Goal: Information Seeking & Learning: Learn about a topic

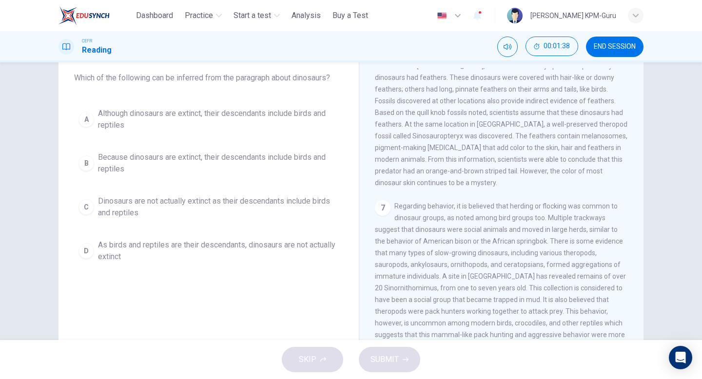
scroll to position [43, 0]
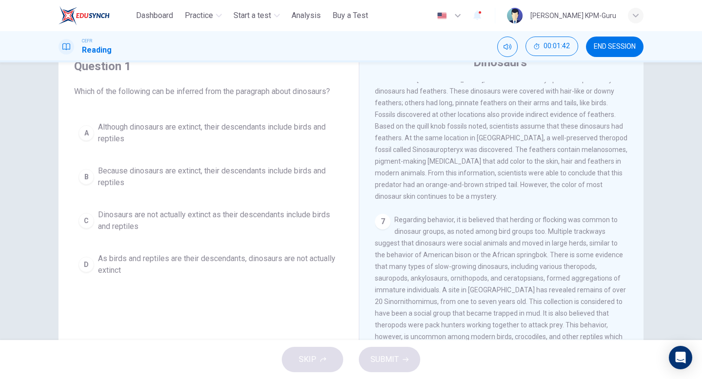
click at [79, 176] on div "B" at bounding box center [87, 177] width 16 height 16
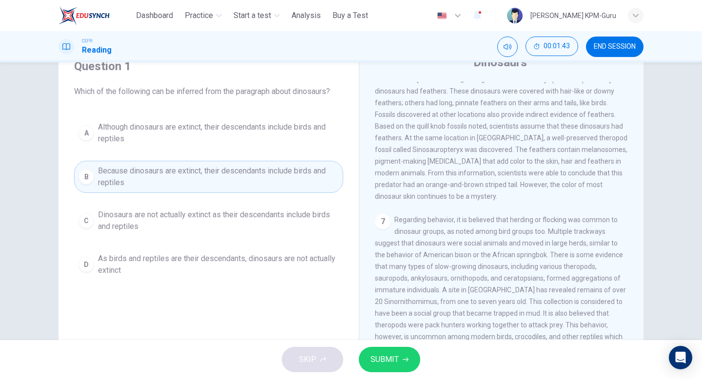
click at [398, 363] on span "SUBMIT" at bounding box center [385, 360] width 28 height 14
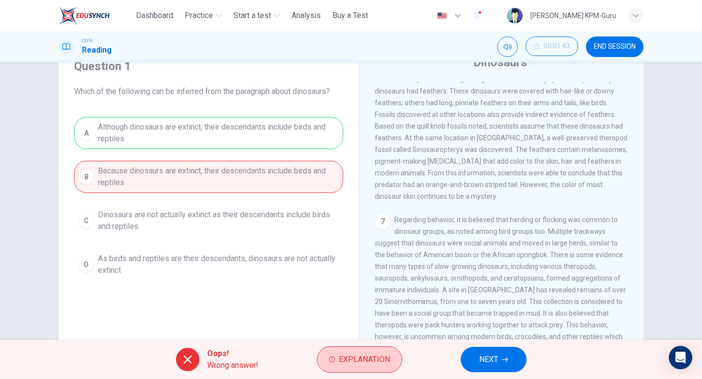
click at [376, 361] on span "Explanation" at bounding box center [364, 360] width 51 height 14
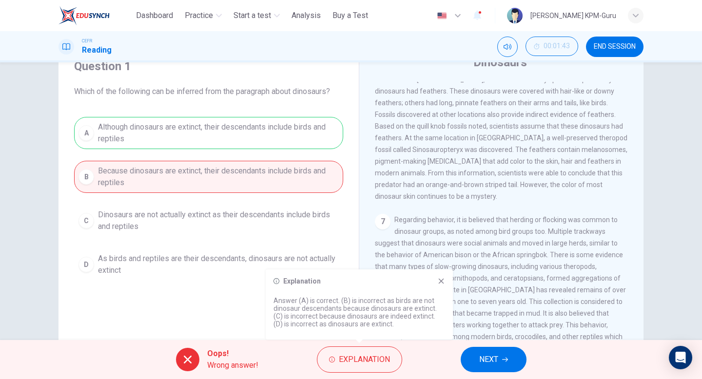
click at [497, 361] on span "NEXT" at bounding box center [488, 360] width 19 height 14
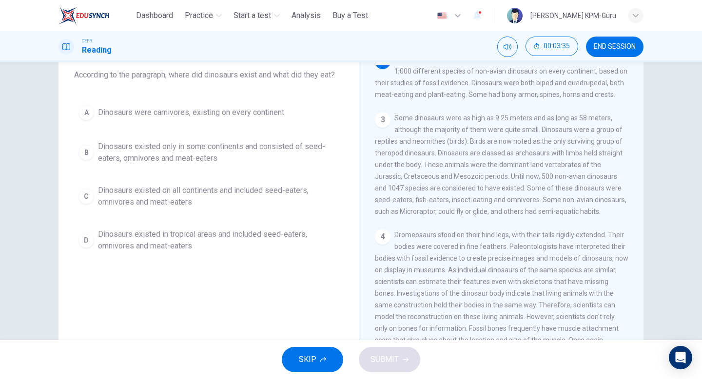
scroll to position [57, 0]
click at [92, 196] on div "C" at bounding box center [87, 199] width 16 height 16
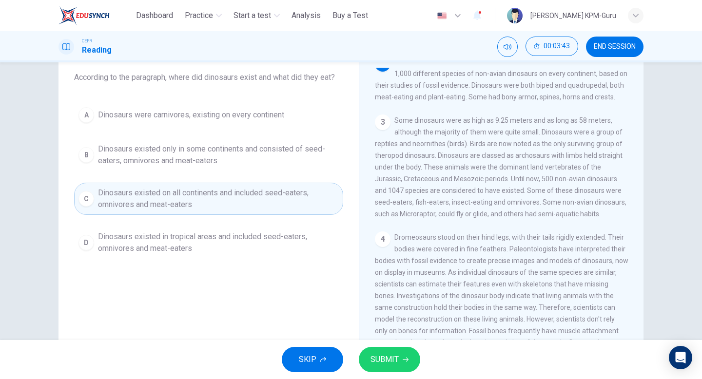
click at [402, 353] on button "SUBMIT" at bounding box center [389, 359] width 61 height 25
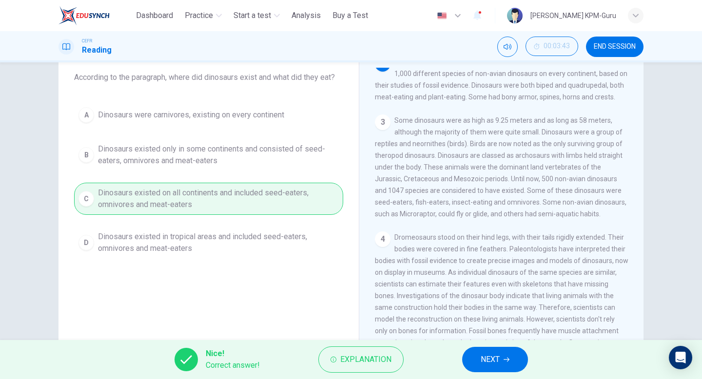
click at [487, 356] on span "NEXT" at bounding box center [490, 360] width 19 height 14
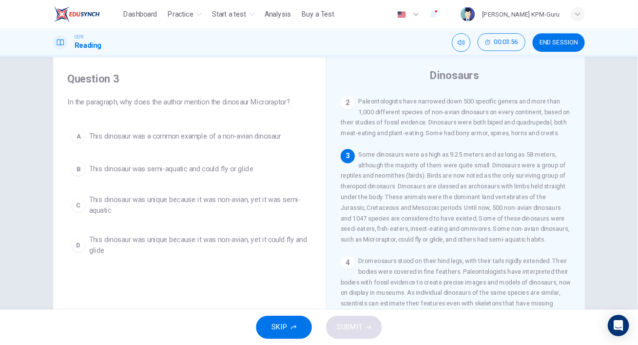
scroll to position [56, 0]
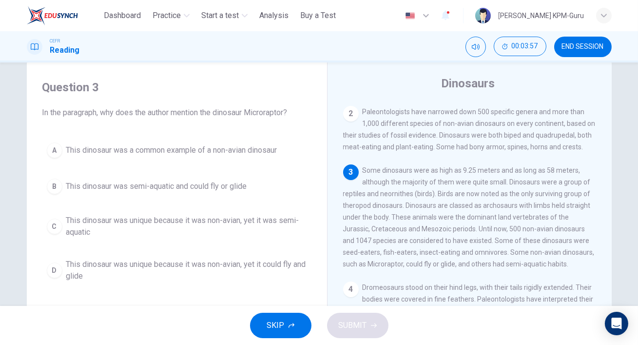
click at [343, 38] on div "CEFR Reading 00:03:57 END SESSION" at bounding box center [319, 47] width 616 height 20
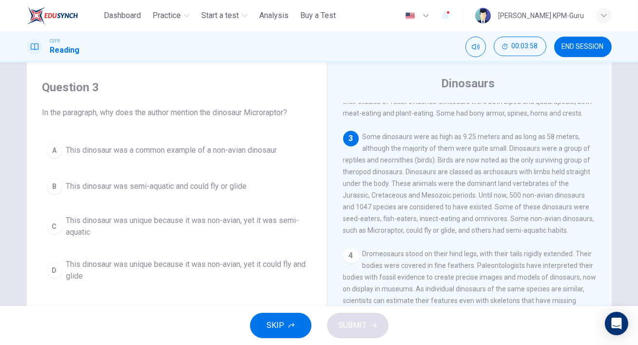
scroll to position [94, 0]
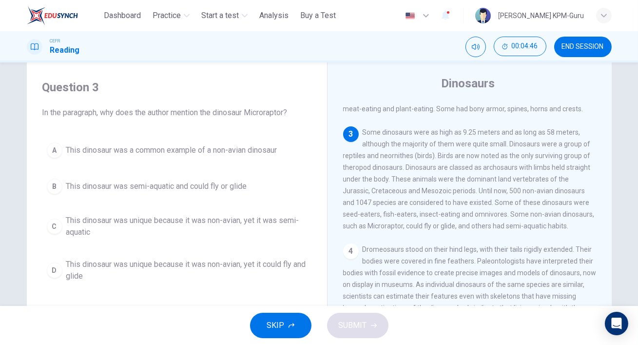
click at [53, 185] on div "B" at bounding box center [55, 187] width 16 height 16
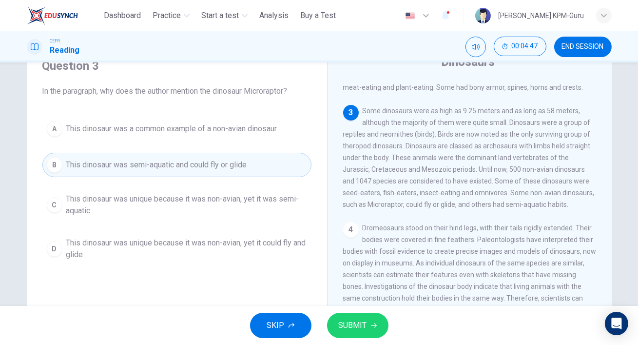
scroll to position [49, 0]
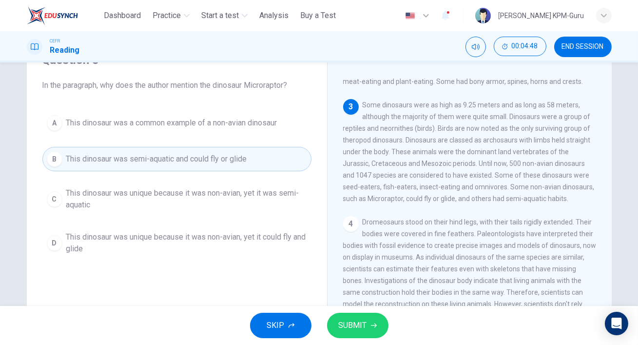
click at [355, 322] on span "SUBMIT" at bounding box center [353, 325] width 28 height 14
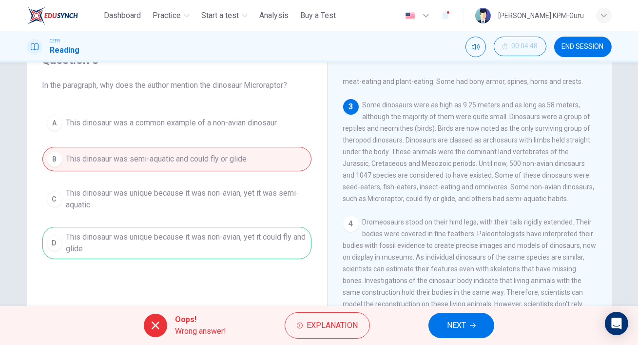
click at [445, 322] on button "NEXT" at bounding box center [462, 325] width 66 height 25
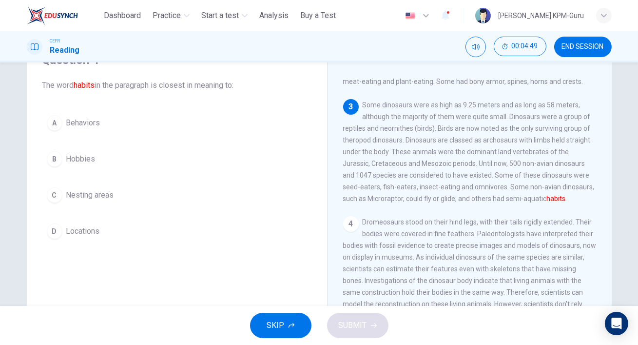
scroll to position [42, 0]
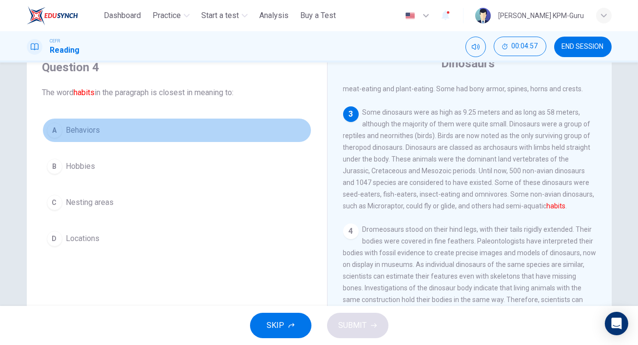
click at [64, 122] on button "A Behaviors" at bounding box center [176, 130] width 269 height 24
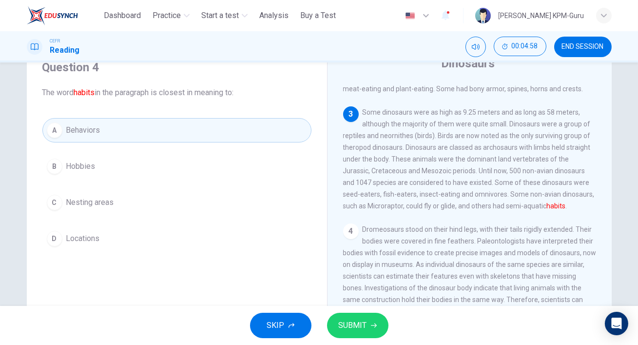
click at [359, 326] on span "SUBMIT" at bounding box center [353, 325] width 28 height 14
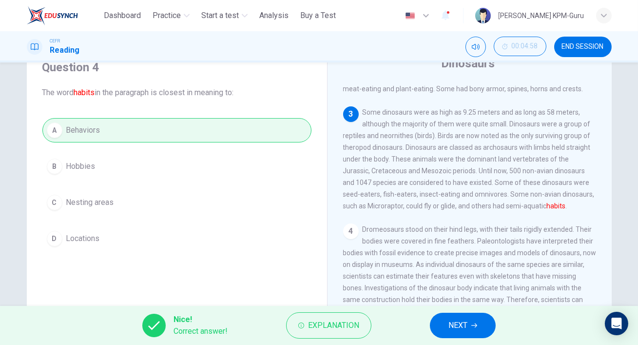
click at [479, 331] on button "NEXT" at bounding box center [463, 325] width 66 height 25
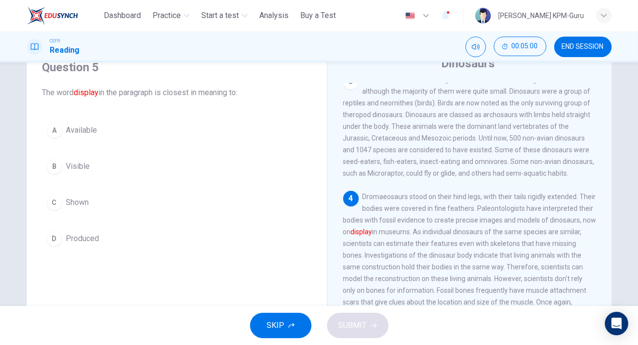
scroll to position [128, 0]
click at [55, 164] on div "B" at bounding box center [55, 167] width 16 height 16
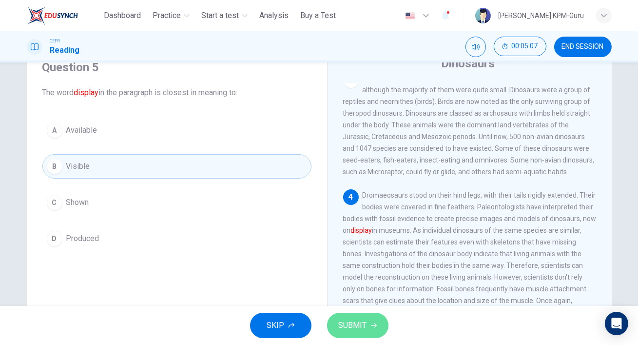
click at [365, 317] on button "SUBMIT" at bounding box center [357, 325] width 61 height 25
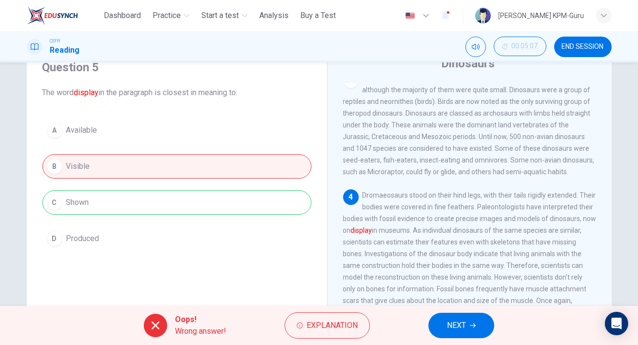
click at [451, 327] on span "NEXT" at bounding box center [456, 325] width 19 height 14
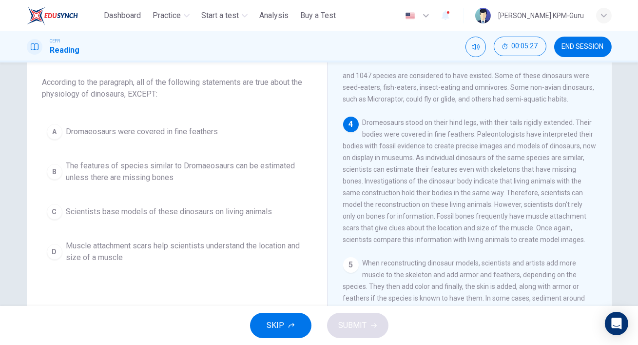
scroll to position [194, 0]
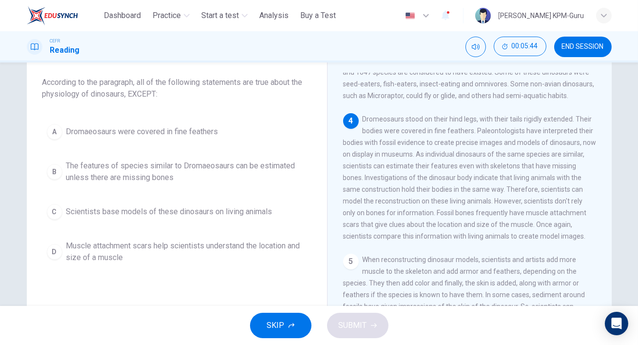
click at [63, 253] on button "D Muscle attachment scars help scientists understand the location and size of a…" at bounding box center [176, 252] width 269 height 32
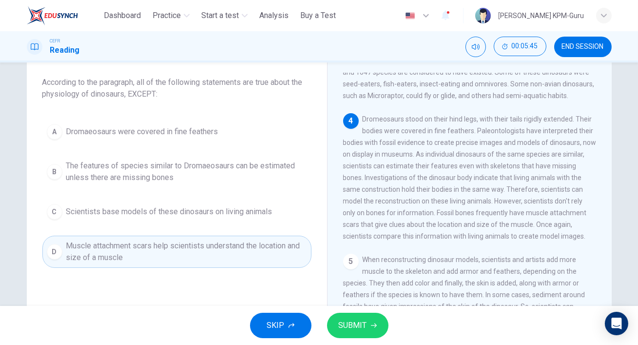
click at [364, 330] on span "SUBMIT" at bounding box center [353, 325] width 28 height 14
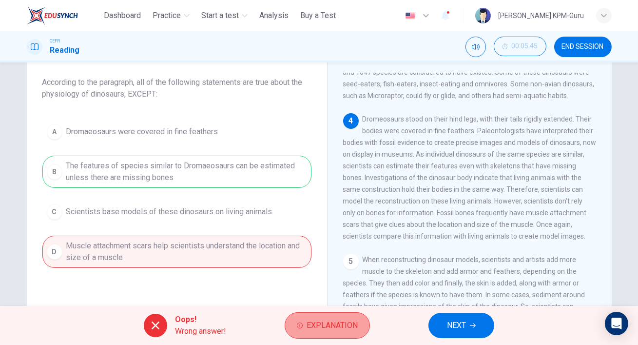
click at [359, 330] on button "Explanation" at bounding box center [327, 325] width 85 height 26
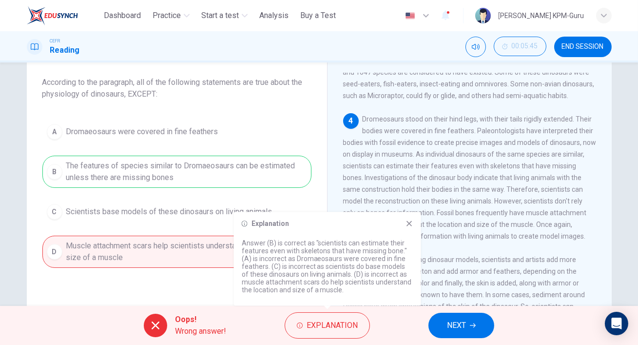
click at [410, 226] on icon at bounding box center [410, 223] width 8 height 8
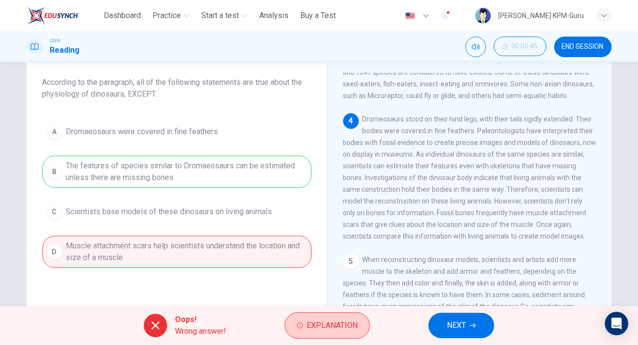
click at [341, 321] on span "Explanation" at bounding box center [332, 325] width 51 height 14
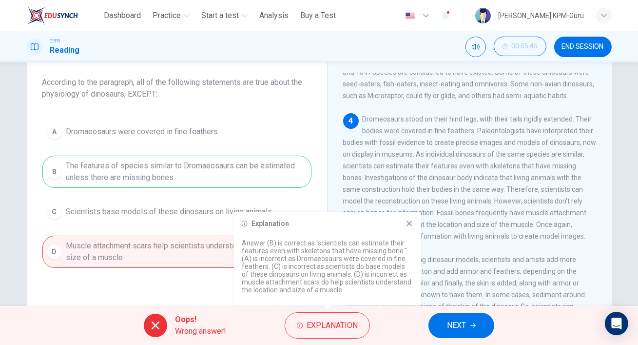
click at [461, 320] on span "NEXT" at bounding box center [456, 325] width 19 height 14
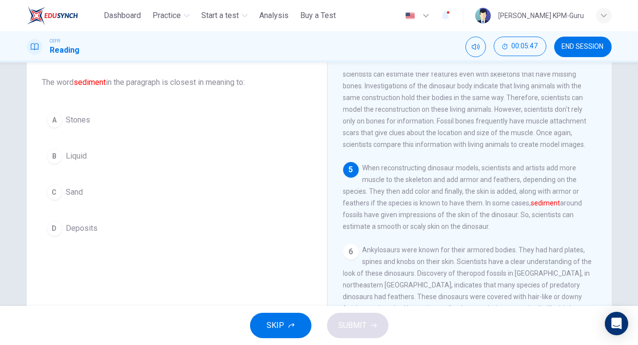
scroll to position [292, 0]
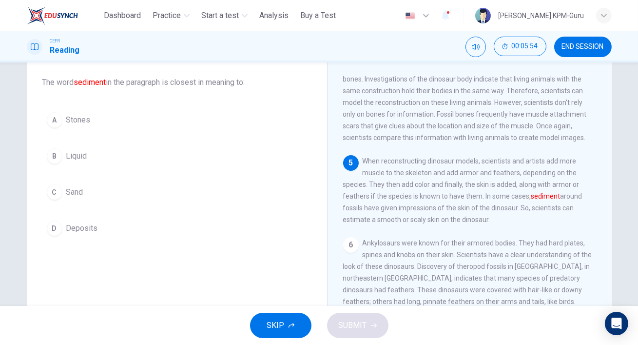
click at [59, 123] on div "A" at bounding box center [55, 120] width 16 height 16
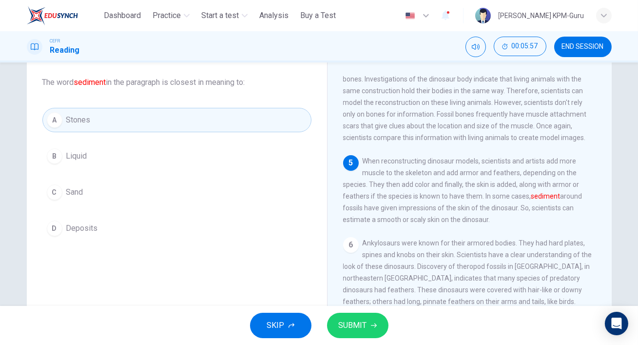
click at [370, 329] on button "SUBMIT" at bounding box center [357, 325] width 61 height 25
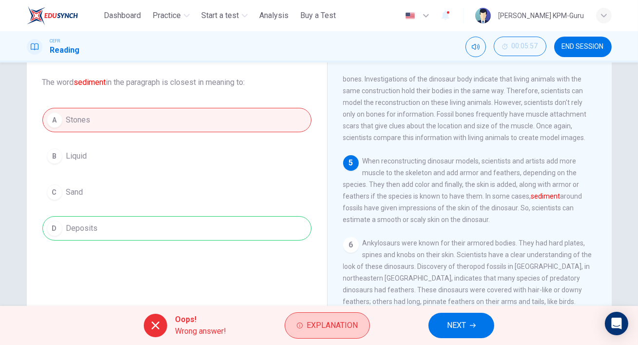
click at [346, 325] on span "Explanation" at bounding box center [332, 325] width 51 height 14
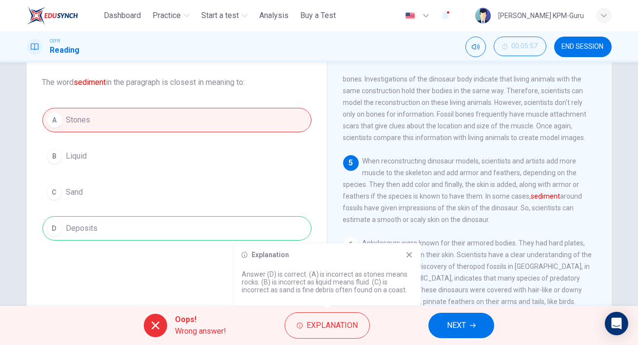
click at [464, 319] on span "NEXT" at bounding box center [456, 325] width 19 height 14
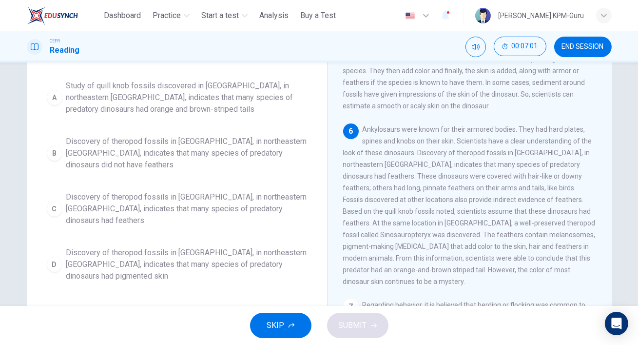
scroll to position [97, 0]
click at [67, 197] on span "Discovery of theropod fossils in [GEOGRAPHIC_DATA], in northeastern [GEOGRAPHIC…" at bounding box center [186, 208] width 241 height 35
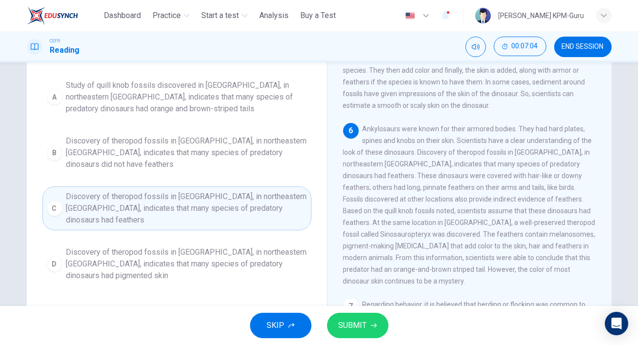
click at [377, 330] on button "SUBMIT" at bounding box center [357, 325] width 61 height 25
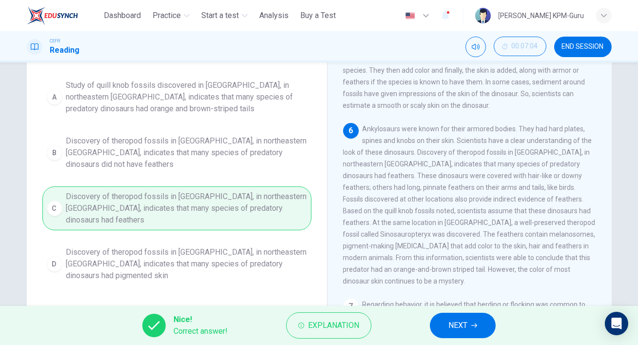
click at [457, 326] on span "NEXT" at bounding box center [458, 325] width 19 height 14
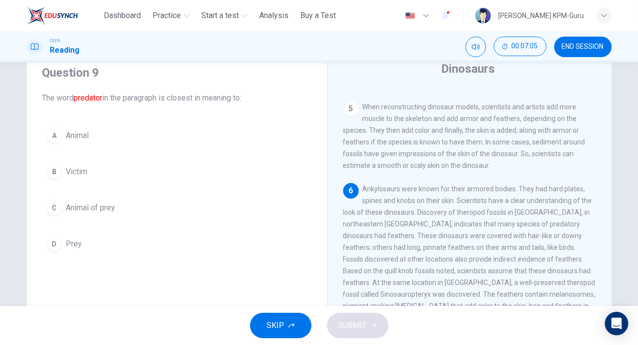
scroll to position [38, 0]
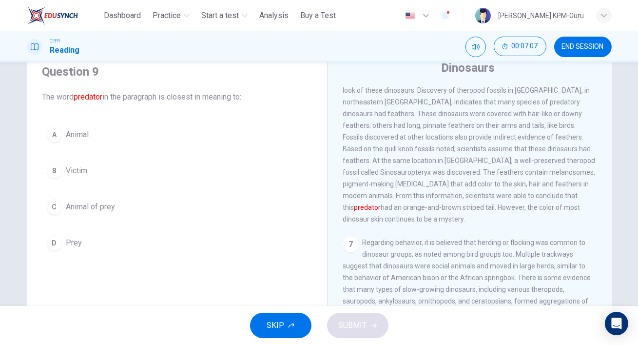
click at [440, 184] on div "6 Ankylosaurs were known for their armored bodies. They had hard plates, spines…" at bounding box center [470, 143] width 254 height 164
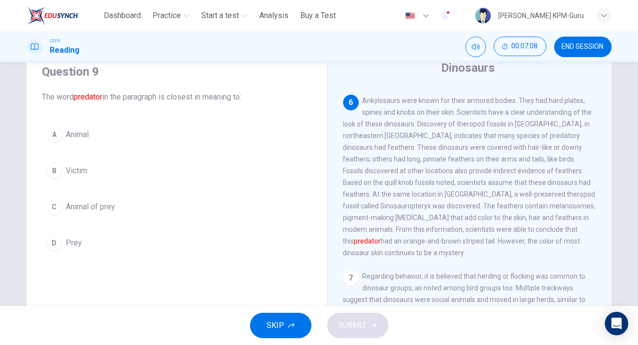
scroll to position [449, 0]
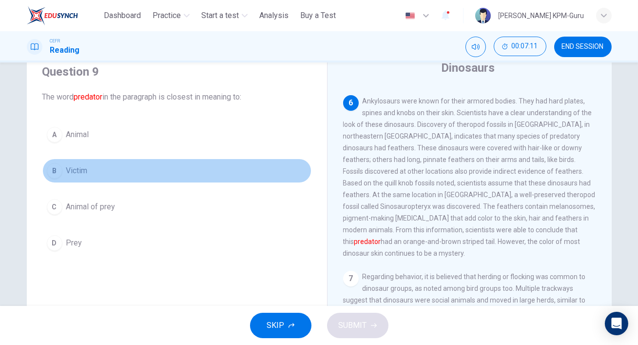
click at [56, 170] on div "B" at bounding box center [55, 171] width 16 height 16
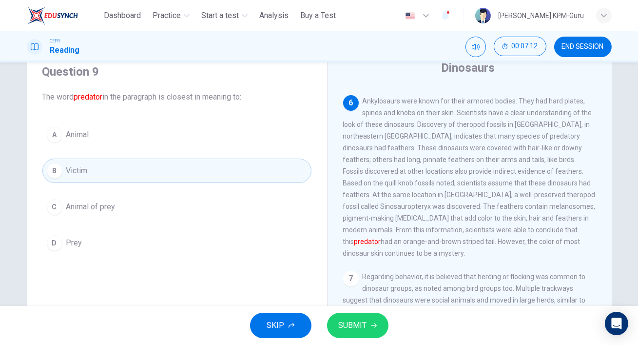
click at [353, 326] on span "SUBMIT" at bounding box center [353, 325] width 28 height 14
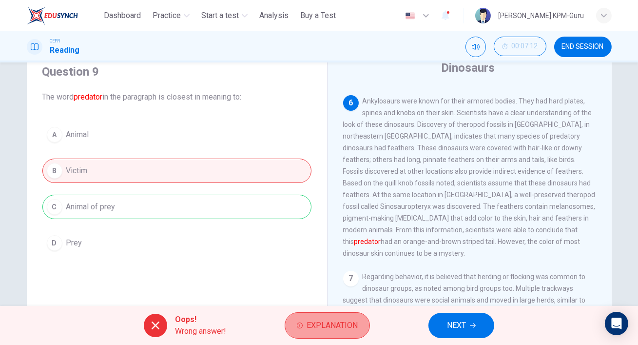
click at [345, 327] on span "Explanation" at bounding box center [332, 325] width 51 height 14
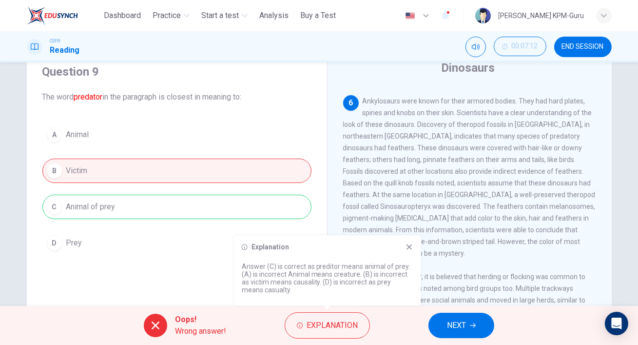
click at [463, 322] on span "NEXT" at bounding box center [456, 325] width 19 height 14
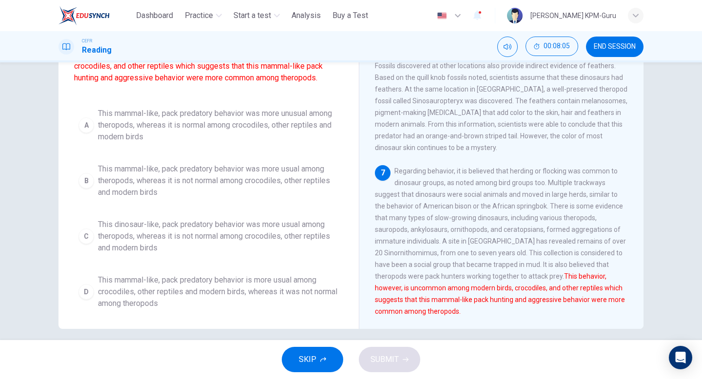
scroll to position [0, 0]
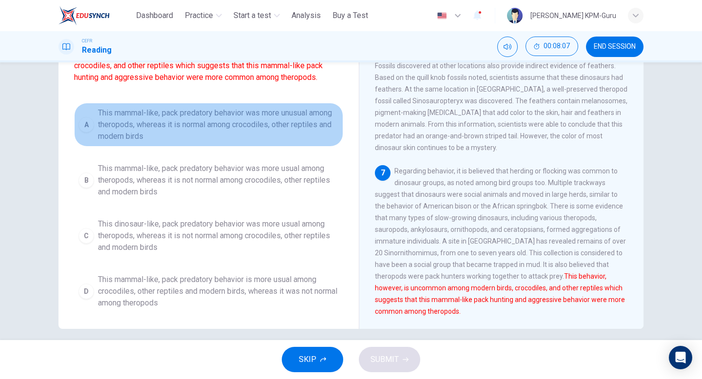
click at [89, 125] on div "A" at bounding box center [87, 125] width 16 height 16
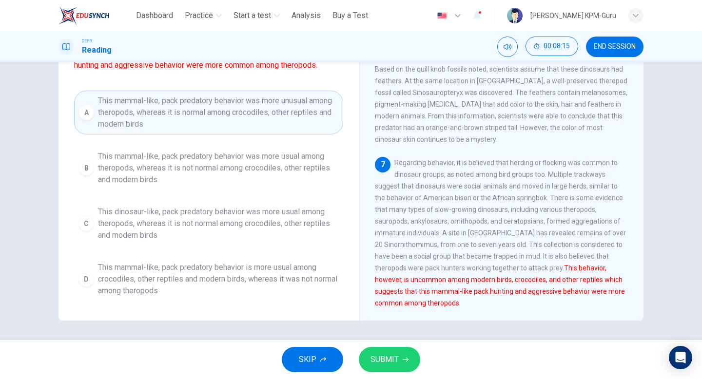
scroll to position [99, 0]
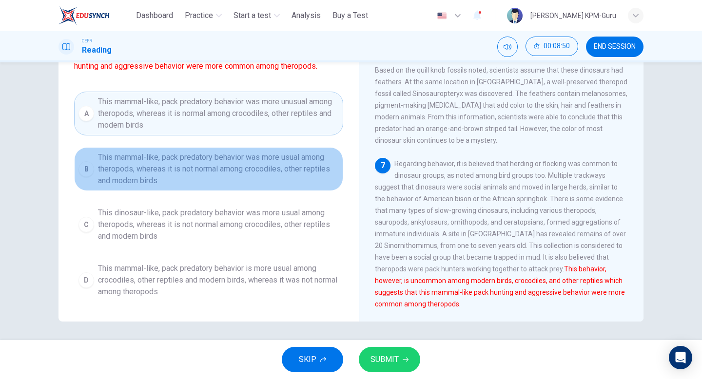
click at [85, 174] on div "B" at bounding box center [87, 169] width 16 height 16
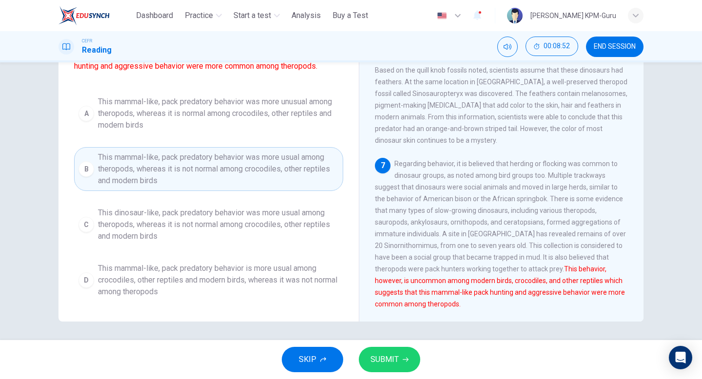
click at [382, 354] on span "SUBMIT" at bounding box center [385, 360] width 28 height 14
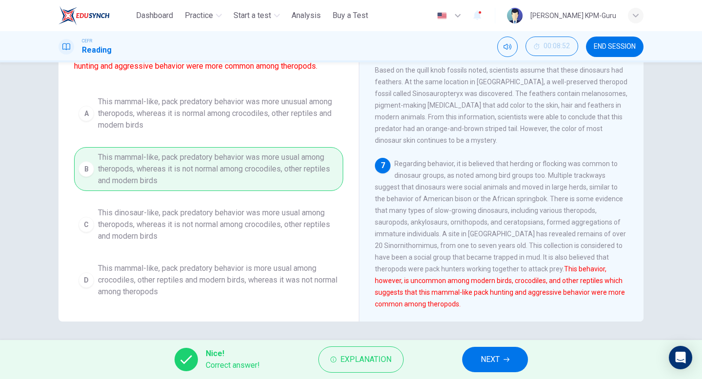
click at [497, 367] on button "NEXT" at bounding box center [495, 359] width 66 height 25
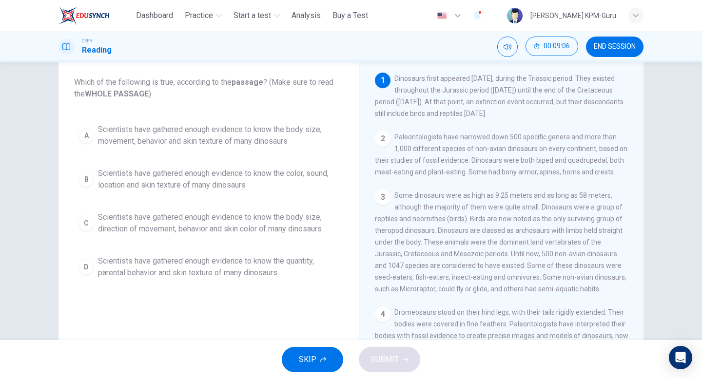
scroll to position [55, 0]
click at [89, 130] on div "A" at bounding box center [87, 133] width 16 height 16
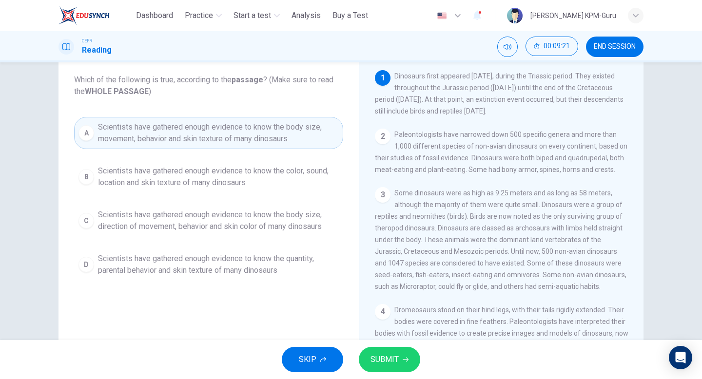
click at [390, 360] on span "SUBMIT" at bounding box center [385, 360] width 28 height 14
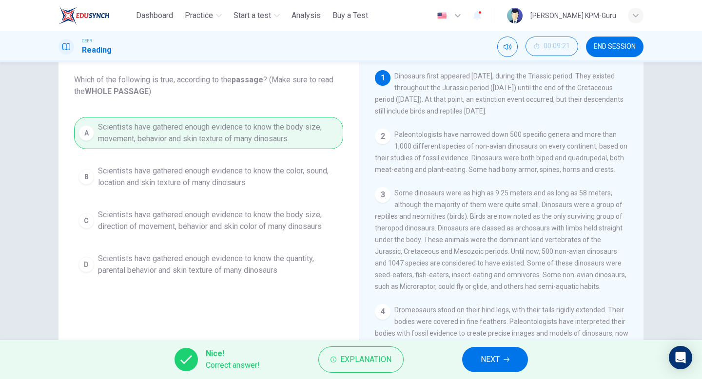
click at [495, 351] on button "NEXT" at bounding box center [495, 359] width 66 height 25
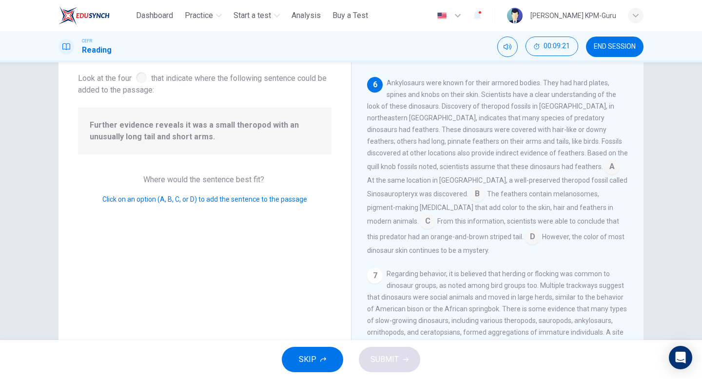
scroll to position [458, 0]
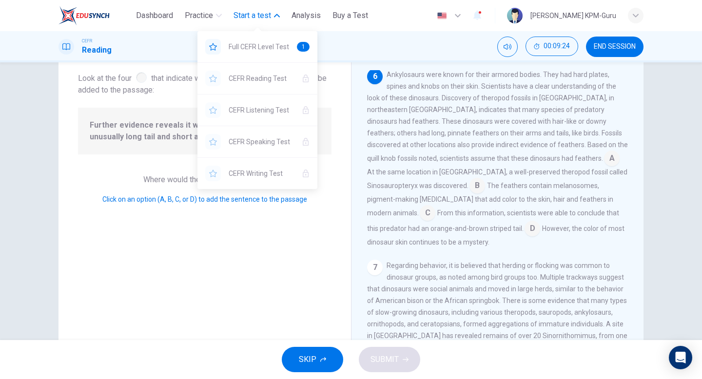
click at [278, 13] on icon "button" at bounding box center [277, 16] width 6 height 6
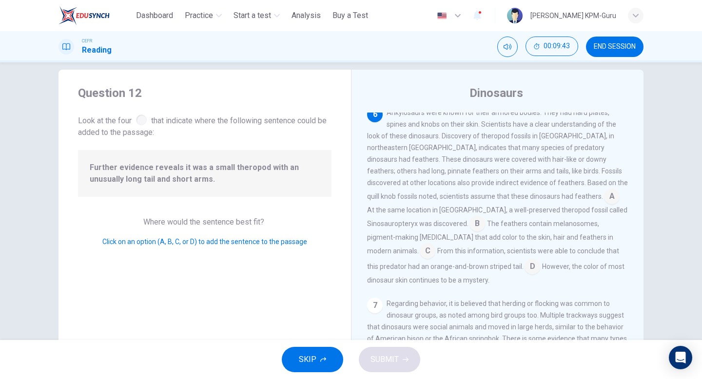
scroll to position [486, 0]
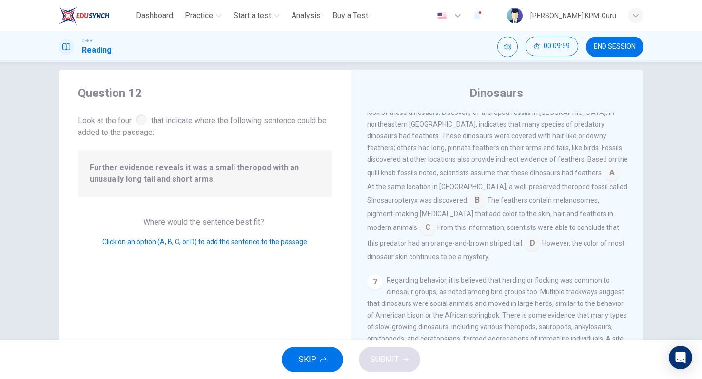
click at [436, 233] on input at bounding box center [428, 229] width 16 height 16
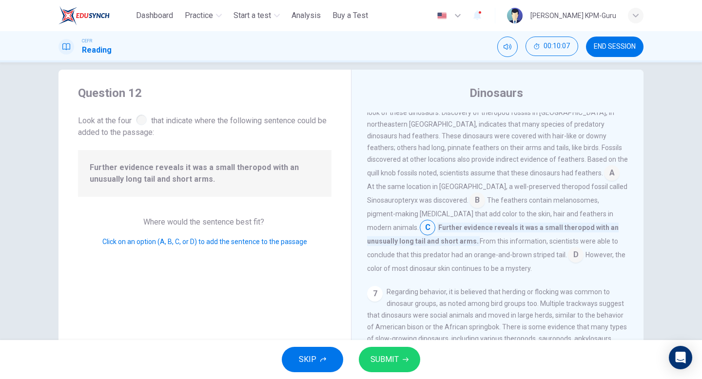
click at [485, 205] on input at bounding box center [478, 202] width 16 height 16
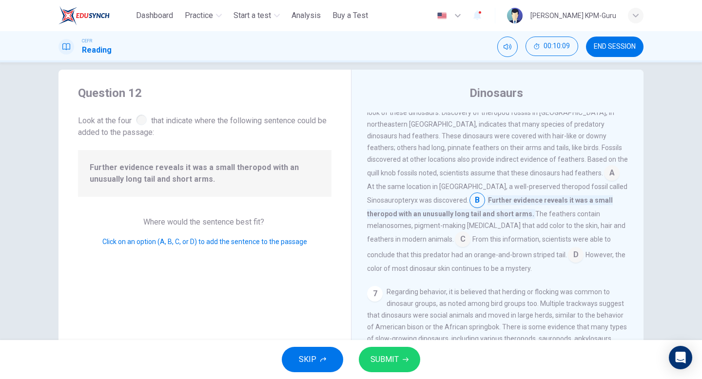
click at [604, 182] on input at bounding box center [612, 174] width 16 height 16
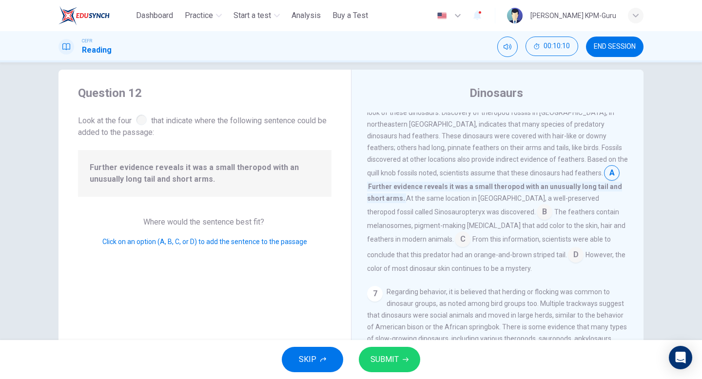
click at [388, 354] on span "SUBMIT" at bounding box center [385, 360] width 28 height 14
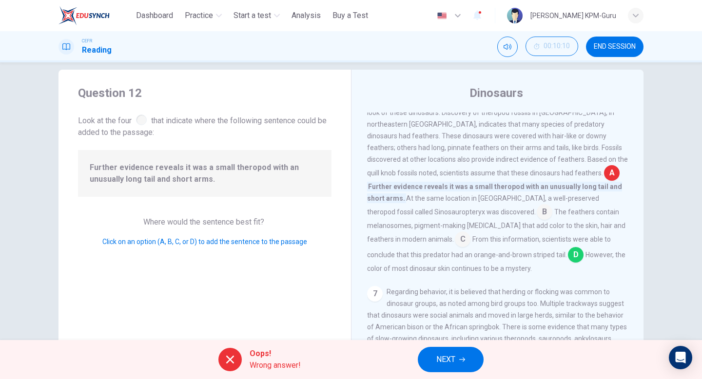
click at [459, 367] on button "NEXT" at bounding box center [451, 359] width 66 height 25
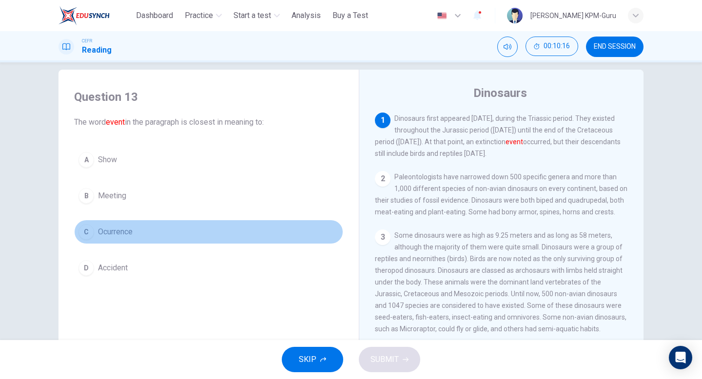
click at [83, 235] on div "C" at bounding box center [87, 232] width 16 height 16
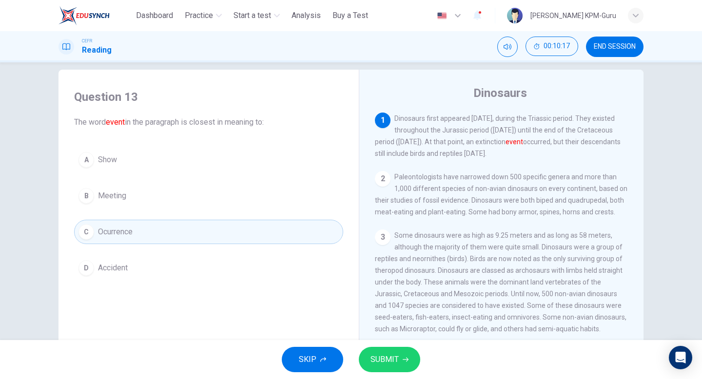
click at [385, 357] on span "SUBMIT" at bounding box center [385, 360] width 28 height 14
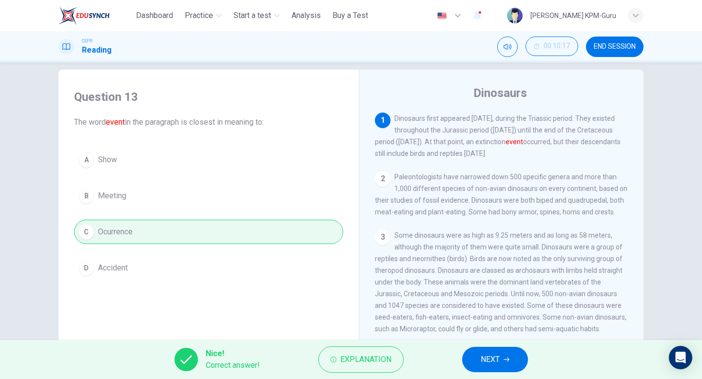
click at [497, 358] on span "NEXT" at bounding box center [490, 360] width 19 height 14
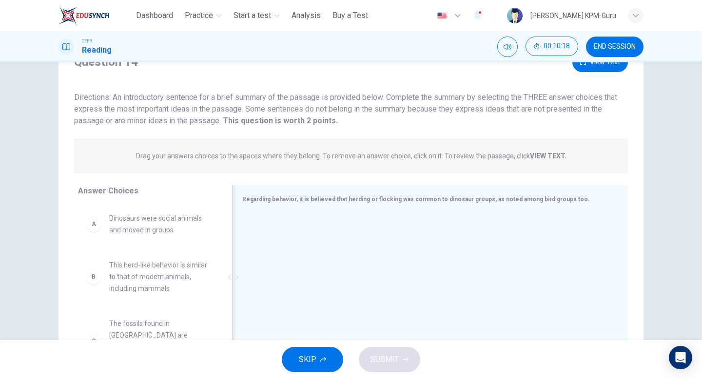
scroll to position [34, 0]
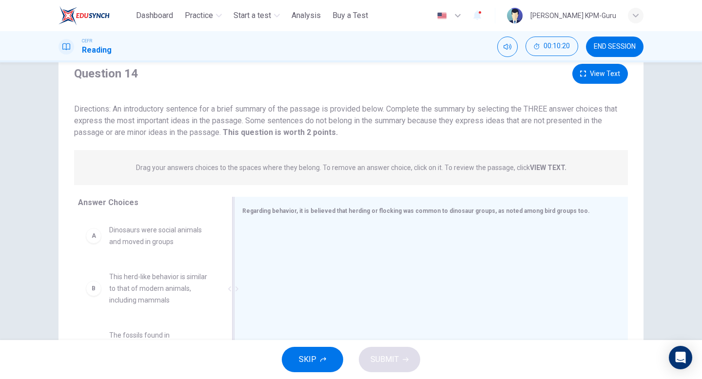
click at [316, 214] on span "Regarding behavior, it is believed that herding or flocking was common to dinos…" at bounding box center [416, 211] width 348 height 7
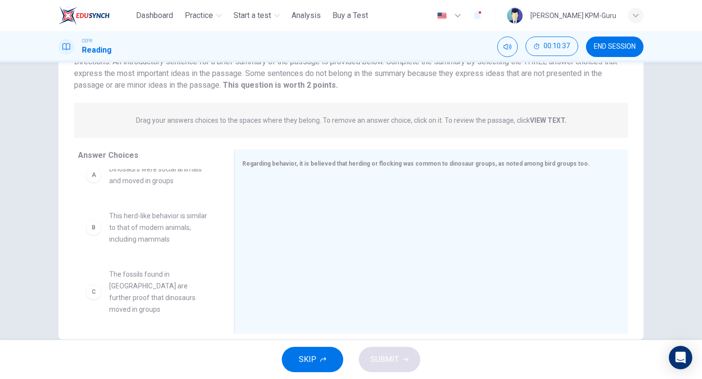
scroll to position [6, 0]
click at [95, 238] on div "B" at bounding box center [94, 236] width 16 height 16
click at [95, 245] on div "B This herd-like behavior is similar to that of modern animals, including mamma…" at bounding box center [148, 235] width 125 height 35
click at [95, 244] on div "B This herd-like behavior is similar to that of modern animals, including mamma…" at bounding box center [148, 235] width 125 height 35
click at [99, 243] on div "B This herd-like behavior is similar to that of modern animals, including mamma…" at bounding box center [148, 235] width 125 height 35
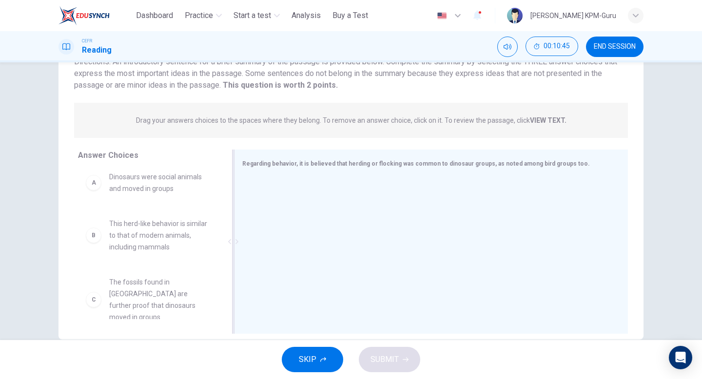
click at [570, 162] on div "Regarding behavior, it is believed that herding or flocking was common to dinos…" at bounding box center [425, 164] width 366 height 12
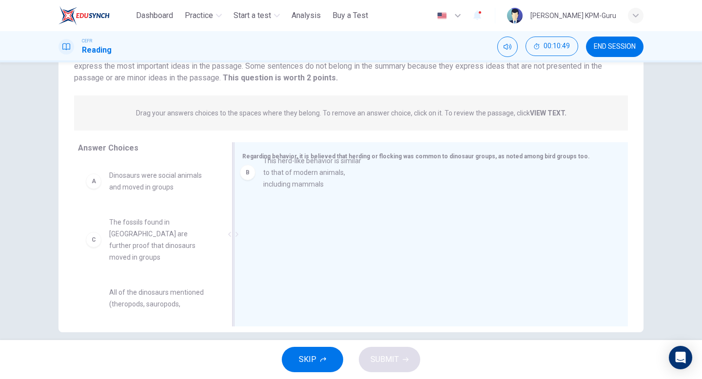
drag, startPoint x: 150, startPoint y: 232, endPoint x: 305, endPoint y: 172, distance: 165.8
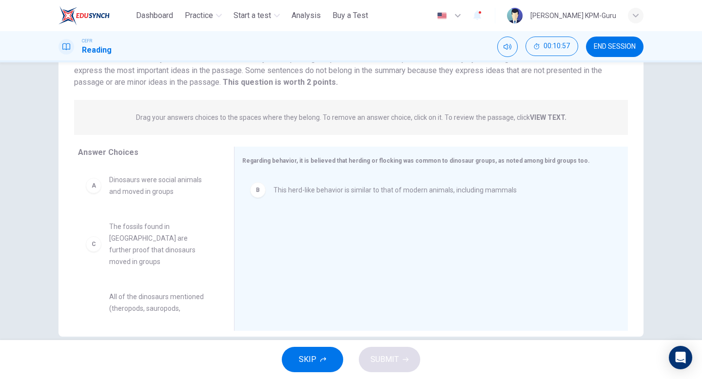
click at [549, 119] on strong "VIEW TEXT." at bounding box center [548, 118] width 37 height 8
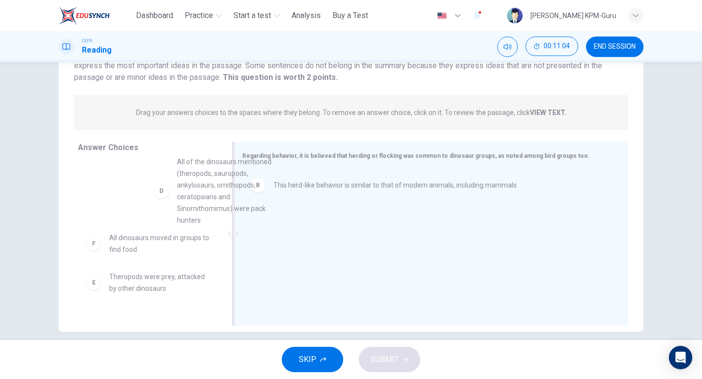
scroll to position [97, 0]
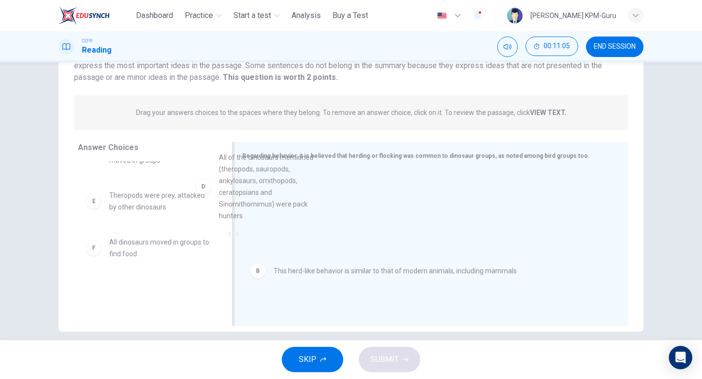
drag, startPoint x: 142, startPoint y: 211, endPoint x: 286, endPoint y: 196, distance: 145.2
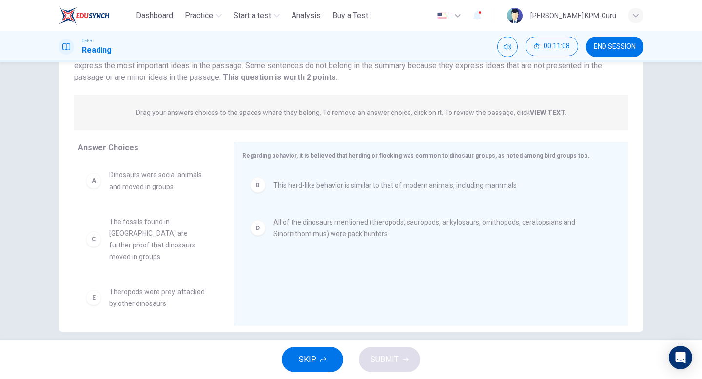
scroll to position [41, 0]
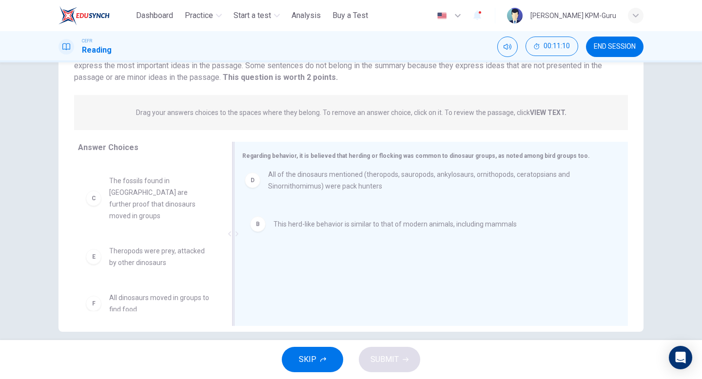
drag, startPoint x: 357, startPoint y: 231, endPoint x: 348, endPoint y: 177, distance: 55.3
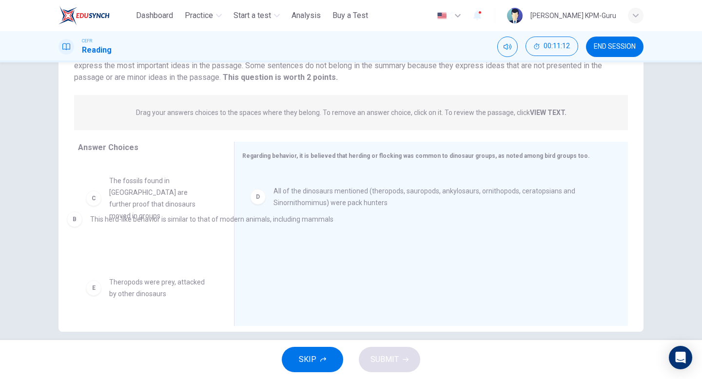
drag, startPoint x: 346, startPoint y: 188, endPoint x: 126, endPoint y: 228, distance: 223.6
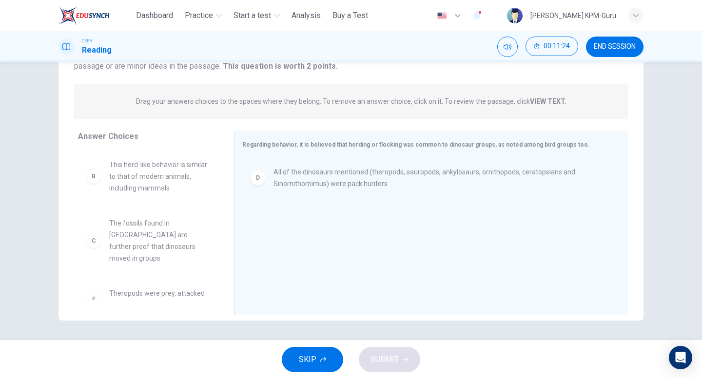
scroll to position [28, 0]
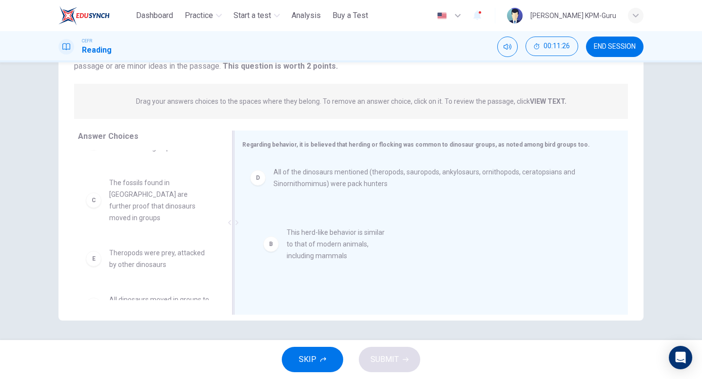
drag, startPoint x: 154, startPoint y: 200, endPoint x: 339, endPoint y: 249, distance: 192.1
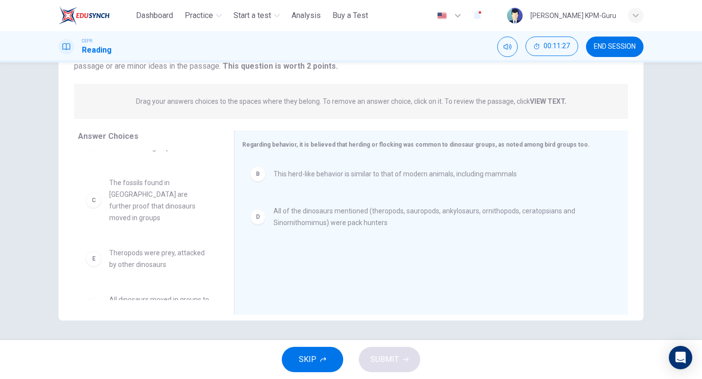
scroll to position [0, 0]
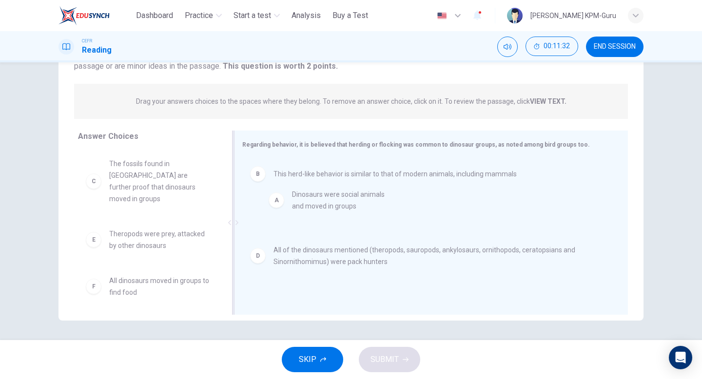
drag, startPoint x: 151, startPoint y: 164, endPoint x: 338, endPoint y: 195, distance: 189.3
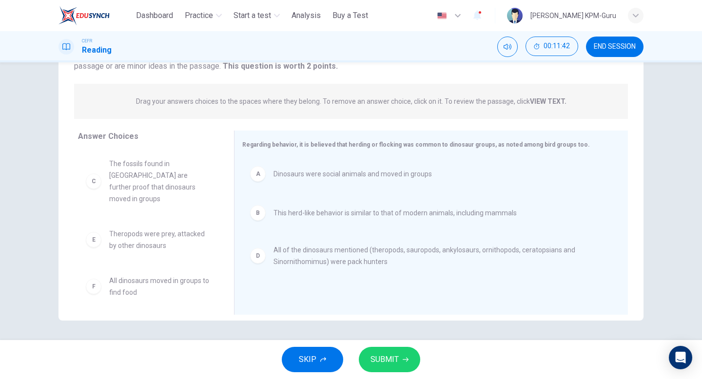
click at [390, 356] on span "SUBMIT" at bounding box center [385, 360] width 28 height 14
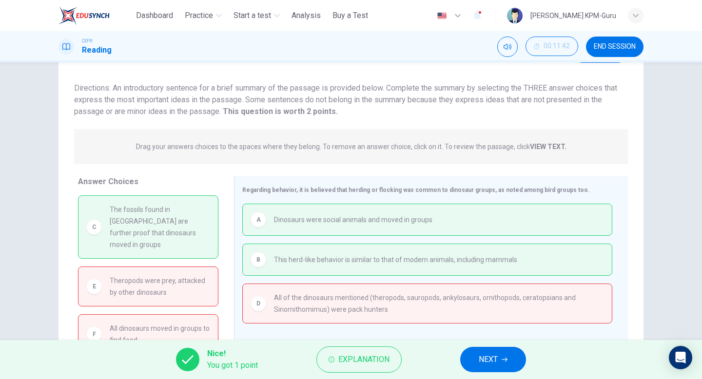
scroll to position [100, 0]
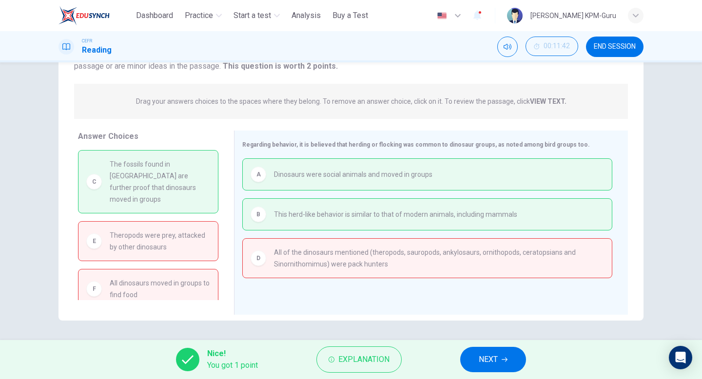
click at [500, 359] on button "NEXT" at bounding box center [493, 359] width 66 height 25
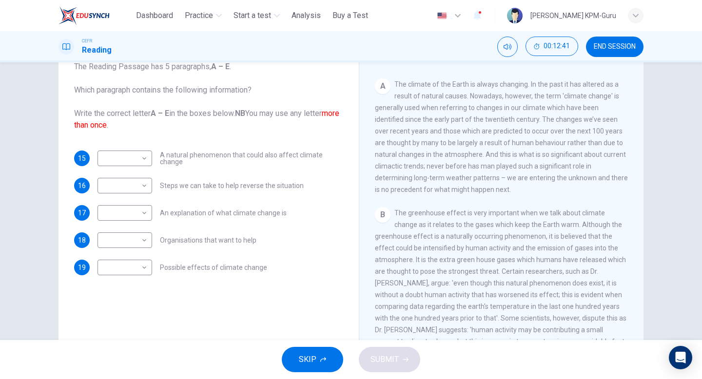
scroll to position [184, 0]
click at [141, 214] on body "This site uses cookies, as explained in our Privacy Policy . If you agree to th…" at bounding box center [351, 189] width 702 height 379
click at [129, 230] on li "A" at bounding box center [125, 229] width 55 height 16
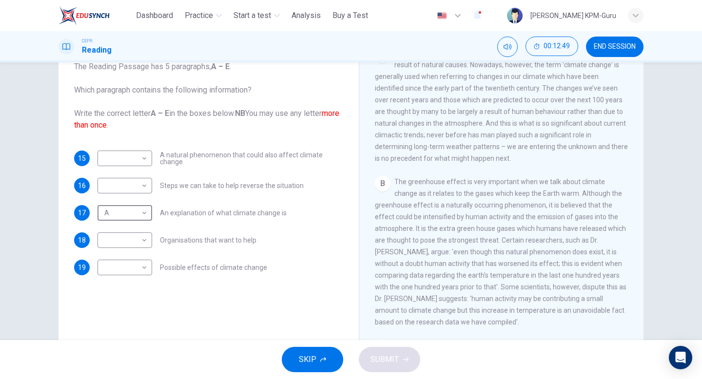
scroll to position [184, 0]
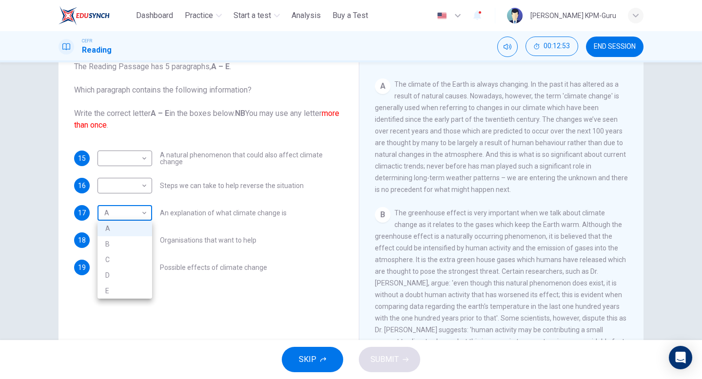
click at [143, 209] on body "This site uses cookies, as explained in our Privacy Policy . If you agree to th…" at bounding box center [351, 189] width 702 height 379
click at [133, 241] on li "B" at bounding box center [125, 245] width 55 height 16
type input "*"
click at [504, 196] on div "A The climate of the Earth is always changing. In the past it has altered as a …" at bounding box center [502, 137] width 254 height 117
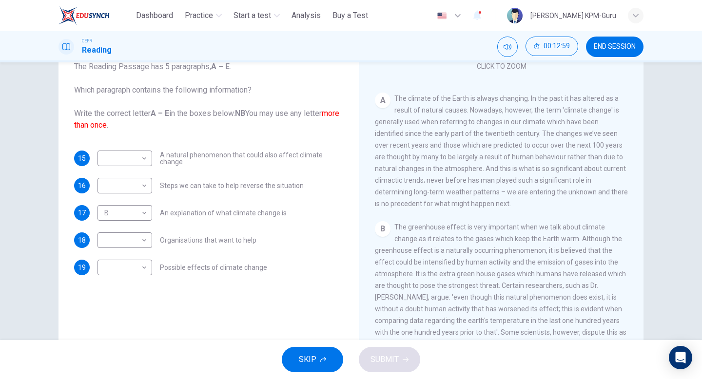
scroll to position [167, 0]
click at [151, 153] on div "​ ​" at bounding box center [125, 159] width 55 height 16
click at [146, 155] on body "This site uses cookies, as explained in our Privacy Policy . If you agree to th…" at bounding box center [351, 189] width 702 height 379
click at [123, 177] on li "A" at bounding box center [125, 174] width 55 height 16
type input "*"
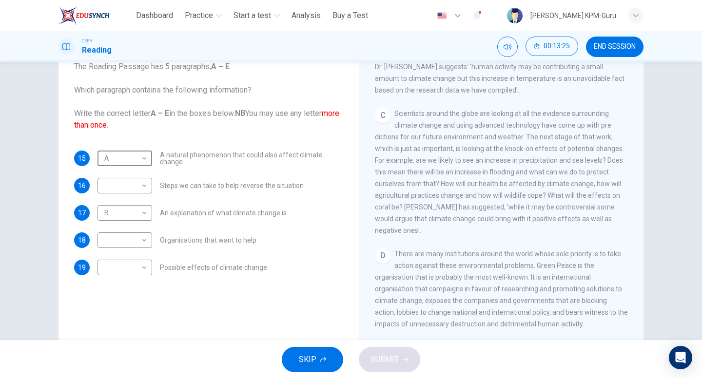
scroll to position [449, 0]
click at [146, 271] on body "This site uses cookies, as explained in our Privacy Policy . If you agree to th…" at bounding box center [351, 189] width 702 height 379
click at [123, 318] on li "C" at bounding box center [125, 315] width 55 height 16
type input "*"
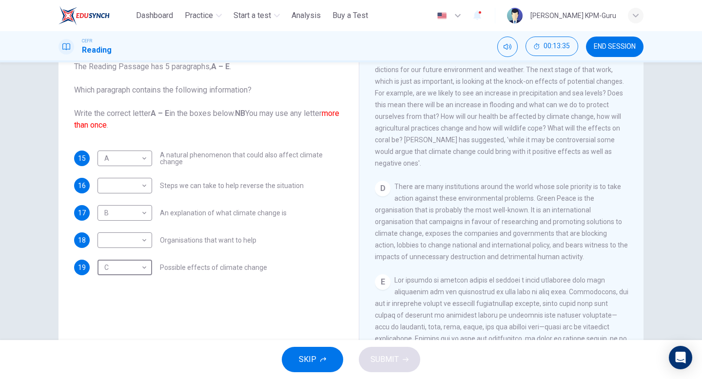
scroll to position [528, 0]
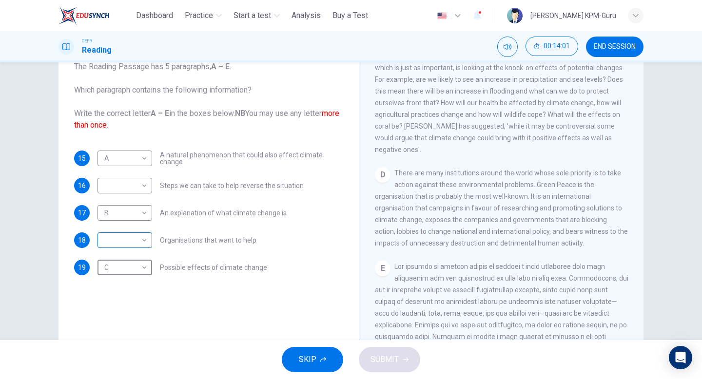
click at [131, 236] on body "This site uses cookies, as explained in our Privacy Policy . If you agree to th…" at bounding box center [351, 189] width 702 height 379
click at [113, 303] on li "D" at bounding box center [125, 303] width 55 height 16
type input "*"
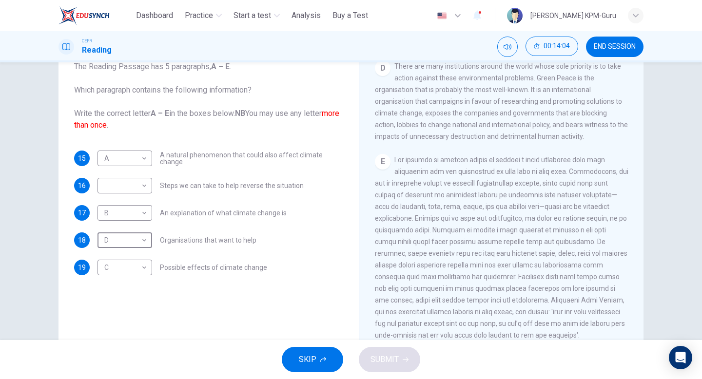
scroll to position [662, 0]
click at [151, 185] on div "​ ​" at bounding box center [125, 186] width 55 height 16
click at [146, 183] on body "This site uses cookies, as explained in our Privacy Policy . If you agree to th…" at bounding box center [351, 189] width 702 height 379
click at [111, 258] on li "E" at bounding box center [125, 264] width 55 height 16
type input "*"
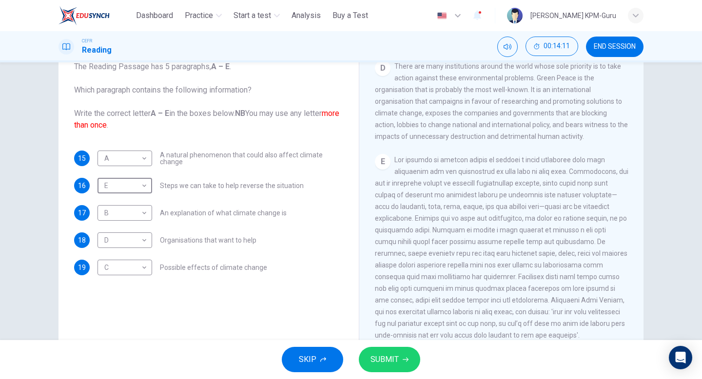
click at [372, 363] on span "SUBMIT" at bounding box center [385, 360] width 28 height 14
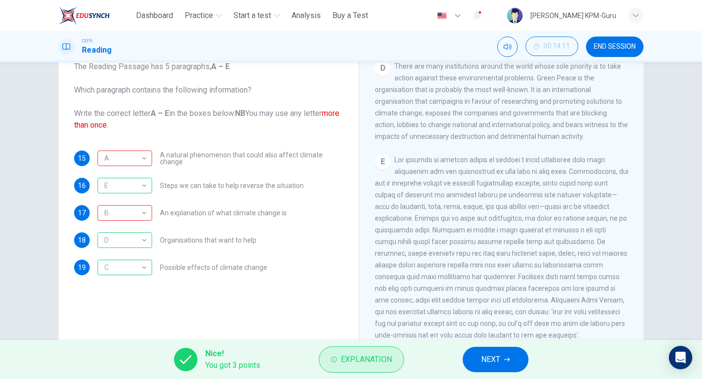
click at [371, 353] on span "Explanation" at bounding box center [366, 360] width 51 height 14
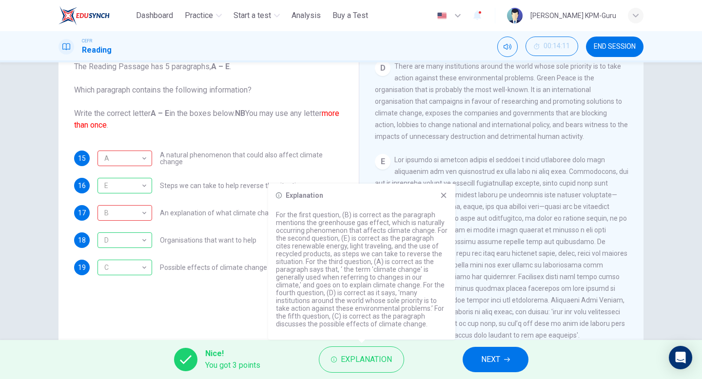
click at [360, 172] on div "The Climate of the Earth CLICK TO ZOOM Click to Zoom A The climate of the Earth…" at bounding box center [501, 191] width 285 height 355
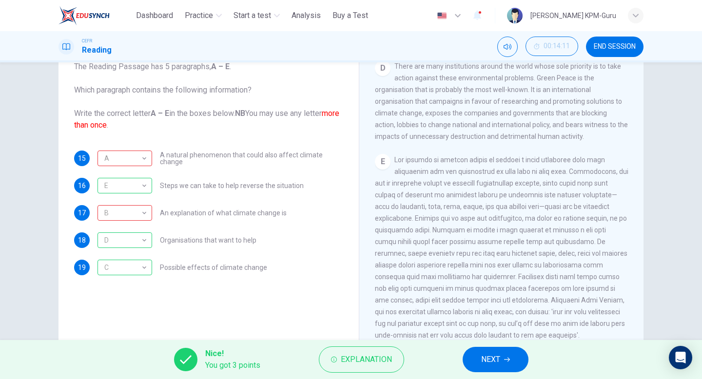
scroll to position [32, 0]
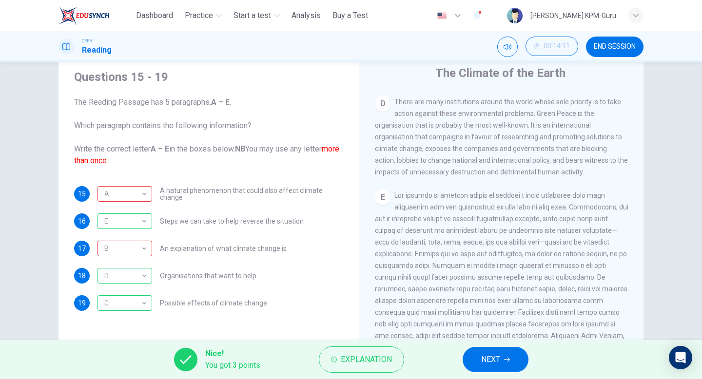
click at [490, 362] on span "NEXT" at bounding box center [490, 360] width 19 height 14
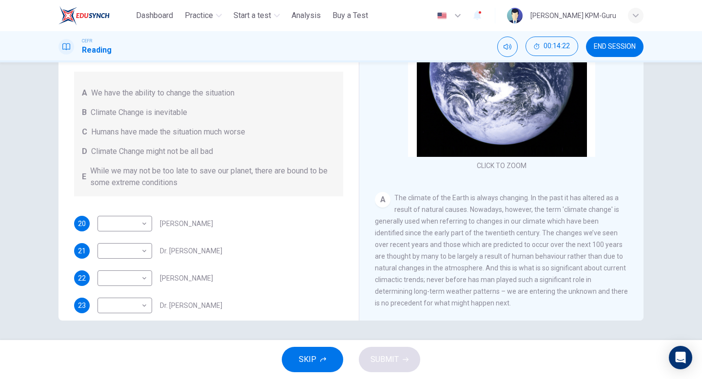
scroll to position [126, 0]
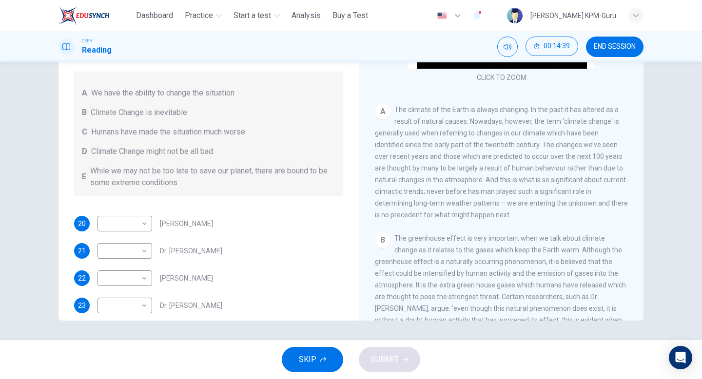
click at [570, 129] on div "A The climate of the Earth is always changing. In the past it has altered as a …" at bounding box center [502, 162] width 254 height 117
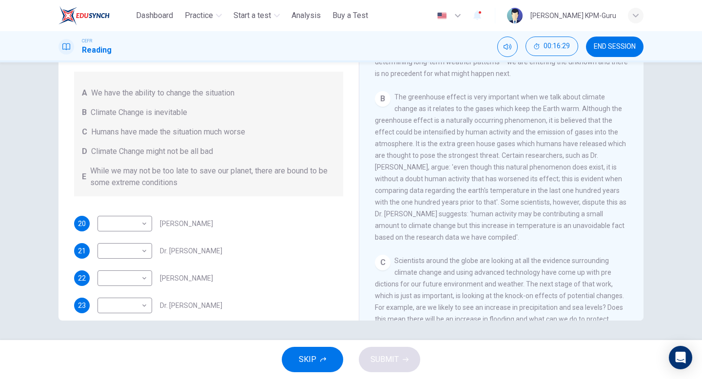
scroll to position [12, 0]
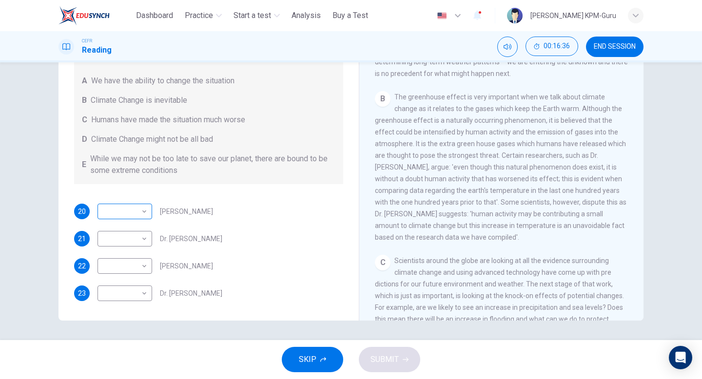
click at [143, 207] on body "This site uses cookies, as explained in our Privacy Policy . If you agree to th…" at bounding box center [351, 189] width 702 height 379
click at [241, 239] on div at bounding box center [351, 189] width 702 height 379
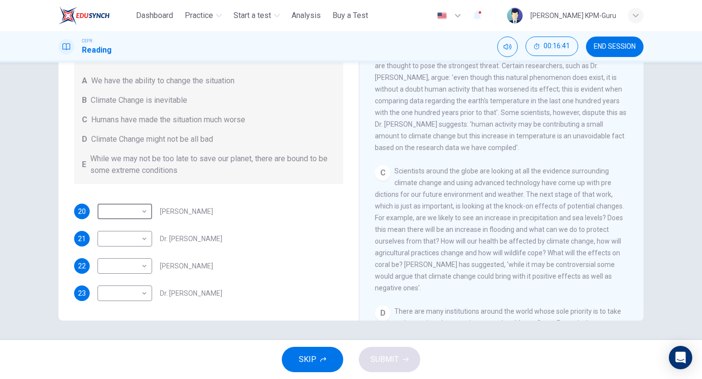
scroll to position [361, 0]
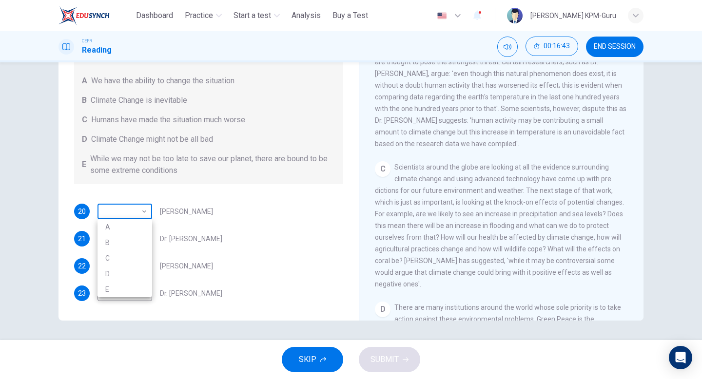
click at [133, 206] on body "This site uses cookies, as explained in our Privacy Policy . If you agree to th…" at bounding box center [351, 189] width 702 height 379
click at [122, 262] on li "C" at bounding box center [125, 259] width 55 height 16
type input "*"
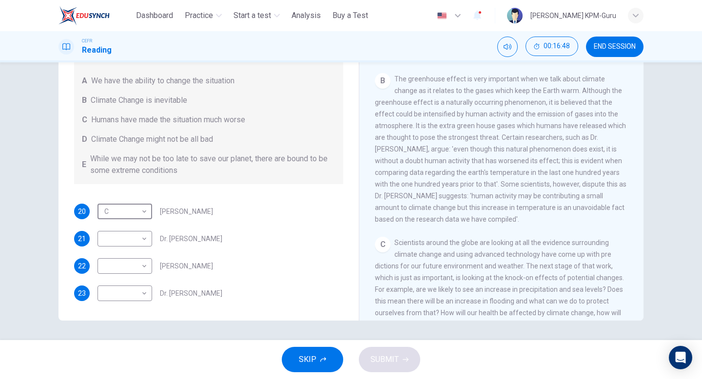
scroll to position [285, 0]
click at [136, 237] on body "This site uses cookies, as explained in our Privacy Policy . If you agree to th…" at bounding box center [351, 189] width 702 height 379
click at [127, 266] on li "B" at bounding box center [125, 270] width 55 height 16
type input "*"
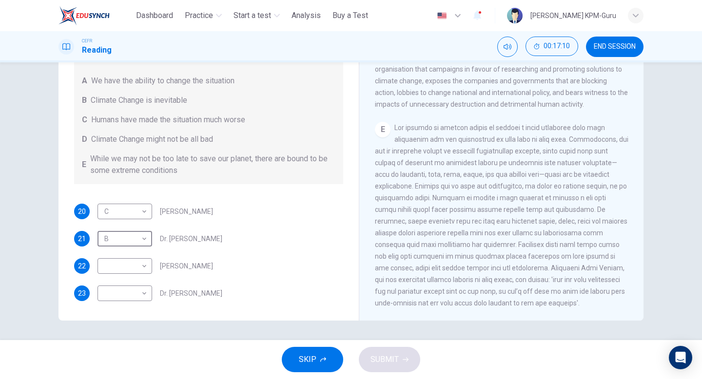
scroll to position [662, 0]
click at [138, 272] on body "This site uses cookies, as explained in our Privacy Policy . If you agree to th…" at bounding box center [351, 189] width 702 height 379
click at [116, 349] on li "E" at bounding box center [125, 345] width 55 height 16
type input "*"
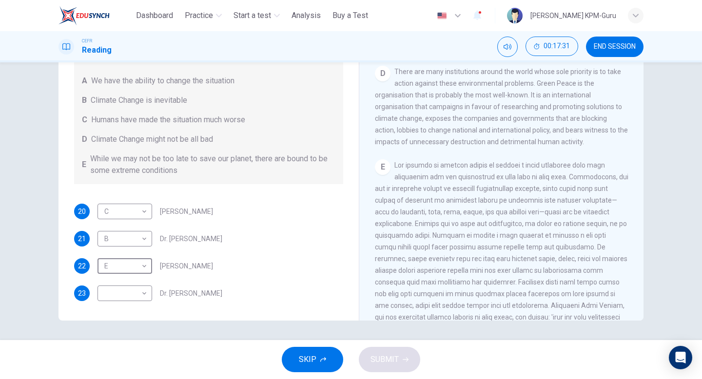
scroll to position [663, 0]
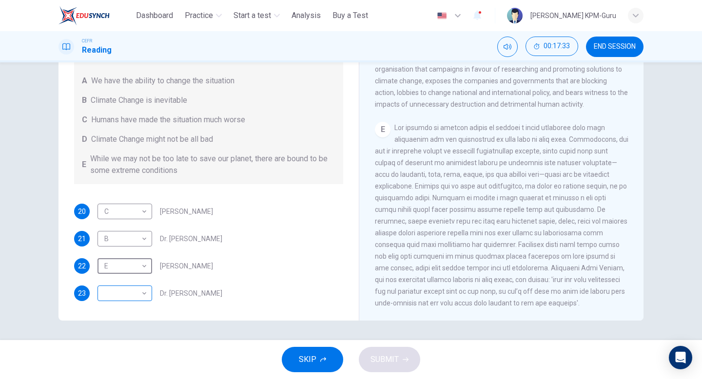
click at [132, 292] on body "This site uses cookies, as explained in our Privacy Policy . If you agree to th…" at bounding box center [351, 189] width 702 height 379
click at [117, 298] on li "A" at bounding box center [125, 302] width 55 height 16
type input "*"
click at [399, 358] on button "SUBMIT" at bounding box center [389, 359] width 61 height 25
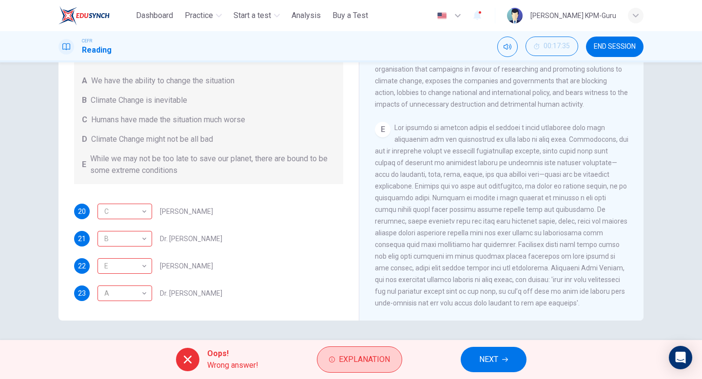
click at [353, 351] on button "Explanation" at bounding box center [359, 360] width 85 height 26
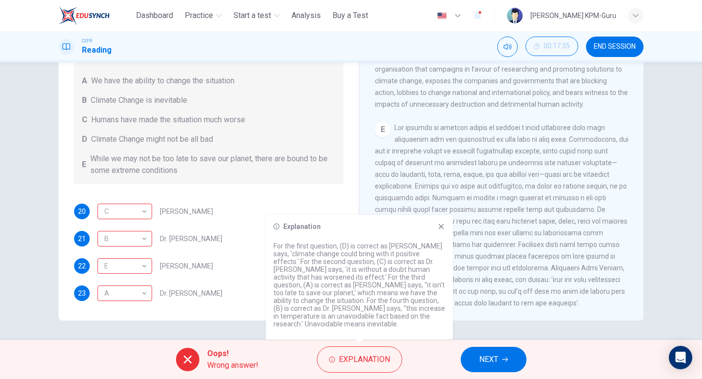
click at [497, 365] on span "NEXT" at bounding box center [488, 360] width 19 height 14
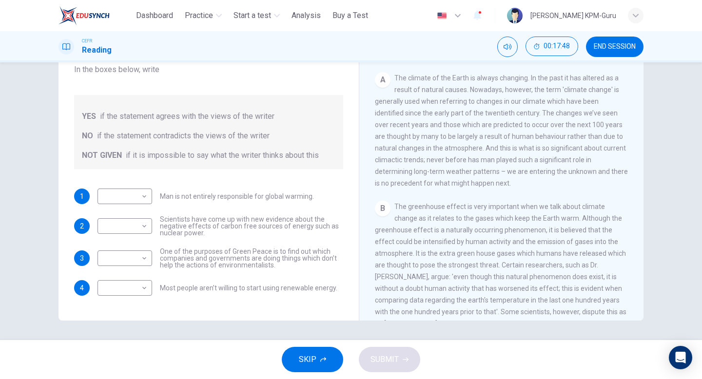
scroll to position [157, 0]
click at [146, 191] on body "This site uses cookies, as explained in our Privacy Policy . If you agree to th…" at bounding box center [351, 189] width 702 height 379
click at [141, 241] on li "NOT GIVEN" at bounding box center [125, 244] width 55 height 16
type input "*********"
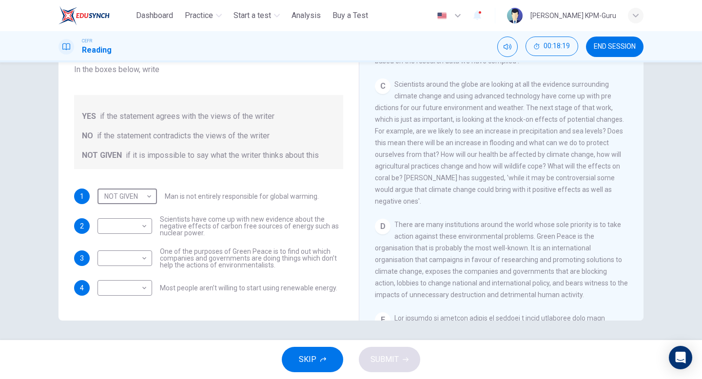
scroll to position [476, 0]
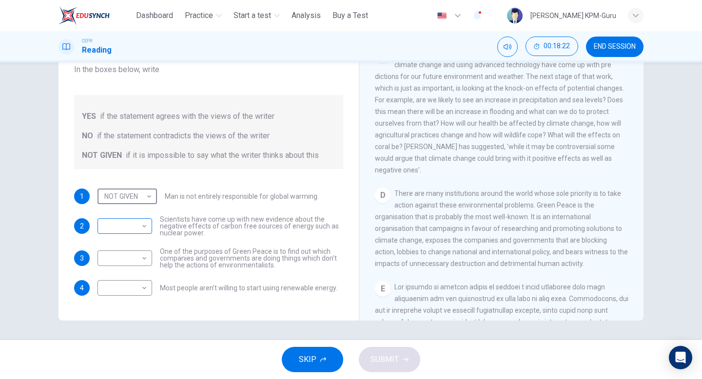
click at [147, 224] on body "This site uses cookies, as explained in our Privacy Policy . If you agree to th…" at bounding box center [351, 189] width 702 height 379
click at [130, 246] on li "YES" at bounding box center [125, 242] width 55 height 16
type input "***"
click at [145, 254] on body "This site uses cookies, as explained in our Privacy Policy . If you agree to th…" at bounding box center [351, 189] width 702 height 379
click at [139, 274] on li "YES" at bounding box center [125, 274] width 55 height 16
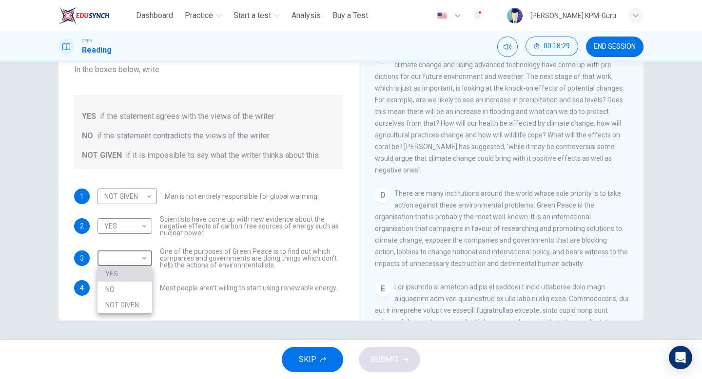
type input "***"
click at [156, 284] on div "​ ​ Most people aren’t willing to start using renewable energy." at bounding box center [218, 288] width 240 height 16
click at [146, 285] on body "This site uses cookies, as explained in our Privacy Policy . If you agree to th…" at bounding box center [351, 189] width 702 height 379
click at [128, 303] on li "YES" at bounding box center [125, 304] width 55 height 16
type input "***"
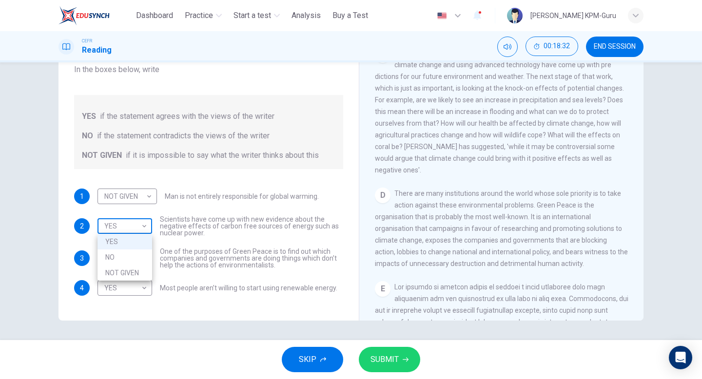
click at [136, 225] on body "This site uses cookies, as explained in our Privacy Policy . If you agree to th…" at bounding box center [351, 189] width 702 height 379
click at [130, 258] on li "NO" at bounding box center [125, 258] width 55 height 16
type input "**"
click at [380, 360] on span "SUBMIT" at bounding box center [385, 360] width 28 height 14
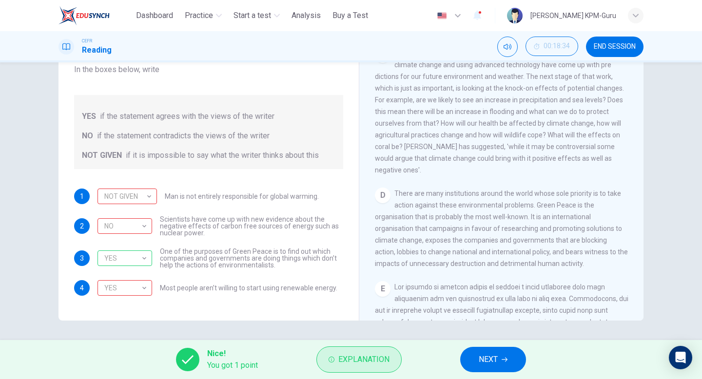
click at [364, 350] on button "Explanation" at bounding box center [359, 360] width 85 height 26
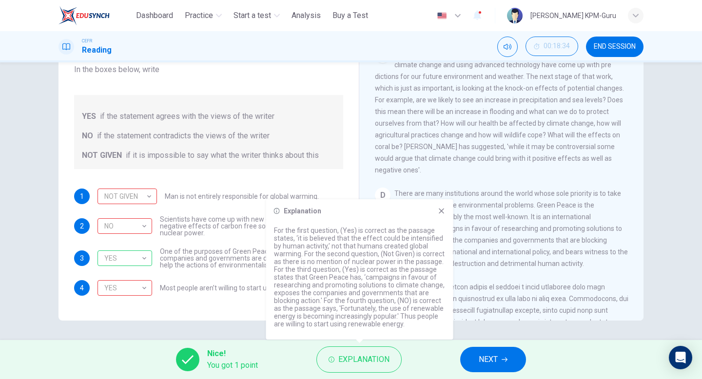
click at [439, 206] on div "Explanation For the first question, (Yes) is correct as the passage states, ‘it…" at bounding box center [359, 269] width 187 height 140
click at [445, 214] on icon at bounding box center [442, 211] width 8 height 8
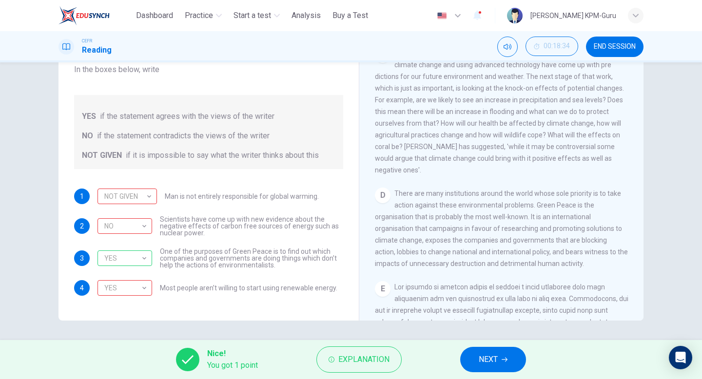
click at [498, 365] on span "NEXT" at bounding box center [488, 360] width 19 height 14
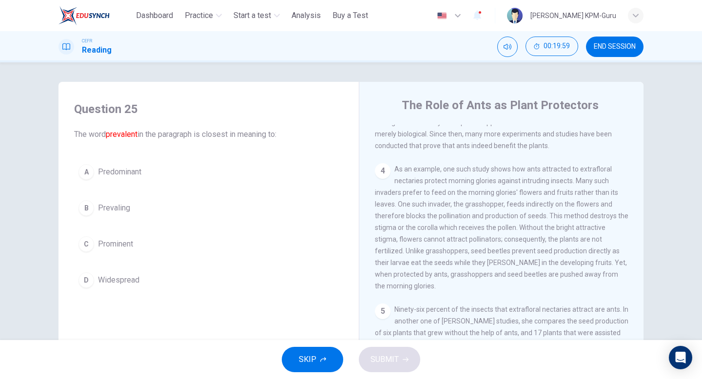
scroll to position [0, 0]
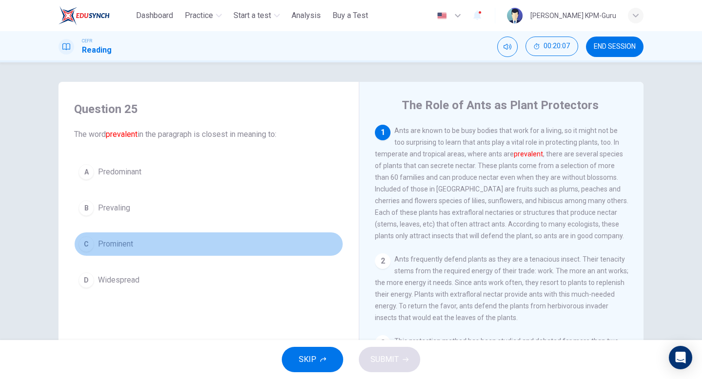
click at [89, 241] on div "C" at bounding box center [87, 245] width 16 height 16
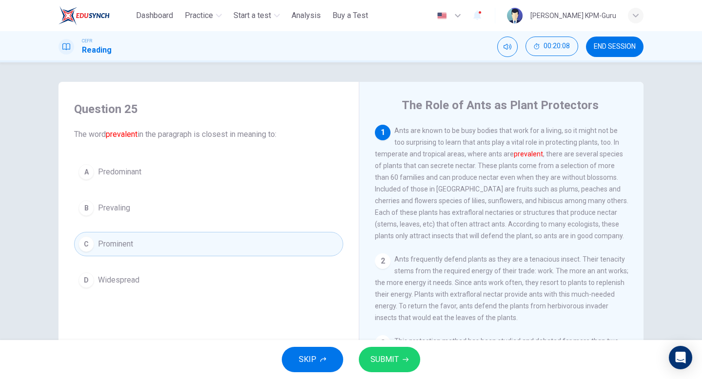
click at [391, 363] on span "SUBMIT" at bounding box center [385, 360] width 28 height 14
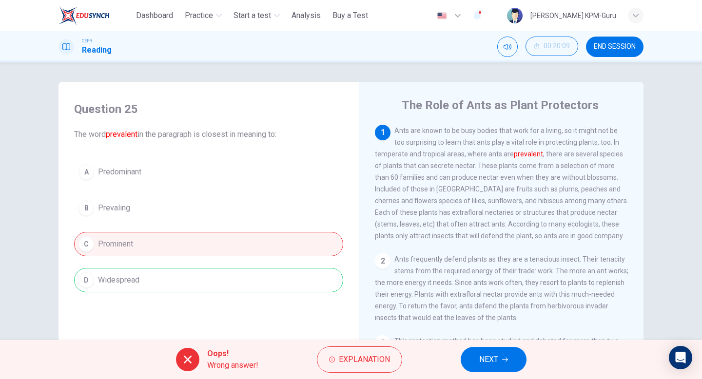
click at [484, 364] on span "NEXT" at bounding box center [488, 360] width 19 height 14
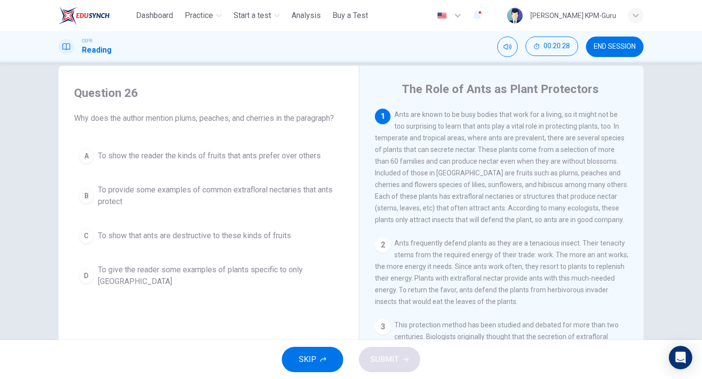
scroll to position [14, 0]
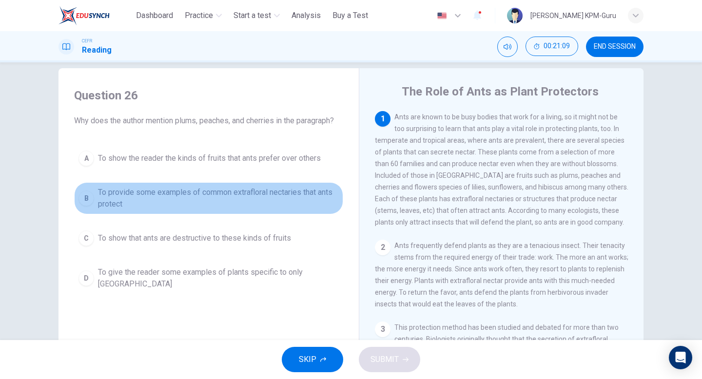
click at [80, 197] on div "B" at bounding box center [87, 199] width 16 height 16
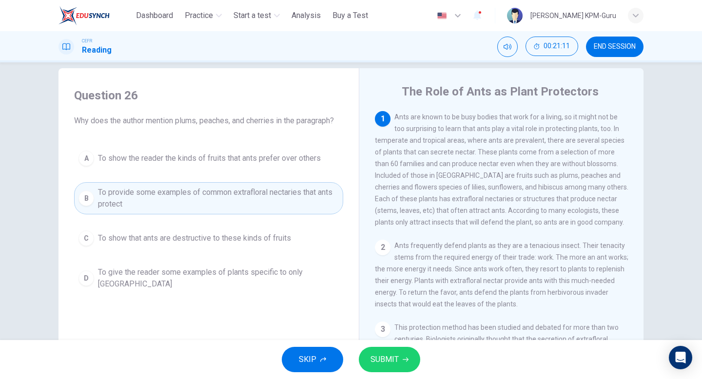
click at [402, 356] on button "SUBMIT" at bounding box center [389, 359] width 61 height 25
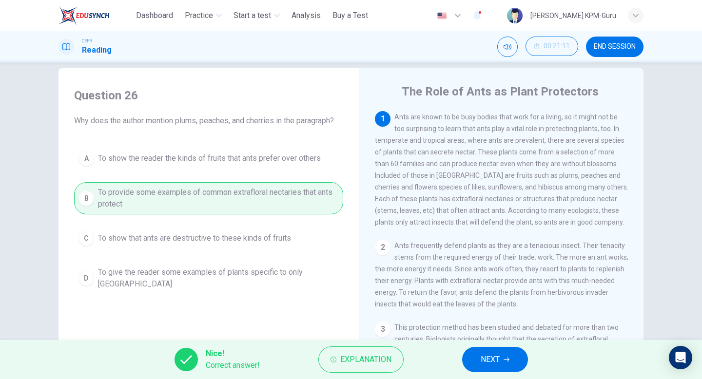
click at [502, 356] on button "NEXT" at bounding box center [495, 359] width 66 height 25
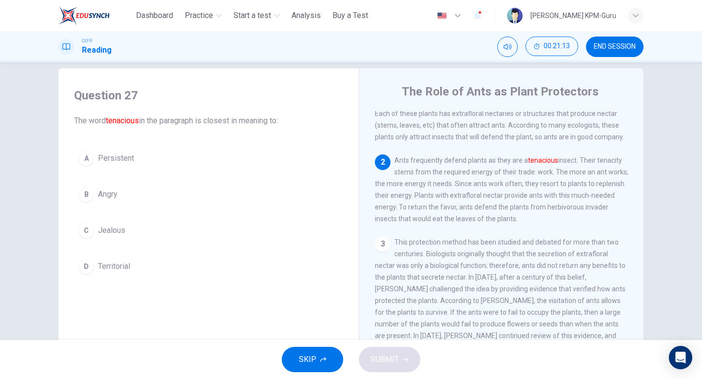
scroll to position [84, 0]
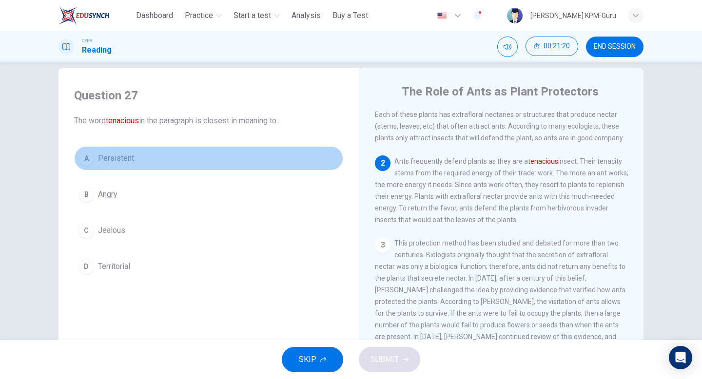
click at [100, 167] on button "A Persistent" at bounding box center [208, 158] width 269 height 24
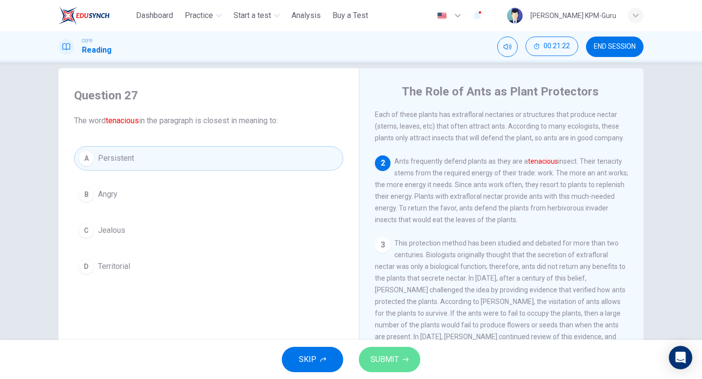
click at [389, 370] on button "SUBMIT" at bounding box center [389, 359] width 61 height 25
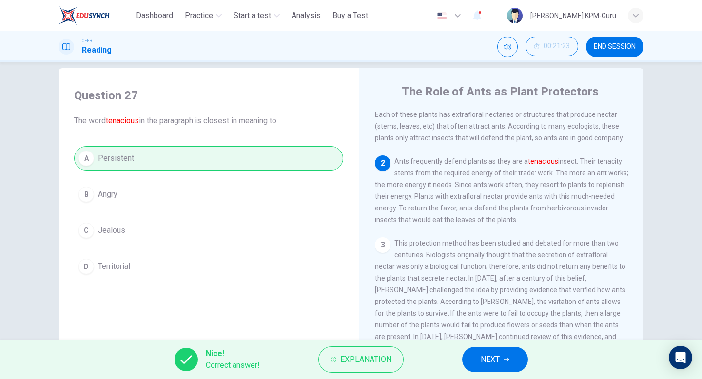
click at [504, 355] on button "NEXT" at bounding box center [495, 359] width 66 height 25
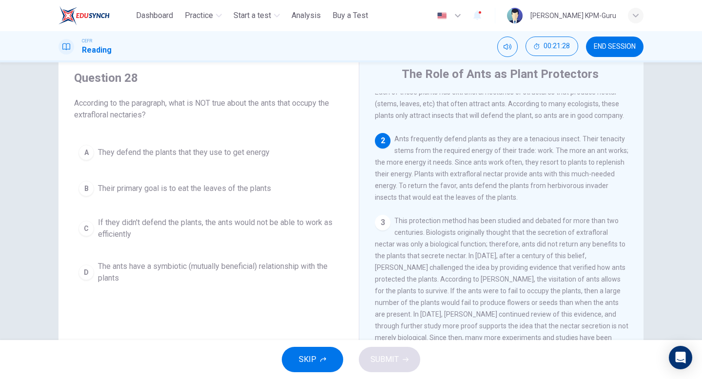
scroll to position [36, 0]
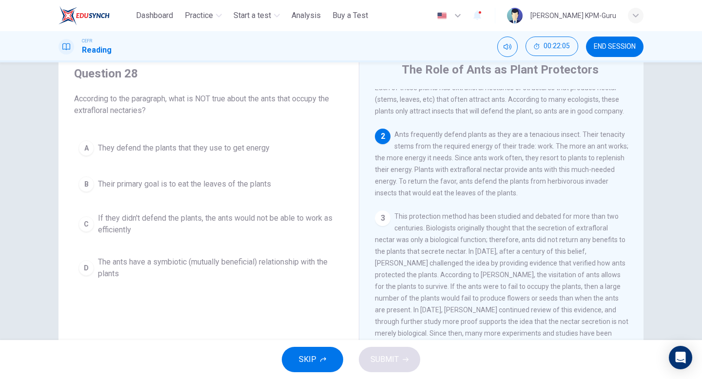
click at [92, 145] on div "A" at bounding box center [87, 148] width 16 height 16
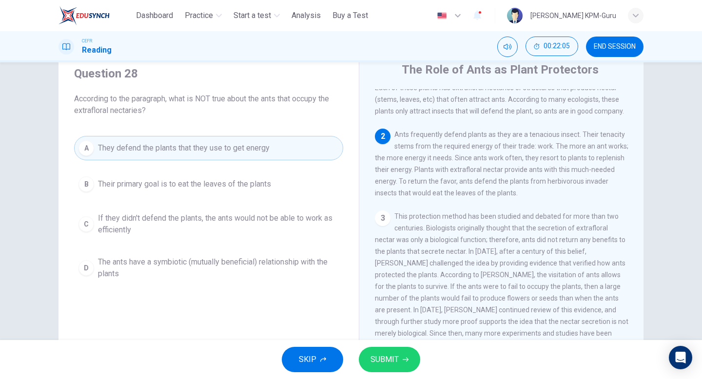
click at [393, 357] on span "SUBMIT" at bounding box center [385, 360] width 28 height 14
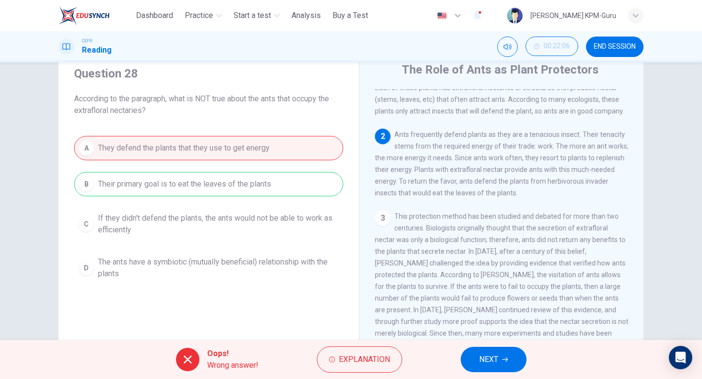
click at [512, 353] on button "NEXT" at bounding box center [494, 359] width 66 height 25
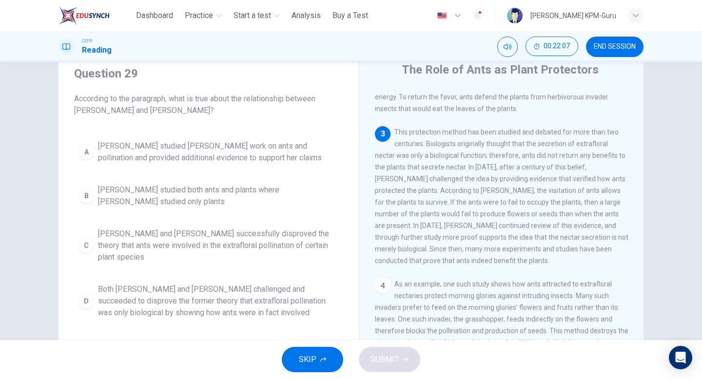
scroll to position [175, 0]
click at [93, 241] on div "C" at bounding box center [87, 246] width 16 height 16
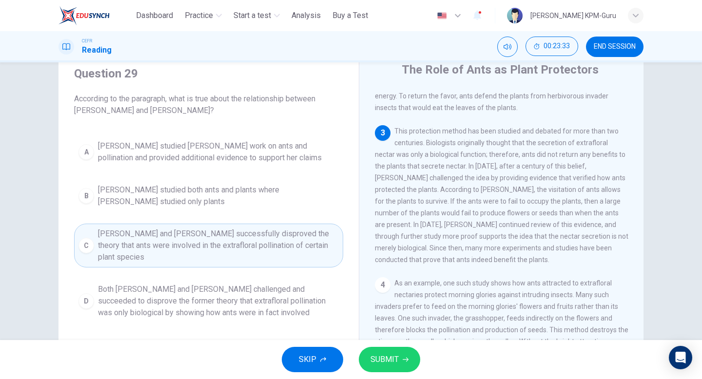
click at [384, 372] on button "SUBMIT" at bounding box center [389, 359] width 61 height 25
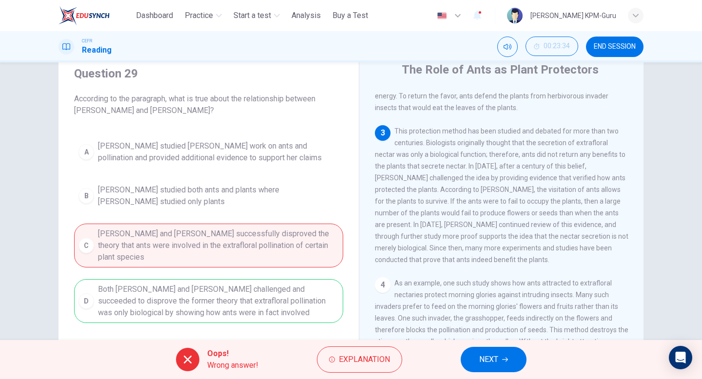
click at [517, 351] on button "NEXT" at bounding box center [494, 359] width 66 height 25
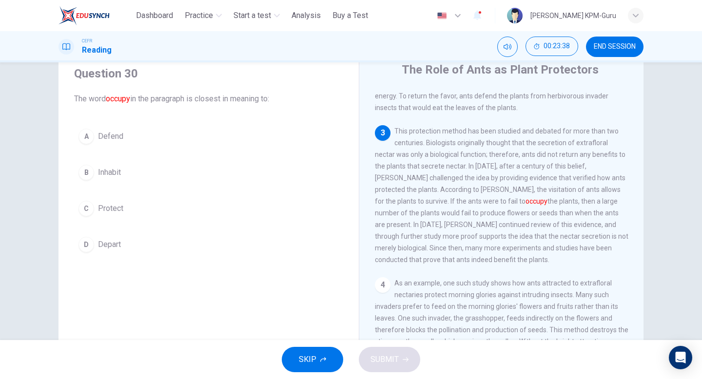
click at [105, 135] on span "Defend" at bounding box center [110, 137] width 25 height 12
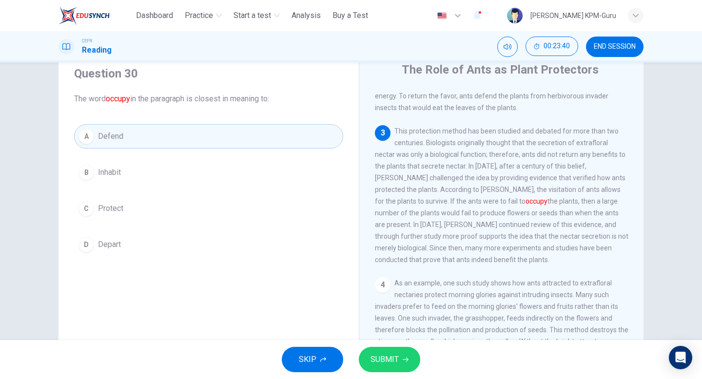
click at [82, 211] on div "C" at bounding box center [87, 209] width 16 height 16
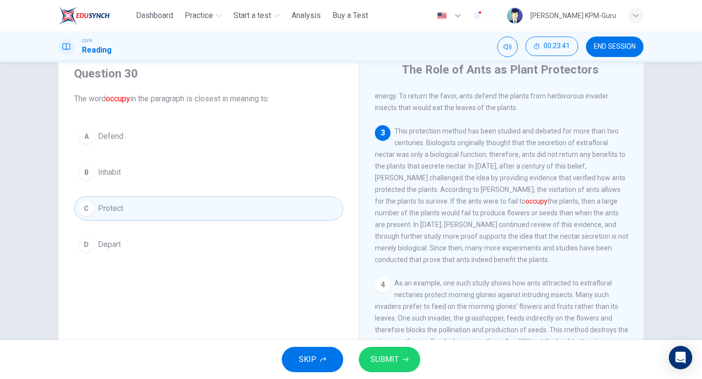
click at [378, 354] on span "SUBMIT" at bounding box center [385, 360] width 28 height 14
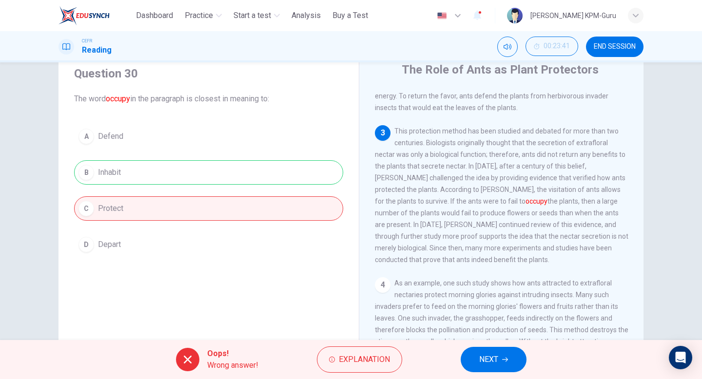
click at [489, 352] on button "NEXT" at bounding box center [494, 359] width 66 height 25
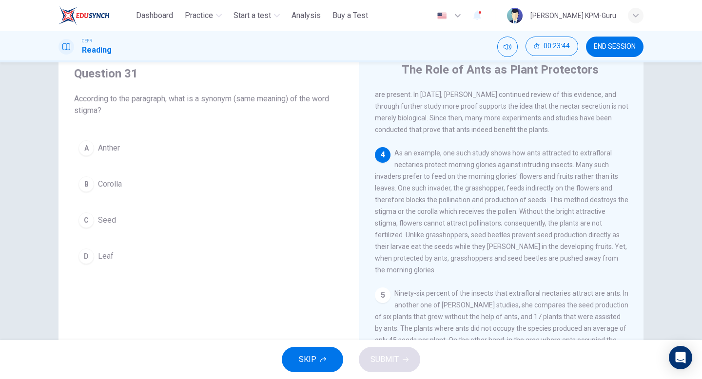
scroll to position [325, 0]
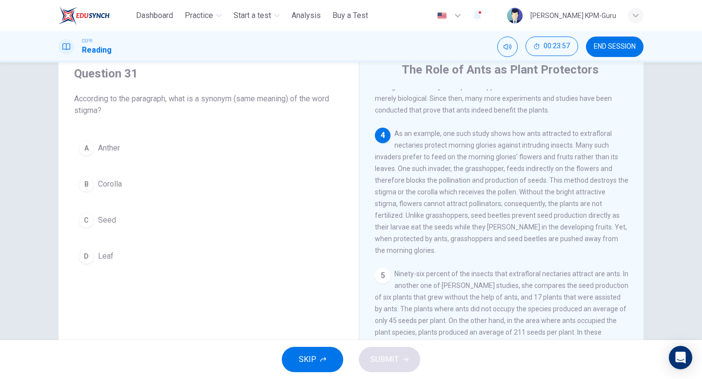
click at [85, 219] on div "C" at bounding box center [87, 221] width 16 height 16
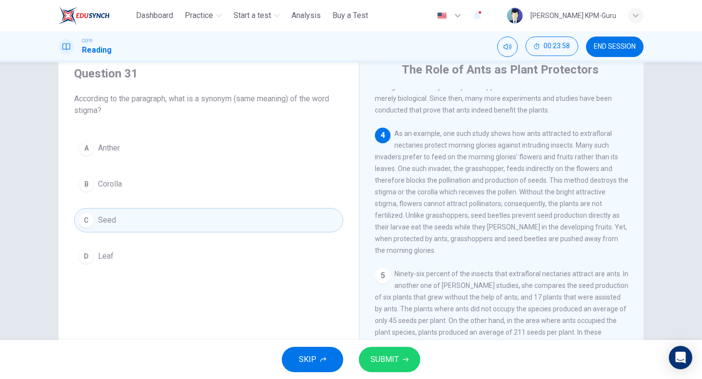
click at [87, 258] on div "D" at bounding box center [87, 257] width 16 height 16
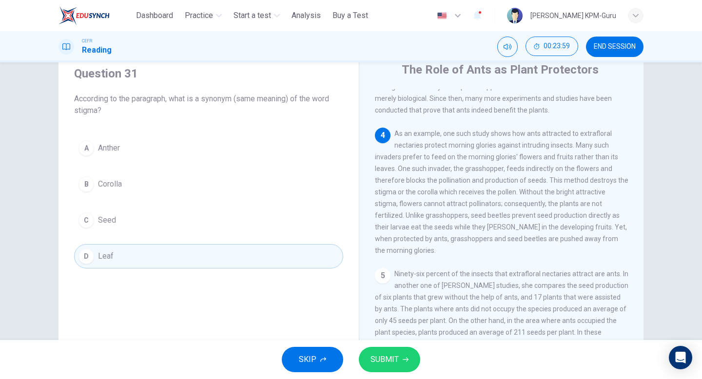
click at [377, 357] on span "SUBMIT" at bounding box center [385, 360] width 28 height 14
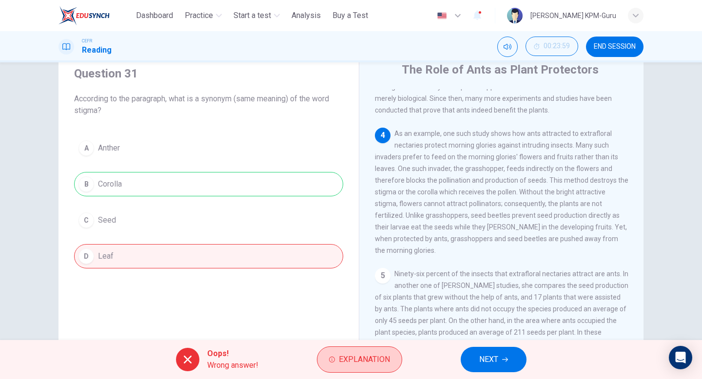
click at [358, 360] on span "Explanation" at bounding box center [364, 360] width 51 height 14
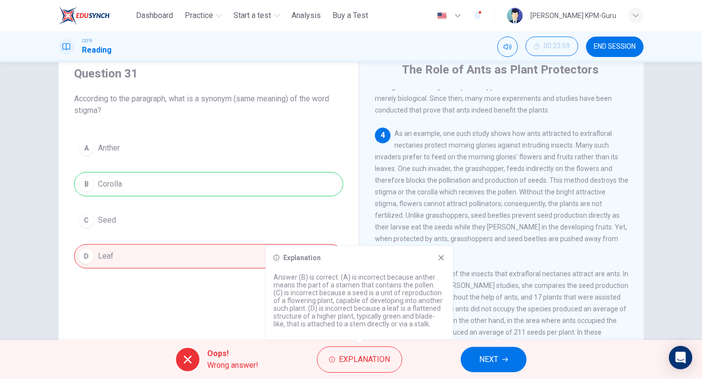
click at [481, 362] on span "NEXT" at bounding box center [488, 360] width 19 height 14
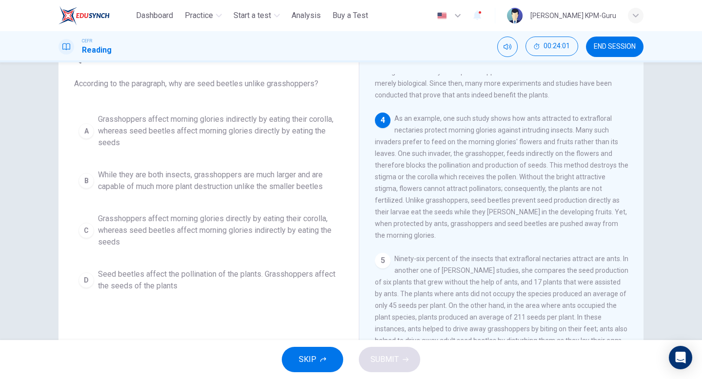
scroll to position [51, 0]
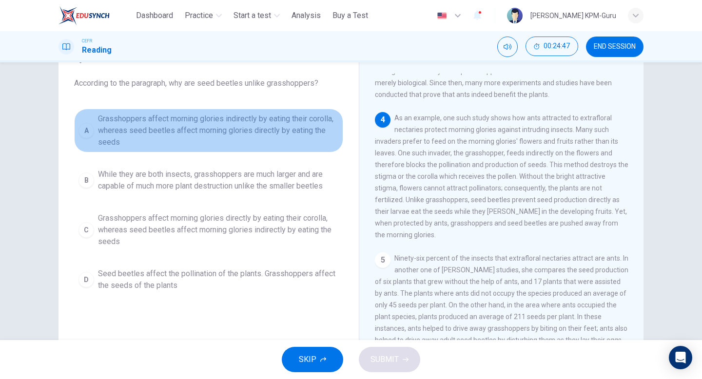
click at [87, 126] on div "A" at bounding box center [87, 131] width 16 height 16
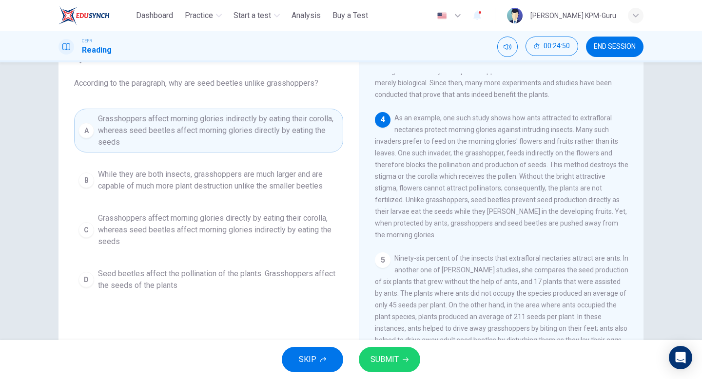
click at [386, 364] on span "SUBMIT" at bounding box center [385, 360] width 28 height 14
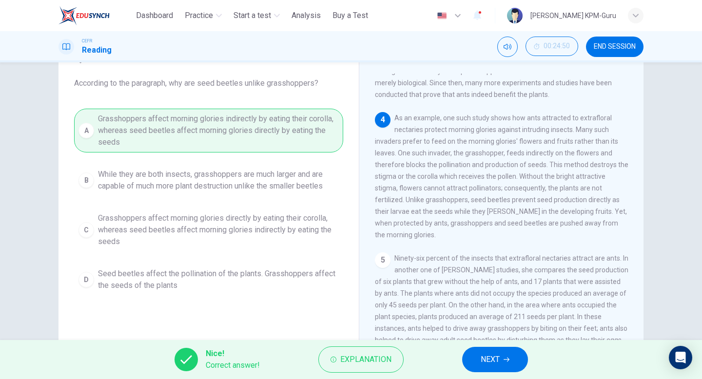
click at [477, 356] on button "NEXT" at bounding box center [495, 359] width 66 height 25
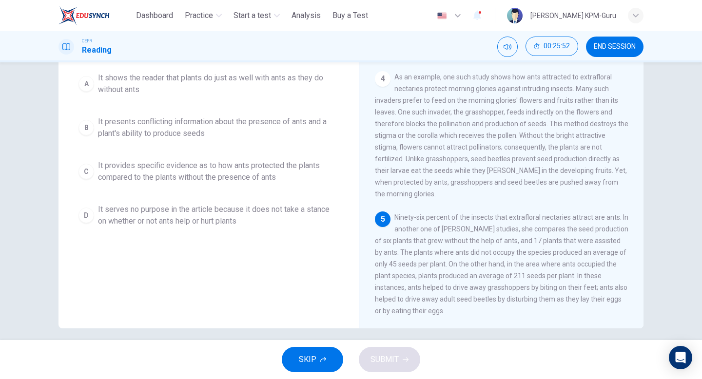
scroll to position [90, 0]
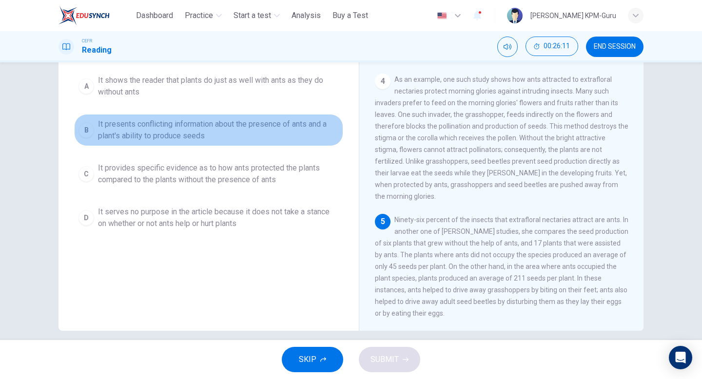
click at [87, 121] on button "B It presents conflicting information about the presence of ants and a plant's …" at bounding box center [208, 130] width 269 height 32
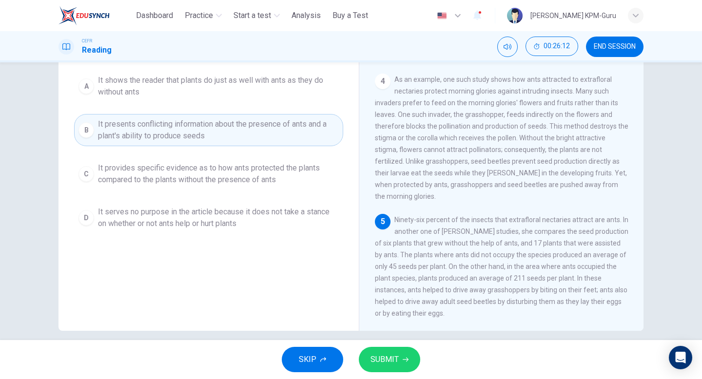
click at [373, 363] on span "SUBMIT" at bounding box center [385, 360] width 28 height 14
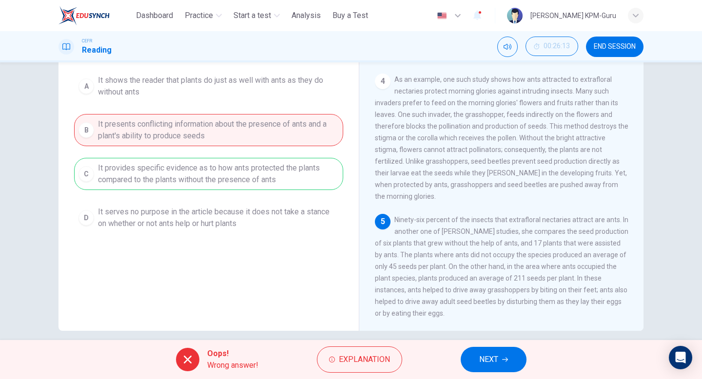
click at [183, 171] on div "A It shows the reader that plants do just as well with ants as they do without …" at bounding box center [208, 152] width 269 height 164
click at [515, 364] on button "NEXT" at bounding box center [494, 359] width 66 height 25
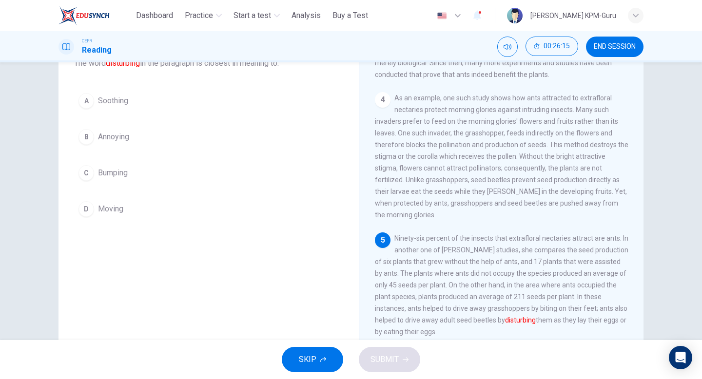
scroll to position [90, 0]
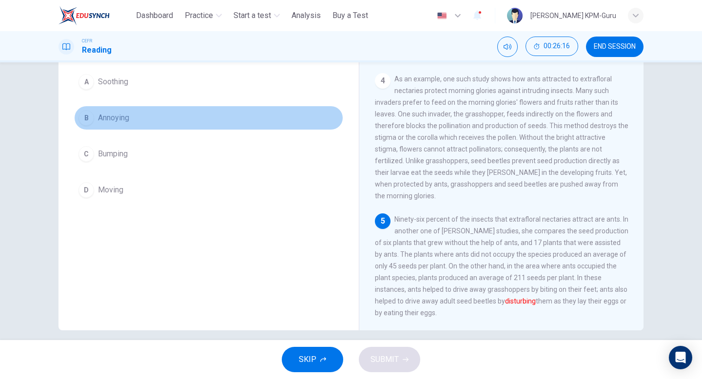
click at [91, 122] on div "B" at bounding box center [87, 118] width 16 height 16
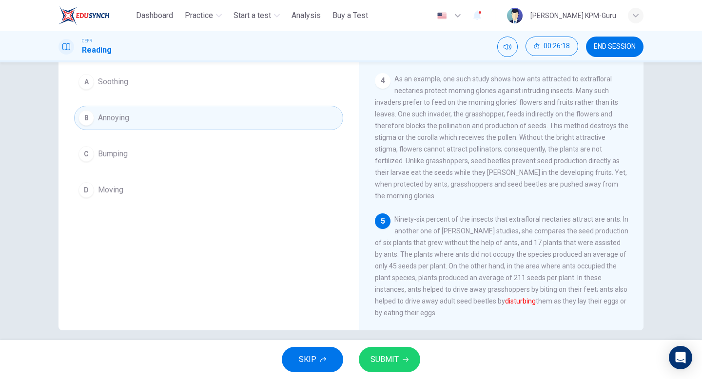
click at [399, 348] on button "SUBMIT" at bounding box center [389, 359] width 61 height 25
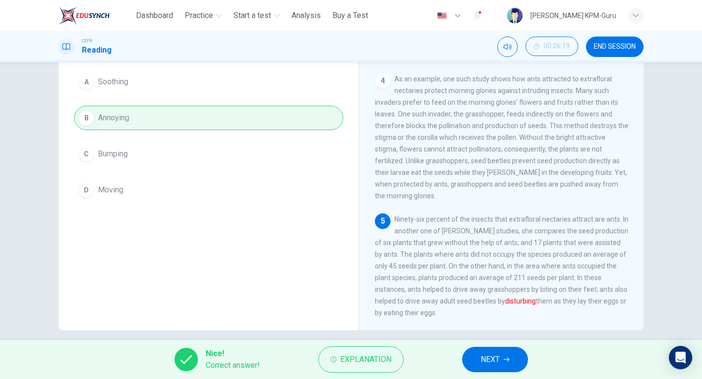
click at [490, 364] on span "NEXT" at bounding box center [490, 360] width 19 height 14
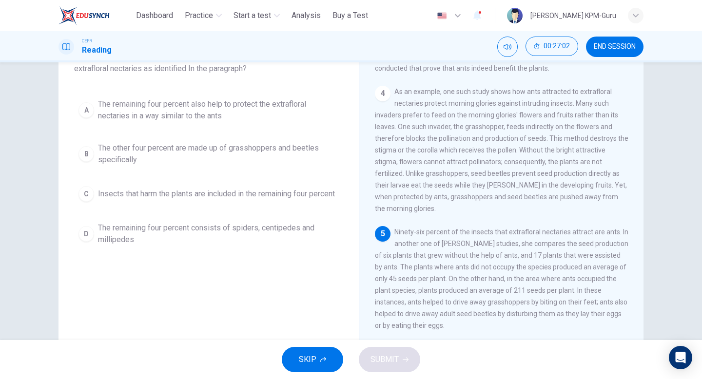
scroll to position [100, 0]
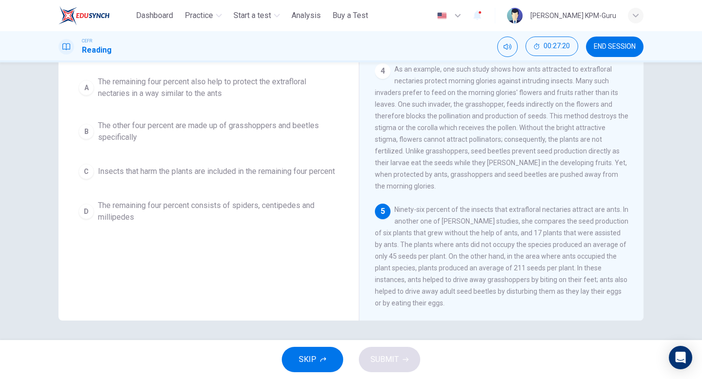
click at [84, 88] on div "A" at bounding box center [87, 88] width 16 height 16
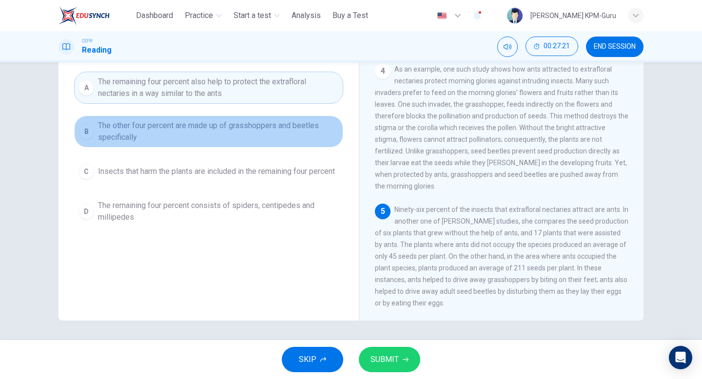
click at [95, 127] on button "B The other four percent are made up of grasshoppers and beetles specifically" at bounding box center [208, 132] width 269 height 32
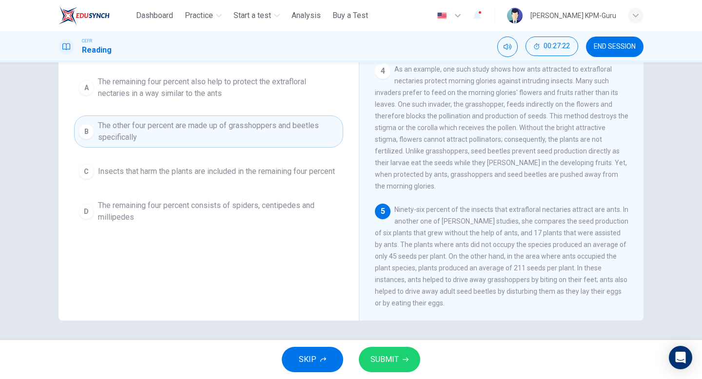
click at [94, 169] on button "C Insects that harm the plants are included in the remaining four percent" at bounding box center [208, 171] width 269 height 24
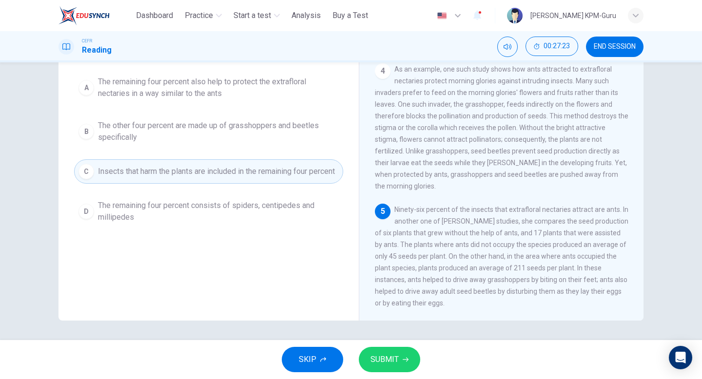
click at [85, 98] on button "A The remaining four percent also help to protect the extrafloral nectaries in …" at bounding box center [208, 88] width 269 height 32
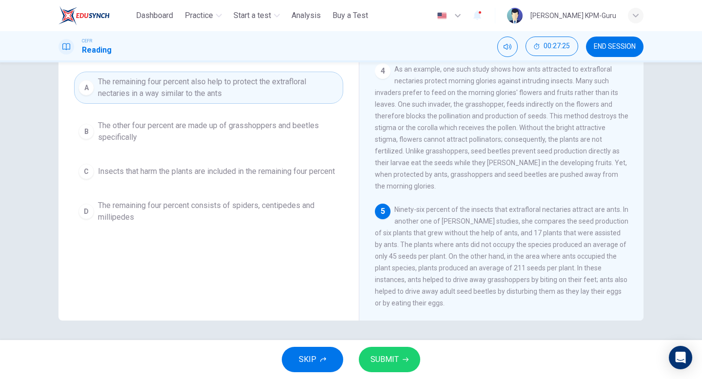
click at [433, 376] on div "SKIP SUBMIT" at bounding box center [351, 359] width 702 height 39
click at [400, 360] on button "SUBMIT" at bounding box center [389, 359] width 61 height 25
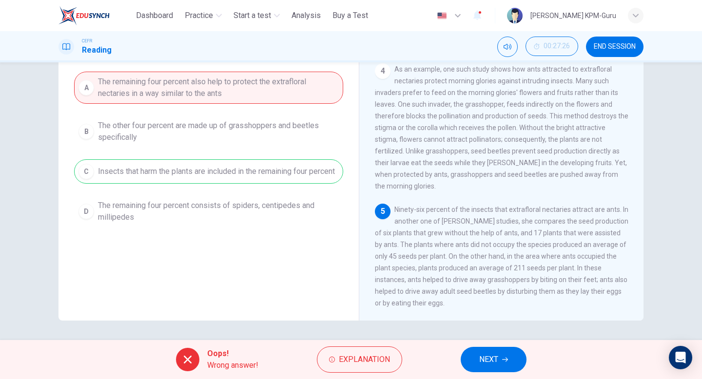
click at [479, 346] on div "Oops! Wrong answer! Explanation NEXT" at bounding box center [351, 359] width 702 height 39
click at [491, 365] on span "NEXT" at bounding box center [488, 360] width 19 height 14
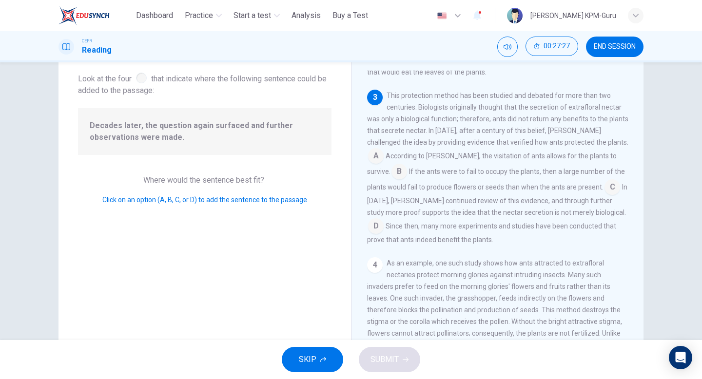
scroll to position [42, 0]
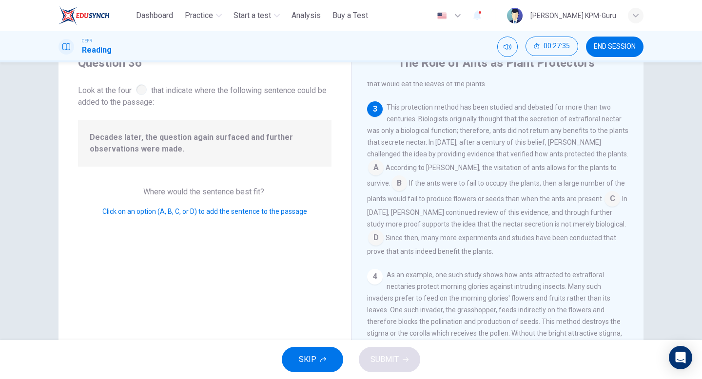
click at [392, 190] on input at bounding box center [400, 185] width 16 height 16
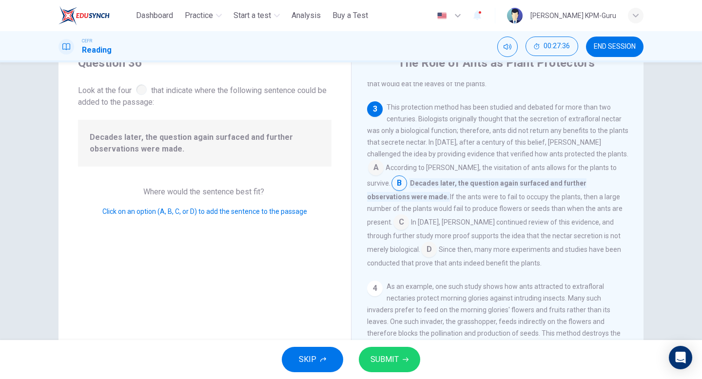
click at [376, 366] on span "SUBMIT" at bounding box center [385, 360] width 28 height 14
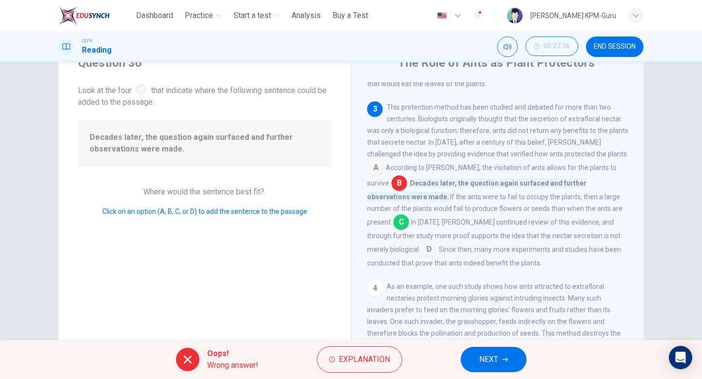
click at [504, 249] on span "In [DATE], [PERSON_NAME] continued review of this evidence, and through further…" at bounding box center [494, 236] width 254 height 35
click at [476, 354] on button "NEXT" at bounding box center [494, 359] width 66 height 25
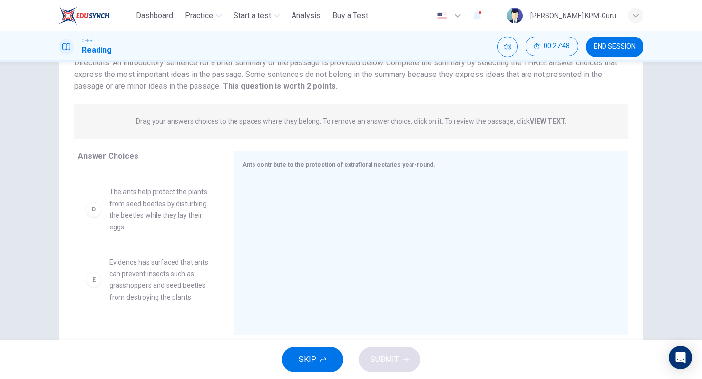
scroll to position [180, 0]
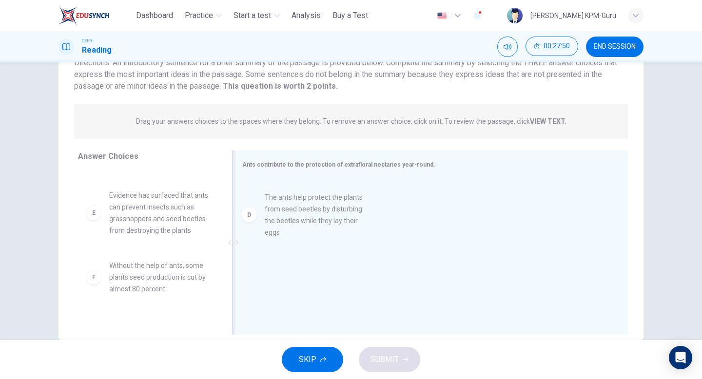
drag, startPoint x: 153, startPoint y: 193, endPoint x: 313, endPoint y: 210, distance: 160.9
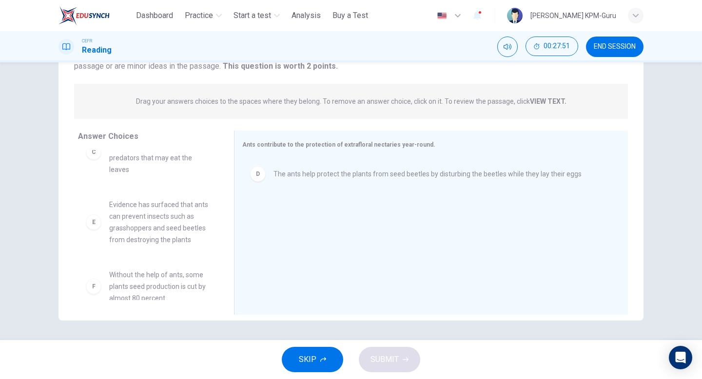
scroll to position [99, 0]
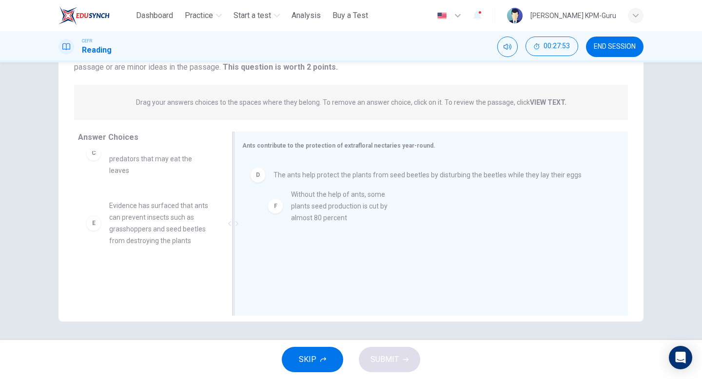
drag, startPoint x: 161, startPoint y: 278, endPoint x: 381, endPoint y: 169, distance: 244.7
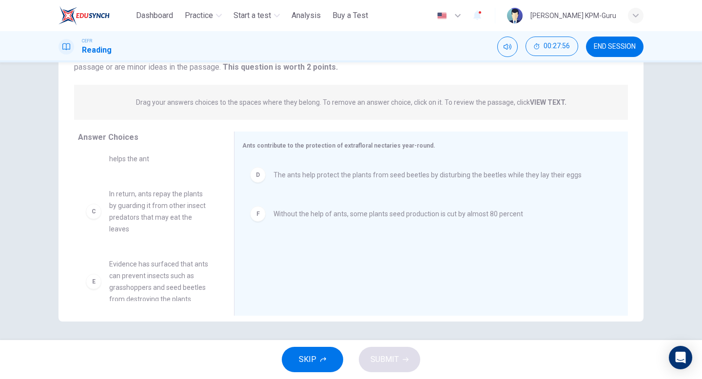
scroll to position [76, 0]
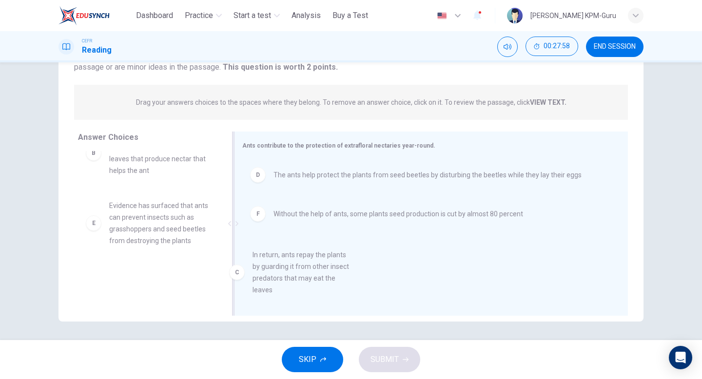
drag, startPoint x: 161, startPoint y: 219, endPoint x: 308, endPoint y: 269, distance: 155.5
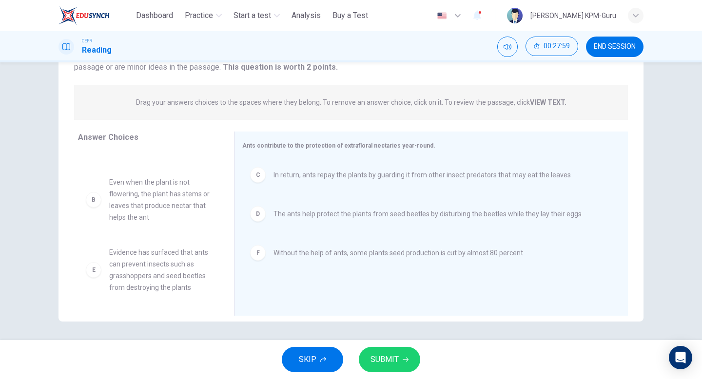
scroll to position [29, 0]
click at [392, 359] on span "SUBMIT" at bounding box center [385, 360] width 28 height 14
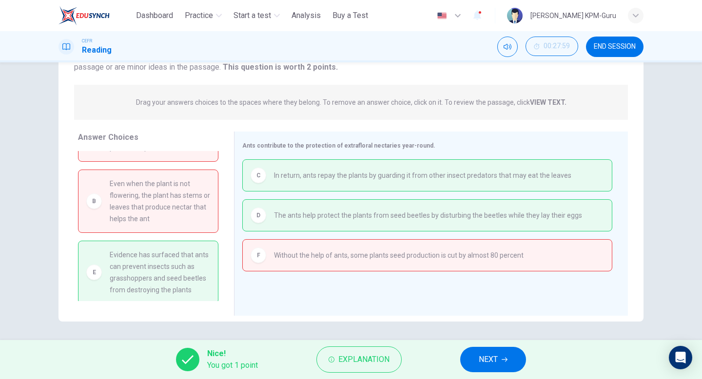
scroll to position [32, 0]
click at [502, 362] on button "NEXT" at bounding box center [493, 359] width 66 height 25
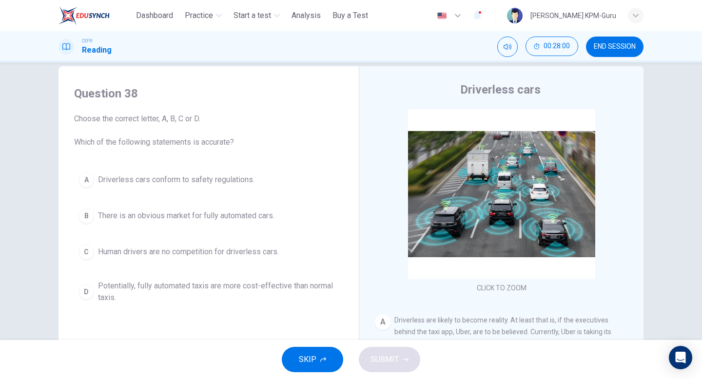
scroll to position [16, 0]
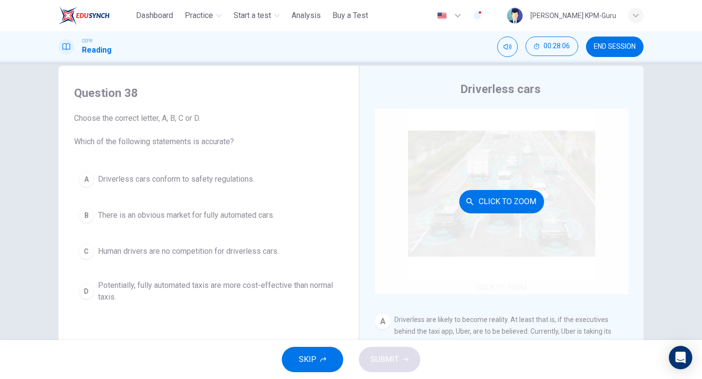
click at [493, 214] on div "Click to Zoom" at bounding box center [502, 202] width 254 height 186
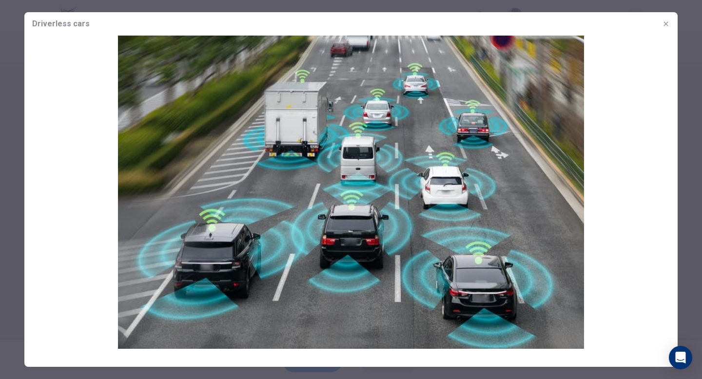
click at [669, 18] on button "button" at bounding box center [666, 24] width 16 height 16
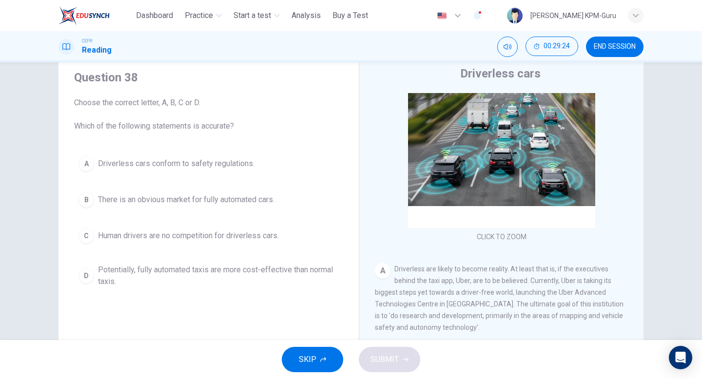
scroll to position [45, 0]
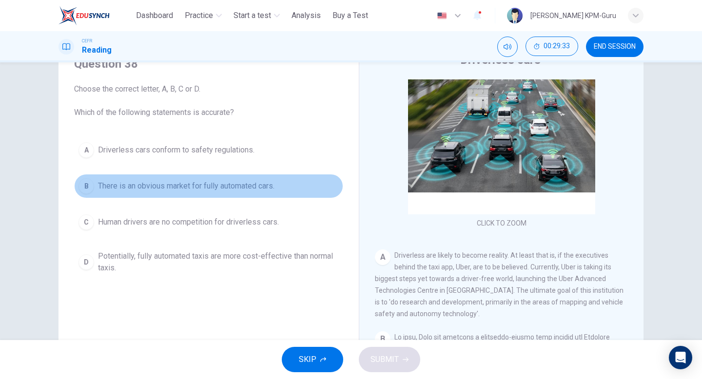
click at [90, 185] on div "B" at bounding box center [87, 187] width 16 height 16
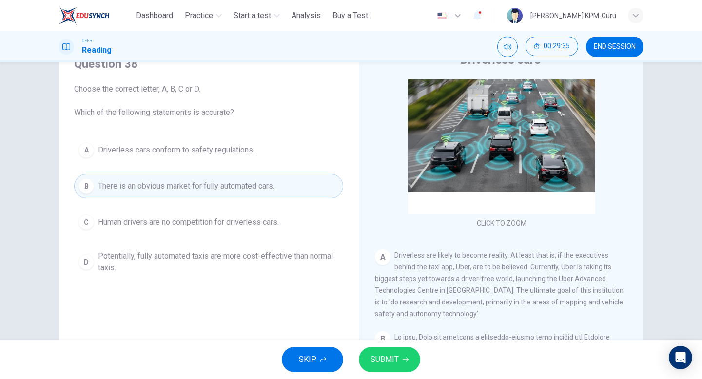
click at [92, 260] on div "D" at bounding box center [87, 263] width 16 height 16
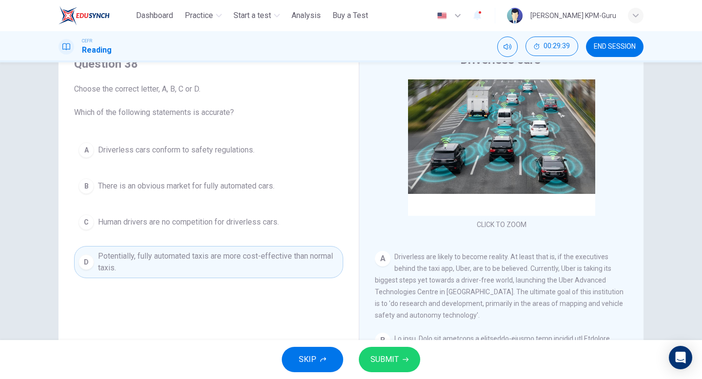
scroll to position [33, 0]
click at [403, 355] on button "SUBMIT" at bounding box center [389, 359] width 61 height 25
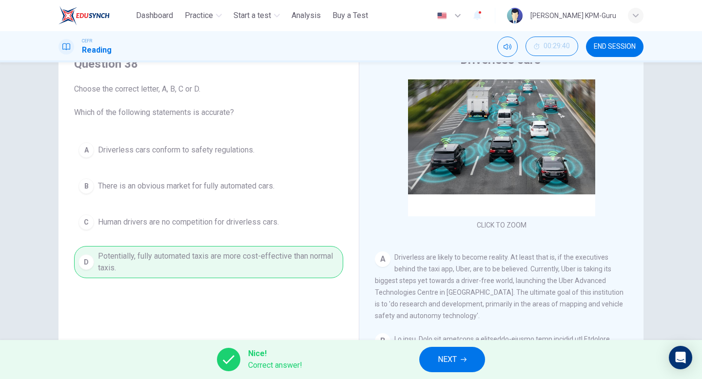
click at [456, 355] on span "NEXT" at bounding box center [447, 360] width 19 height 14
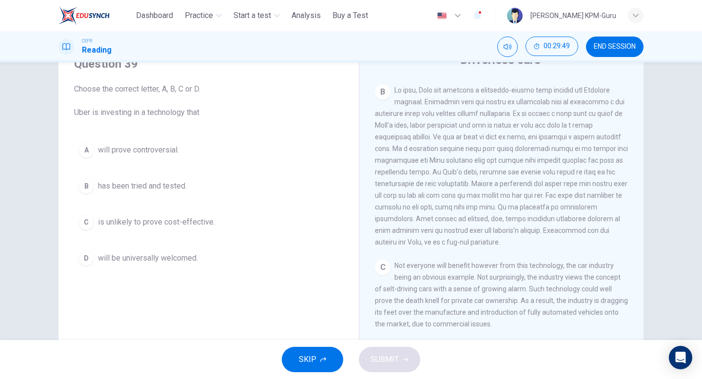
scroll to position [265, 0]
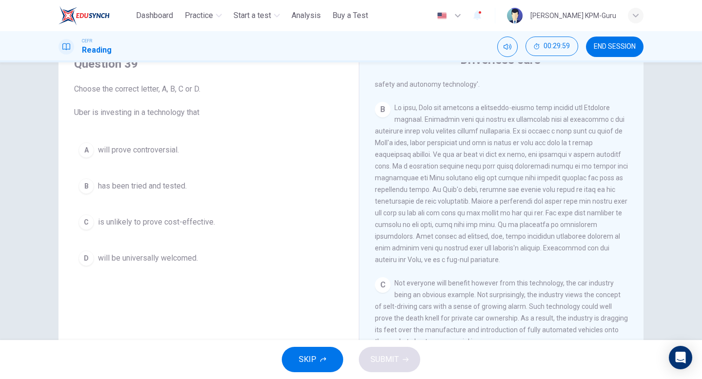
click at [119, 224] on span "is unlikely to prove cost-effective." at bounding box center [156, 223] width 117 height 12
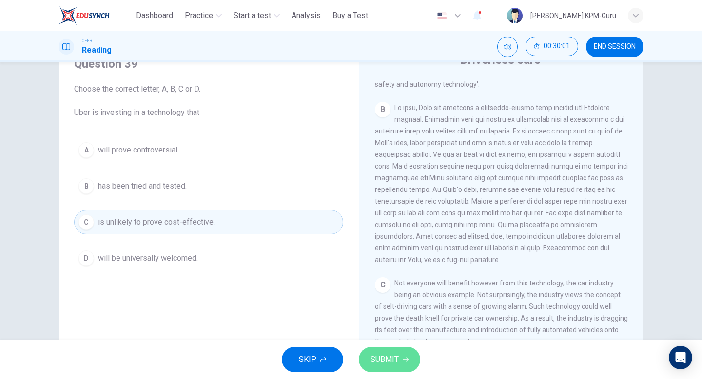
click at [369, 357] on button "SUBMIT" at bounding box center [389, 359] width 61 height 25
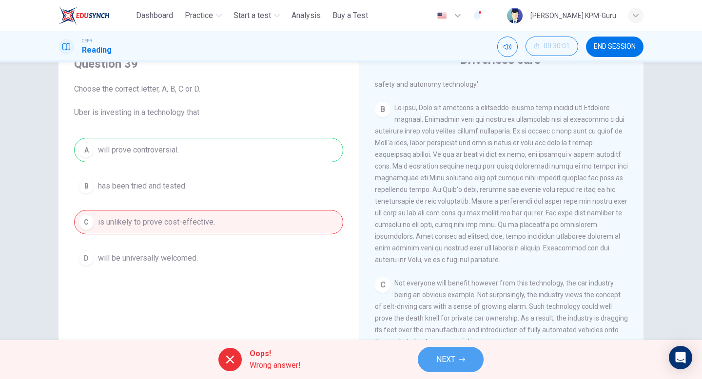
click at [430, 359] on button "NEXT" at bounding box center [451, 359] width 66 height 25
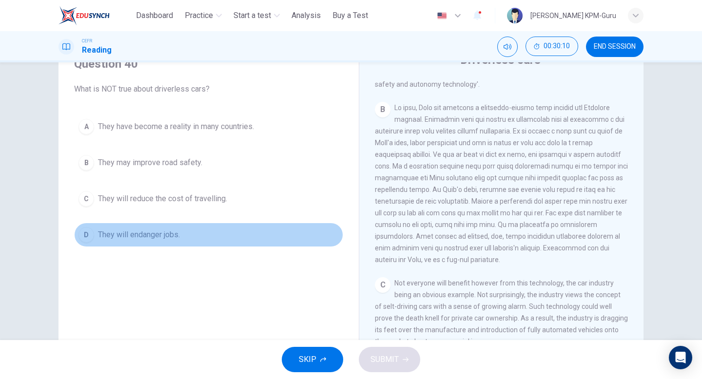
click at [147, 237] on span "They will endanger jobs." at bounding box center [139, 235] width 82 height 12
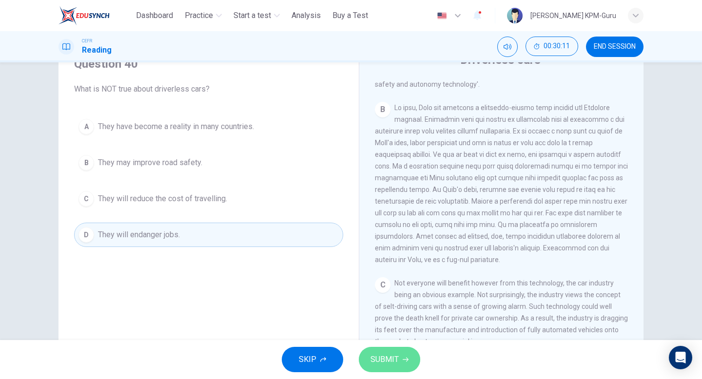
click at [383, 368] on button "SUBMIT" at bounding box center [389, 359] width 61 height 25
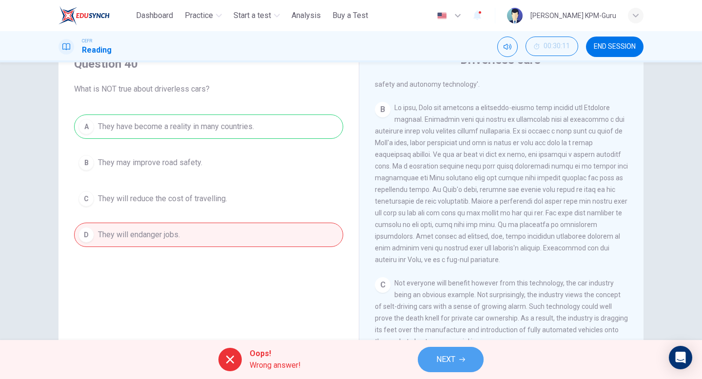
click at [443, 361] on span "NEXT" at bounding box center [446, 360] width 19 height 14
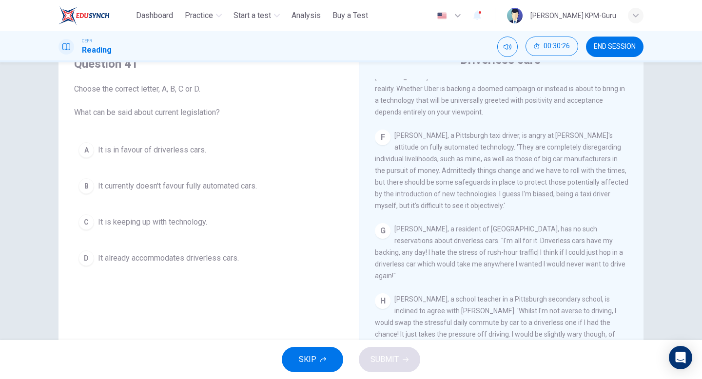
scroll to position [722, 0]
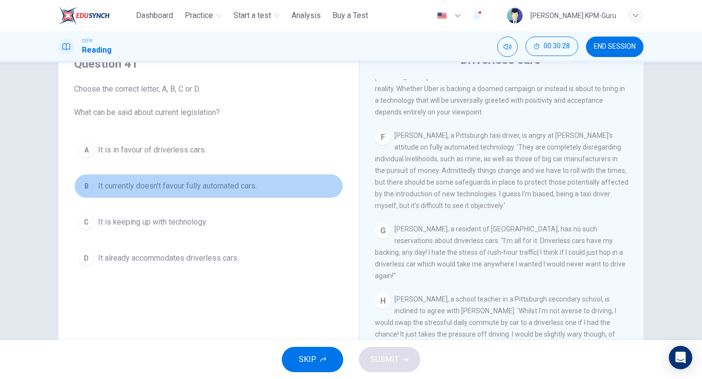
click at [159, 189] on span "It currently doesn't favour fully automated cars." at bounding box center [177, 186] width 159 height 12
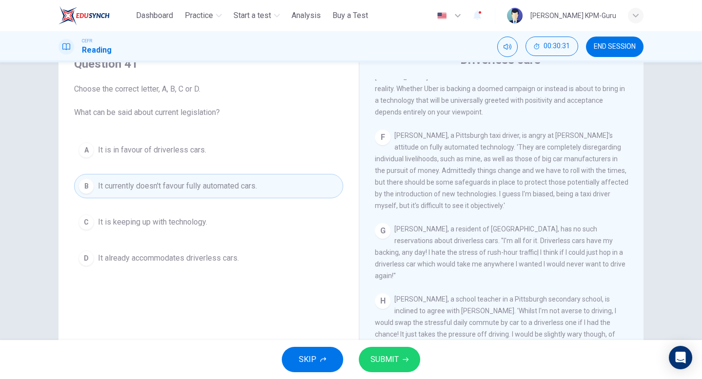
click at [184, 220] on span "It is keeping up with technology." at bounding box center [152, 223] width 109 height 12
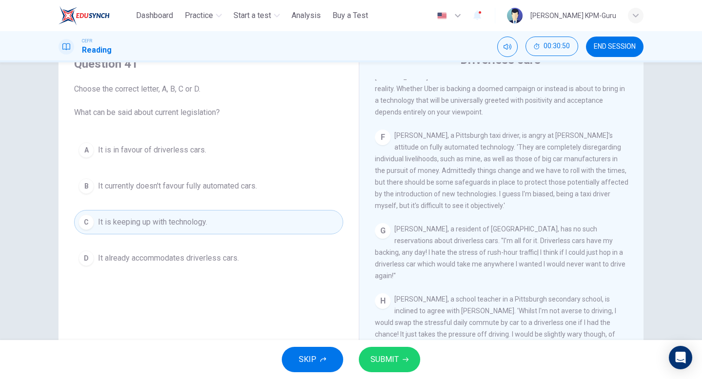
click at [173, 147] on span "It is in favour of driverless cars." at bounding box center [152, 150] width 108 height 12
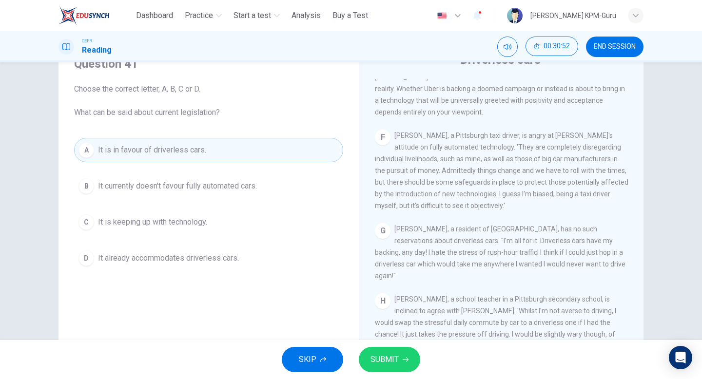
click at [407, 360] on icon "button" at bounding box center [406, 360] width 6 height 4
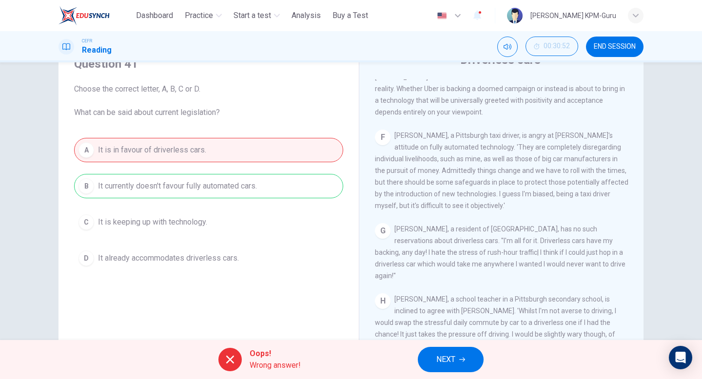
click at [435, 358] on button "NEXT" at bounding box center [451, 359] width 66 height 25
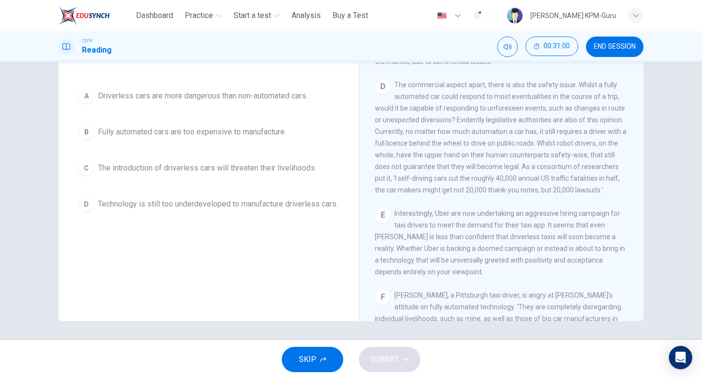
scroll to position [89, 0]
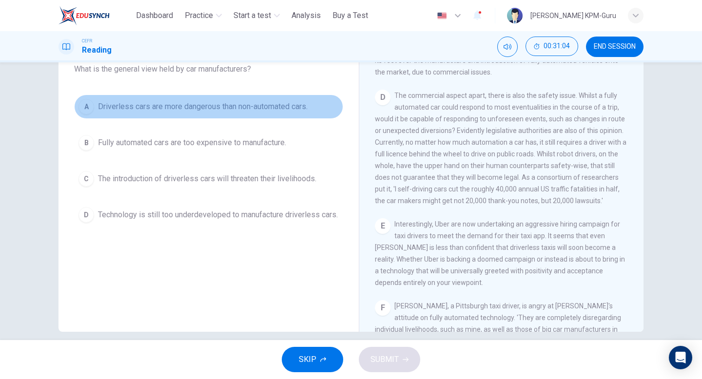
click at [243, 109] on span "Driverless cars are more dangerous than non-automated cars." at bounding box center [203, 107] width 210 height 12
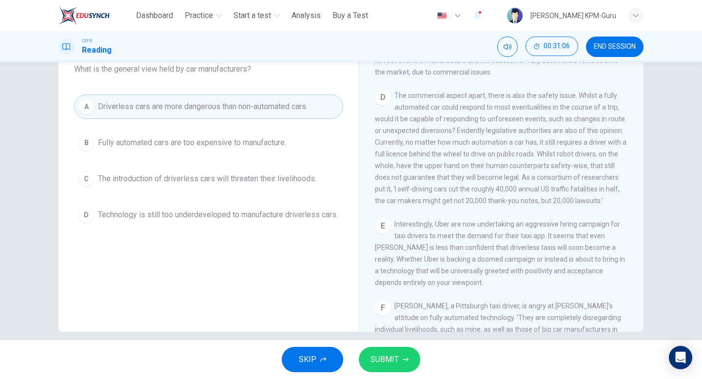
click at [400, 361] on button "SUBMIT" at bounding box center [389, 359] width 61 height 25
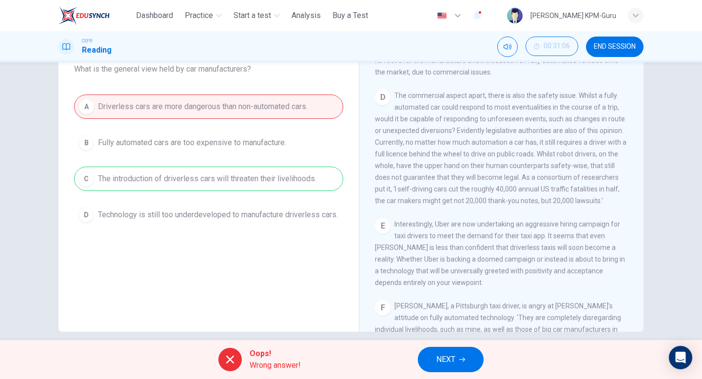
click at [459, 357] on button "NEXT" at bounding box center [451, 359] width 66 height 25
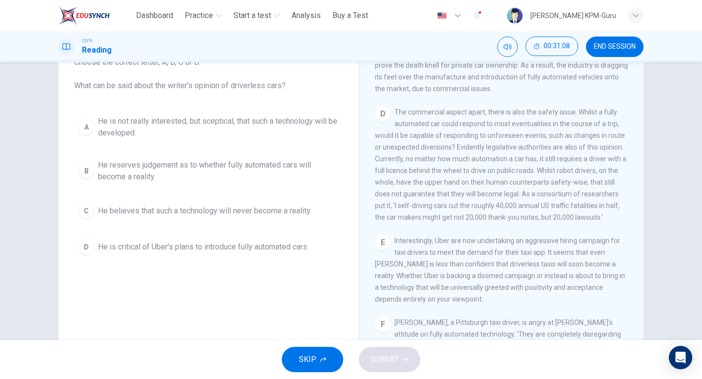
scroll to position [722, 0]
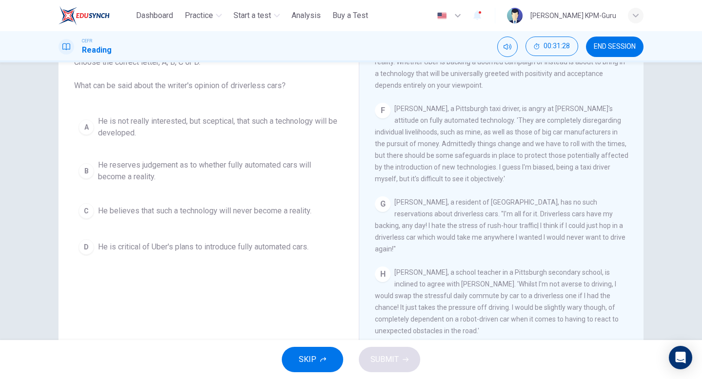
click at [80, 126] on div "A" at bounding box center [87, 127] width 16 height 16
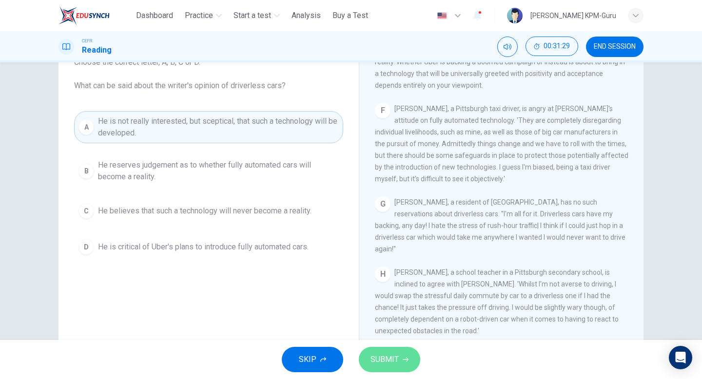
click at [392, 357] on span "SUBMIT" at bounding box center [385, 360] width 28 height 14
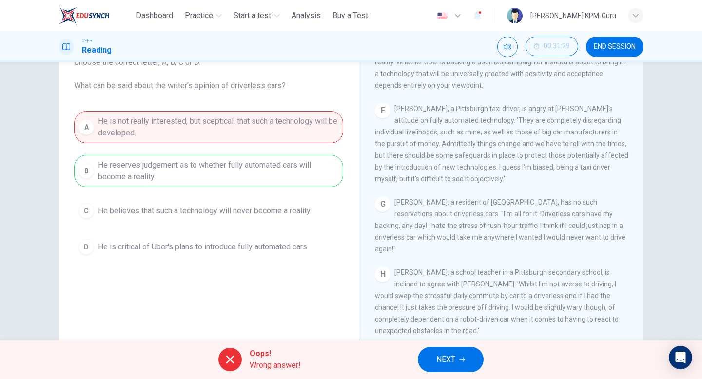
click at [458, 362] on button "NEXT" at bounding box center [451, 359] width 66 height 25
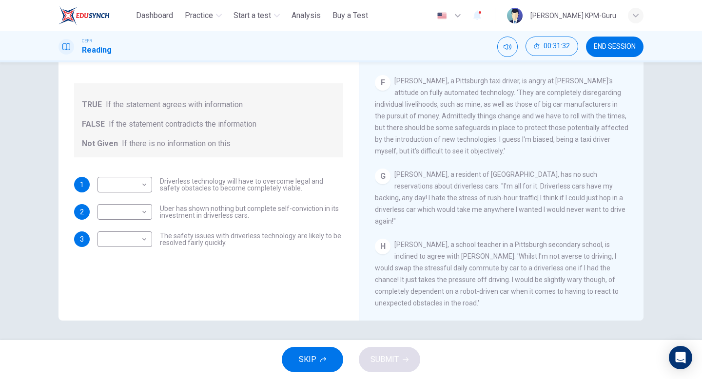
scroll to position [691, 0]
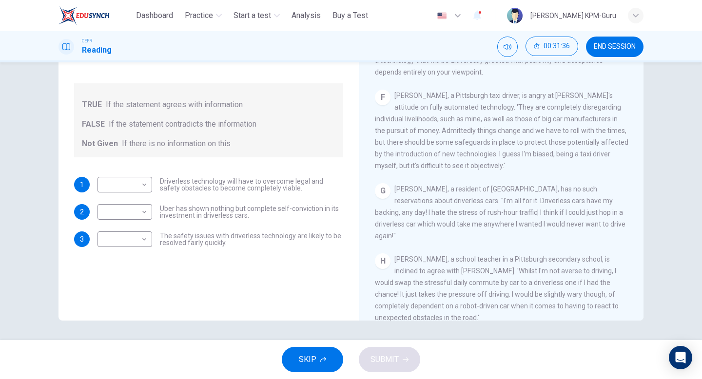
click at [153, 184] on div "​ ​ Driverless technology will have to overcome legal and safety obstacles to b…" at bounding box center [221, 185] width 246 height 16
click at [142, 184] on body "This site uses cookies, as explained in our Privacy Policy . If you agree to th…" at bounding box center [351, 189] width 702 height 379
click at [140, 203] on li "TRUE" at bounding box center [125, 201] width 55 height 16
type input "****"
click at [143, 210] on body "This site uses cookies, as explained in our Privacy Policy . If you agree to th…" at bounding box center [351, 189] width 702 height 379
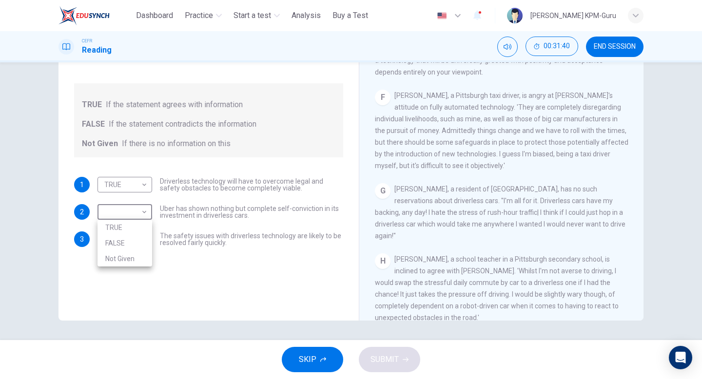
click at [136, 239] on li "FALSE" at bounding box center [125, 244] width 55 height 16
type input "*****"
click at [155, 237] on div "​ ​ The safety issues with driverless technology are likely to be resolved fair…" at bounding box center [221, 240] width 246 height 16
click at [151, 239] on div "​ ​" at bounding box center [125, 240] width 55 height 16
click at [149, 239] on div "​ ​" at bounding box center [125, 240] width 55 height 16
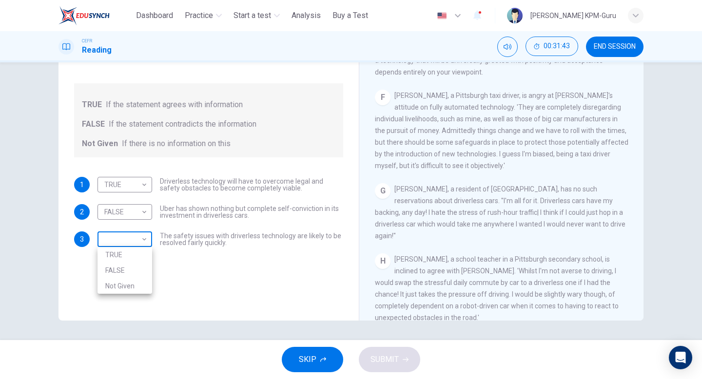
click at [144, 239] on body "This site uses cookies, as explained in our Privacy Policy . If you agree to th…" at bounding box center [351, 189] width 702 height 379
click at [135, 252] on li "TRUE" at bounding box center [125, 255] width 55 height 16
type input "****"
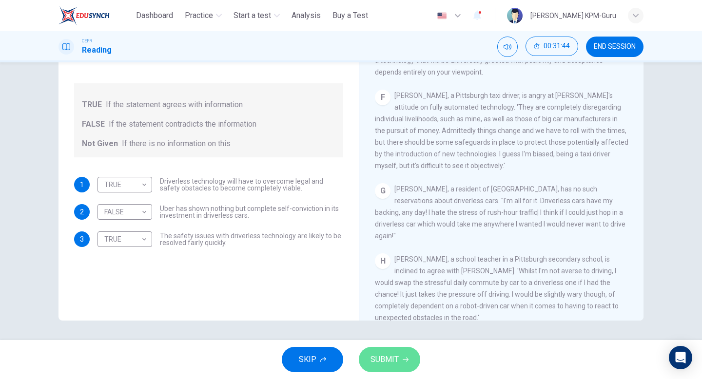
click at [372, 355] on span "SUBMIT" at bounding box center [385, 360] width 28 height 14
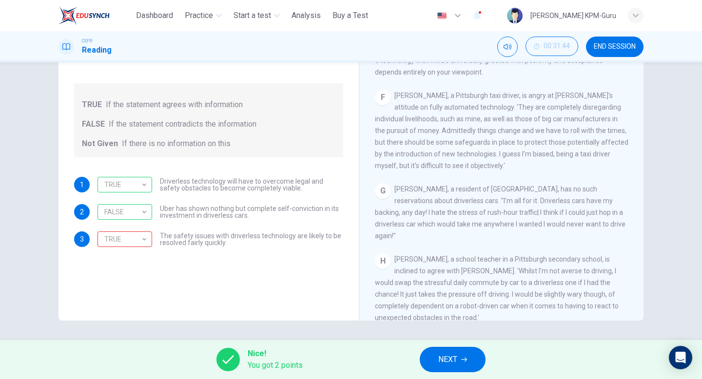
click at [437, 358] on button "NEXT" at bounding box center [453, 359] width 66 height 25
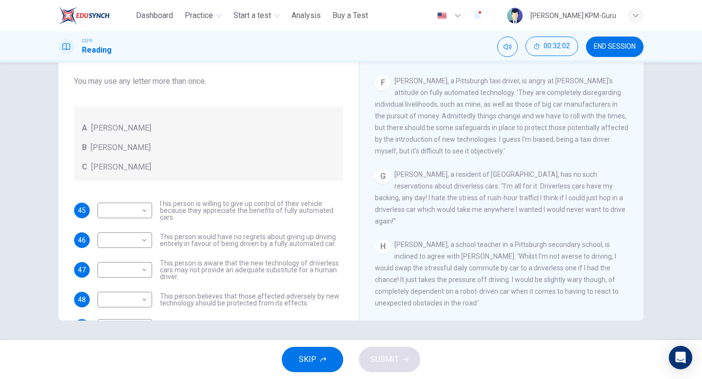
scroll to position [34, 0]
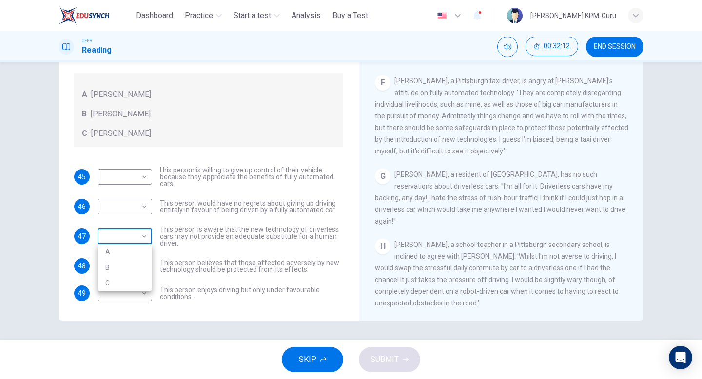
click at [143, 234] on body "This site uses cookies, as explained in our Privacy Policy . If you agree to th…" at bounding box center [351, 189] width 702 height 379
click at [115, 278] on li "C" at bounding box center [125, 284] width 55 height 16
type input "*"
click at [578, 273] on div "H [PERSON_NAME], a school teacher in a Pittsburgh secondary school, is inclined…" at bounding box center [502, 274] width 254 height 70
click at [579, 272] on div "H [PERSON_NAME], a school teacher in a Pittsburgh secondary school, is inclined…" at bounding box center [502, 274] width 254 height 70
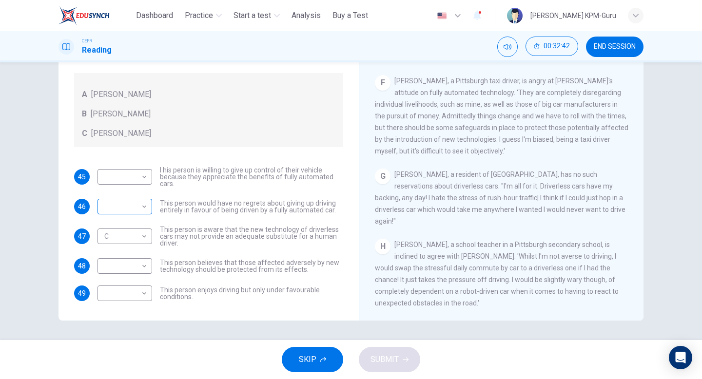
click at [147, 210] on body "This site uses cookies, as explained in our Privacy Policy . If you agree to th…" at bounding box center [351, 189] width 702 height 379
click at [121, 252] on li "C" at bounding box center [125, 254] width 55 height 16
type input "*"
click at [137, 220] on body "This site uses cookies, as explained in our Privacy Policy . If you agree to th…" at bounding box center [351, 189] width 702 height 379
click at [182, 262] on div at bounding box center [351, 189] width 702 height 379
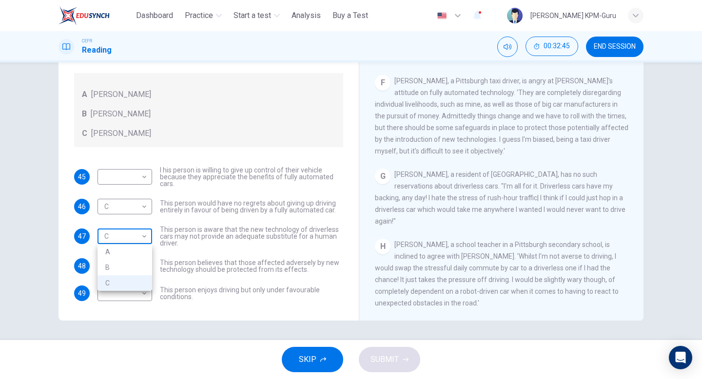
click at [131, 240] on body "This site uses cookies, as explained in our Privacy Policy . If you agree to th…" at bounding box center [351, 189] width 702 height 379
click at [123, 288] on li "C" at bounding box center [125, 284] width 55 height 16
click at [226, 277] on div "45 ​ ​ I his person is willing to give up control of their vehicle because they…" at bounding box center [208, 234] width 269 height 135
click at [501, 258] on div "H [PERSON_NAME], a school teacher in a Pittsburgh secondary school, is inclined…" at bounding box center [502, 274] width 254 height 70
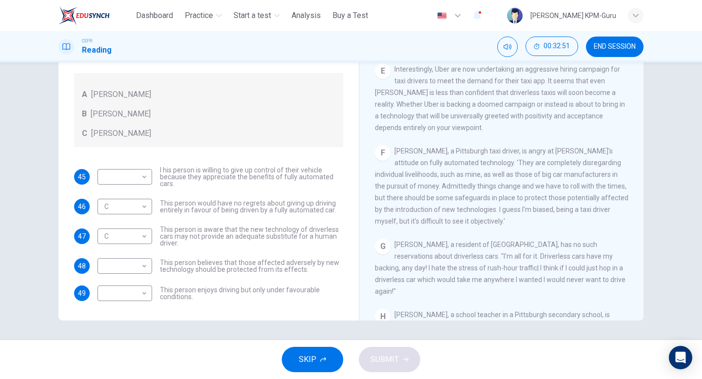
scroll to position [634, 0]
click at [145, 264] on body "This site uses cookies, as explained in our Privacy Policy . If you agree to th…" at bounding box center [351, 189] width 702 height 379
click at [127, 288] on li "A" at bounding box center [125, 282] width 55 height 16
type input "*"
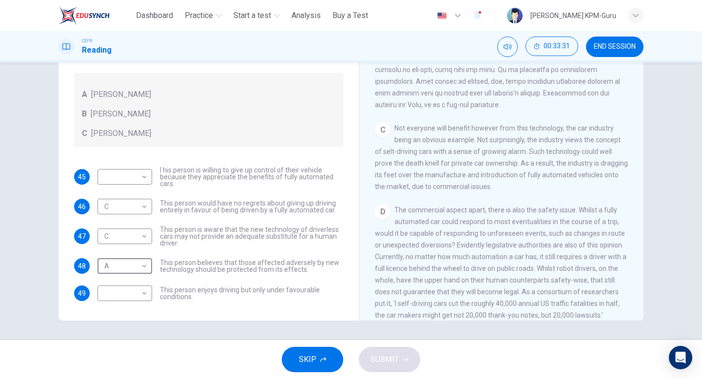
scroll to position [339, 0]
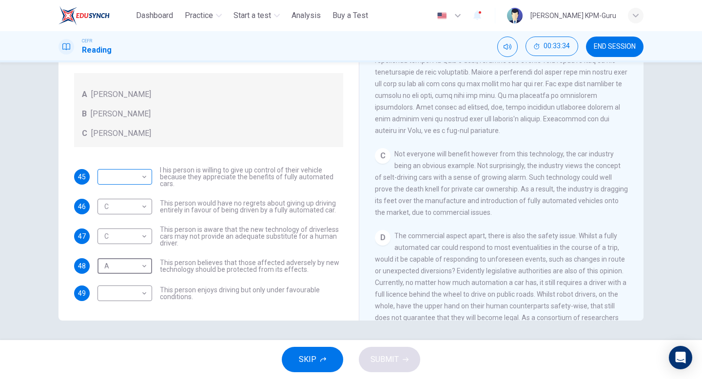
click at [148, 177] on body "This site uses cookies, as explained in our Privacy Policy . If you agree to th…" at bounding box center [351, 189] width 702 height 379
click at [134, 199] on li "A" at bounding box center [125, 193] width 55 height 16
type input "*"
click at [144, 297] on body "This site uses cookies, as explained in our Privacy Policy . If you agree to th…" at bounding box center [351, 189] width 702 height 379
click at [133, 326] on li "B" at bounding box center [125, 325] width 55 height 16
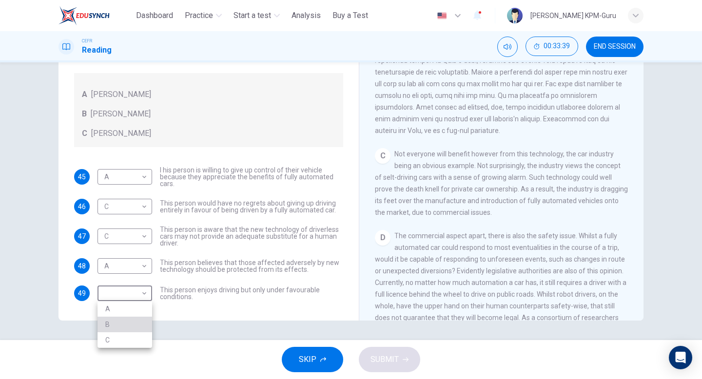
type input "*"
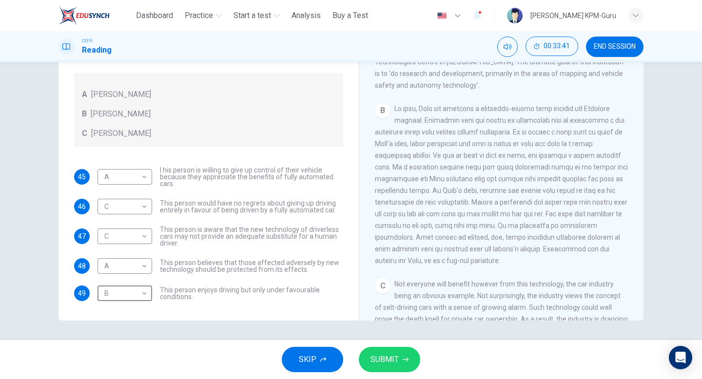
scroll to position [209, 0]
click at [408, 353] on button "SUBMIT" at bounding box center [389, 359] width 61 height 25
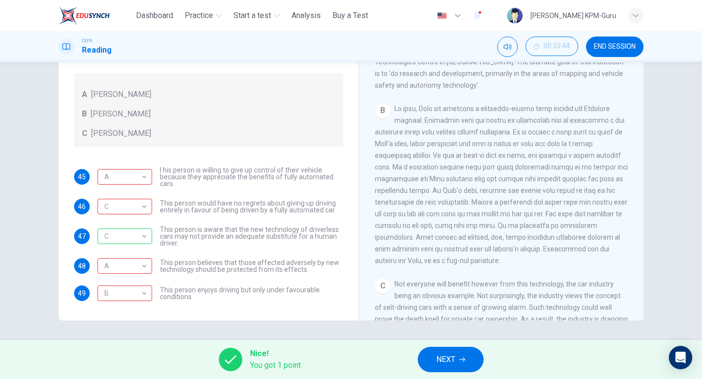
click at [465, 358] on icon "button" at bounding box center [462, 360] width 6 height 6
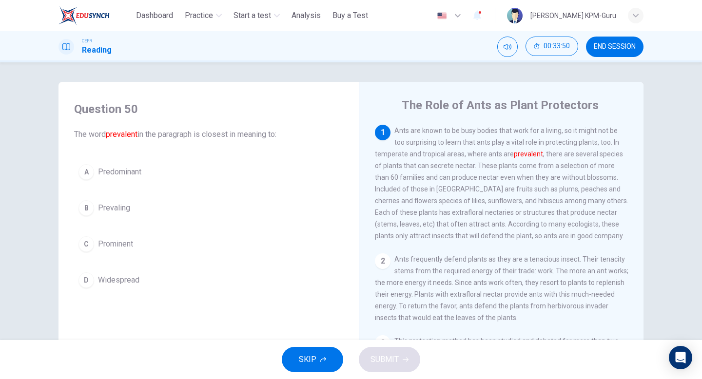
click at [93, 208] on div "B" at bounding box center [87, 208] width 16 height 16
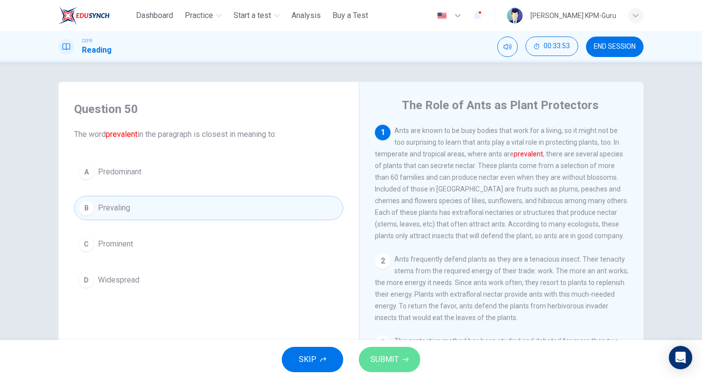
click at [382, 357] on span "SUBMIT" at bounding box center [385, 360] width 28 height 14
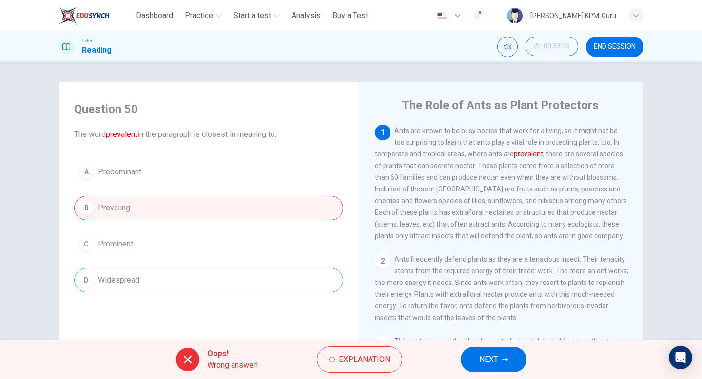
click at [498, 355] on span "NEXT" at bounding box center [488, 360] width 19 height 14
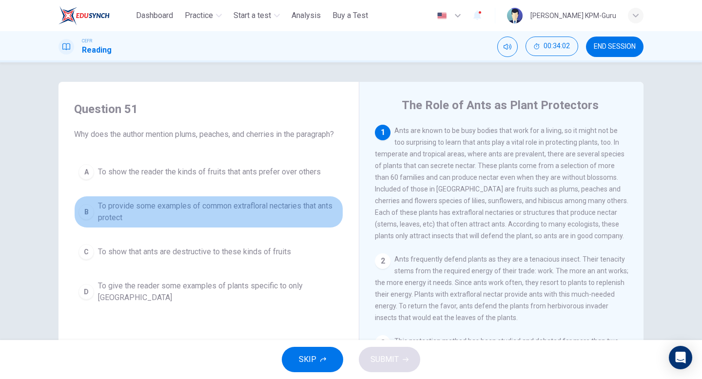
click at [84, 211] on div "B" at bounding box center [87, 212] width 16 height 16
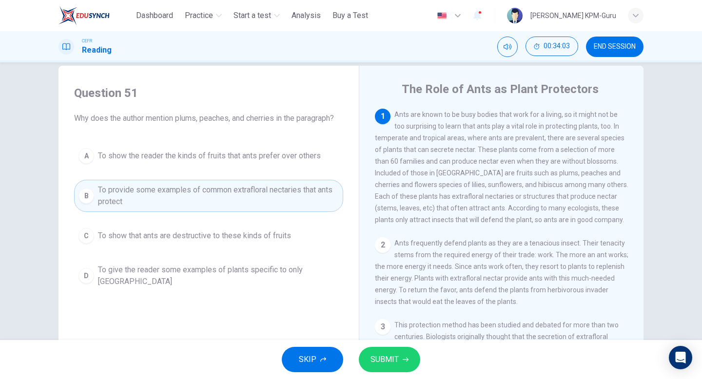
scroll to position [18, 0]
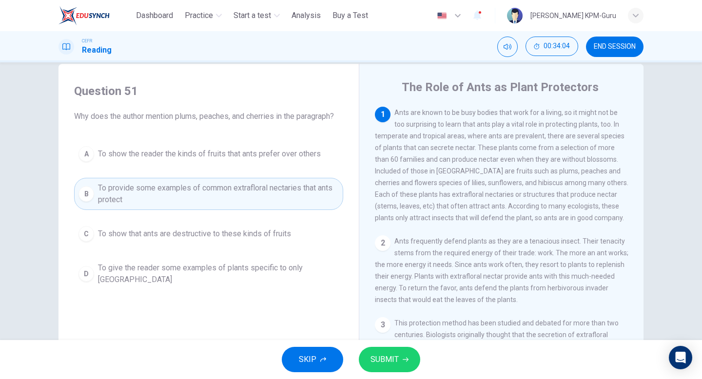
click at [384, 367] on button "SUBMIT" at bounding box center [389, 359] width 61 height 25
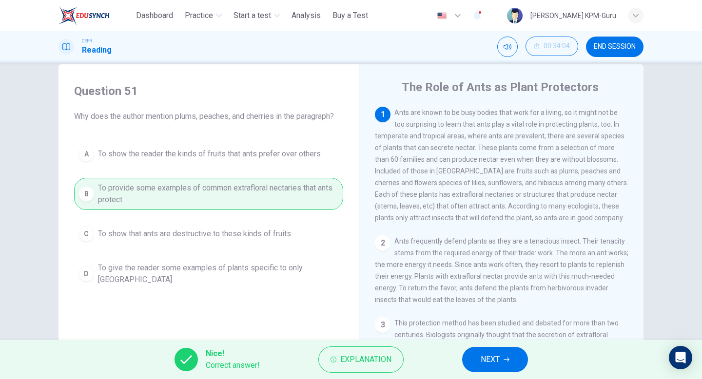
click at [495, 366] on span "NEXT" at bounding box center [490, 360] width 19 height 14
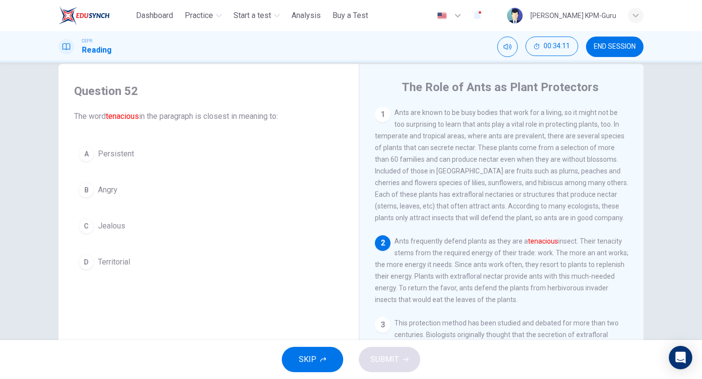
click at [88, 154] on div "A" at bounding box center [87, 154] width 16 height 16
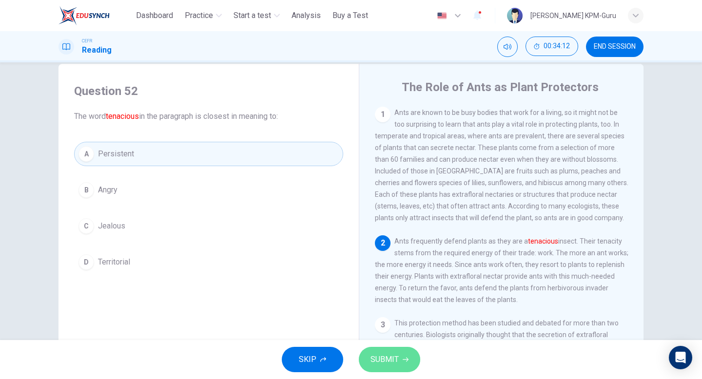
click at [396, 362] on span "SUBMIT" at bounding box center [385, 360] width 28 height 14
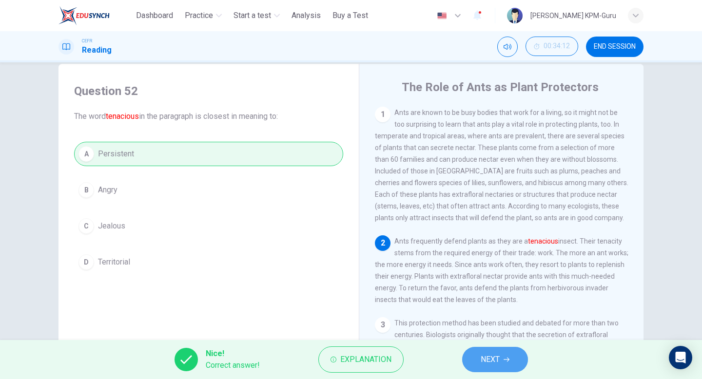
click at [498, 359] on span "NEXT" at bounding box center [490, 360] width 19 height 14
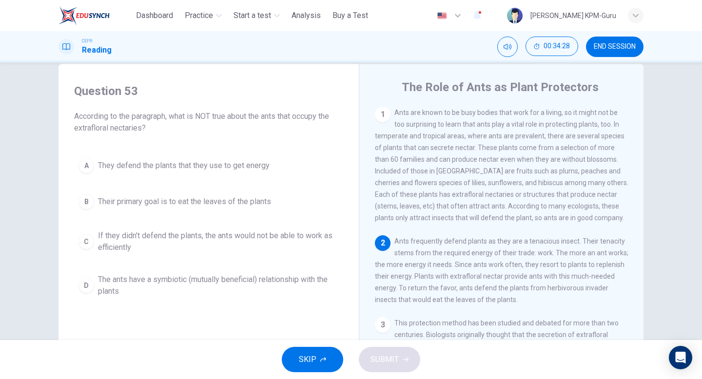
click at [85, 242] on div "C" at bounding box center [87, 242] width 16 height 16
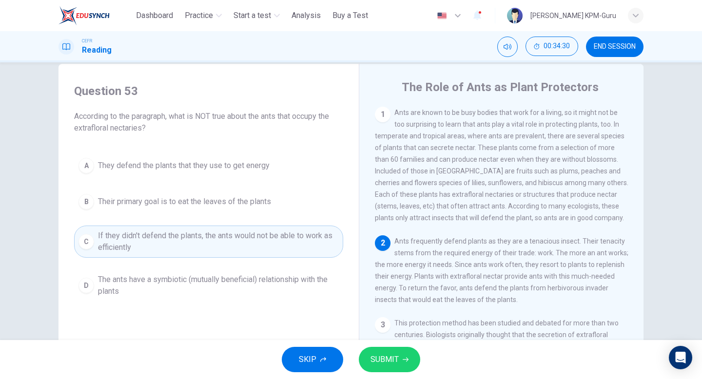
click at [388, 367] on button "SUBMIT" at bounding box center [389, 359] width 61 height 25
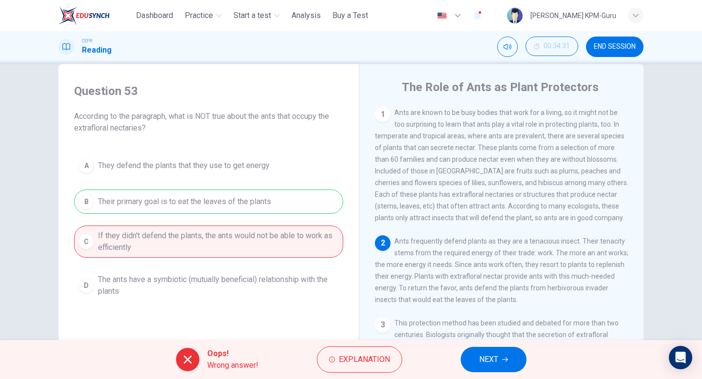
click at [513, 354] on button "NEXT" at bounding box center [494, 359] width 66 height 25
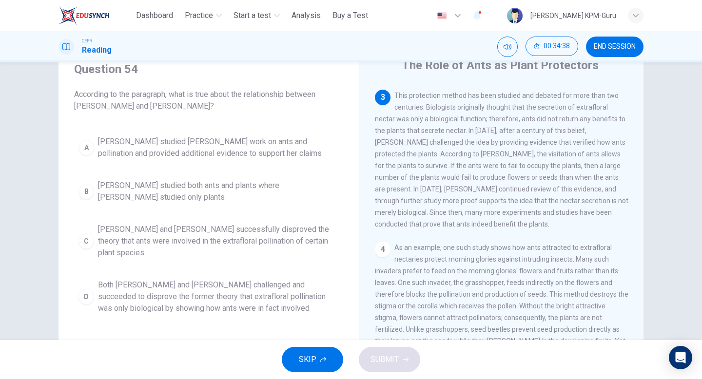
scroll to position [42, 0]
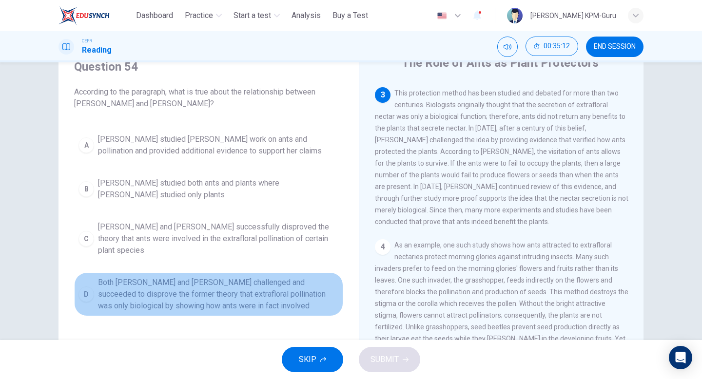
click at [87, 287] on div "D" at bounding box center [87, 295] width 16 height 16
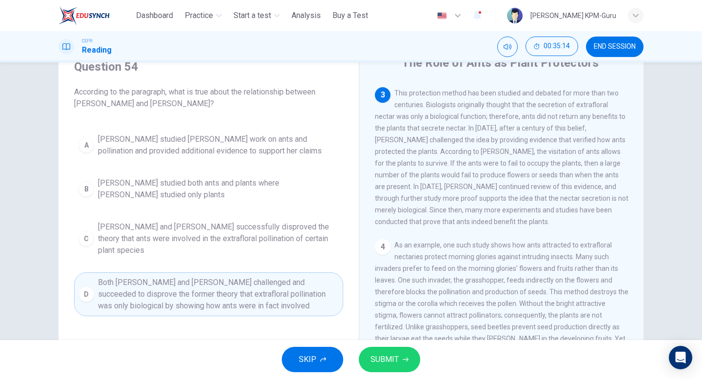
click at [403, 366] on button "SUBMIT" at bounding box center [389, 359] width 61 height 25
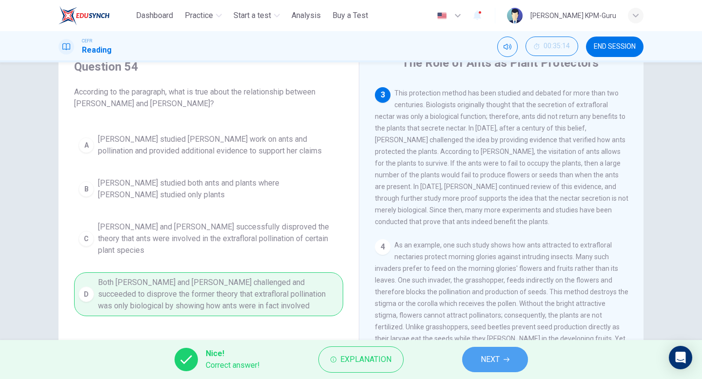
click at [488, 362] on span "NEXT" at bounding box center [490, 360] width 19 height 14
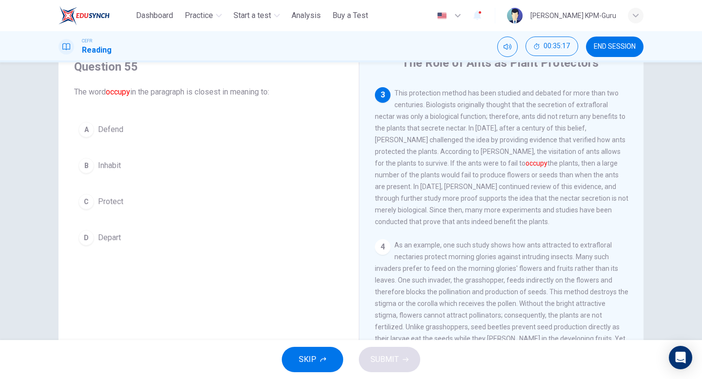
click at [91, 168] on div "B" at bounding box center [87, 166] width 16 height 16
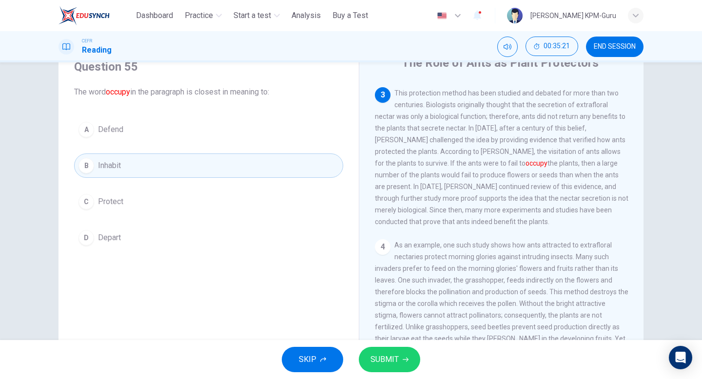
click at [402, 366] on button "SUBMIT" at bounding box center [389, 359] width 61 height 25
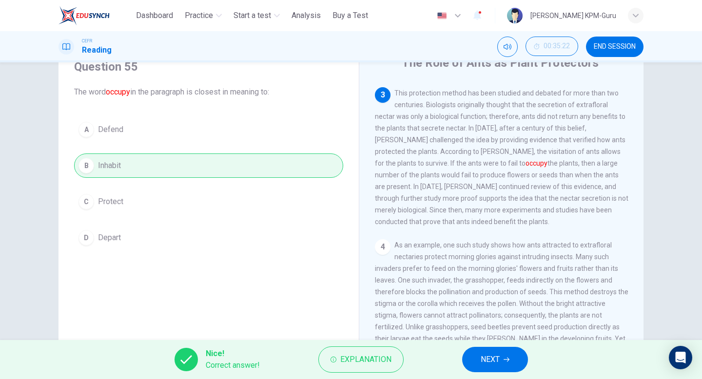
click at [495, 358] on span "NEXT" at bounding box center [490, 360] width 19 height 14
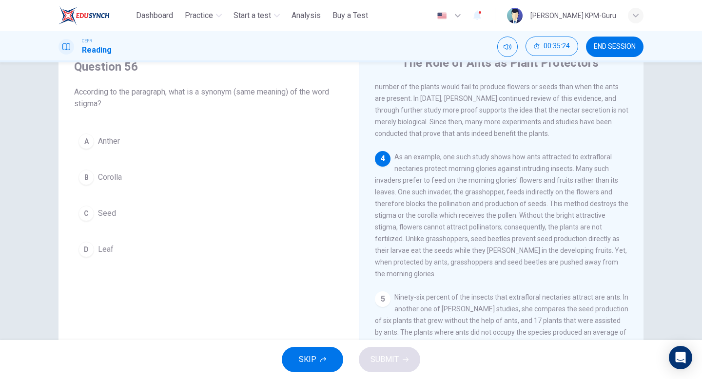
scroll to position [302, 0]
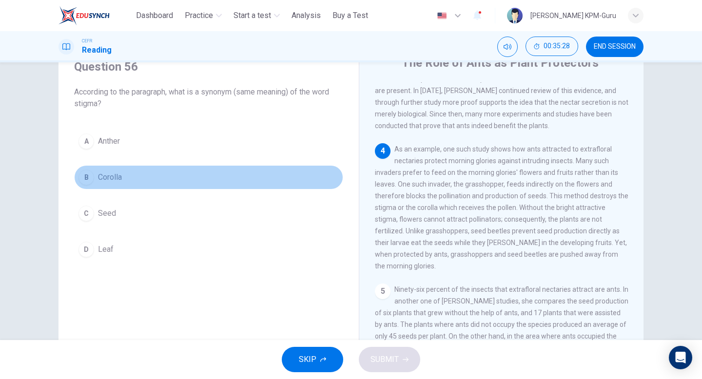
click at [98, 173] on span "Corolla" at bounding box center [110, 178] width 24 height 12
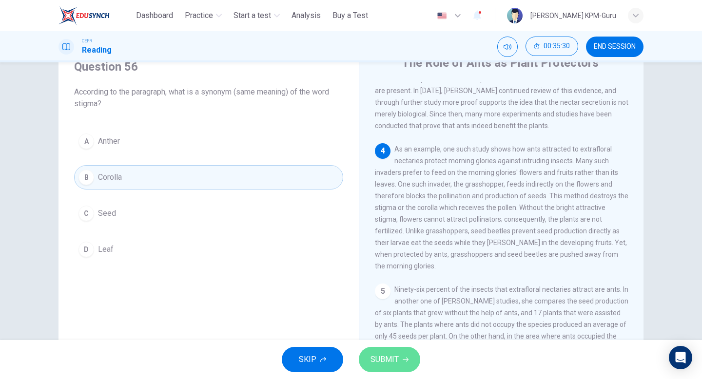
click at [393, 364] on span "SUBMIT" at bounding box center [385, 360] width 28 height 14
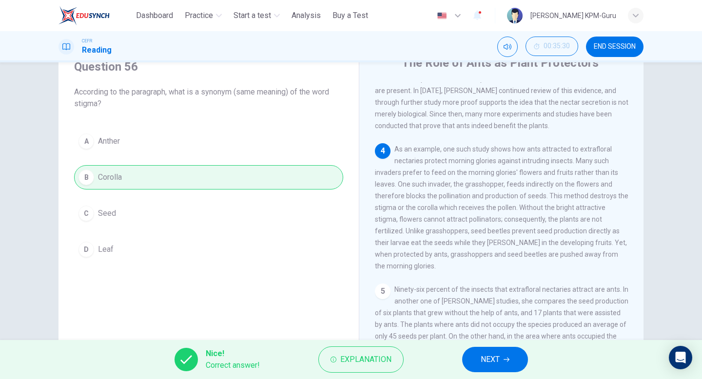
click at [480, 355] on button "NEXT" at bounding box center [495, 359] width 66 height 25
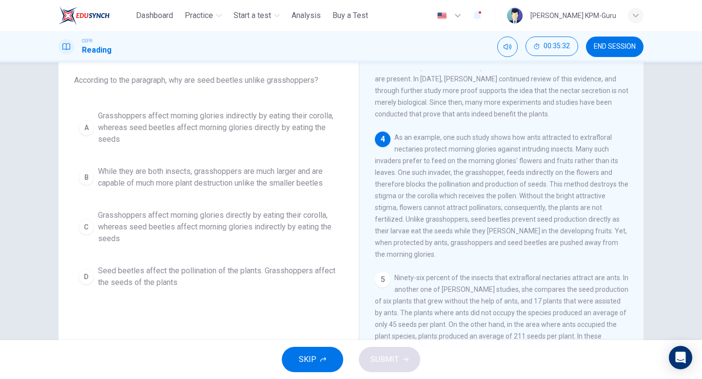
scroll to position [55, 0]
click at [87, 223] on div "C" at bounding box center [87, 227] width 16 height 16
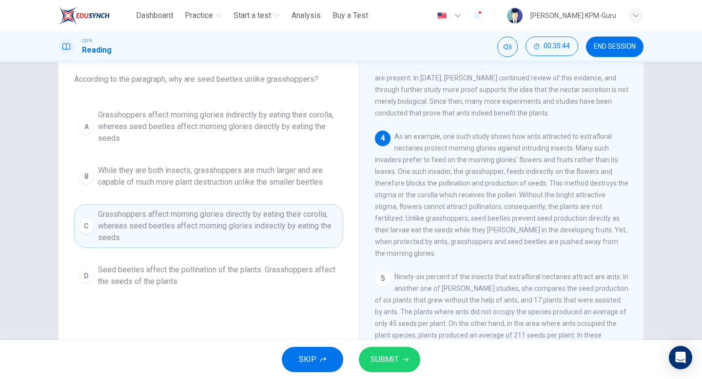
click at [372, 353] on span "SUBMIT" at bounding box center [385, 360] width 28 height 14
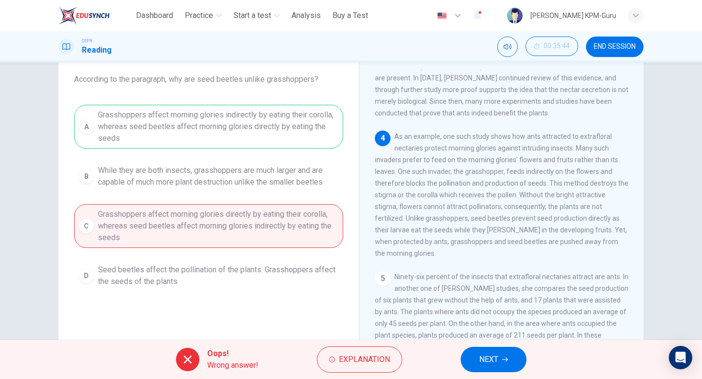
click at [477, 352] on button "NEXT" at bounding box center [494, 359] width 66 height 25
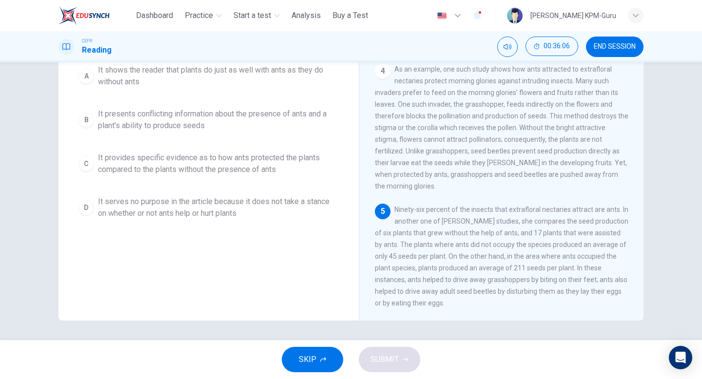
scroll to position [54, 0]
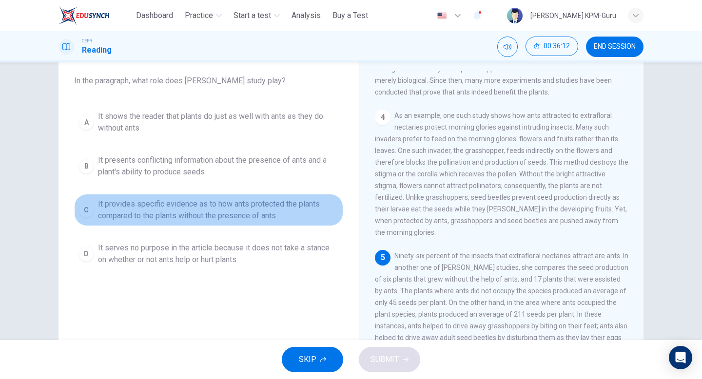
click at [94, 207] on button "C It provides specific evidence as to how ants protected the plants compared to…" at bounding box center [208, 210] width 269 height 32
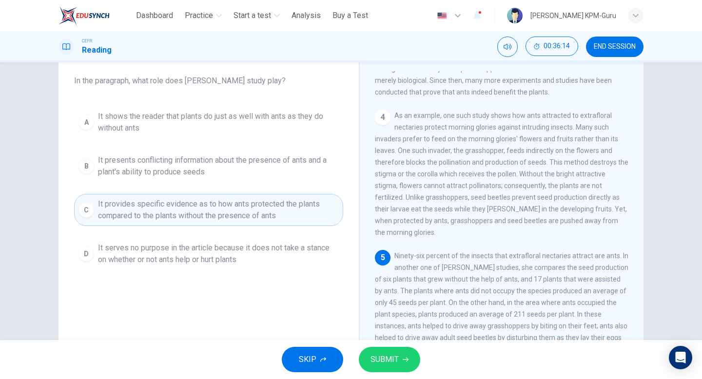
click at [221, 255] on span "It serves no purpose in the article because it does not take a stance on whethe…" at bounding box center [218, 253] width 241 height 23
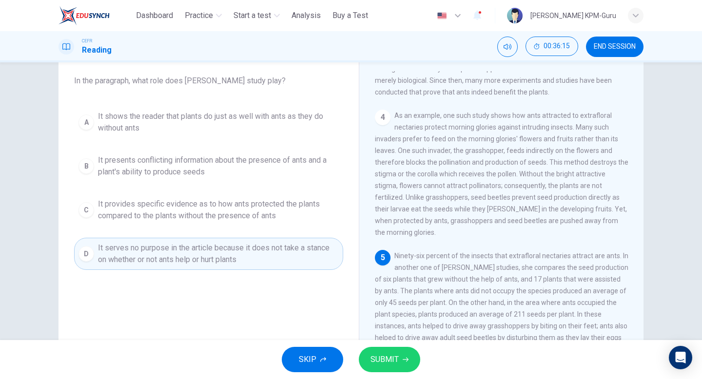
click at [381, 353] on button "SUBMIT" at bounding box center [389, 359] width 61 height 25
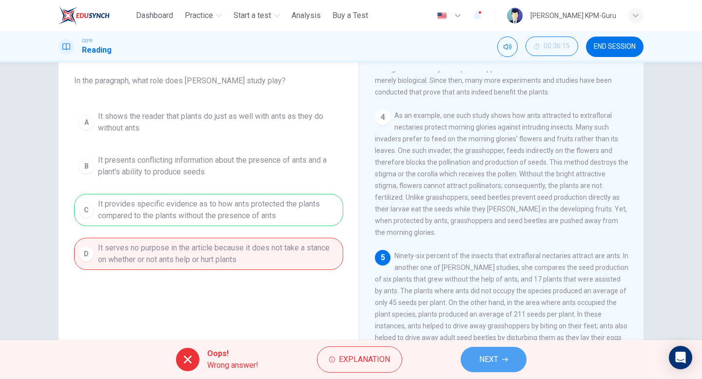
click at [475, 347] on button "NEXT" at bounding box center [494, 359] width 66 height 25
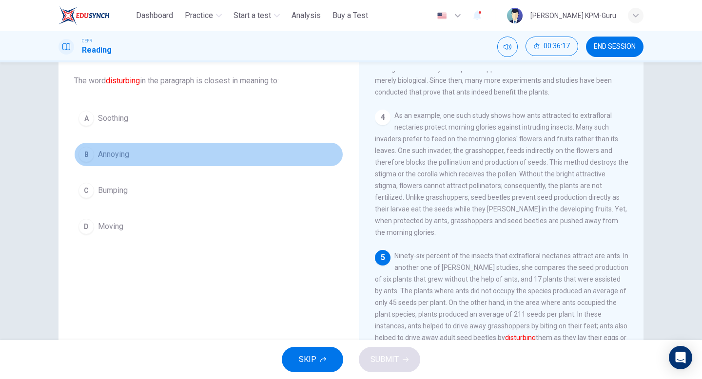
click at [99, 160] on span "Annoying" at bounding box center [113, 155] width 31 height 12
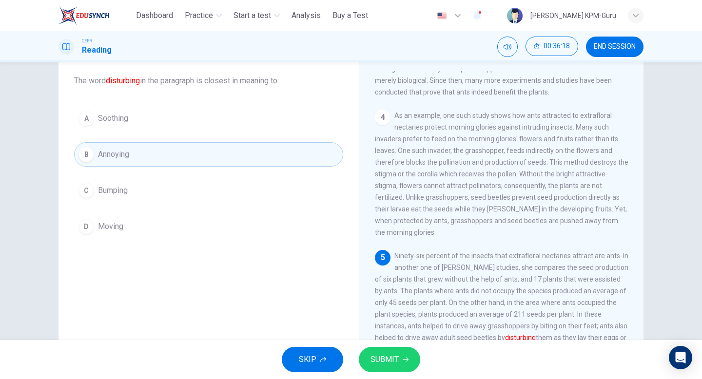
click at [377, 353] on button "SUBMIT" at bounding box center [389, 359] width 61 height 25
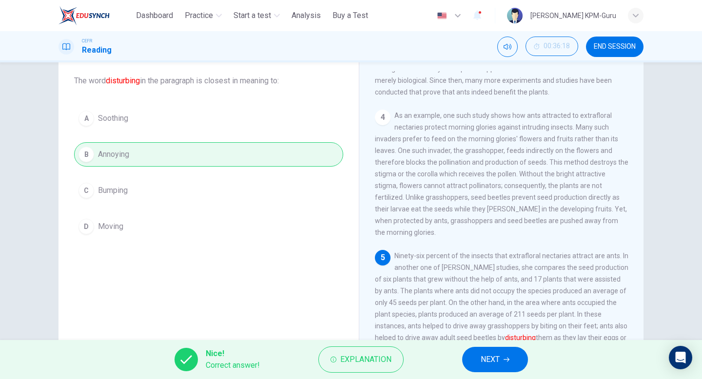
click at [506, 351] on button "NEXT" at bounding box center [495, 359] width 66 height 25
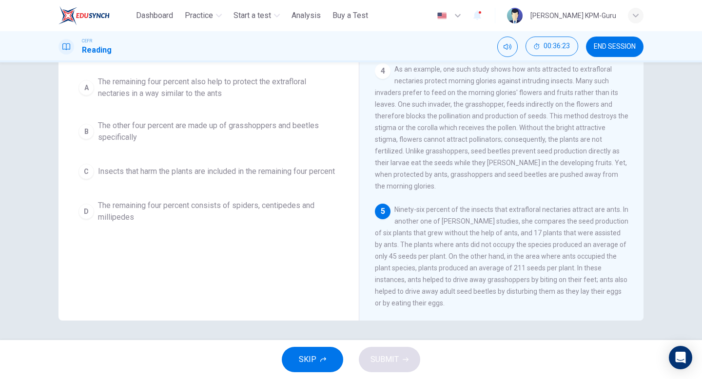
scroll to position [99, 0]
click at [168, 89] on span "The remaining four percent also help to protect the extrafloral nectaries in a …" at bounding box center [218, 88] width 241 height 23
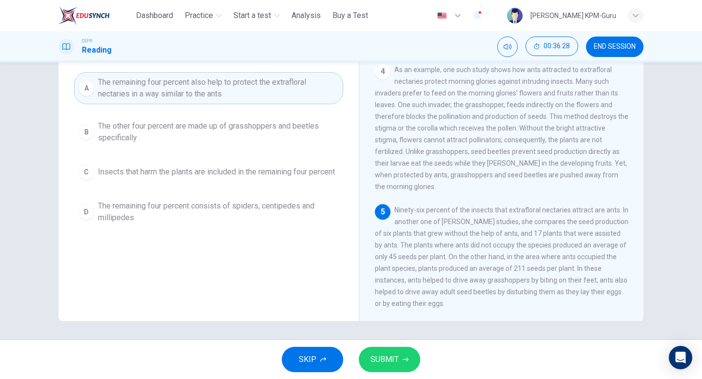
click at [382, 354] on span "SUBMIT" at bounding box center [385, 360] width 28 height 14
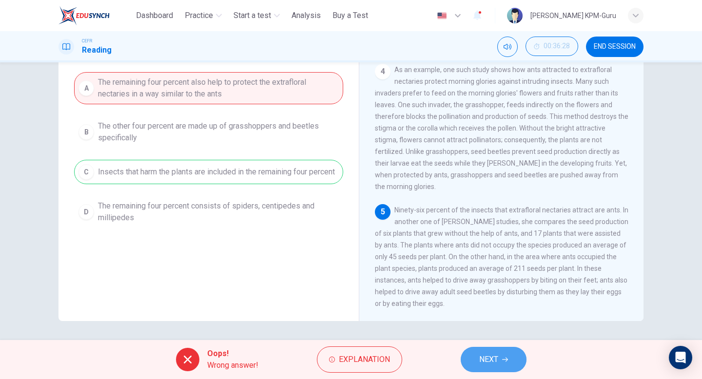
click at [486, 361] on span "NEXT" at bounding box center [488, 360] width 19 height 14
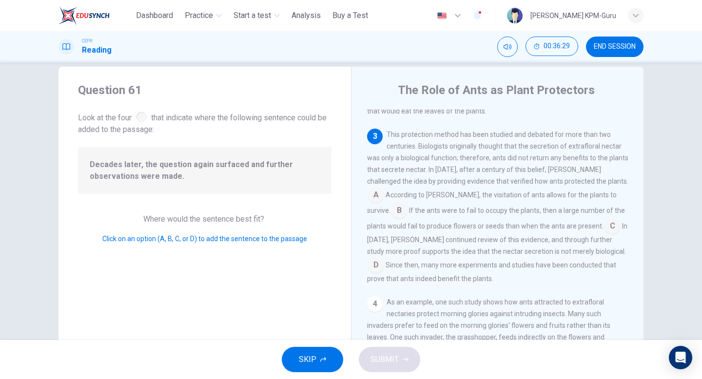
scroll to position [14, 0]
click at [587, 257] on span "In [DATE], [PERSON_NAME] continued review of this evidence, and through further…" at bounding box center [497, 239] width 260 height 33
click at [384, 261] on input at bounding box center [376, 267] width 16 height 16
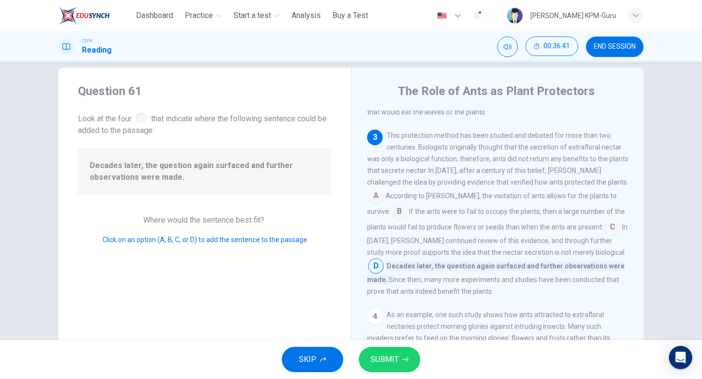
scroll to position [192, 0]
click at [392, 219] on input at bounding box center [400, 212] width 16 height 16
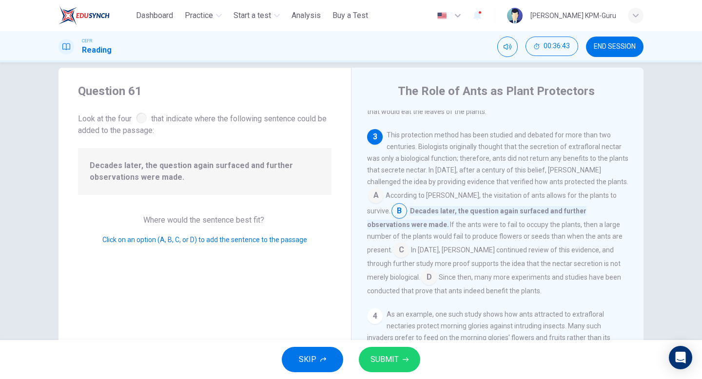
click at [394, 358] on span "SUBMIT" at bounding box center [385, 360] width 28 height 14
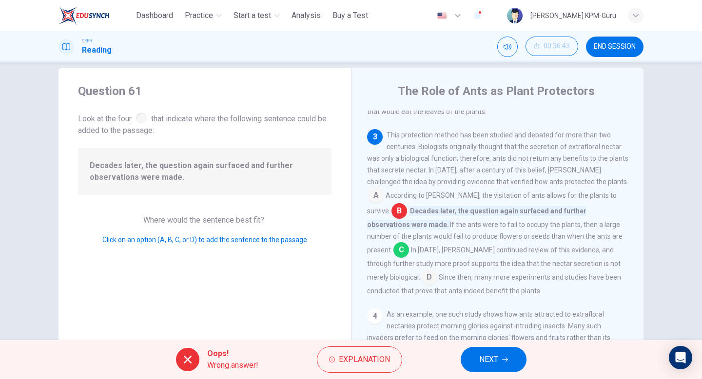
click at [494, 356] on span "NEXT" at bounding box center [488, 360] width 19 height 14
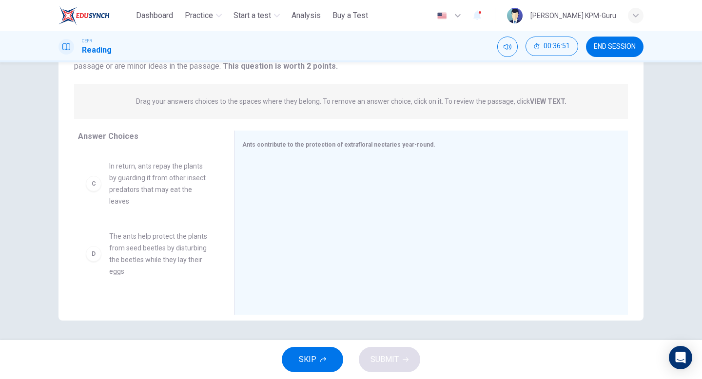
scroll to position [140, 0]
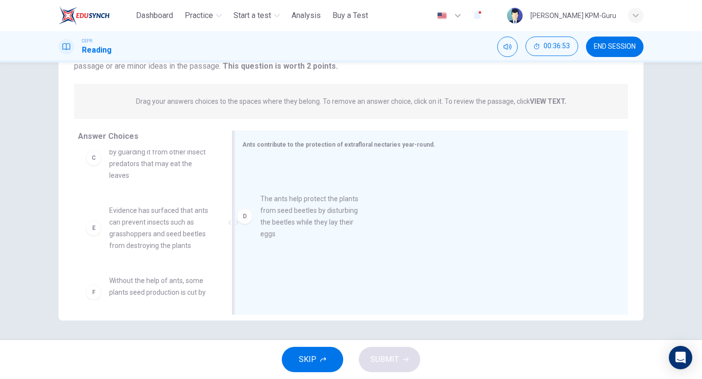
drag, startPoint x: 160, startPoint y: 218, endPoint x: 313, endPoint y: 217, distance: 153.1
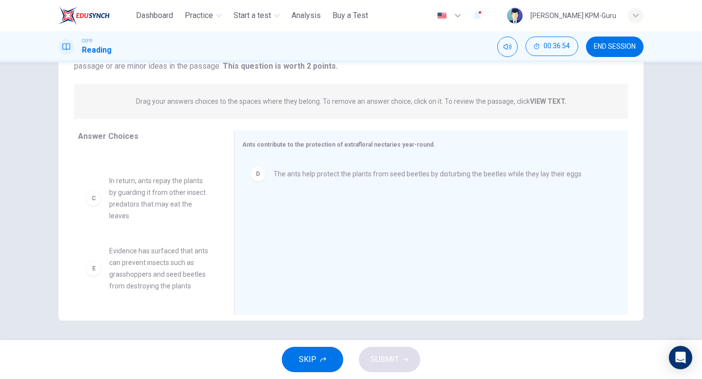
scroll to position [89, 0]
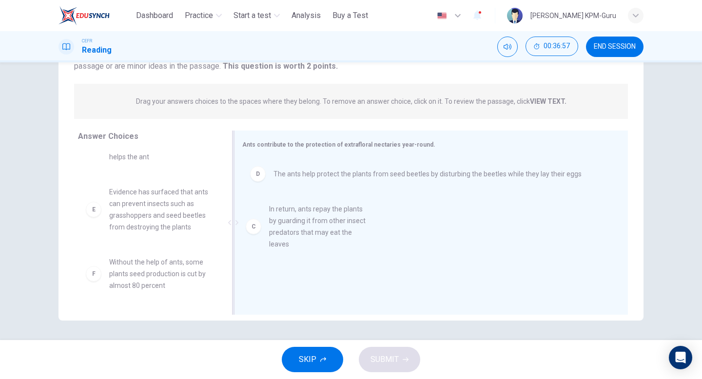
drag, startPoint x: 164, startPoint y: 205, endPoint x: 327, endPoint y: 222, distance: 164.3
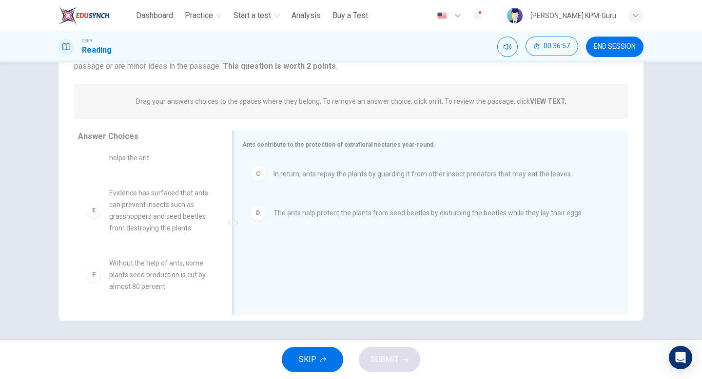
scroll to position [88, 0]
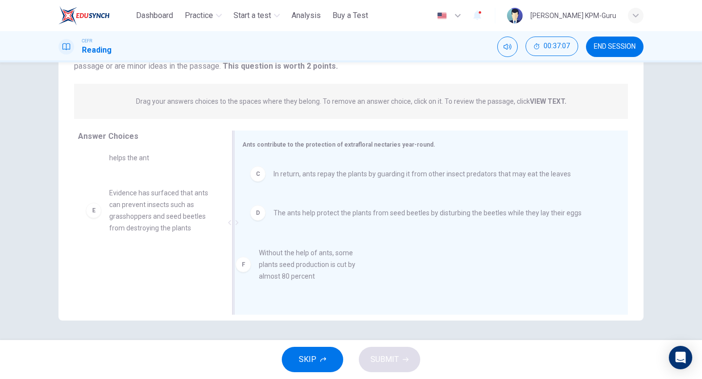
drag, startPoint x: 137, startPoint y: 292, endPoint x: 296, endPoint y: 280, distance: 159.9
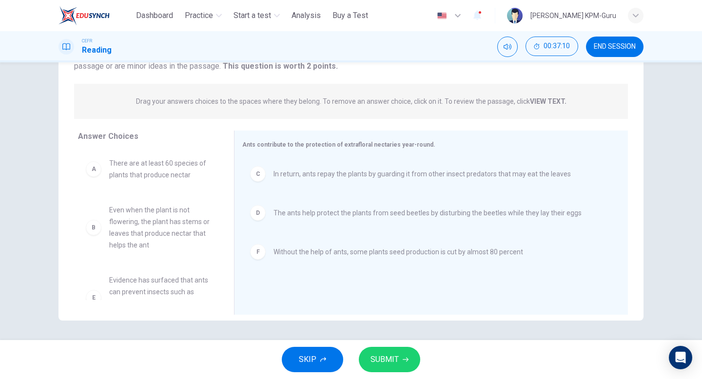
scroll to position [29, 0]
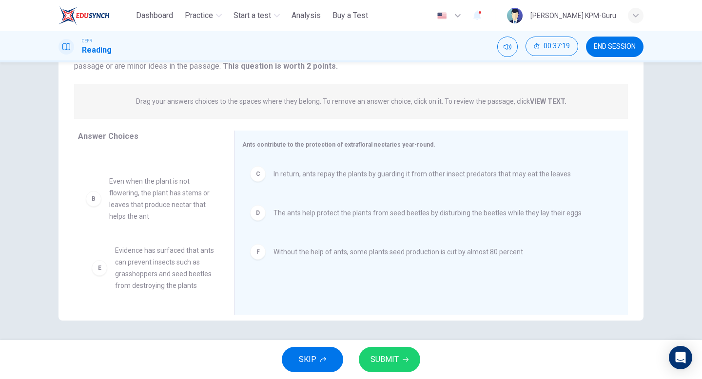
drag, startPoint x: 166, startPoint y: 272, endPoint x: 174, endPoint y: 271, distance: 8.4
click at [206, 270] on span "Evidence has surfaced that ants can prevent insects such as grasshoppers and se…" at bounding box center [159, 269] width 101 height 47
click at [392, 364] on span "SUBMIT" at bounding box center [385, 360] width 28 height 14
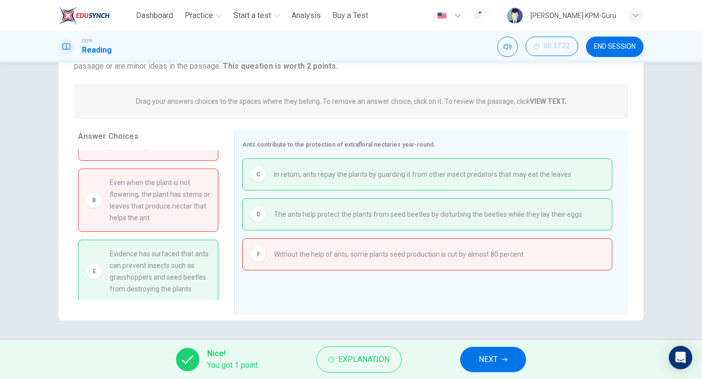
click at [479, 366] on button "NEXT" at bounding box center [493, 359] width 66 height 25
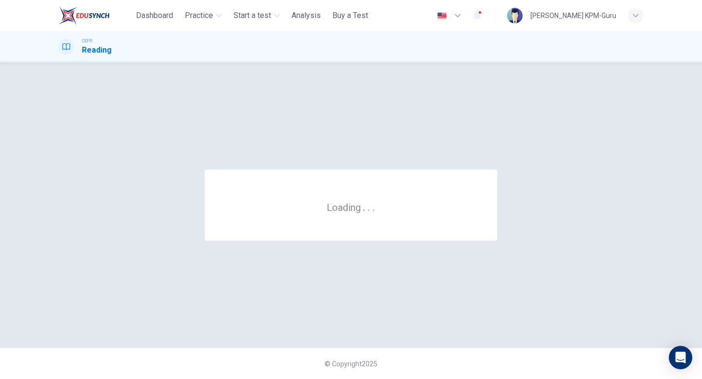
scroll to position [0, 0]
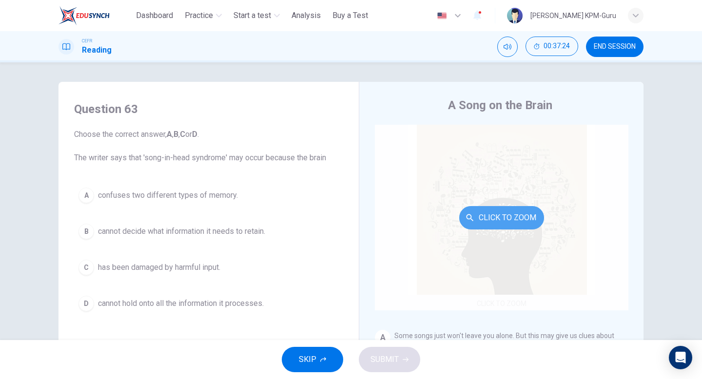
click at [480, 211] on button "Click to Zoom" at bounding box center [501, 217] width 85 height 23
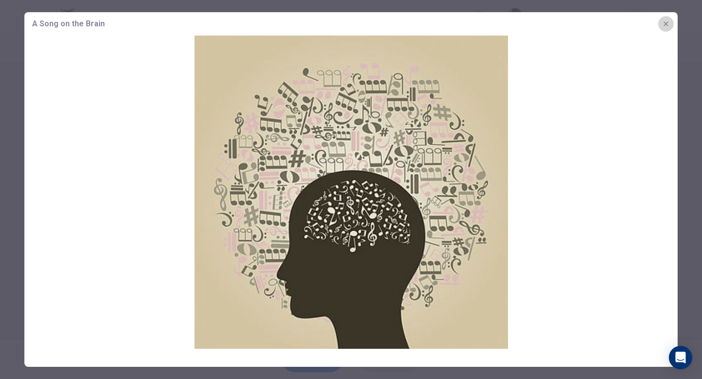
click at [666, 19] on button "button" at bounding box center [666, 24] width 16 height 16
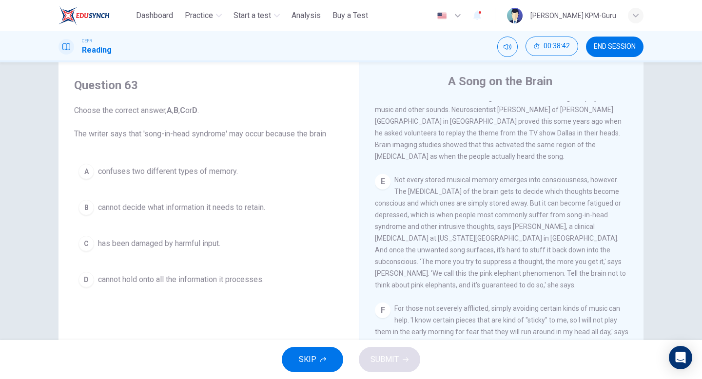
scroll to position [459, 0]
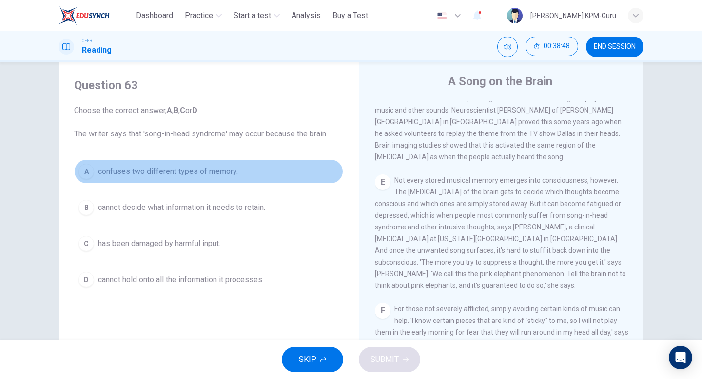
click at [158, 170] on span "confuses two different types of memory." at bounding box center [168, 172] width 140 height 12
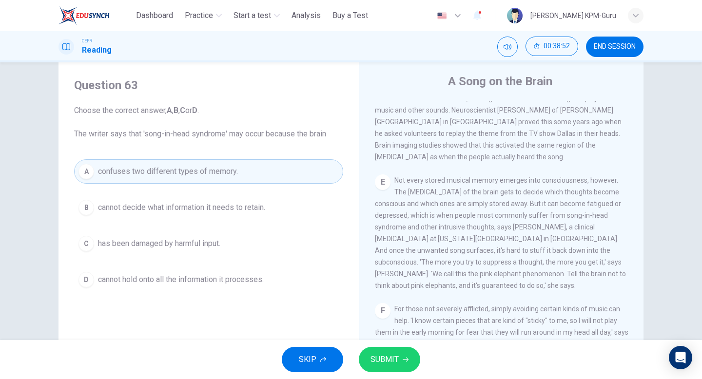
click at [378, 364] on span "SUBMIT" at bounding box center [385, 360] width 28 height 14
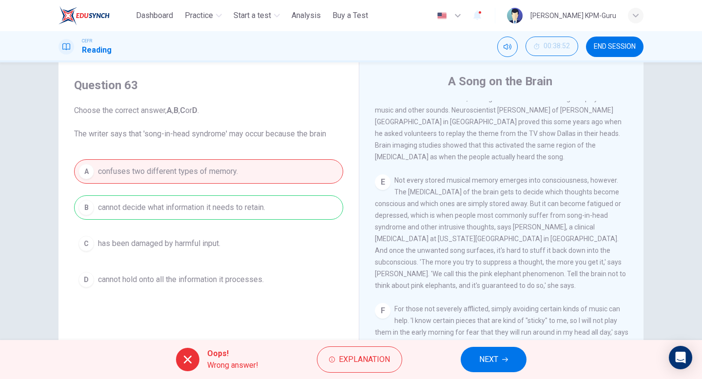
click at [496, 363] on span "NEXT" at bounding box center [488, 360] width 19 height 14
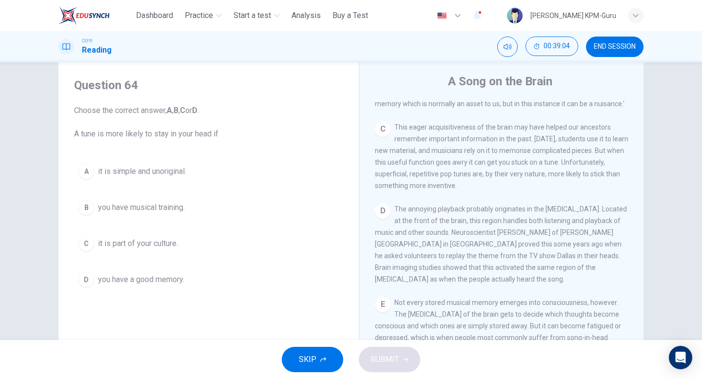
scroll to position [344, 0]
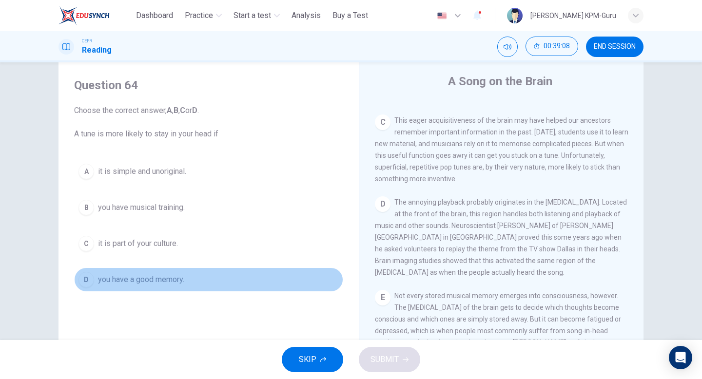
click at [119, 283] on span "you have a good memory." at bounding box center [141, 280] width 86 height 12
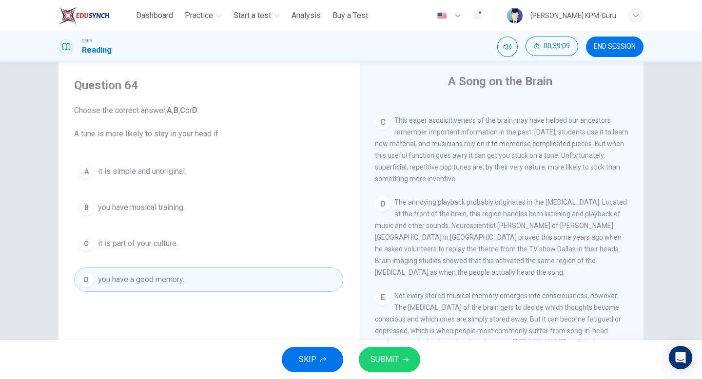
click at [387, 358] on span "SUBMIT" at bounding box center [385, 360] width 28 height 14
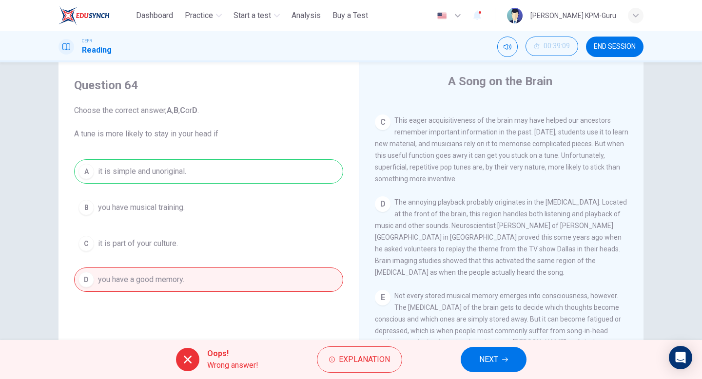
click at [496, 360] on span "NEXT" at bounding box center [488, 360] width 19 height 14
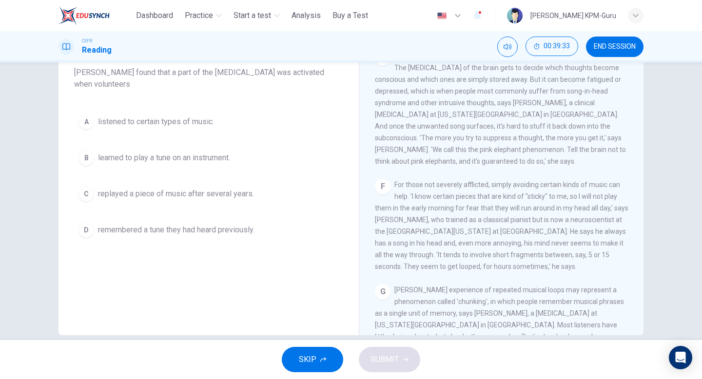
scroll to position [529, 0]
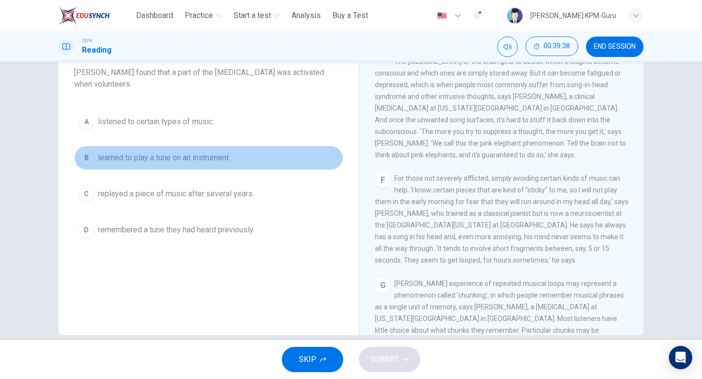
click at [197, 160] on span "learned to play a tune on an instrument." at bounding box center [164, 158] width 132 height 12
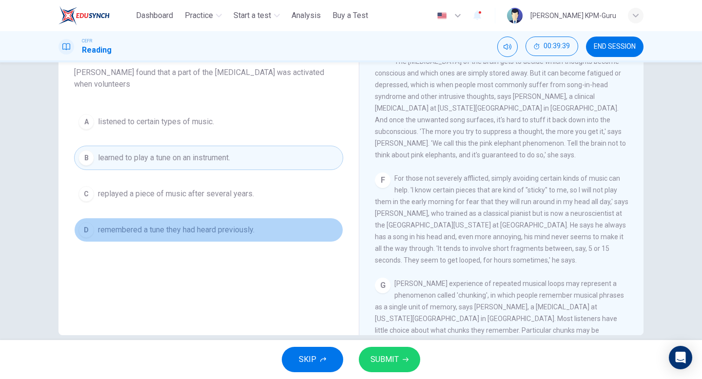
click at [197, 230] on span "remembered a tune they had heard previously." at bounding box center [176, 230] width 157 height 12
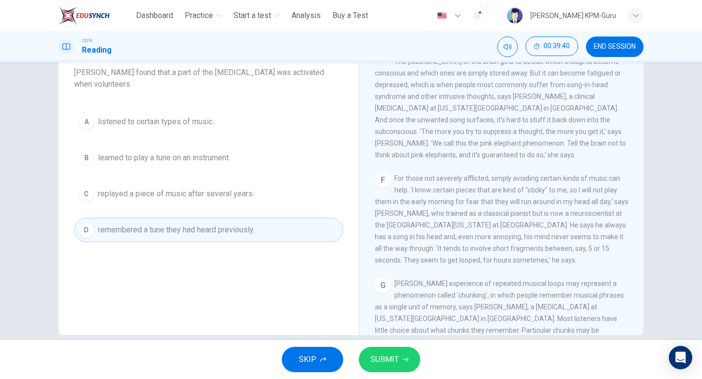
click at [388, 360] on span "SUBMIT" at bounding box center [385, 360] width 28 height 14
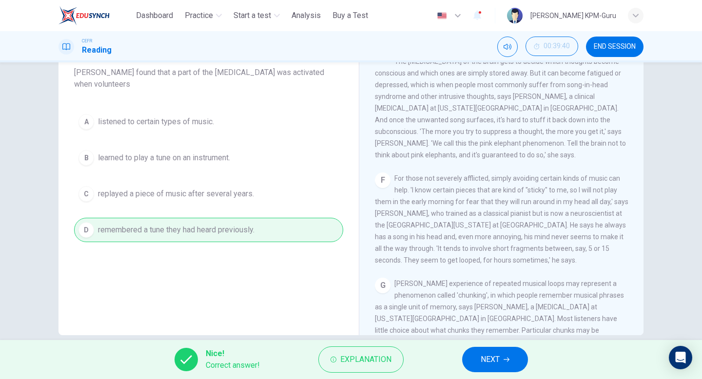
click at [473, 360] on button "NEXT" at bounding box center [495, 359] width 66 height 25
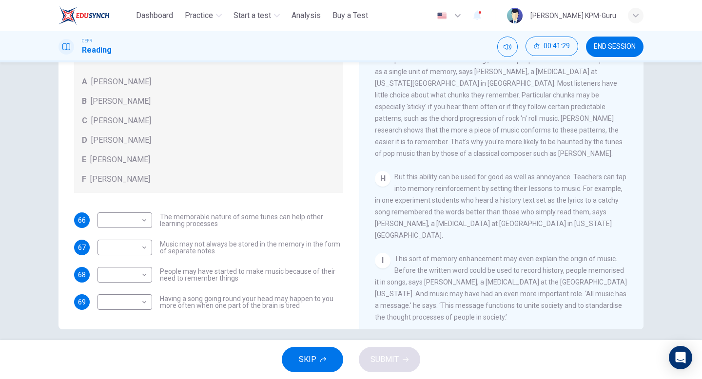
scroll to position [95, 0]
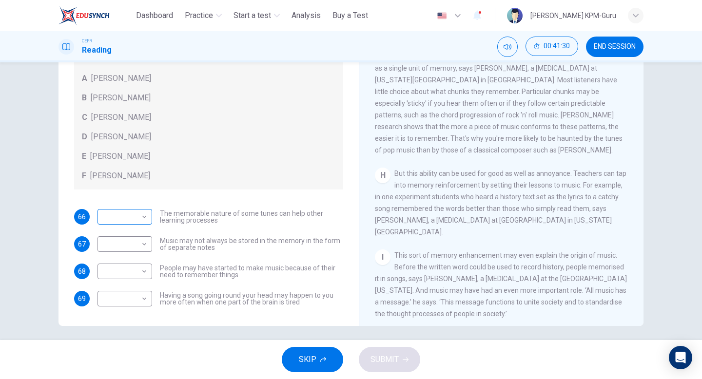
click at [139, 212] on body "This site uses cookies, as explained in our Privacy Policy . If you agree to th…" at bounding box center [351, 189] width 702 height 379
click at [116, 290] on li "E" at bounding box center [125, 295] width 55 height 16
type input "*"
click at [163, 282] on div "66 E * ​ The memorable nature of some tunes can help other learning processes 6…" at bounding box center [208, 258] width 269 height 98
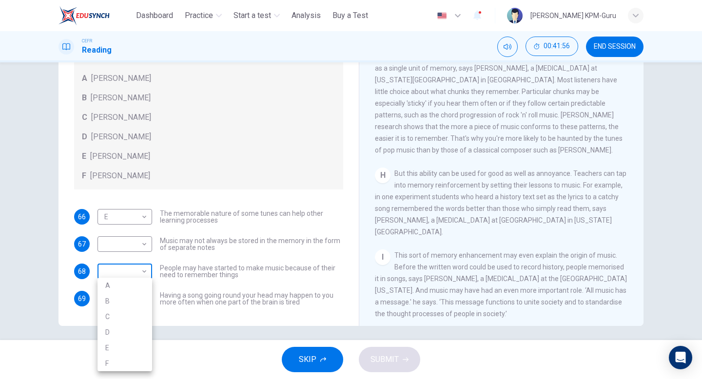
click at [145, 278] on body "This site uses cookies, as explained in our Privacy Policy . If you agree to th…" at bounding box center [351, 189] width 702 height 379
click at [116, 344] on li "E" at bounding box center [125, 348] width 55 height 16
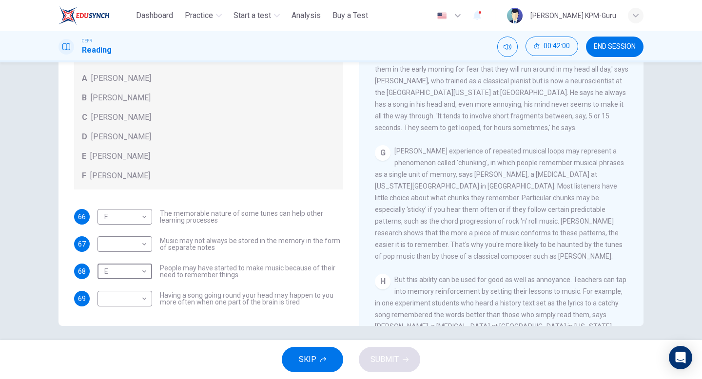
scroll to position [613, 0]
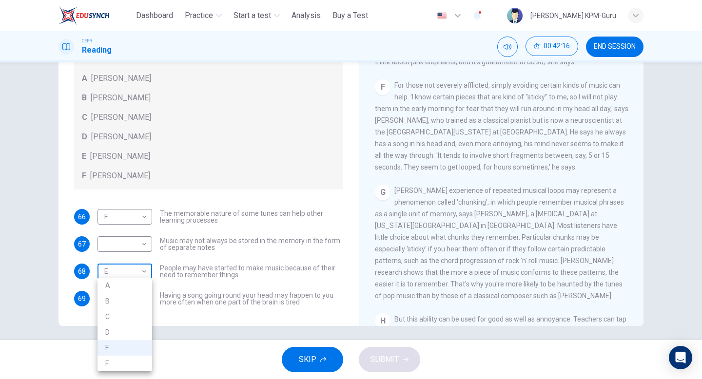
click at [144, 268] on body "This site uses cookies, as explained in our Privacy Policy . If you agree to th…" at bounding box center [351, 189] width 702 height 379
click at [110, 332] on li "D" at bounding box center [125, 333] width 55 height 16
type input "*"
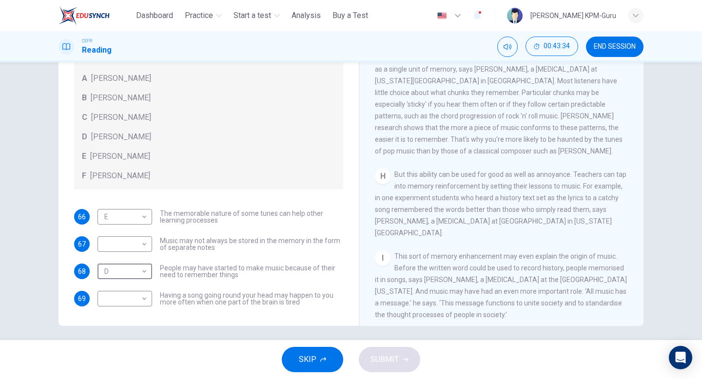
scroll to position [758, 0]
click at [144, 239] on body "This site uses cookies, as explained in our Privacy Policy . If you agree to th…" at bounding box center [351, 189] width 702 height 379
click at [119, 336] on li "F" at bounding box center [125, 338] width 55 height 16
type input "*"
click at [147, 294] on body "This site uses cookies, as explained in our Privacy Policy . If you agree to th…" at bounding box center [351, 189] width 702 height 379
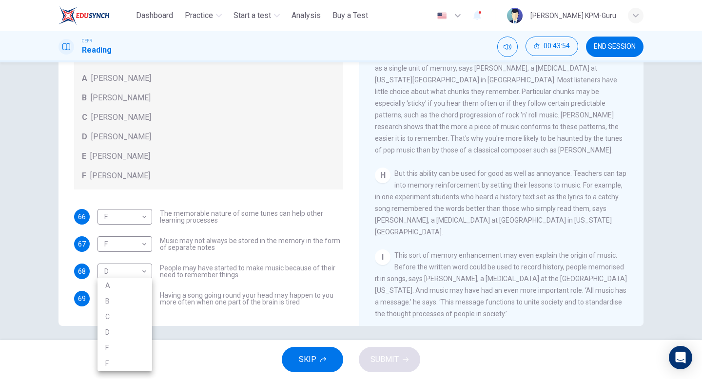
click at [119, 287] on li "A" at bounding box center [125, 286] width 55 height 16
type input "*"
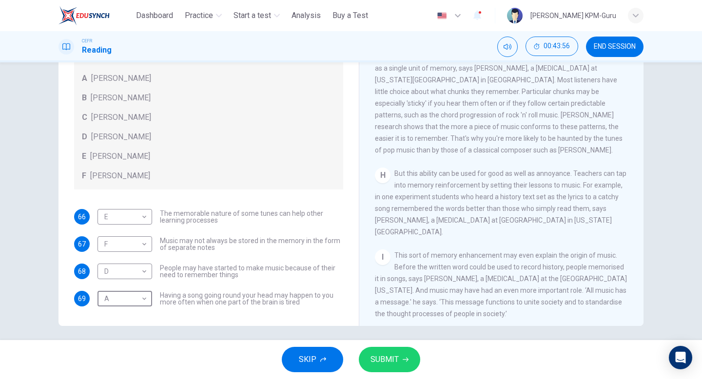
click at [409, 367] on button "SUBMIT" at bounding box center [389, 359] width 61 height 25
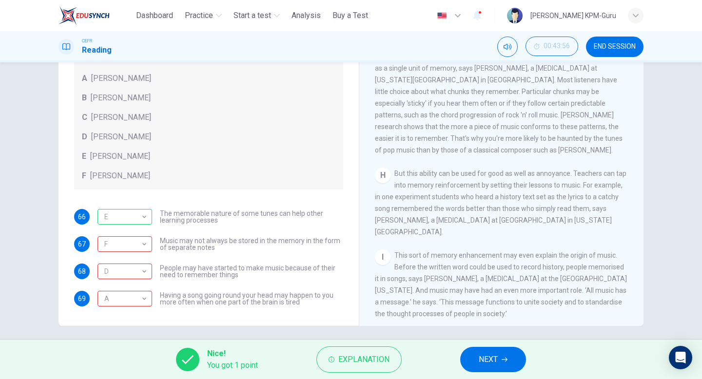
click at [475, 362] on button "NEXT" at bounding box center [493, 359] width 66 height 25
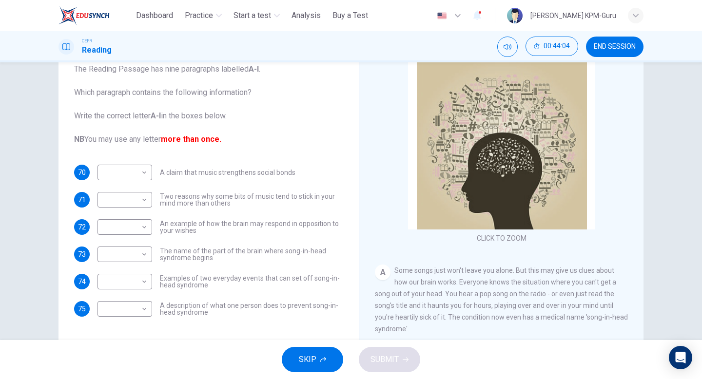
scroll to position [85, 0]
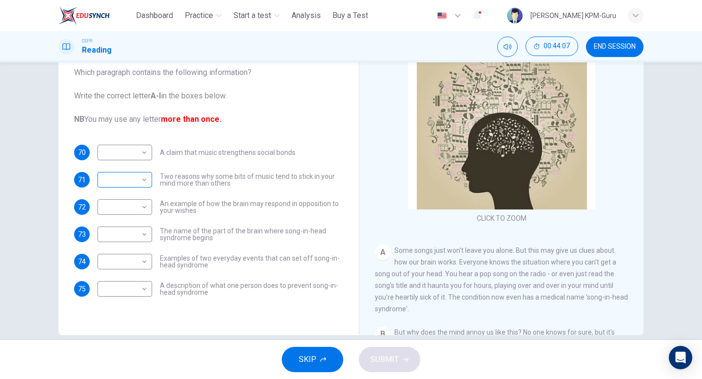
click at [144, 182] on body "This site uses cookies, as explained in our Privacy Policy . If you agree to th…" at bounding box center [351, 189] width 702 height 379
click at [231, 196] on div at bounding box center [351, 189] width 702 height 379
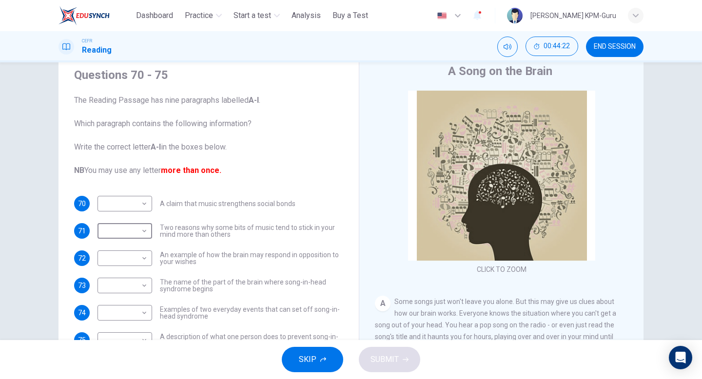
scroll to position [0, 0]
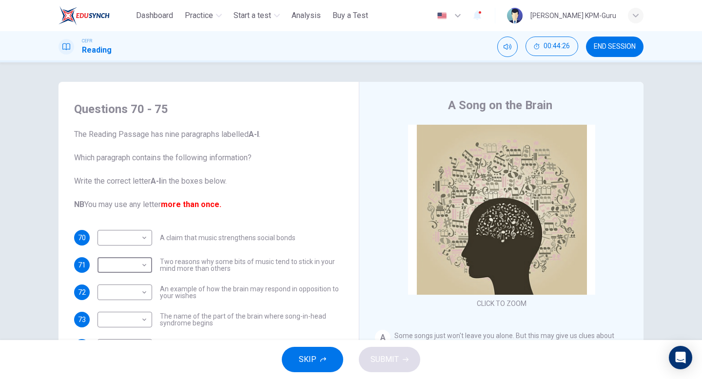
click at [452, 20] on icon "button" at bounding box center [458, 16] width 12 height 12
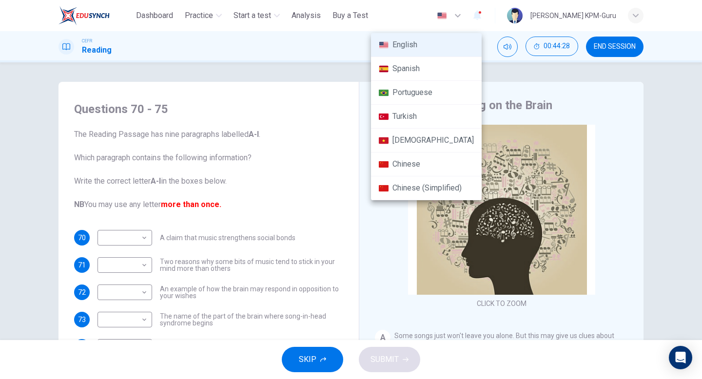
click at [426, 17] on div at bounding box center [351, 189] width 702 height 379
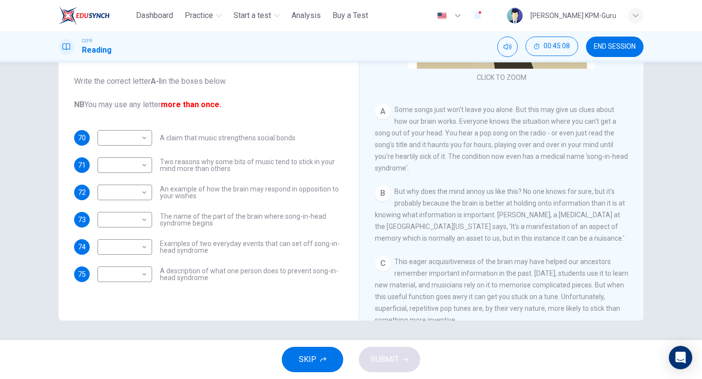
scroll to position [101, 0]
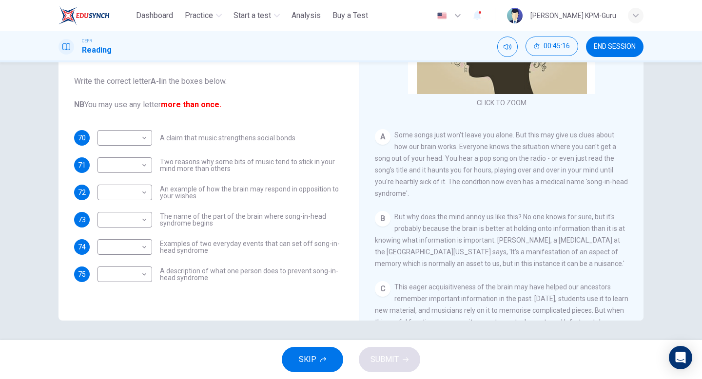
click at [153, 139] on div "​ ​ A claim that music strengthens social bonds" at bounding box center [197, 138] width 198 height 16
click at [140, 136] on body "This site uses cookies, as explained in our Privacy Policy . If you agree to th…" at bounding box center [351, 189] width 702 height 379
click at [517, 189] on div at bounding box center [351, 189] width 702 height 379
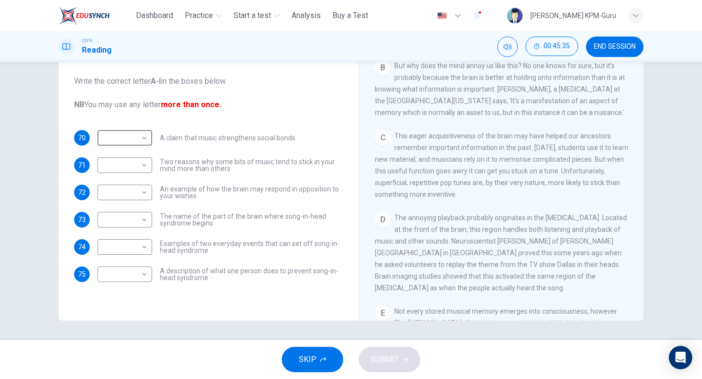
scroll to position [252, 0]
click at [146, 134] on body "This site uses cookies, as explained in our Privacy Policy . If you agree to th…" at bounding box center [351, 189] width 702 height 379
click at [118, 171] on li "B" at bounding box center [125, 169] width 55 height 16
type input "*"
click at [144, 214] on body "This site uses cookies, as explained in our Privacy Policy . If you agree to th…" at bounding box center [351, 189] width 702 height 379
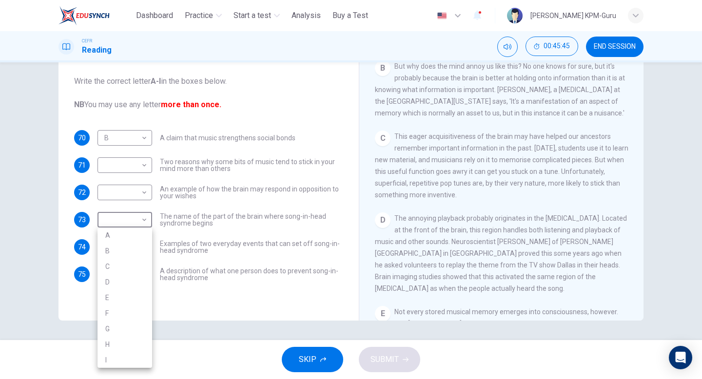
click at [125, 279] on li "D" at bounding box center [125, 283] width 55 height 16
type input "*"
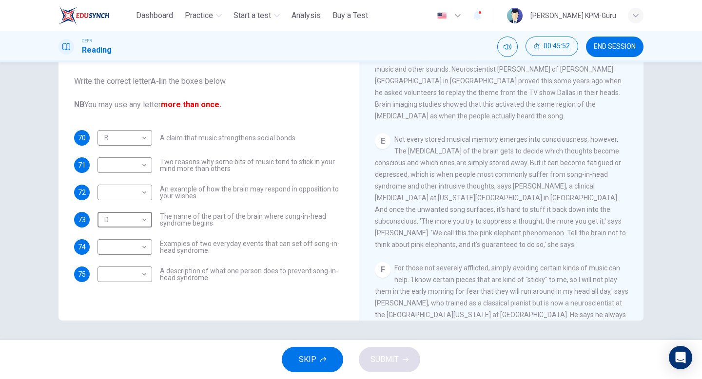
scroll to position [422, 0]
click at [145, 249] on body "This site uses cookies, as explained in our Privacy Policy . If you agree to th…" at bounding box center [351, 189] width 702 height 379
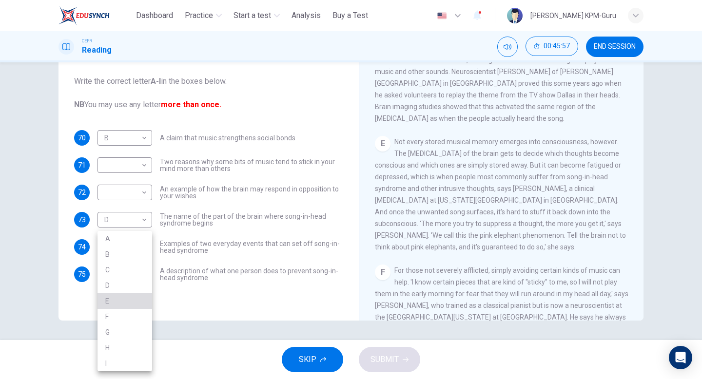
click at [124, 296] on li "E" at bounding box center [125, 302] width 55 height 16
type input "*"
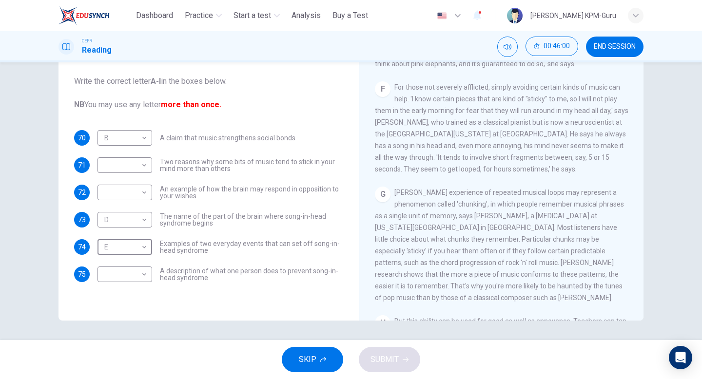
scroll to position [616, 0]
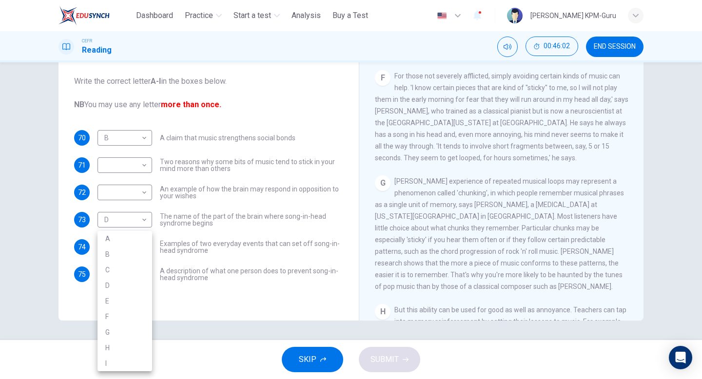
click at [140, 276] on body "This site uses cookies, as explained in our Privacy Policy . If you agree to th…" at bounding box center [351, 189] width 702 height 379
click at [116, 330] on li "G" at bounding box center [125, 333] width 55 height 16
type input "*"
click at [133, 192] on body "This site uses cookies, as explained in our Privacy Policy . If you agree to th…" at bounding box center [351, 189] width 702 height 379
click at [117, 209] on li "A" at bounding box center [125, 208] width 55 height 16
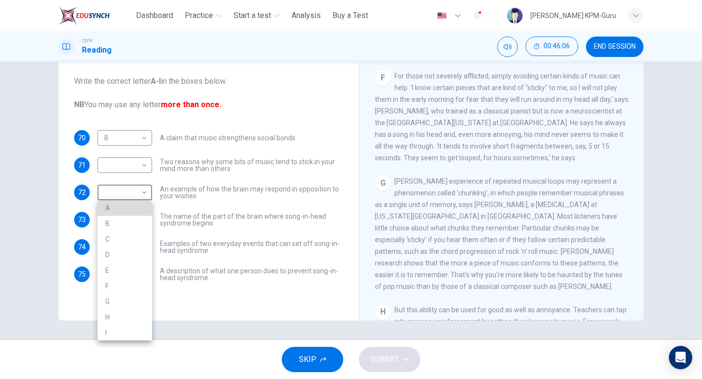
type input "*"
click at [134, 170] on body "This site uses cookies, as explained in our Privacy Policy . If you agree to th…" at bounding box center [351, 189] width 702 height 379
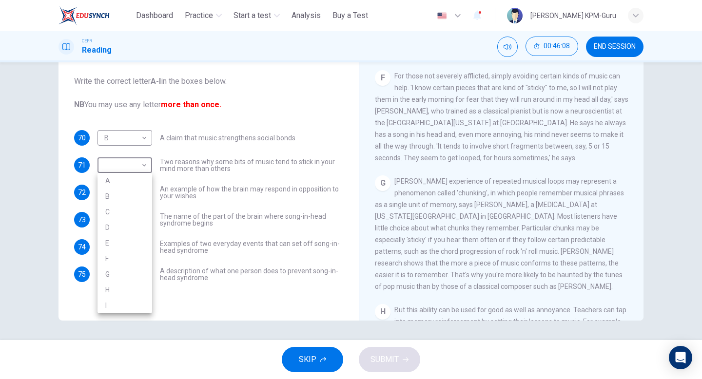
click at [122, 212] on li "C" at bounding box center [125, 212] width 55 height 16
type input "*"
click at [392, 362] on span "SUBMIT" at bounding box center [385, 360] width 28 height 14
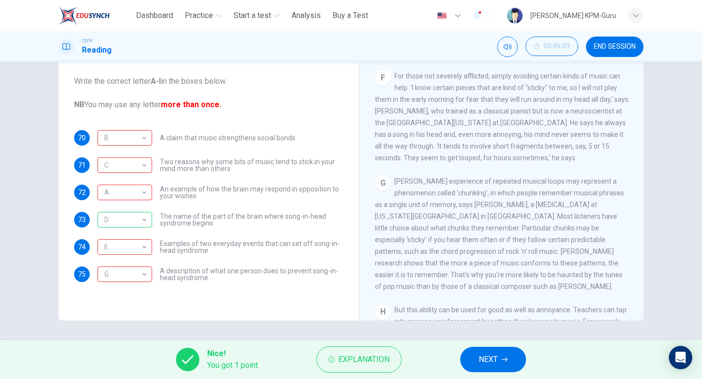
click at [497, 363] on span "NEXT" at bounding box center [488, 360] width 19 height 14
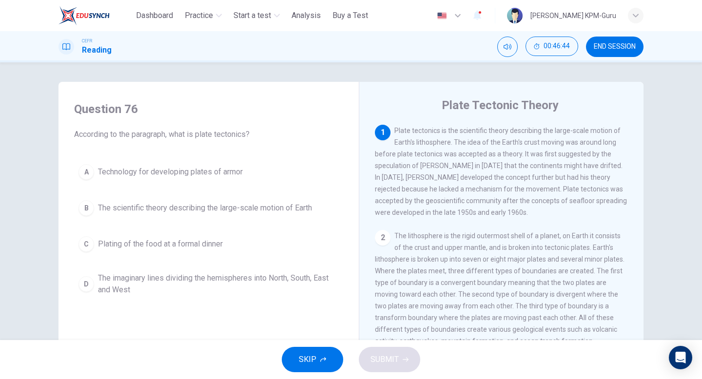
click at [136, 172] on span "Technology for developing plates of armor" at bounding box center [170, 172] width 145 height 12
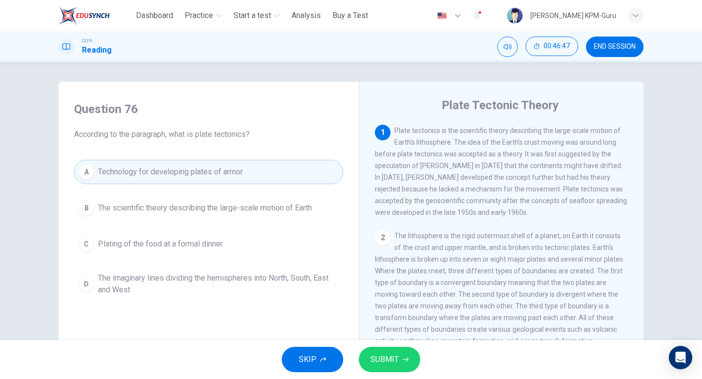
click at [379, 357] on span "SUBMIT" at bounding box center [385, 360] width 28 height 14
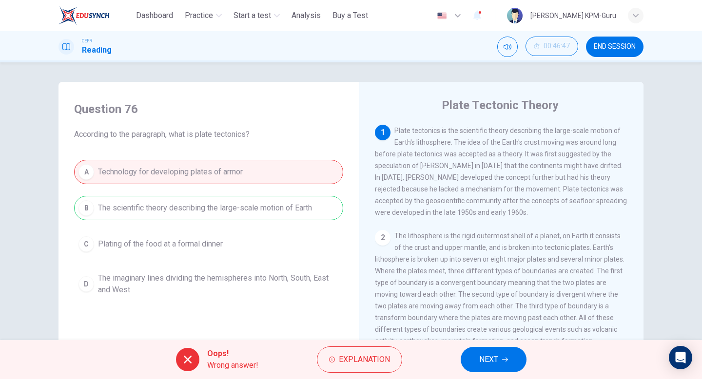
click at [517, 356] on button "NEXT" at bounding box center [494, 359] width 66 height 25
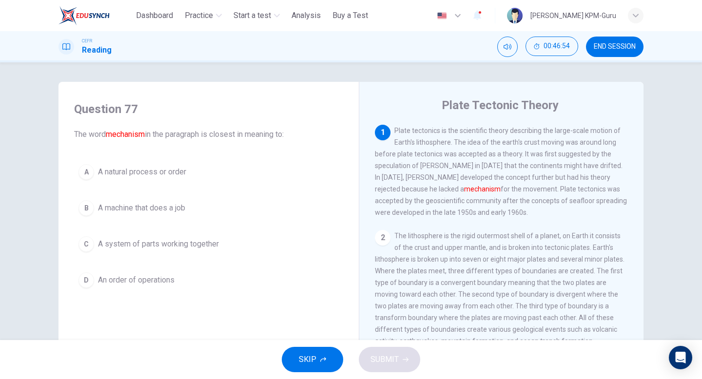
click at [141, 172] on span "A natural process or order" at bounding box center [142, 172] width 88 height 12
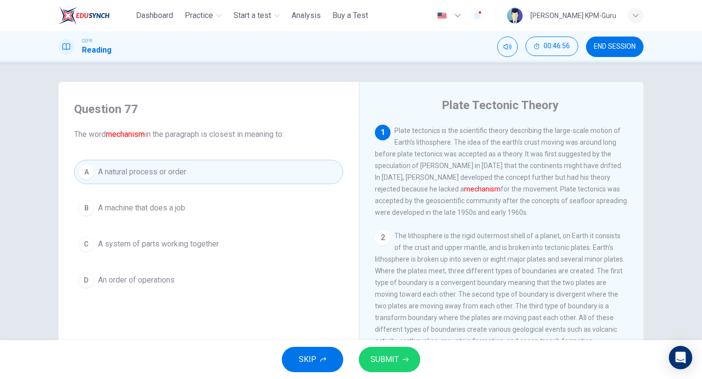
click at [378, 363] on span "SUBMIT" at bounding box center [385, 360] width 28 height 14
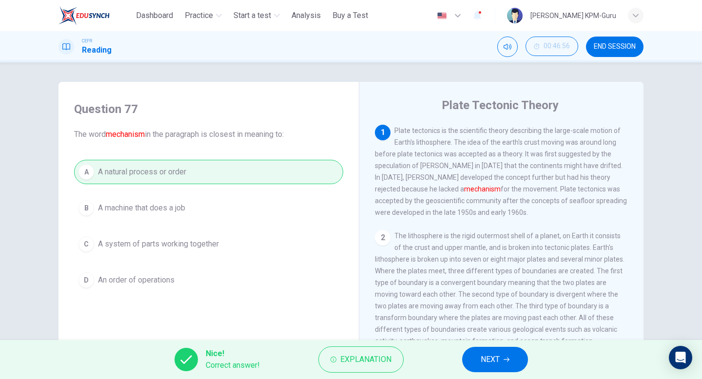
click at [495, 364] on span "NEXT" at bounding box center [490, 360] width 19 height 14
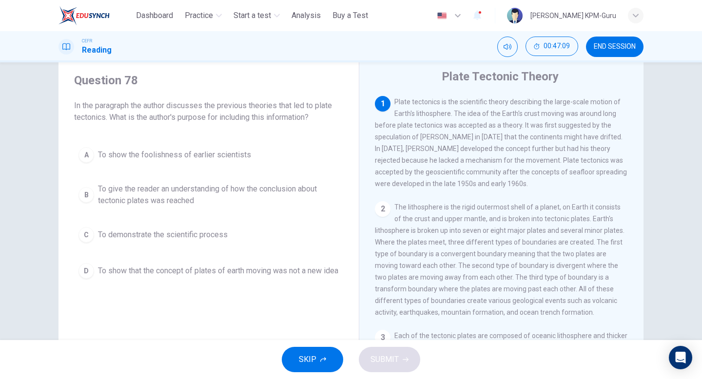
scroll to position [12, 0]
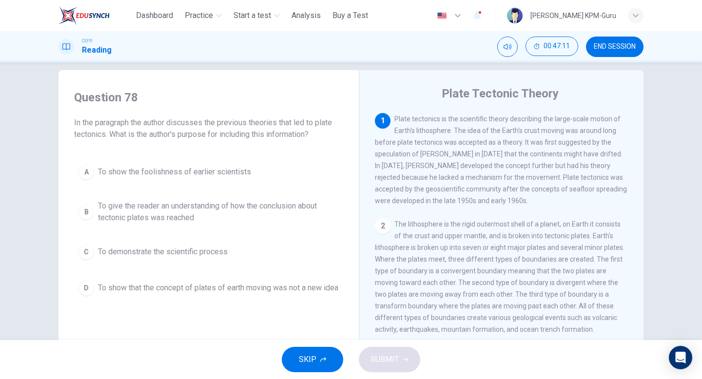
click at [139, 211] on span "To give the reader an understanding of how the conclusion about tectonic plates…" at bounding box center [218, 211] width 241 height 23
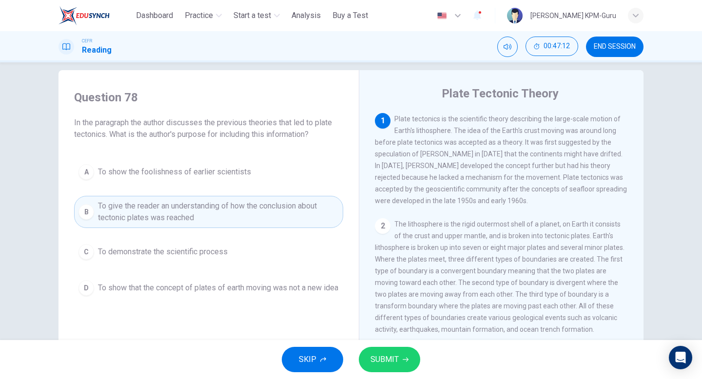
click at [391, 352] on button "SUBMIT" at bounding box center [389, 359] width 61 height 25
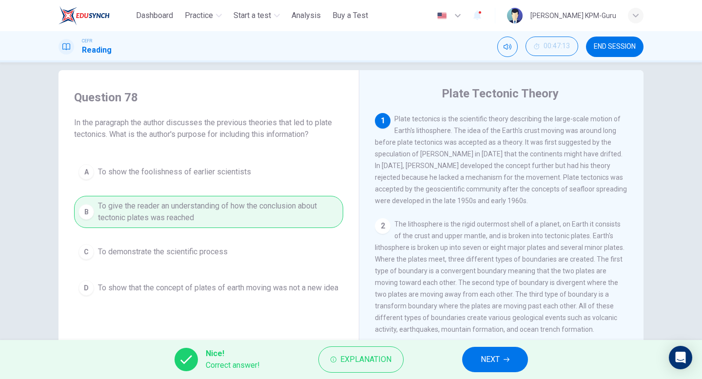
click at [487, 355] on span "NEXT" at bounding box center [490, 360] width 19 height 14
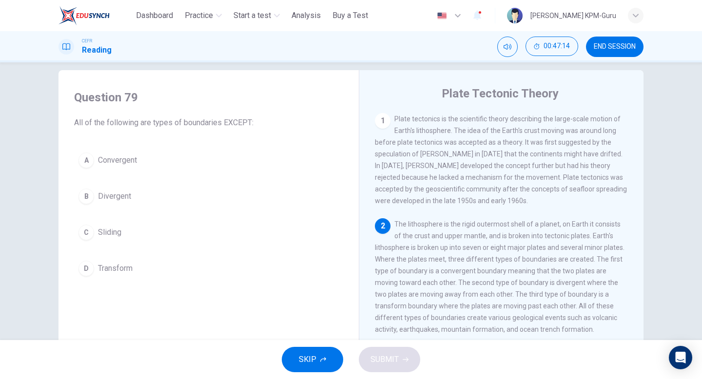
scroll to position [38, 0]
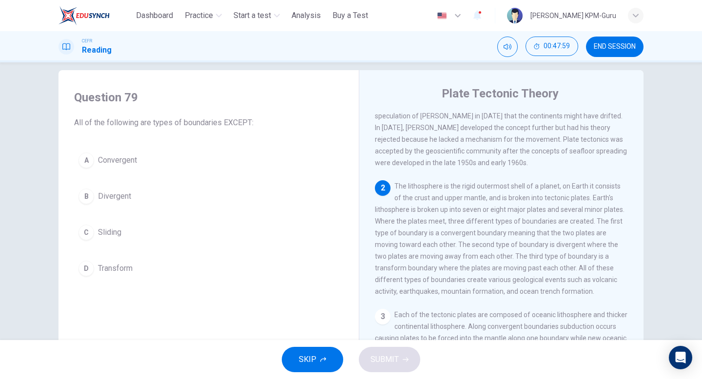
click at [89, 232] on div "C" at bounding box center [87, 233] width 16 height 16
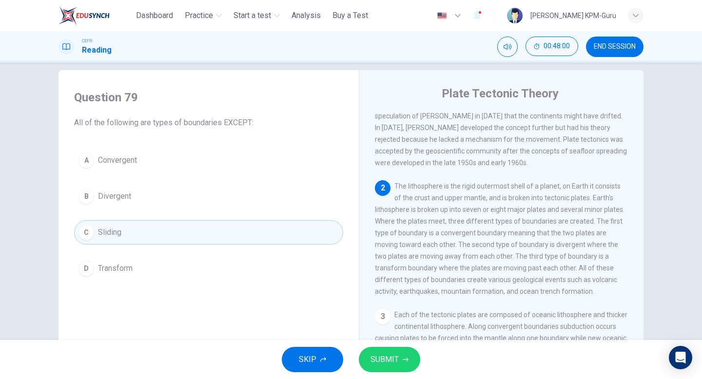
click at [391, 366] on span "SUBMIT" at bounding box center [385, 360] width 28 height 14
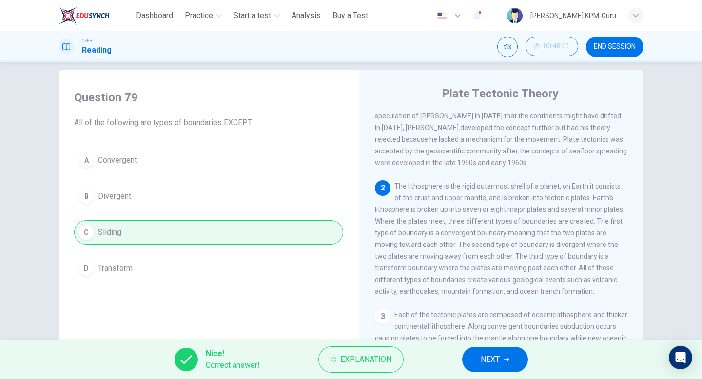
click at [504, 361] on icon "button" at bounding box center [507, 360] width 6 height 6
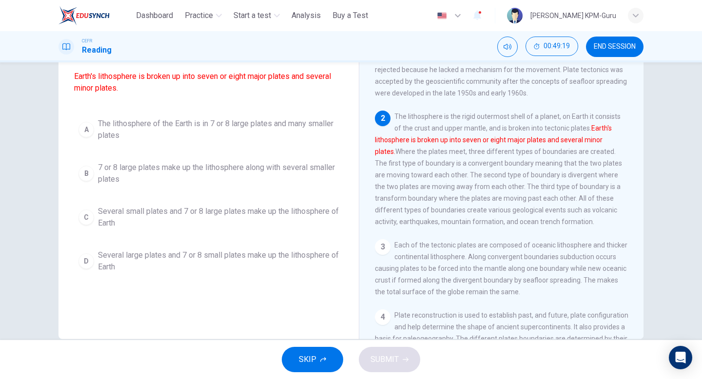
scroll to position [81, 0]
click at [84, 226] on div "C" at bounding box center [87, 218] width 16 height 16
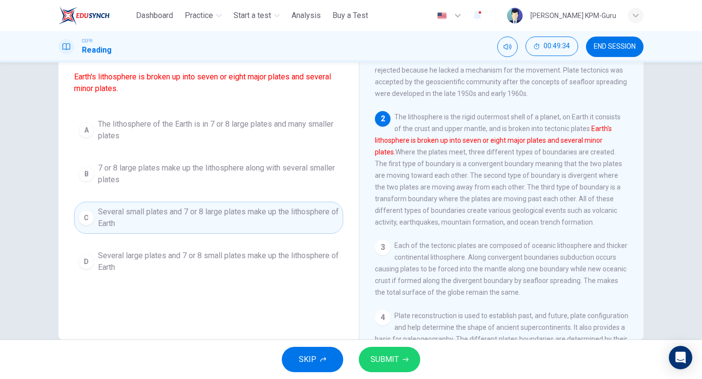
click at [385, 356] on span "SUBMIT" at bounding box center [385, 360] width 28 height 14
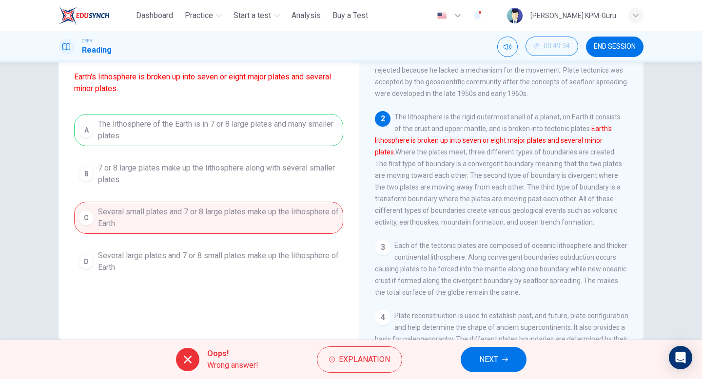
click at [476, 346] on div "Oops! Wrong answer! Explanation NEXT" at bounding box center [351, 359] width 702 height 39
click at [481, 353] on span "NEXT" at bounding box center [488, 360] width 19 height 14
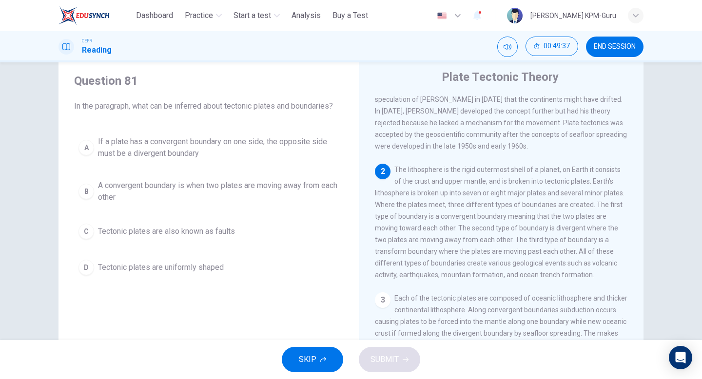
scroll to position [56, 0]
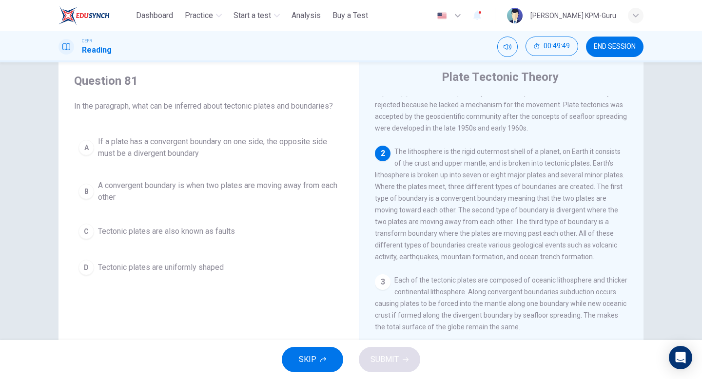
click at [146, 144] on span "If a plate has a convergent boundary on one side, the opposite side must be a d…" at bounding box center [218, 147] width 241 height 23
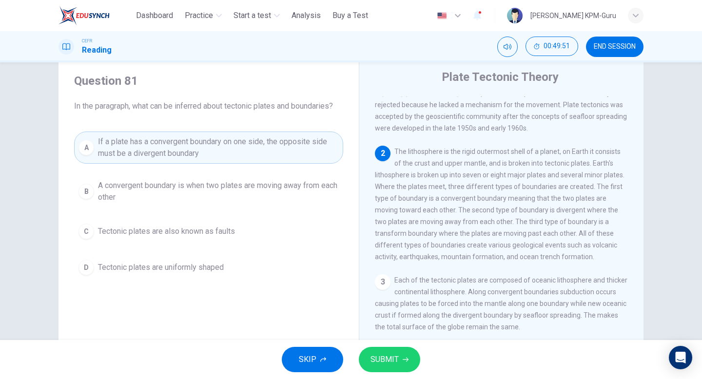
click at [406, 358] on icon "button" at bounding box center [406, 360] width 6 height 6
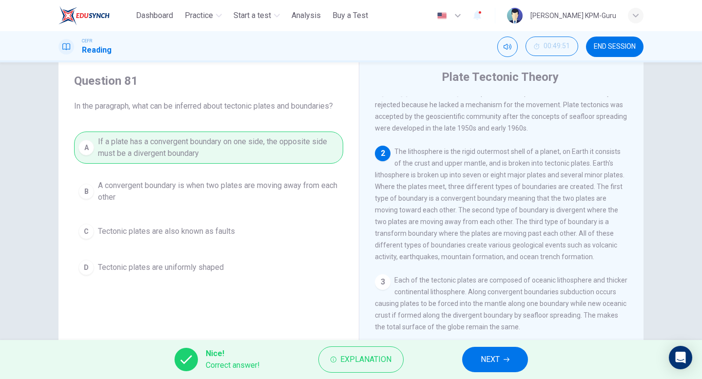
click at [493, 358] on span "NEXT" at bounding box center [490, 360] width 19 height 14
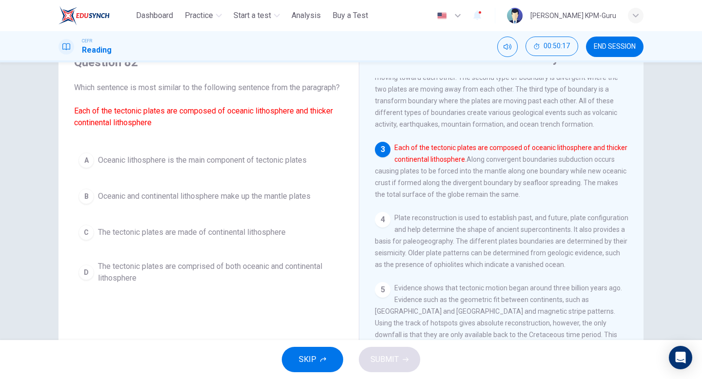
scroll to position [46, 0]
click at [91, 281] on div "D" at bounding box center [87, 273] width 16 height 16
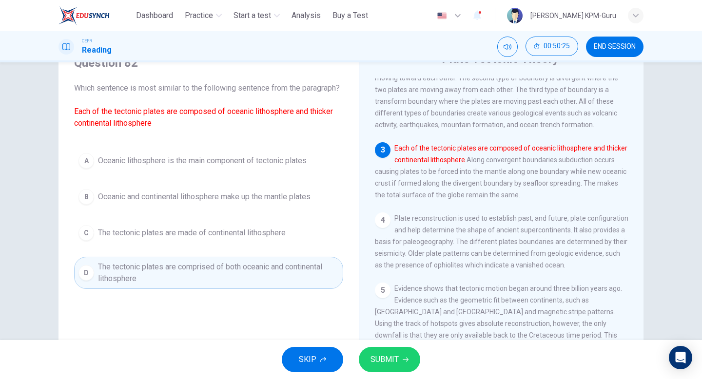
click at [403, 352] on button "SUBMIT" at bounding box center [389, 359] width 61 height 25
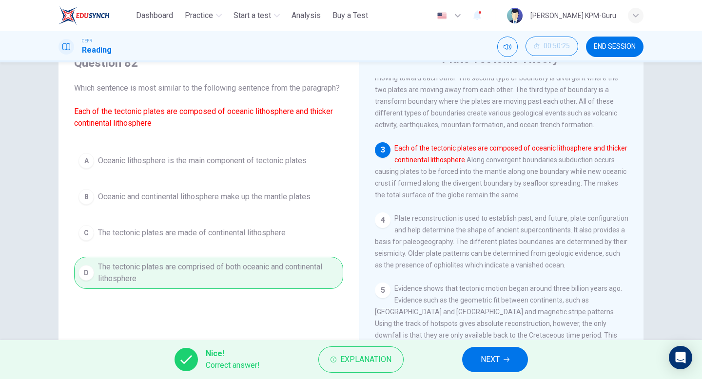
click at [482, 352] on button "NEXT" at bounding box center [495, 359] width 66 height 25
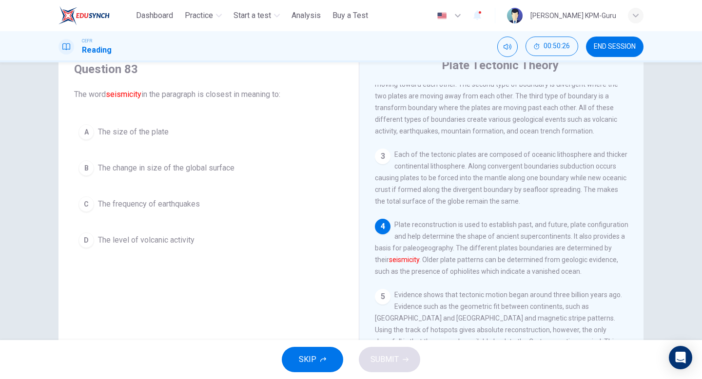
scroll to position [39, 0]
click at [579, 260] on span "Plate reconstruction is used to establish past, and future, plate configuration…" at bounding box center [502, 249] width 254 height 55
click at [145, 165] on span "The change in size of the global surface" at bounding box center [166, 169] width 137 height 12
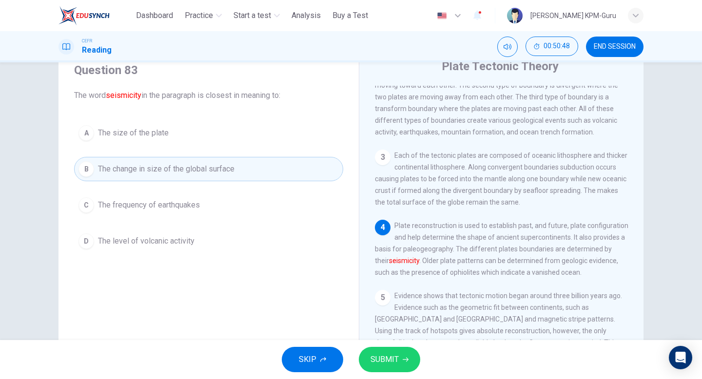
click at [408, 356] on button "SUBMIT" at bounding box center [389, 359] width 61 height 25
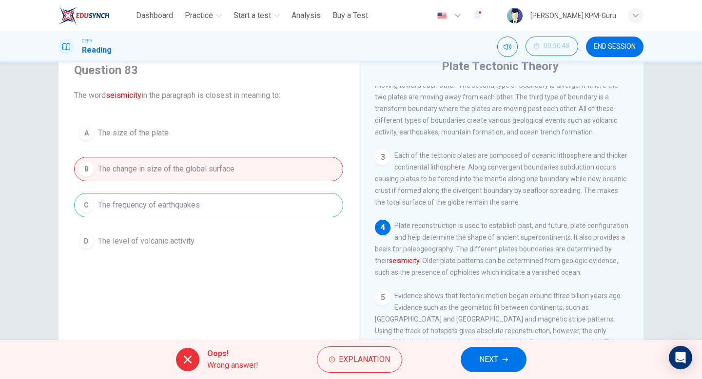
click at [471, 358] on button "NEXT" at bounding box center [494, 359] width 66 height 25
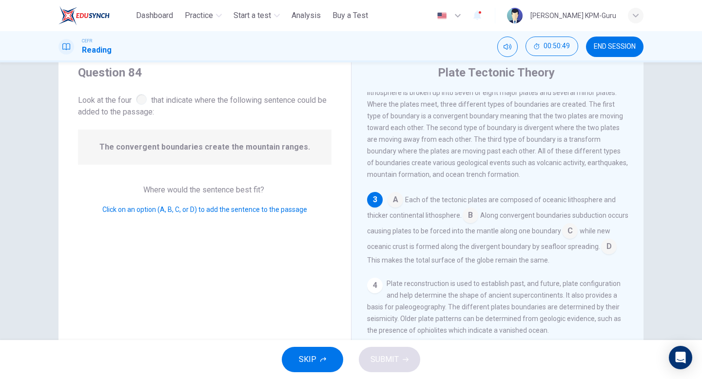
scroll to position [31, 0]
click at [476, 222] on input at bounding box center [471, 218] width 16 height 16
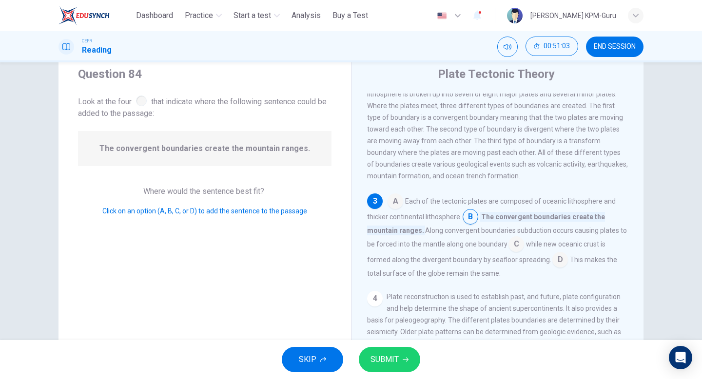
click at [410, 353] on button "SUBMIT" at bounding box center [389, 359] width 61 height 25
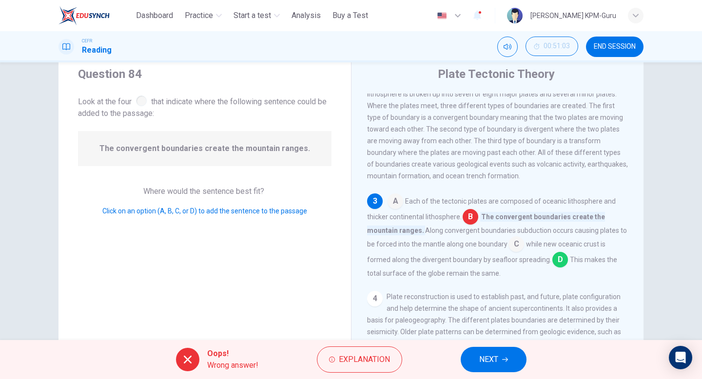
click at [492, 353] on span "NEXT" at bounding box center [488, 360] width 19 height 14
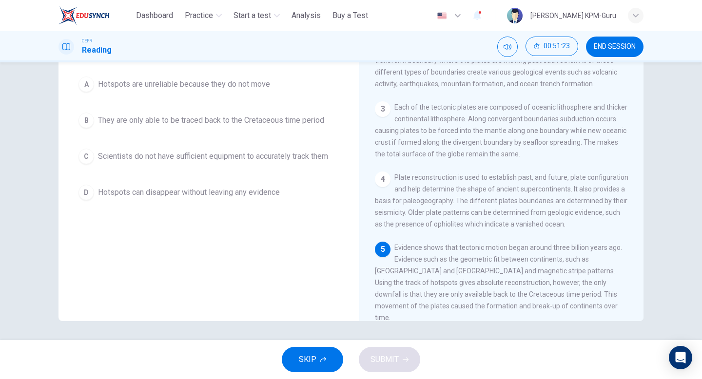
scroll to position [177, 0]
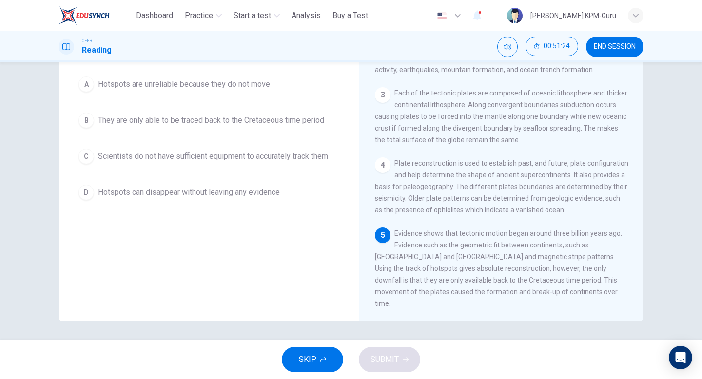
click at [233, 154] on span "Scientists do not have sufficient equipment to accurately track them" at bounding box center [213, 157] width 230 height 12
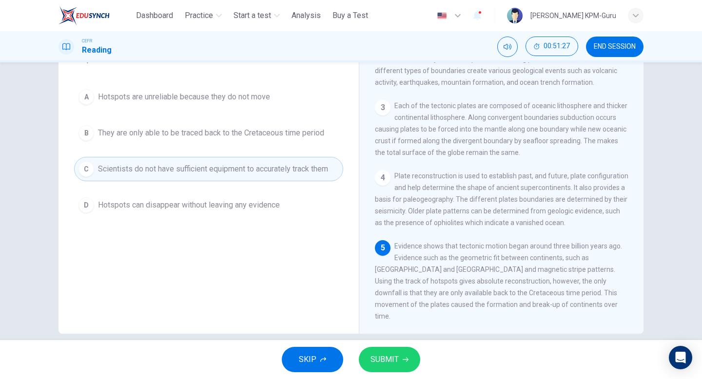
scroll to position [100, 0]
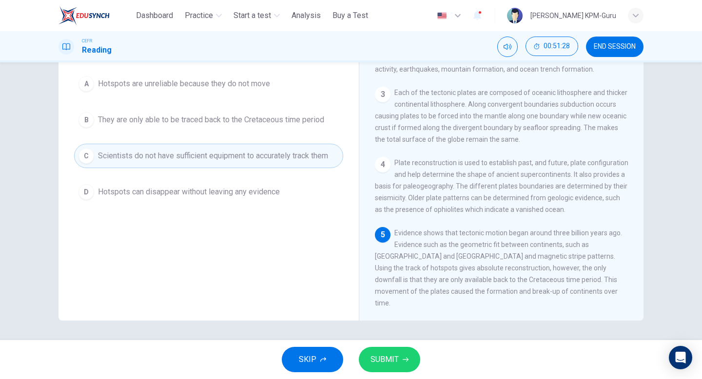
click at [402, 351] on button "SUBMIT" at bounding box center [389, 359] width 61 height 25
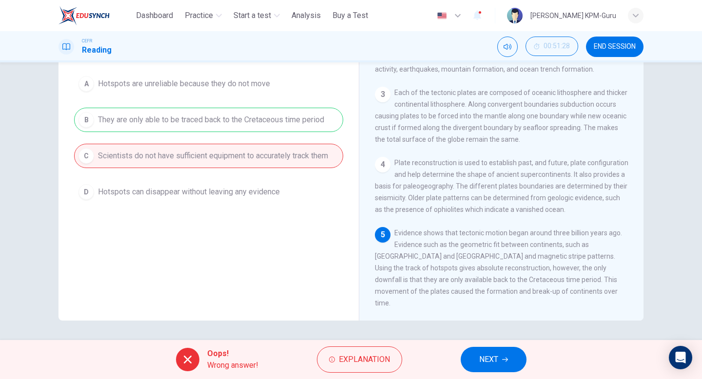
click at [482, 353] on button "NEXT" at bounding box center [494, 359] width 66 height 25
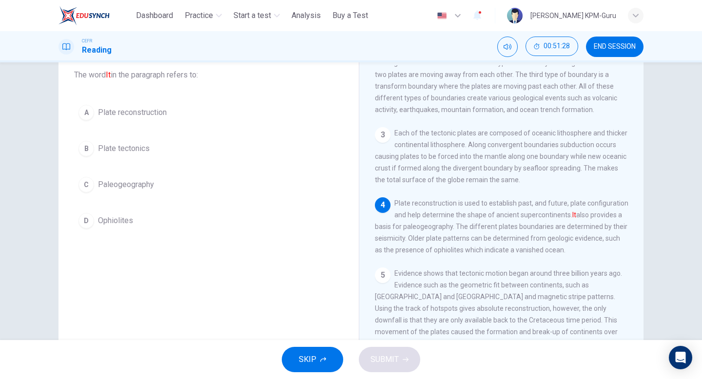
scroll to position [47, 0]
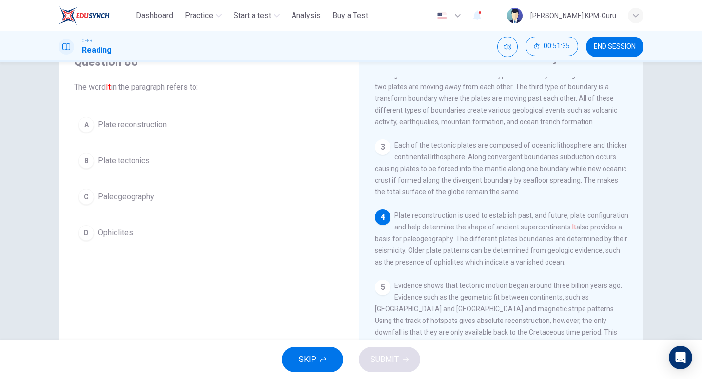
click at [143, 160] on span "Plate tectonics" at bounding box center [124, 161] width 52 height 12
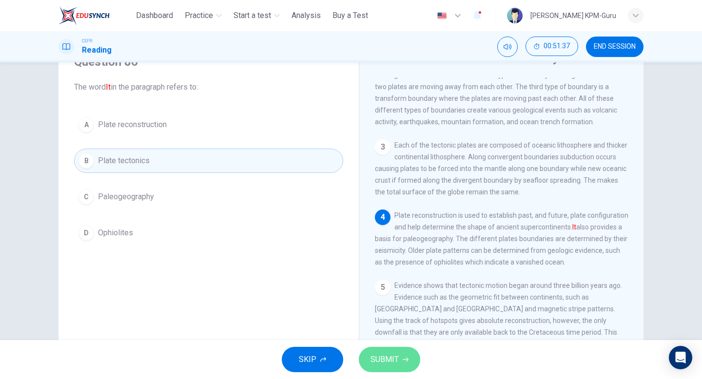
click at [389, 363] on span "SUBMIT" at bounding box center [385, 360] width 28 height 14
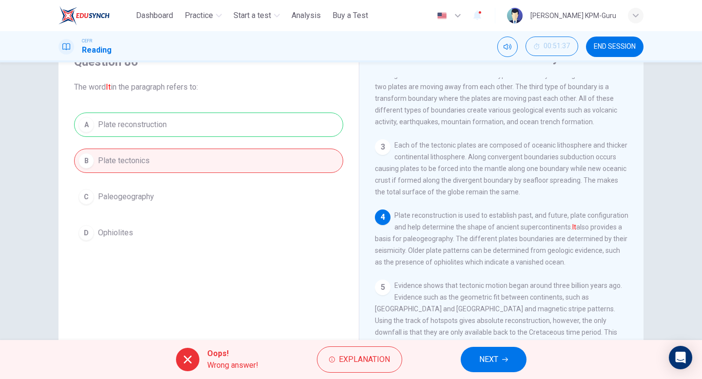
click at [503, 355] on button "NEXT" at bounding box center [494, 359] width 66 height 25
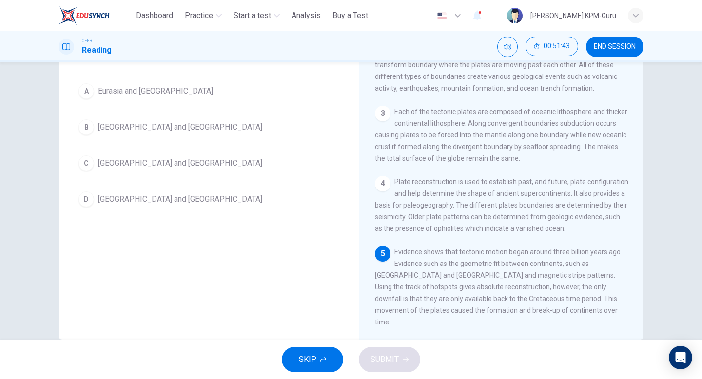
scroll to position [72, 0]
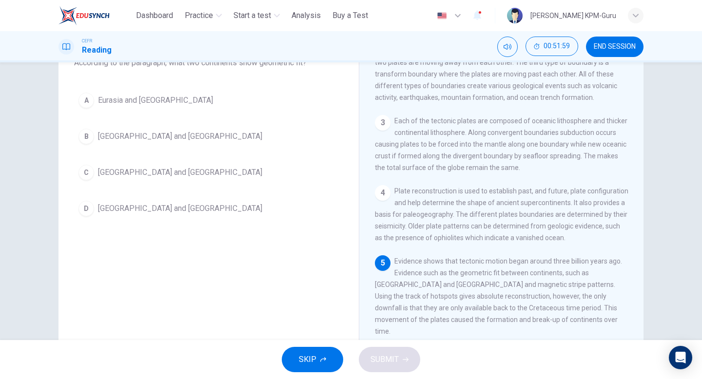
click at [160, 210] on span "[GEOGRAPHIC_DATA] and [GEOGRAPHIC_DATA]" at bounding box center [180, 209] width 164 height 12
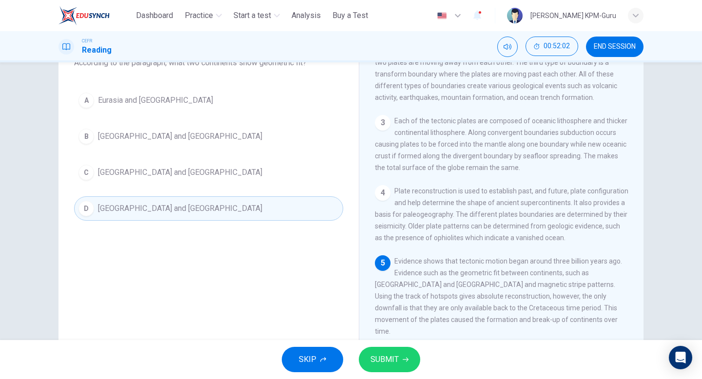
scroll to position [100, 0]
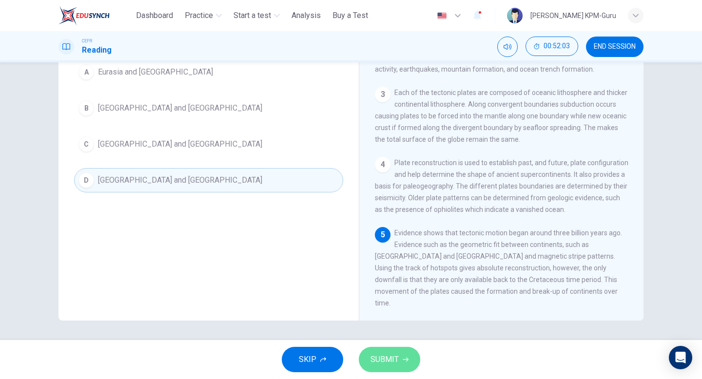
click at [392, 364] on span "SUBMIT" at bounding box center [385, 360] width 28 height 14
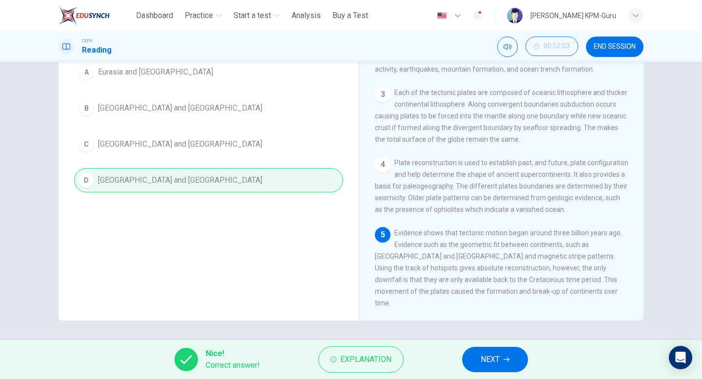
click at [488, 365] on span "NEXT" at bounding box center [490, 360] width 19 height 14
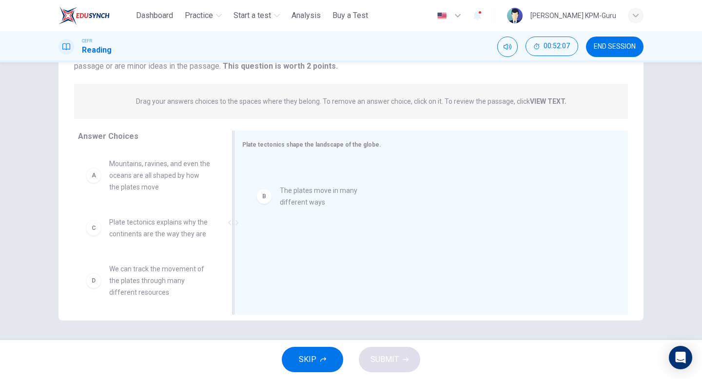
drag, startPoint x: 141, startPoint y: 230, endPoint x: 318, endPoint y: 189, distance: 182.2
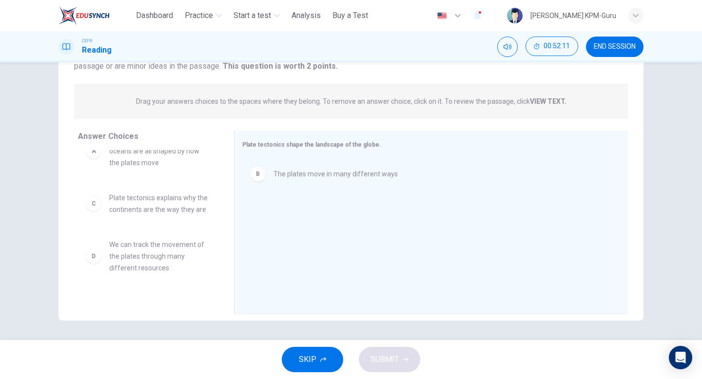
scroll to position [0, 0]
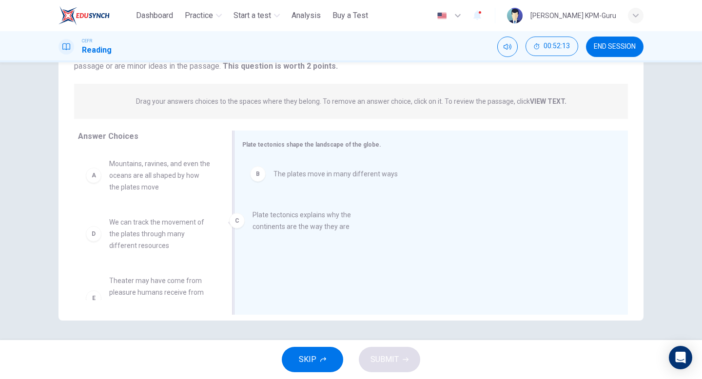
drag, startPoint x: 180, startPoint y: 227, endPoint x: 334, endPoint y: 214, distance: 154.7
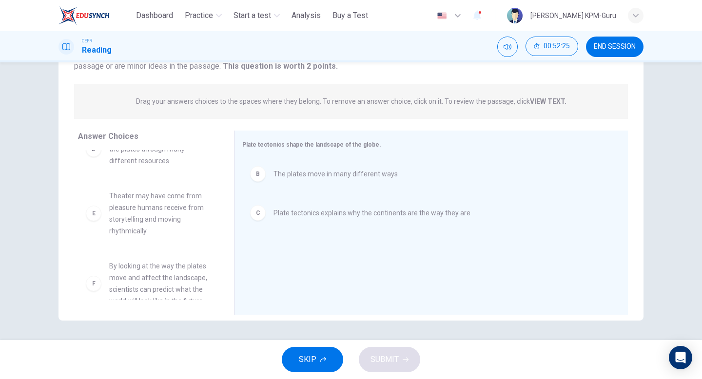
scroll to position [78, 0]
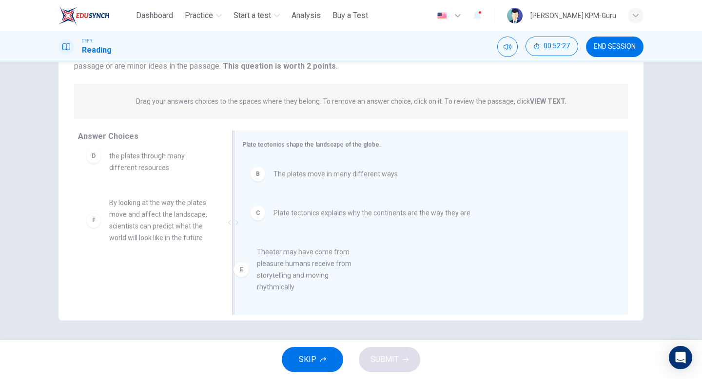
drag, startPoint x: 159, startPoint y: 213, endPoint x: 313, endPoint y: 262, distance: 162.3
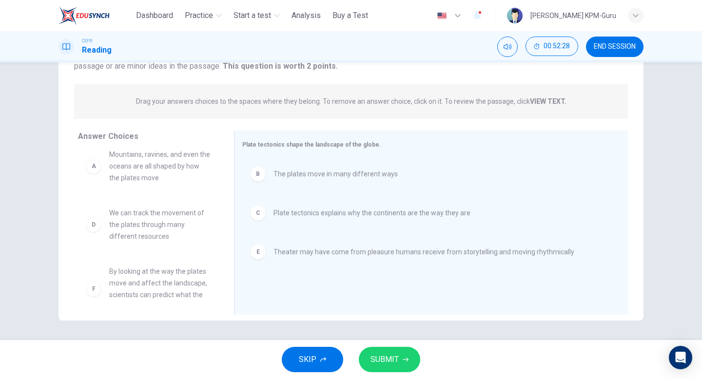
scroll to position [2, 0]
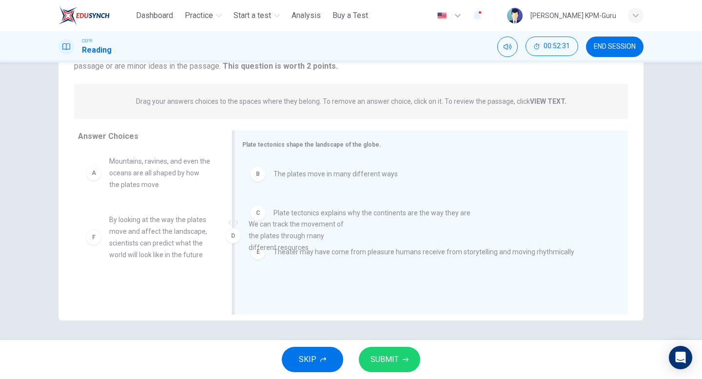
drag, startPoint x: 177, startPoint y: 227, endPoint x: 340, endPoint y: 237, distance: 163.7
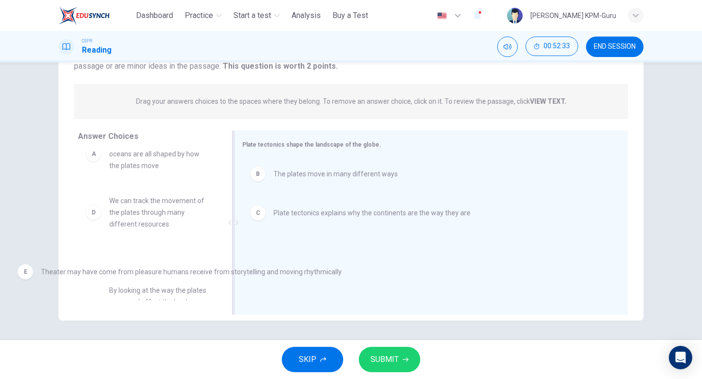
drag, startPoint x: 321, startPoint y: 255, endPoint x: 86, endPoint y: 275, distance: 235.9
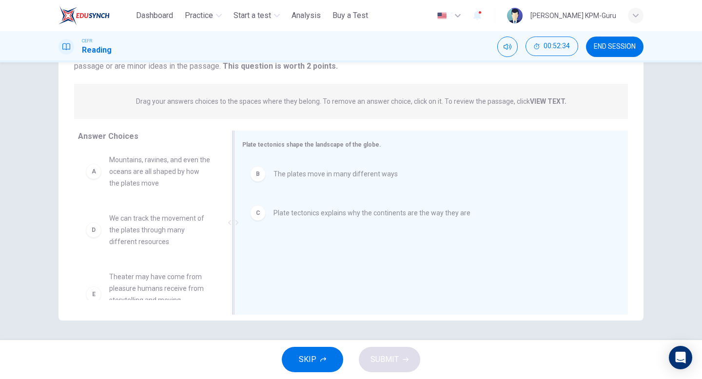
scroll to position [0, 0]
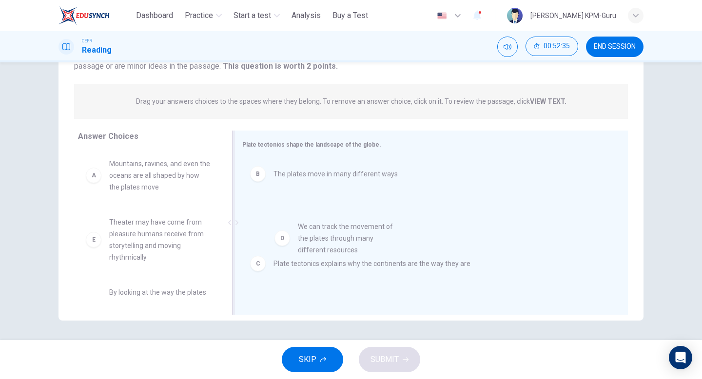
drag, startPoint x: 137, startPoint y: 235, endPoint x: 332, endPoint y: 238, distance: 194.6
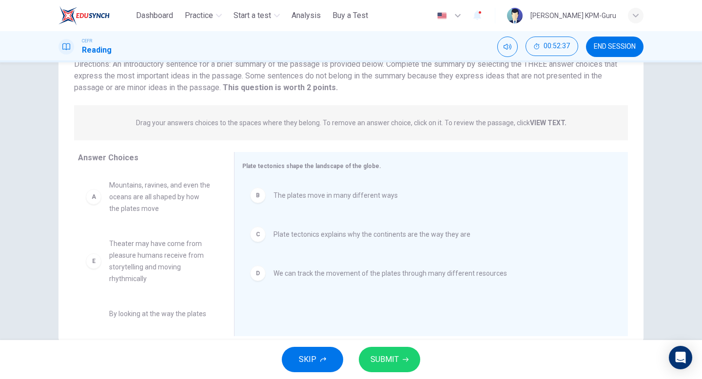
scroll to position [72, 0]
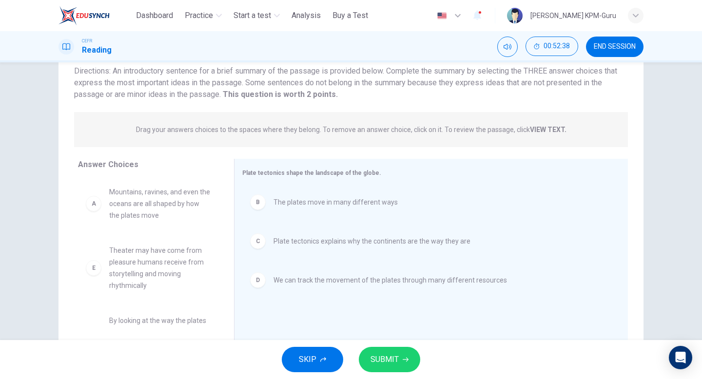
click at [381, 366] on span "SUBMIT" at bounding box center [385, 360] width 28 height 14
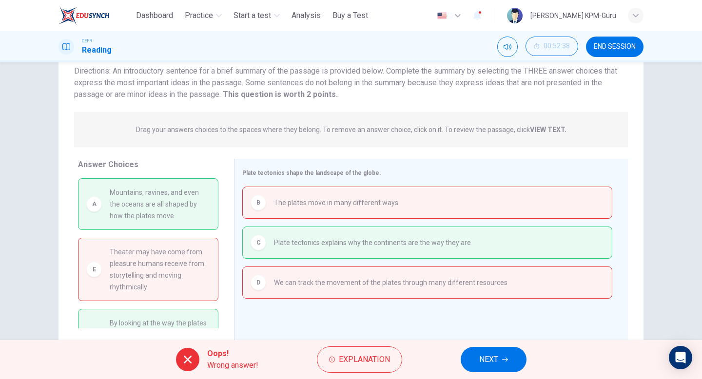
scroll to position [40, 0]
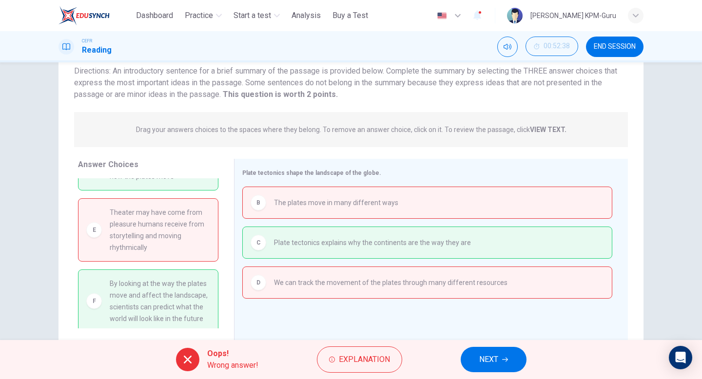
click at [493, 353] on span "NEXT" at bounding box center [488, 360] width 19 height 14
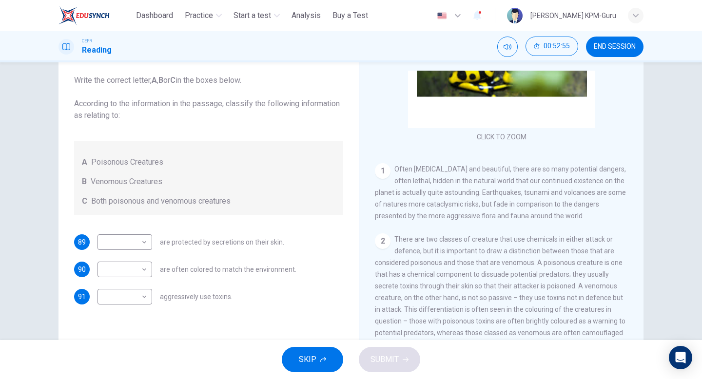
scroll to position [3, 0]
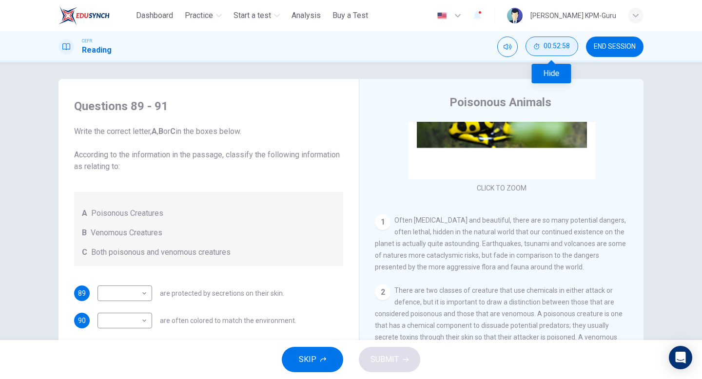
click at [550, 47] on span "00:52:58" at bounding box center [557, 46] width 26 height 8
click at [568, 45] on icon "Show" at bounding box center [568, 46] width 7 height 8
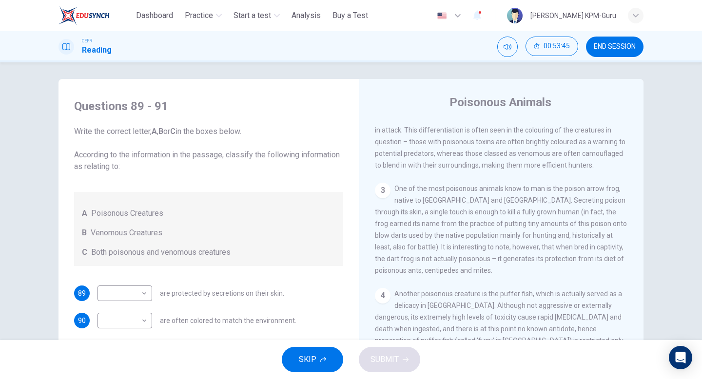
scroll to position [40, 0]
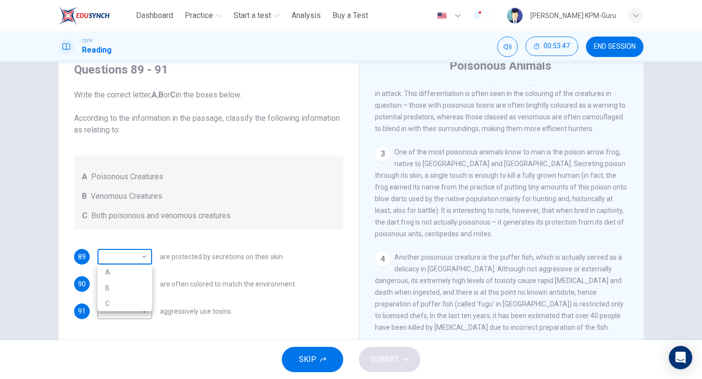
click at [140, 261] on body "This site uses cookies, as explained in our Privacy Policy . If you agree to th…" at bounding box center [351, 189] width 702 height 379
click at [135, 271] on li "A" at bounding box center [125, 273] width 55 height 16
type input "*"
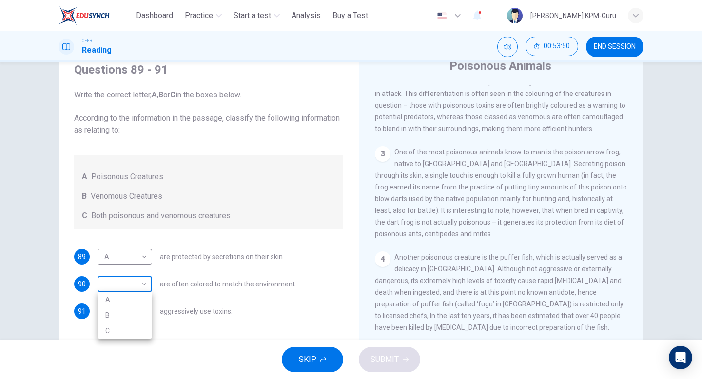
click at [147, 288] on body "This site uses cookies, as explained in our Privacy Policy . If you agree to th…" at bounding box center [351, 189] width 702 height 379
click at [366, 226] on div at bounding box center [351, 189] width 702 height 379
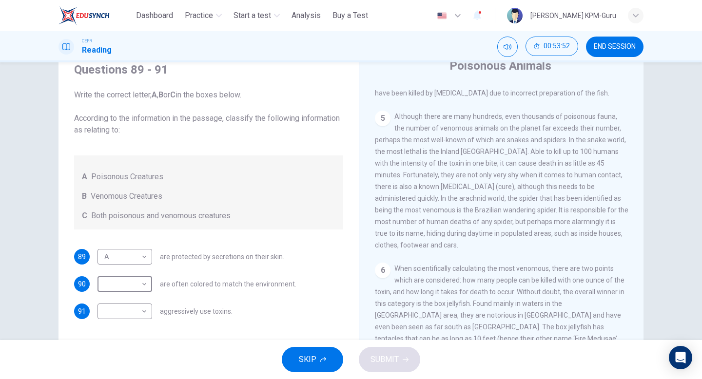
scroll to position [626, 0]
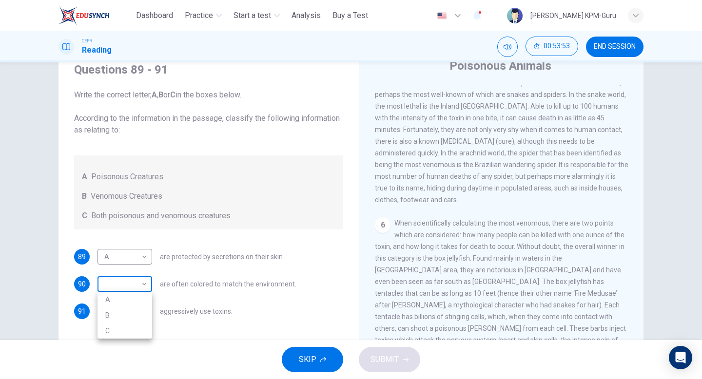
click at [138, 285] on body "This site uses cookies, as explained in our Privacy Policy . If you agree to th…" at bounding box center [351, 189] width 702 height 379
click at [134, 315] on li "B" at bounding box center [125, 316] width 55 height 16
type input "*"
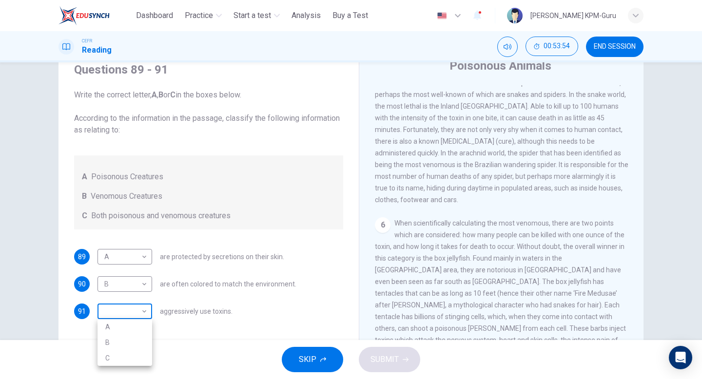
click at [144, 315] on body "This site uses cookies, as explained in our Privacy Policy . If you agree to th…" at bounding box center [351, 189] width 702 height 379
click at [118, 354] on li "C" at bounding box center [125, 359] width 55 height 16
type input "*"
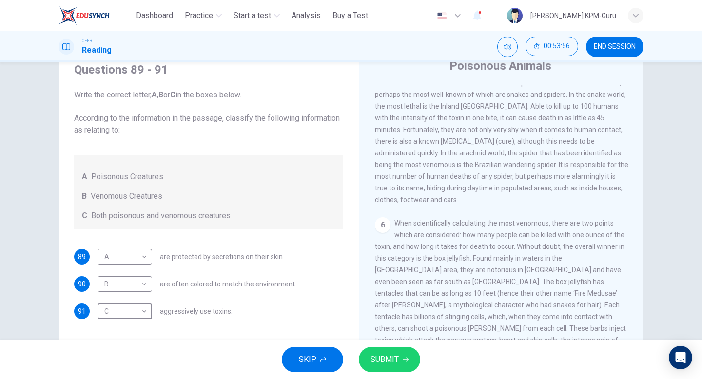
click at [398, 360] on button "SUBMIT" at bounding box center [389, 359] width 61 height 25
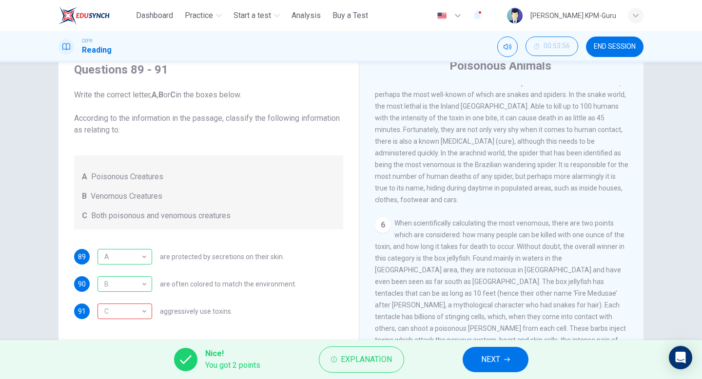
click at [456, 306] on span "When scientifically calculating the most venomous, there are two points which a…" at bounding box center [500, 293] width 251 height 148
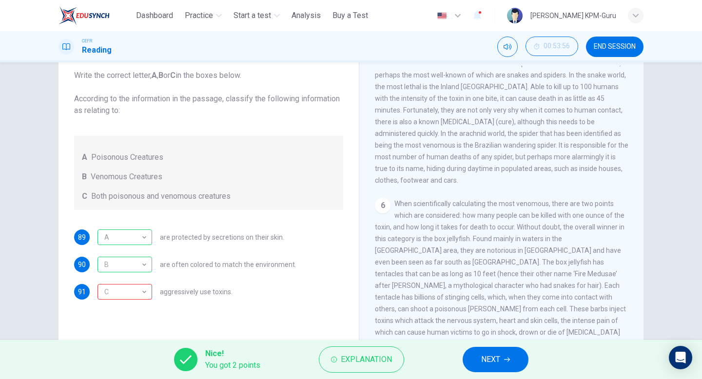
scroll to position [58, 0]
click at [480, 354] on button "NEXT" at bounding box center [496, 359] width 66 height 25
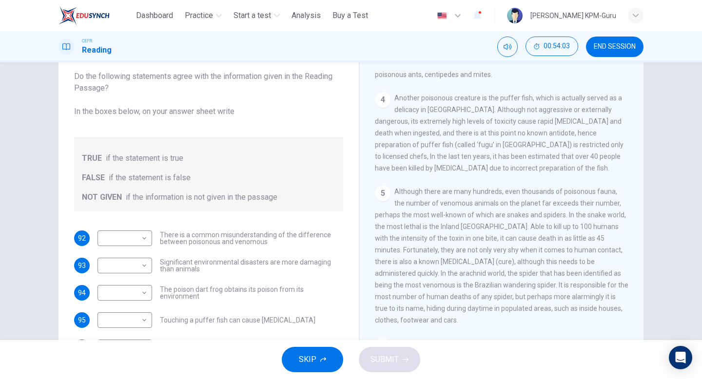
scroll to position [480, 0]
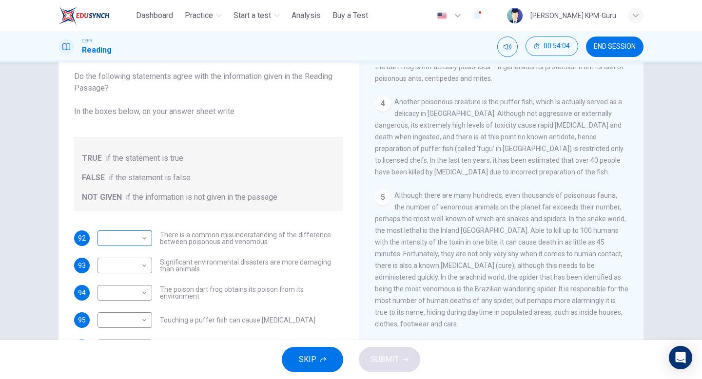
click at [141, 239] on body "This site uses cookies, as explained in our Privacy Policy . If you agree to th…" at bounding box center [351, 189] width 702 height 379
click at [131, 257] on li "TRUE" at bounding box center [125, 254] width 55 height 16
type input "****"
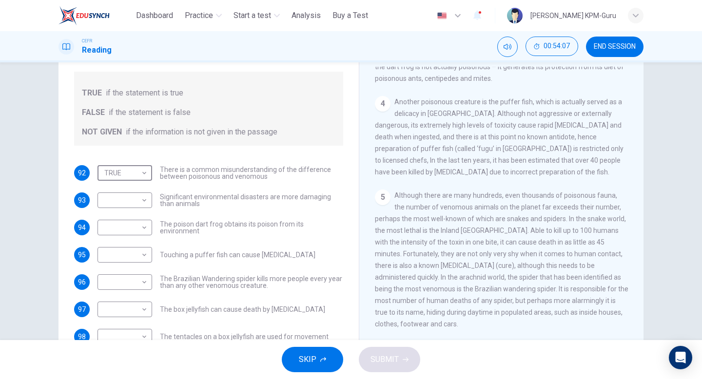
scroll to position [67, 0]
click at [142, 196] on body "This site uses cookies, as explained in our Privacy Policy . If you agree to th…" at bounding box center [351, 189] width 702 height 379
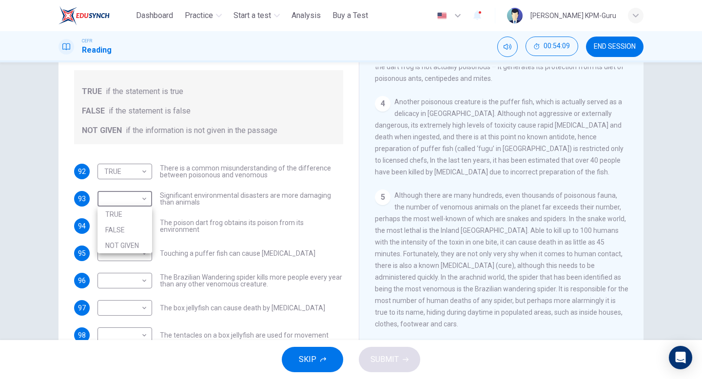
click at [144, 211] on li "TRUE" at bounding box center [125, 215] width 55 height 16
type input "****"
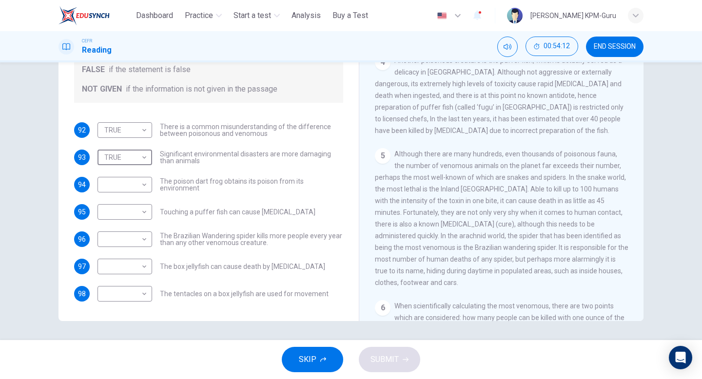
scroll to position [99, 0]
click at [147, 239] on body "This site uses cookies, as explained in our Privacy Policy . If you agree to th…" at bounding box center [351, 189] width 702 height 379
click at [129, 264] on li "FALSE" at bounding box center [125, 271] width 55 height 16
type input "*****"
click at [151, 270] on div "​ ​" at bounding box center [125, 267] width 55 height 16
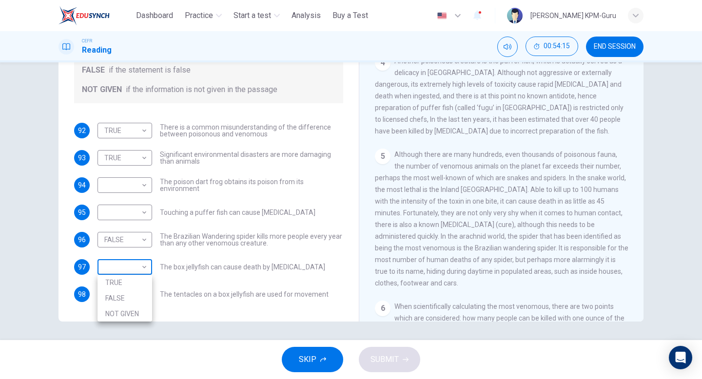
click at [144, 269] on body "This site uses cookies, as explained in our Privacy Policy . If you agree to th…" at bounding box center [351, 189] width 702 height 379
click at [128, 298] on li "FALSE" at bounding box center [125, 299] width 55 height 16
type input "*****"
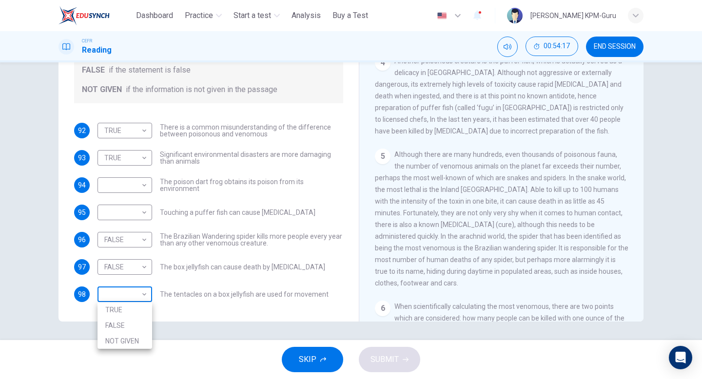
click at [148, 298] on body "This site uses cookies, as explained in our Privacy Policy . If you agree to th…" at bounding box center [351, 189] width 702 height 379
click at [123, 343] on li "NOT GIVEN" at bounding box center [125, 342] width 55 height 16
type input "*********"
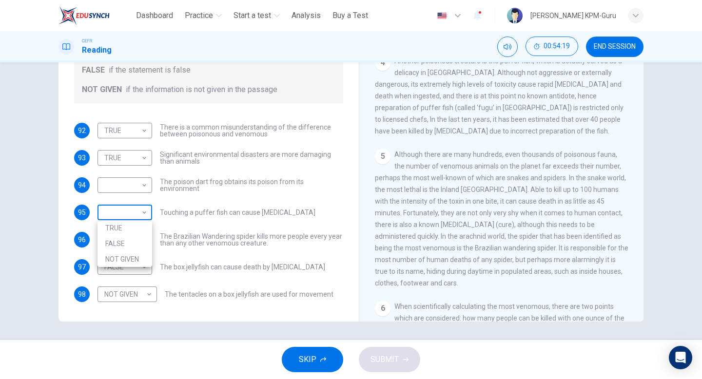
click at [142, 212] on body "This site uses cookies, as explained in our Privacy Policy . If you agree to th…" at bounding box center [351, 189] width 702 height 379
click at [139, 222] on li "TRUE" at bounding box center [125, 228] width 55 height 16
type input "****"
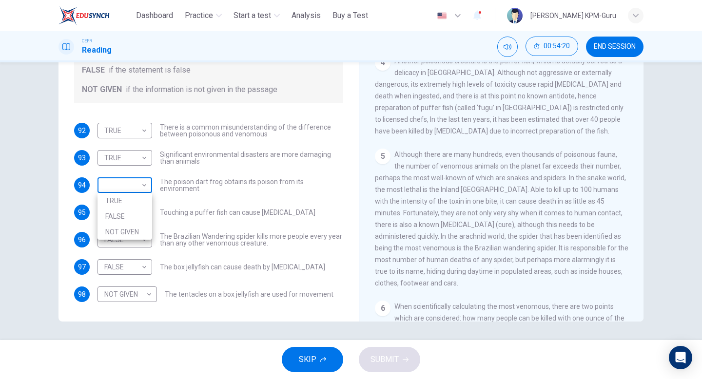
click at [145, 181] on body "This site uses cookies, as explained in our Privacy Policy . If you agree to th…" at bounding box center [351, 189] width 702 height 379
click at [140, 221] on li "FALSE" at bounding box center [125, 217] width 55 height 16
type input "*****"
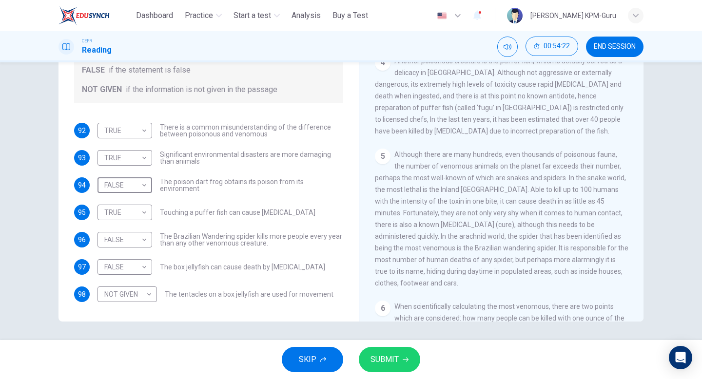
click at [386, 364] on span "SUBMIT" at bounding box center [385, 360] width 28 height 14
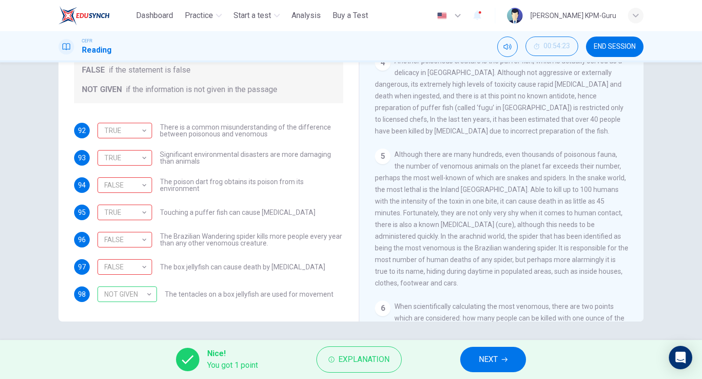
click at [486, 365] on span "NEXT" at bounding box center [488, 360] width 19 height 14
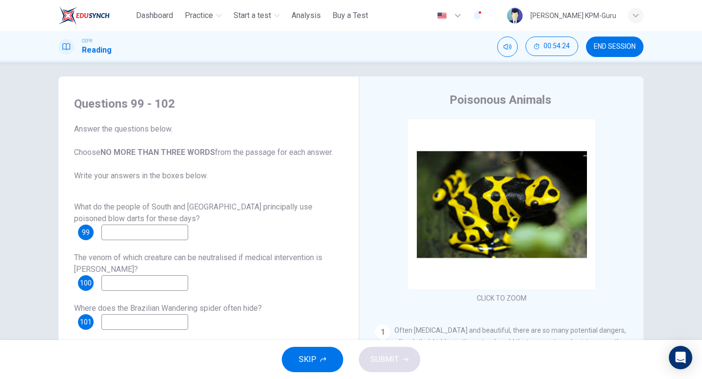
scroll to position [0, 0]
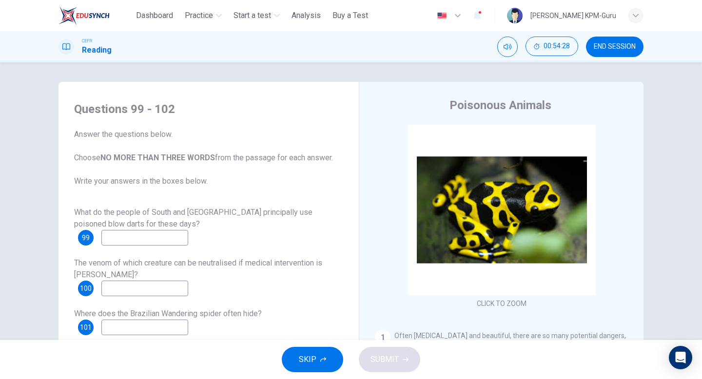
click at [142, 238] on input at bounding box center [144, 238] width 87 height 16
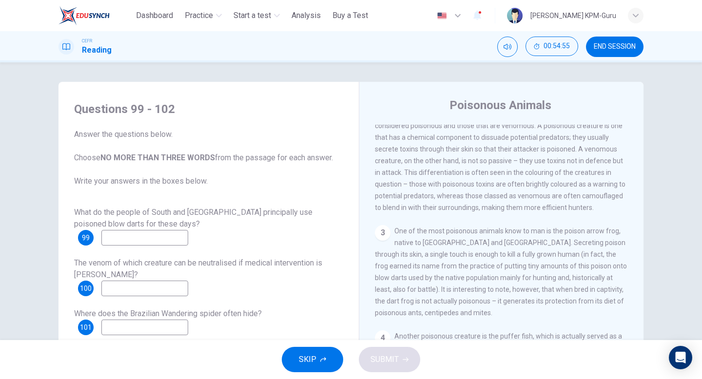
scroll to position [307, 0]
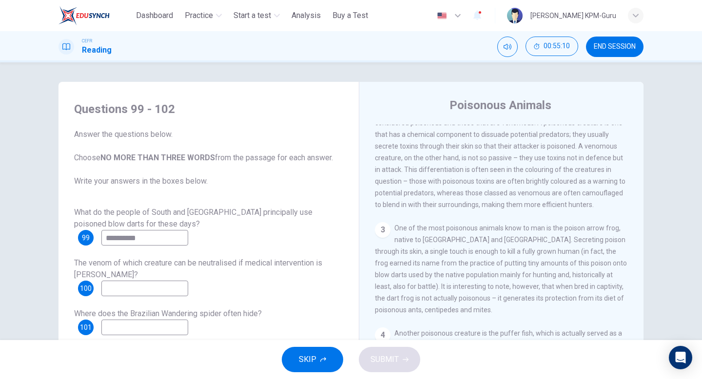
type input "*********"
click at [155, 283] on input at bounding box center [144, 289] width 87 height 16
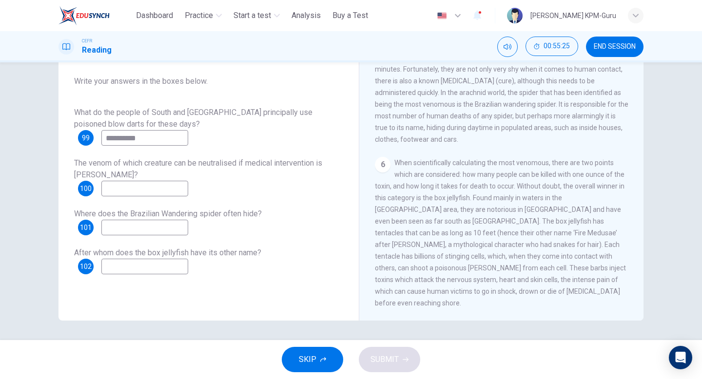
scroll to position [509, 0]
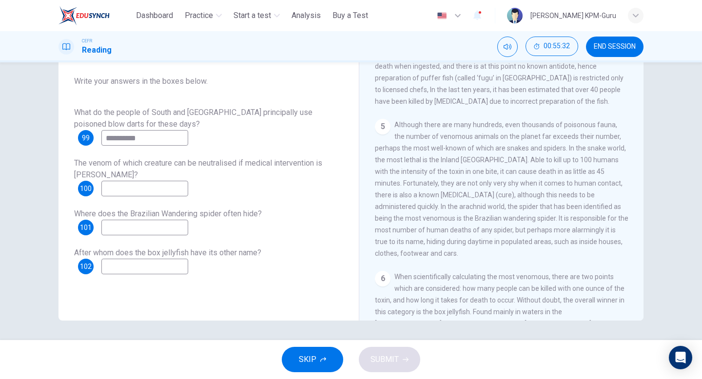
click at [186, 229] on input at bounding box center [144, 228] width 87 height 16
type input "******"
click at [137, 190] on input at bounding box center [144, 189] width 87 height 16
type input "**********"
click at [164, 270] on input at bounding box center [144, 267] width 87 height 16
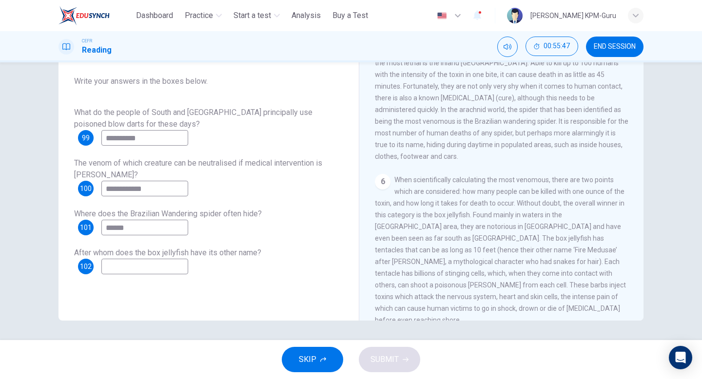
scroll to position [626, 0]
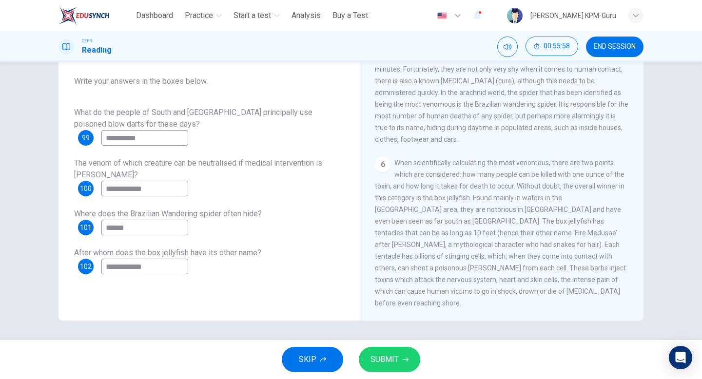
click at [181, 264] on input "**********" at bounding box center [144, 267] width 87 height 16
type input "**********"
click at [397, 356] on span "SUBMIT" at bounding box center [385, 360] width 28 height 14
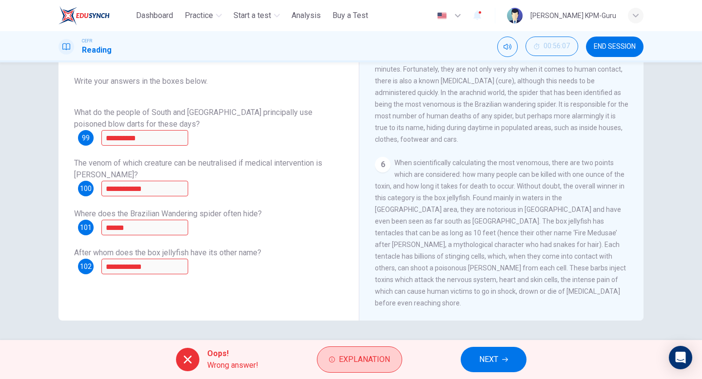
click at [368, 358] on span "Explanation" at bounding box center [364, 360] width 51 height 14
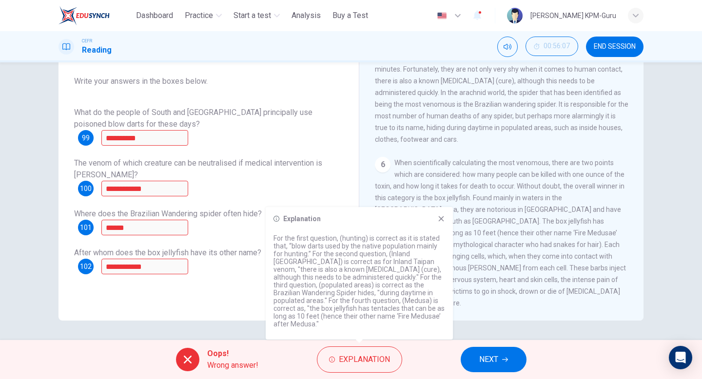
click at [490, 356] on span "NEXT" at bounding box center [488, 360] width 19 height 14
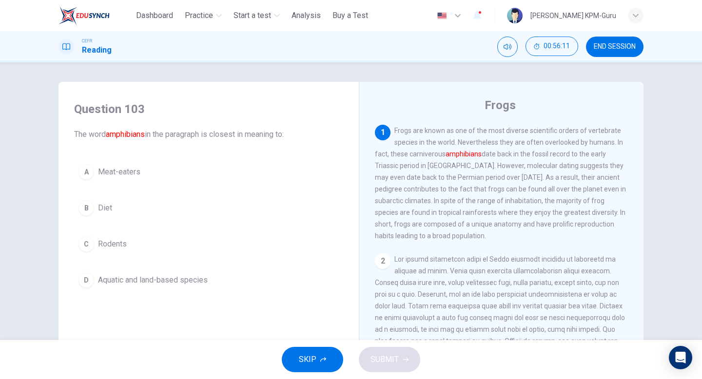
click at [96, 177] on button "A Meat-eaters" at bounding box center [208, 172] width 269 height 24
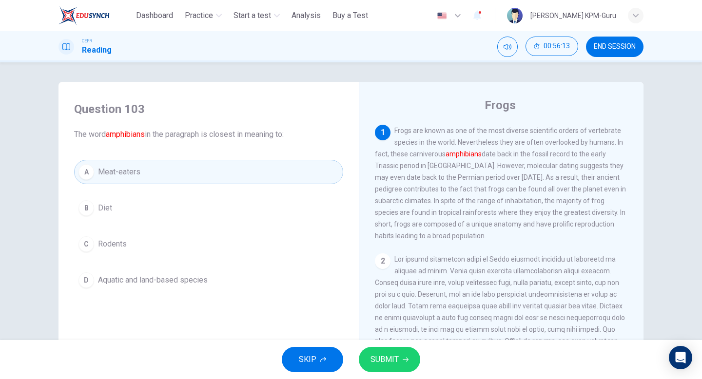
click at [377, 358] on span "SUBMIT" at bounding box center [385, 360] width 28 height 14
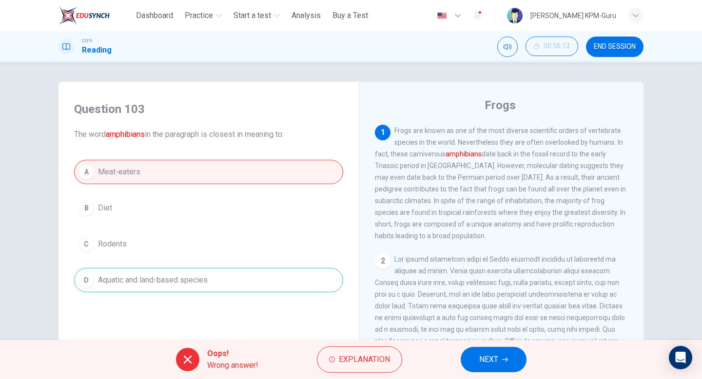
click at [495, 356] on span "NEXT" at bounding box center [488, 360] width 19 height 14
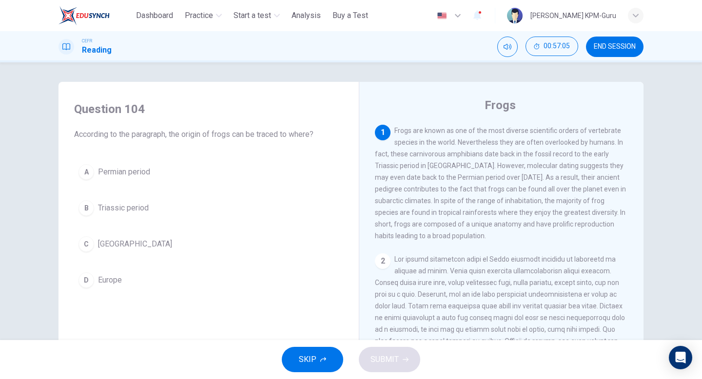
click at [114, 208] on span "Triassic period" at bounding box center [123, 208] width 51 height 12
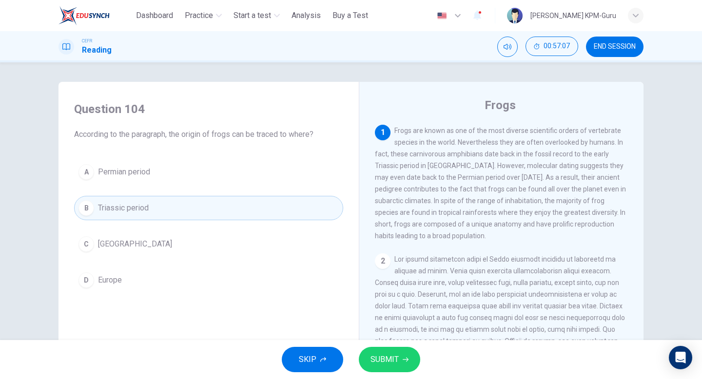
click at [386, 355] on span "SUBMIT" at bounding box center [385, 360] width 28 height 14
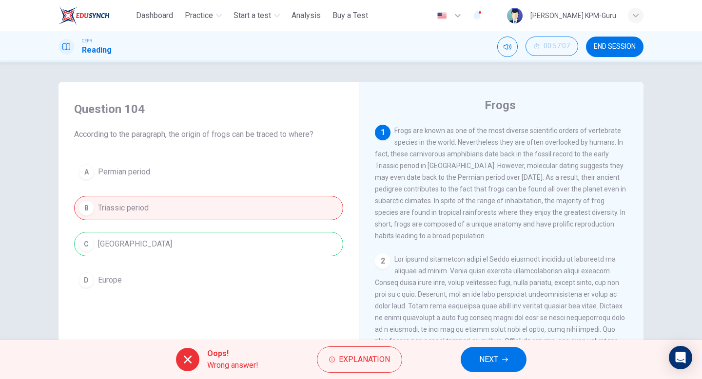
click at [497, 355] on span "NEXT" at bounding box center [488, 360] width 19 height 14
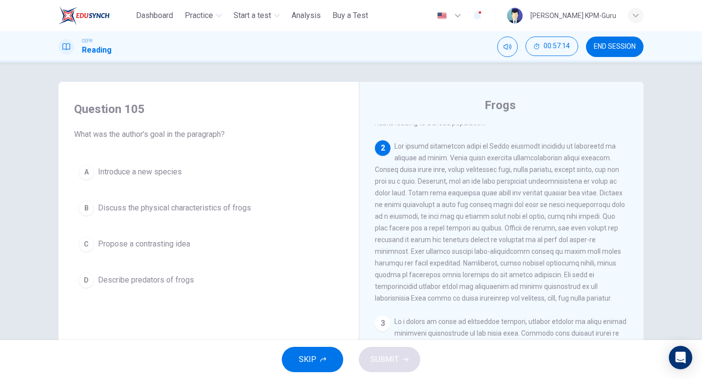
scroll to position [114, 0]
click at [168, 247] on span "Propose a contrasting idea" at bounding box center [144, 245] width 92 height 12
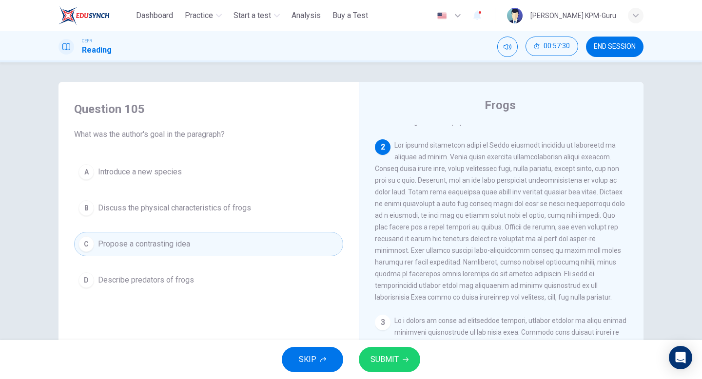
click at [383, 359] on span "SUBMIT" at bounding box center [385, 360] width 28 height 14
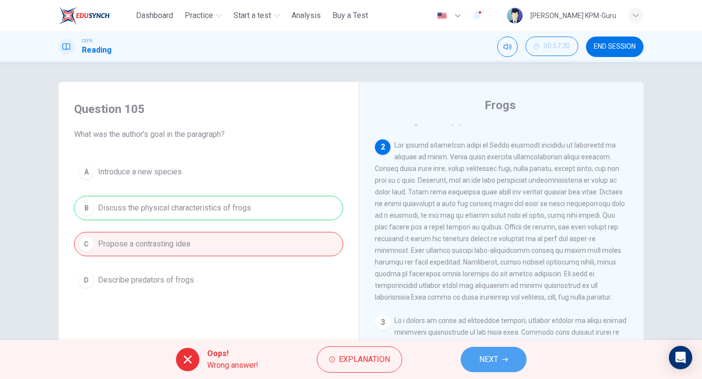
click at [497, 363] on span "NEXT" at bounding box center [488, 360] width 19 height 14
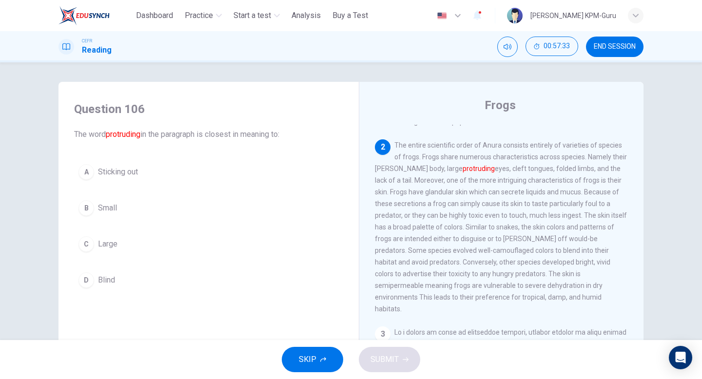
click at [106, 176] on span "Sticking out" at bounding box center [118, 172] width 40 height 12
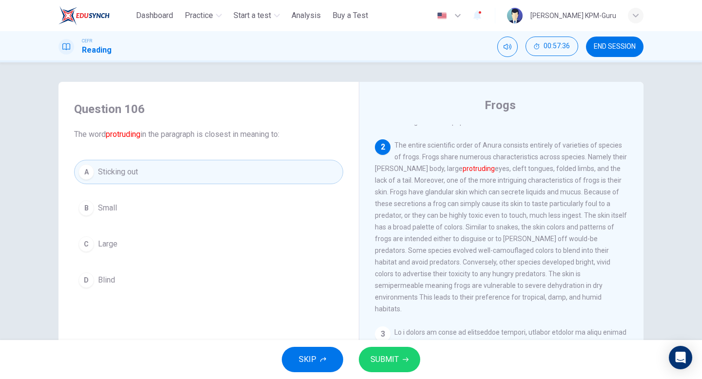
click at [419, 364] on div "SKIP SUBMIT" at bounding box center [351, 359] width 702 height 39
click at [403, 360] on icon "button" at bounding box center [406, 360] width 6 height 6
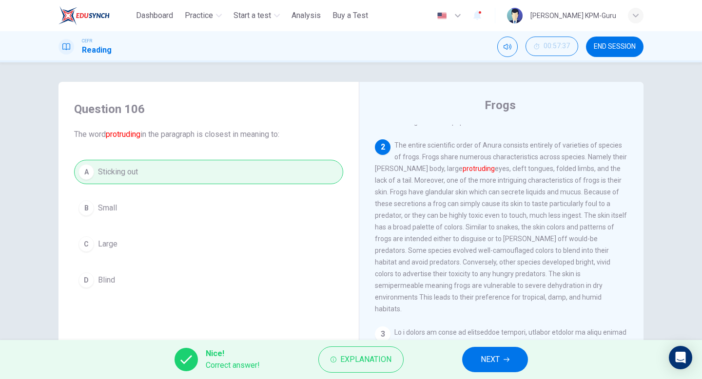
click at [507, 360] on icon "button" at bounding box center [507, 360] width 6 height 6
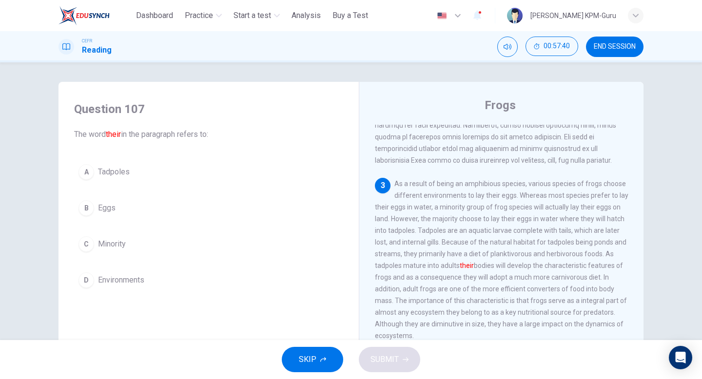
scroll to position [256, 0]
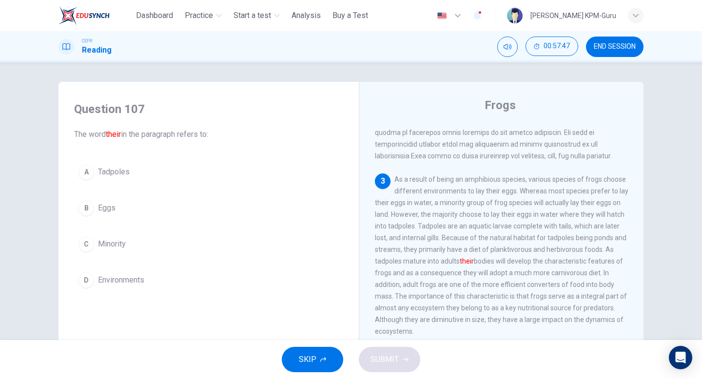
click at [99, 200] on button "B Eggs" at bounding box center [208, 208] width 269 height 24
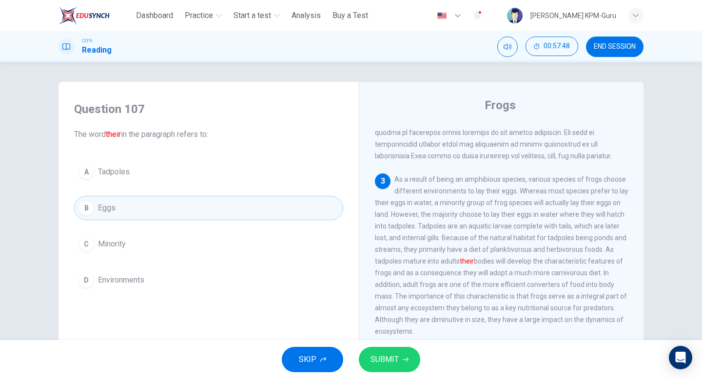
click at [156, 178] on button "A Tadpoles" at bounding box center [208, 172] width 269 height 24
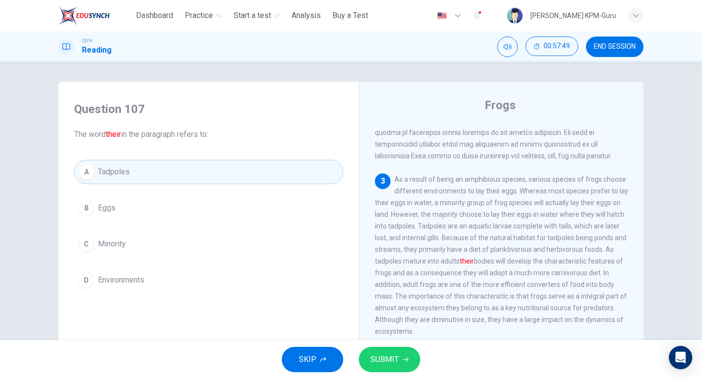
click at [390, 363] on span "SUBMIT" at bounding box center [385, 360] width 28 height 14
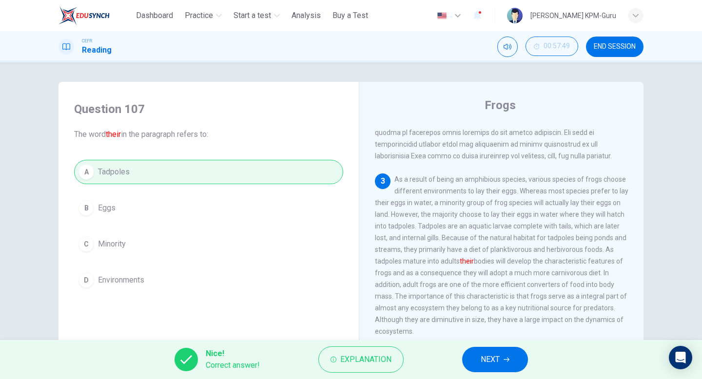
click at [489, 362] on span "NEXT" at bounding box center [490, 360] width 19 height 14
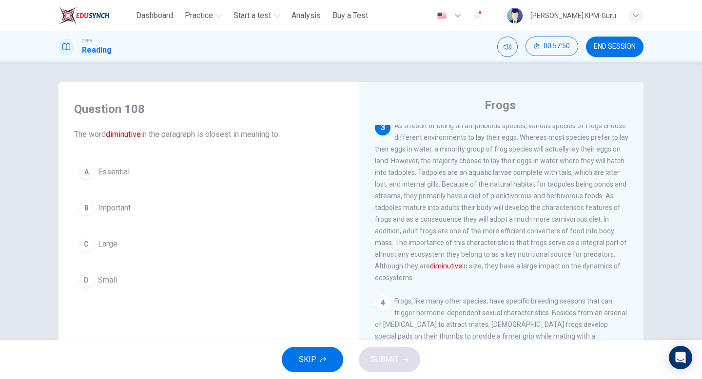
scroll to position [310, 0]
click at [102, 275] on span "Small" at bounding box center [107, 281] width 19 height 12
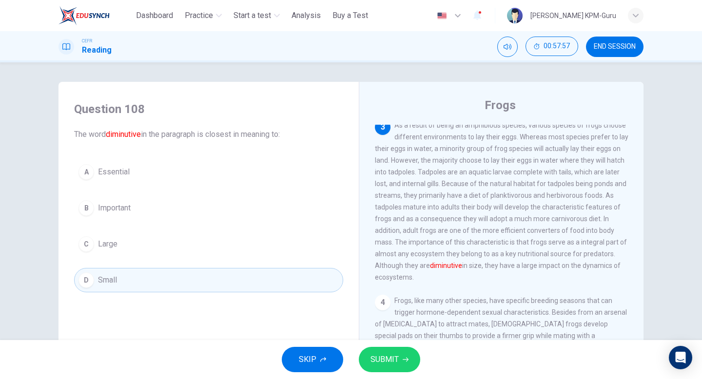
click at [401, 352] on button "SUBMIT" at bounding box center [389, 359] width 61 height 25
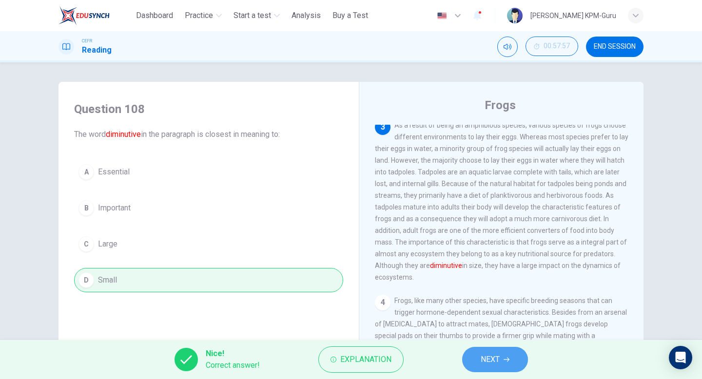
click at [492, 362] on span "NEXT" at bounding box center [490, 360] width 19 height 14
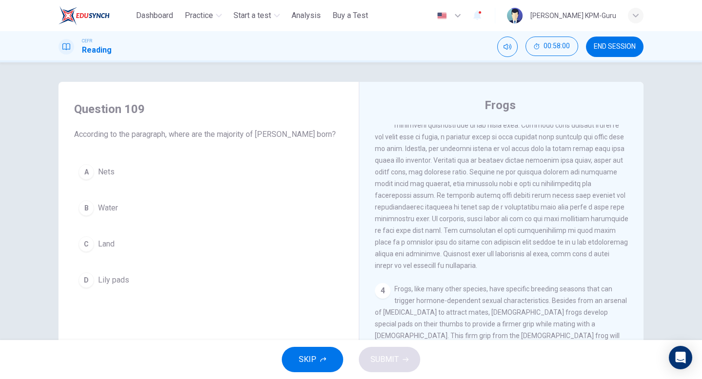
scroll to position [313, 0]
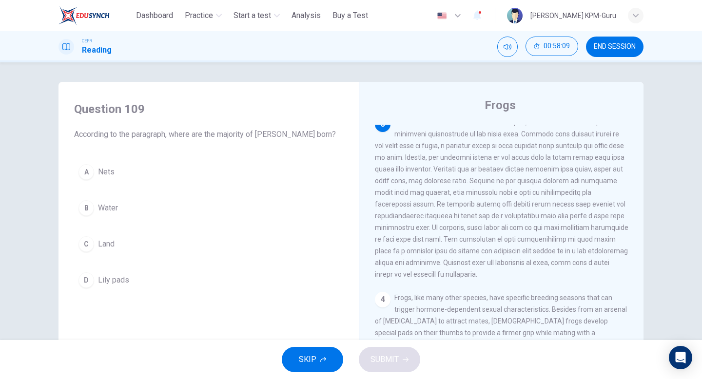
drag, startPoint x: 467, startPoint y: 183, endPoint x: 539, endPoint y: 182, distance: 71.7
click at [514, 182] on span at bounding box center [502, 199] width 254 height 160
click at [539, 182] on span at bounding box center [502, 199] width 254 height 160
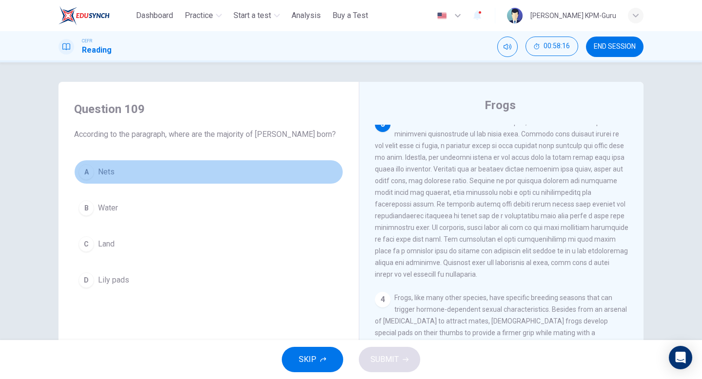
click at [93, 173] on div "A" at bounding box center [87, 172] width 16 height 16
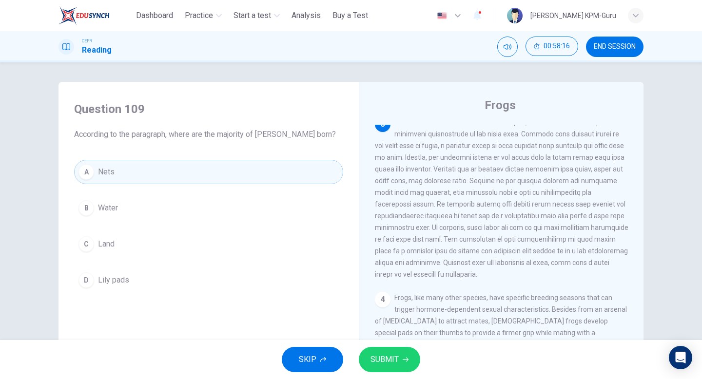
click at [96, 210] on button "B Water" at bounding box center [208, 208] width 269 height 24
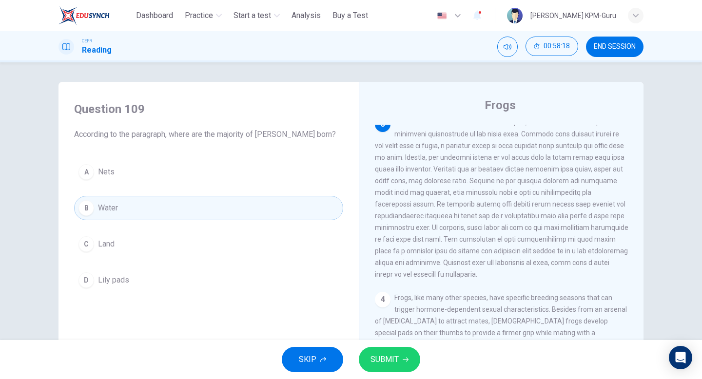
click at [379, 352] on button "SUBMIT" at bounding box center [389, 359] width 61 height 25
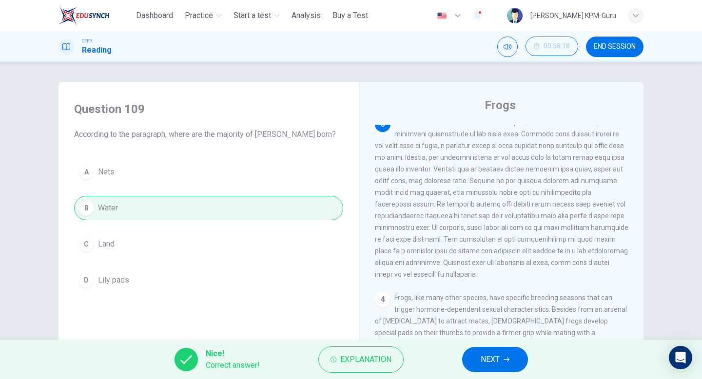
click at [517, 363] on button "NEXT" at bounding box center [495, 359] width 66 height 25
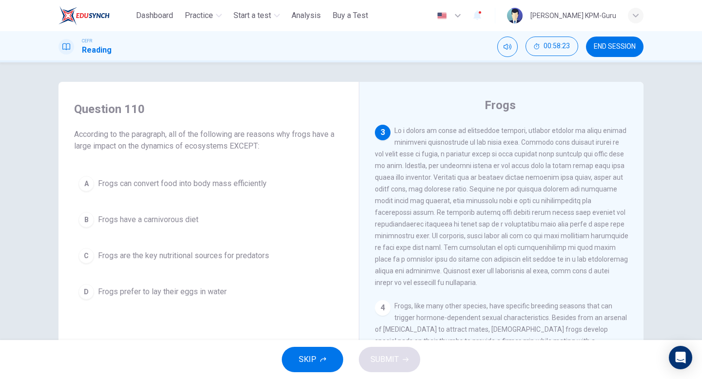
scroll to position [306, 0]
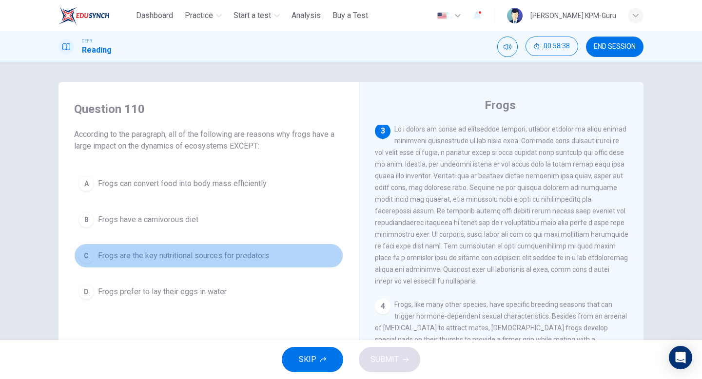
click at [158, 258] on span "Frogs are the key nutritional sources for predators" at bounding box center [183, 256] width 171 height 12
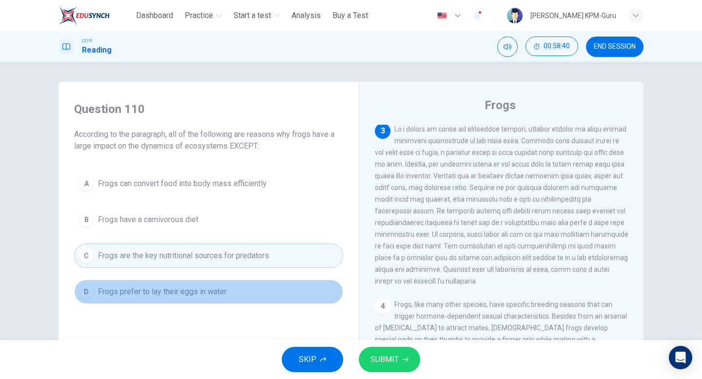
click at [194, 296] on span "Frogs prefer to lay their eggs in water" at bounding box center [162, 292] width 129 height 12
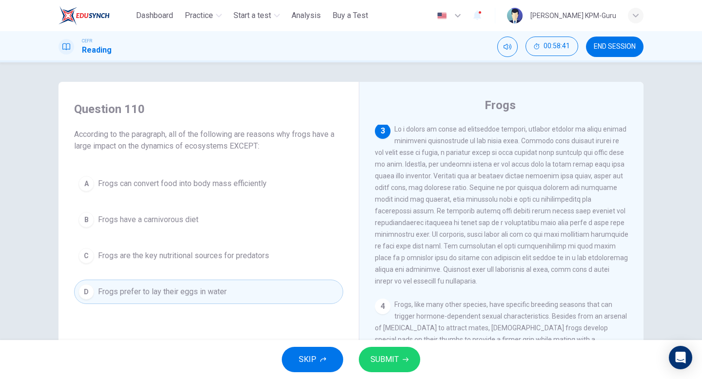
click at [403, 352] on button "SUBMIT" at bounding box center [389, 359] width 61 height 25
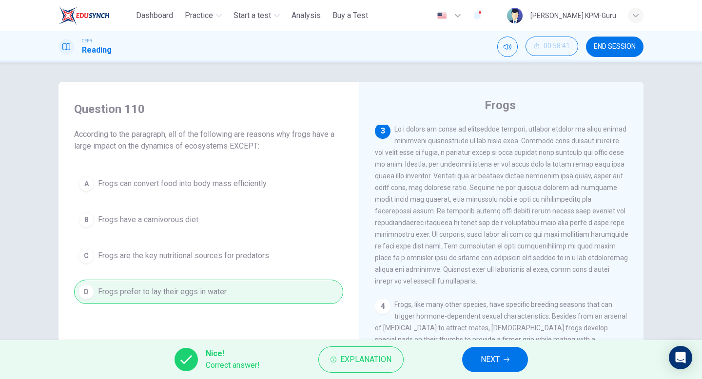
click at [511, 370] on button "NEXT" at bounding box center [495, 359] width 66 height 25
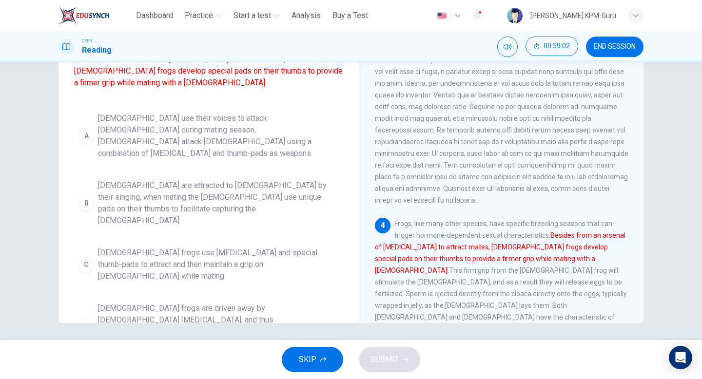
scroll to position [0, 0]
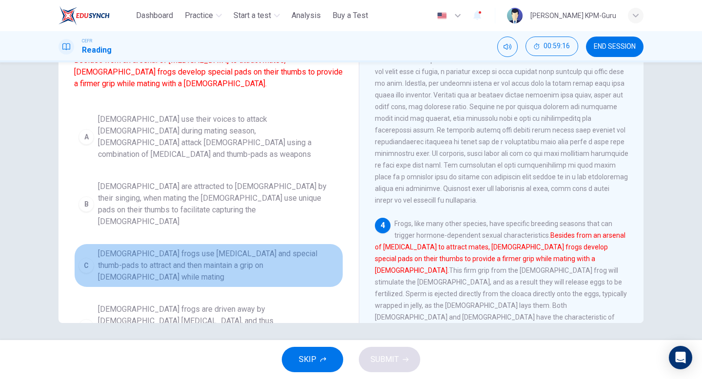
click at [99, 248] on span "[DEMOGRAPHIC_DATA] frogs use [MEDICAL_DATA] and special thumb-pads to attract a…" at bounding box center [218, 265] width 241 height 35
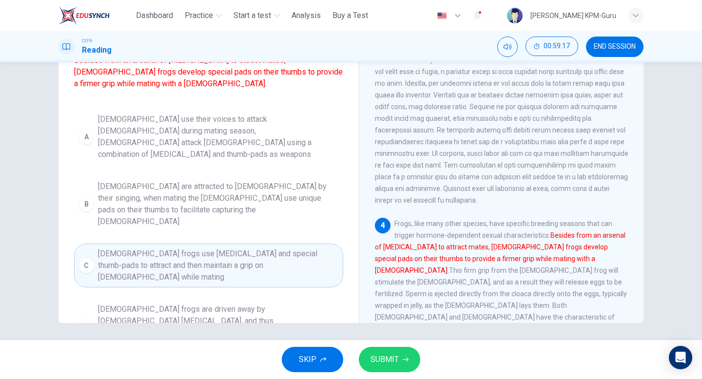
click at [421, 355] on div "SKIP SUBMIT" at bounding box center [351, 359] width 702 height 39
click at [396, 361] on span "SUBMIT" at bounding box center [385, 360] width 28 height 14
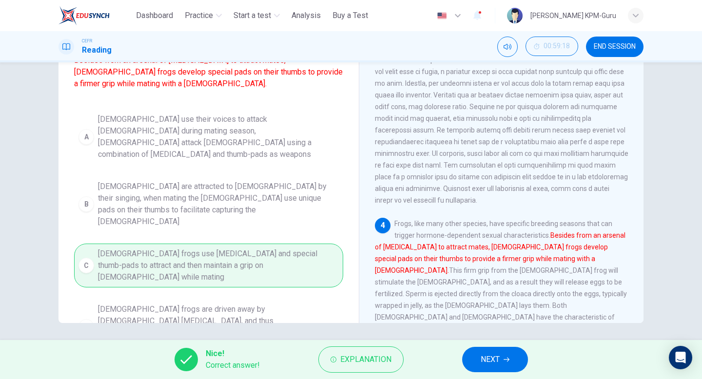
click at [514, 361] on button "NEXT" at bounding box center [495, 359] width 66 height 25
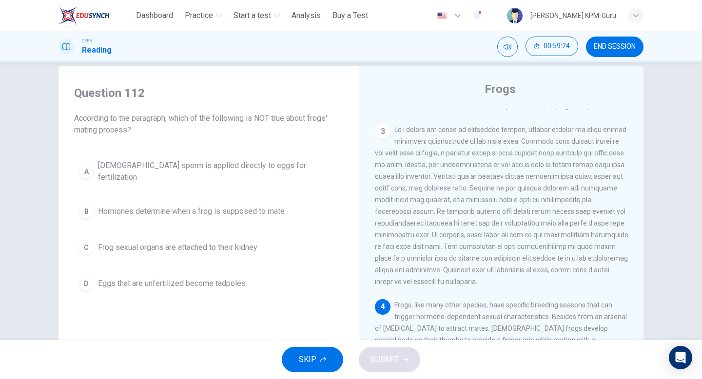
scroll to position [409, 0]
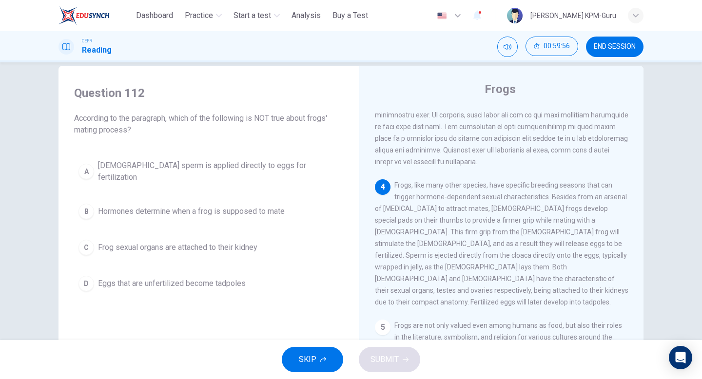
click at [183, 206] on span "Hormones determine when a frog is supposed to mate" at bounding box center [191, 212] width 187 height 12
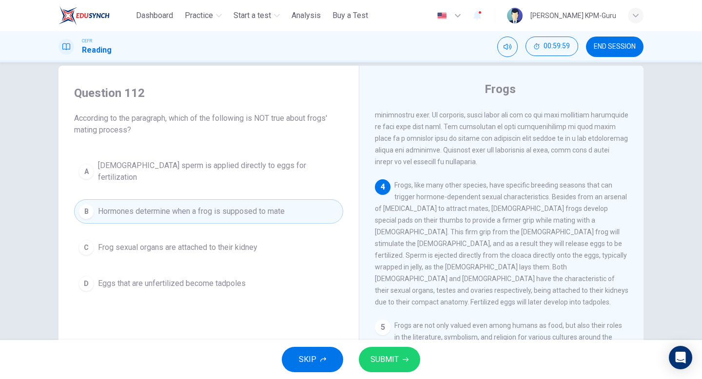
click at [384, 359] on span "SUBMIT" at bounding box center [385, 360] width 28 height 14
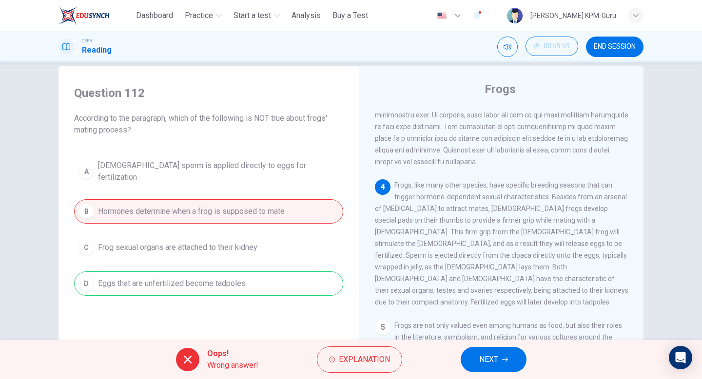
click at [534, 353] on div "Oops! Wrong answer! Explanation NEXT" at bounding box center [351, 359] width 702 height 39
click at [485, 352] on button "NEXT" at bounding box center [494, 359] width 66 height 25
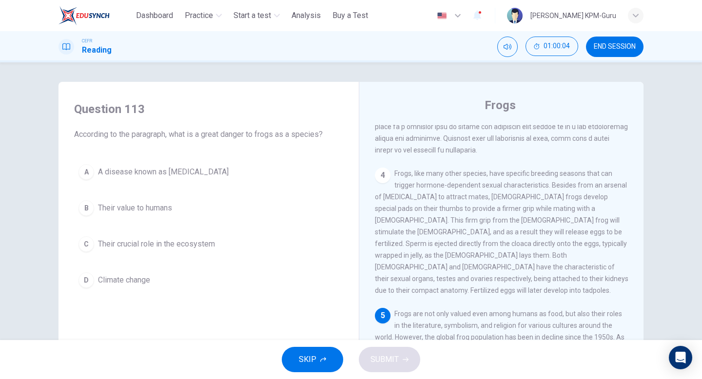
scroll to position [482, 0]
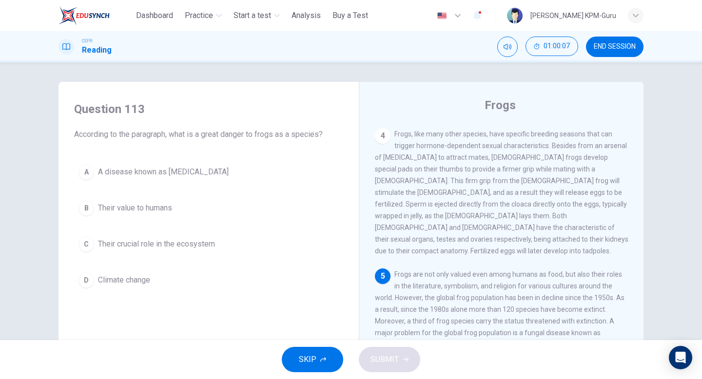
click at [177, 176] on span "A disease known as [MEDICAL_DATA]" at bounding box center [163, 172] width 131 height 12
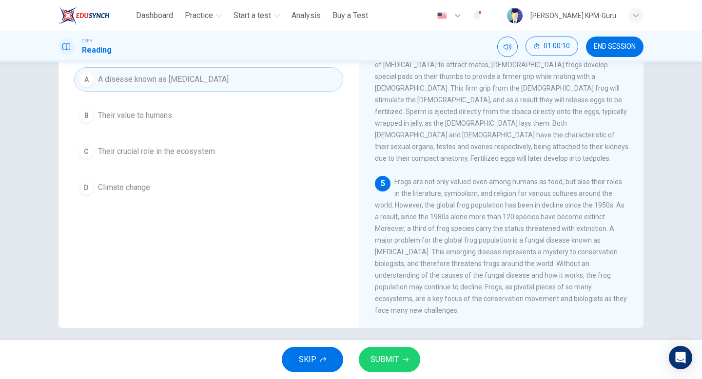
scroll to position [83, 0]
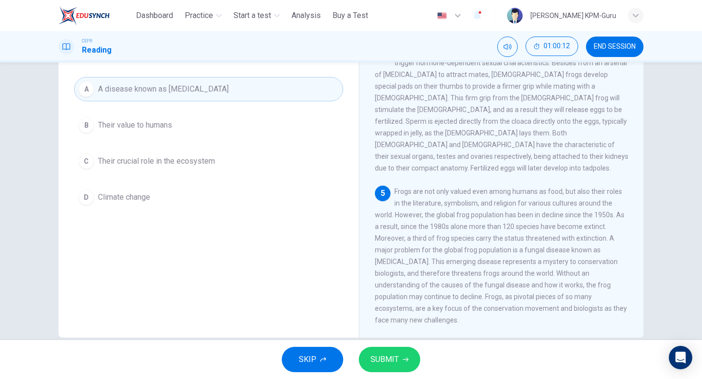
click at [200, 165] on span "Their crucial role in the ecosystem" at bounding box center [156, 162] width 117 height 12
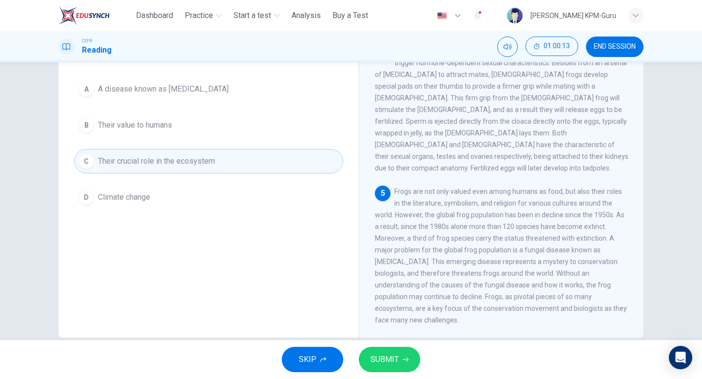
click at [374, 361] on span "SUBMIT" at bounding box center [385, 360] width 28 height 14
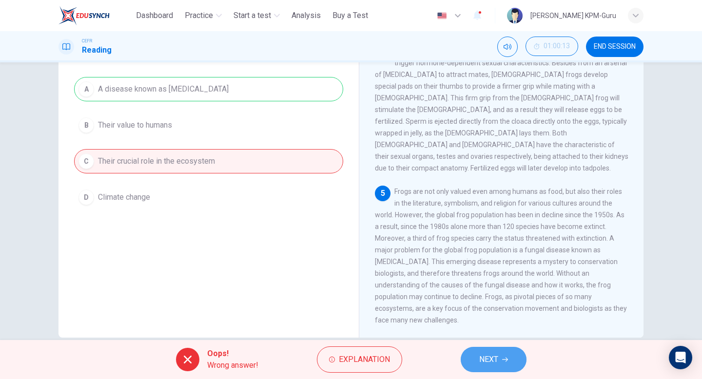
click at [479, 364] on span "NEXT" at bounding box center [488, 360] width 19 height 14
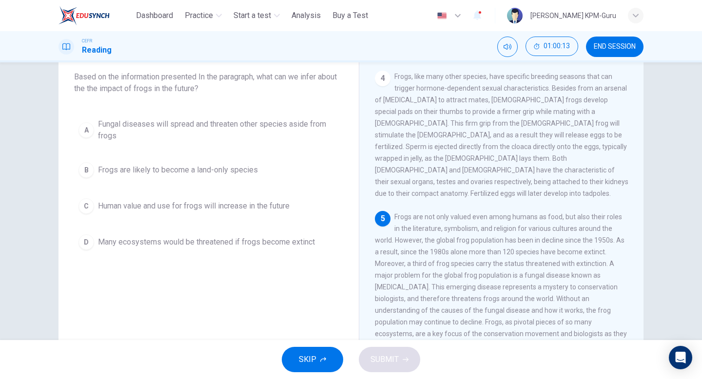
scroll to position [50, 0]
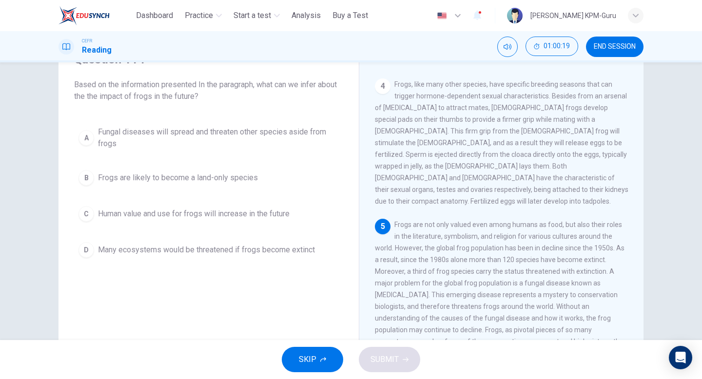
click at [159, 178] on span "Frogs are likely to become a land-only species" at bounding box center [178, 178] width 160 height 12
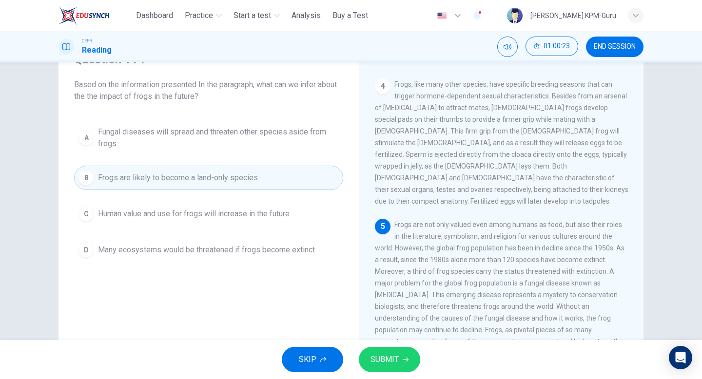
click at [271, 256] on span "Many ecosystems would be threatened if frogs become extinct" at bounding box center [206, 250] width 217 height 12
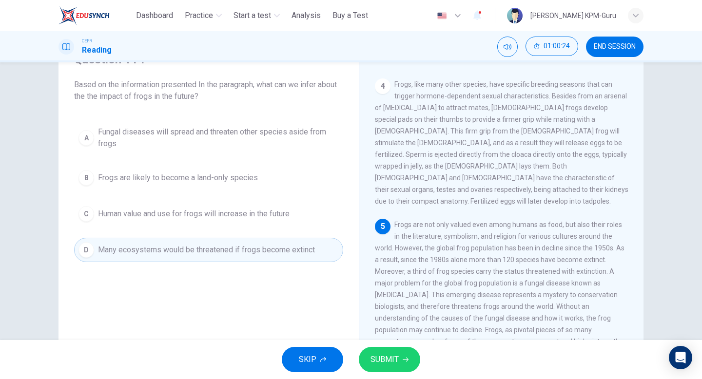
click at [390, 363] on span "SUBMIT" at bounding box center [385, 360] width 28 height 14
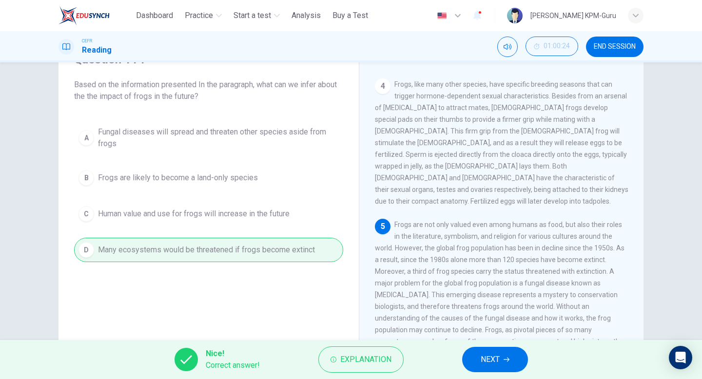
click at [495, 361] on span "NEXT" at bounding box center [490, 360] width 19 height 14
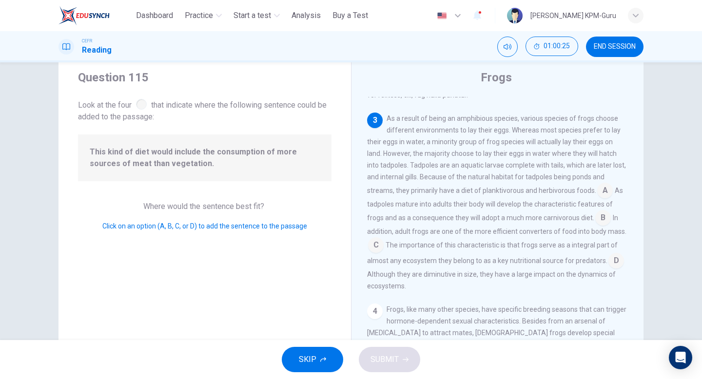
scroll to position [18, 0]
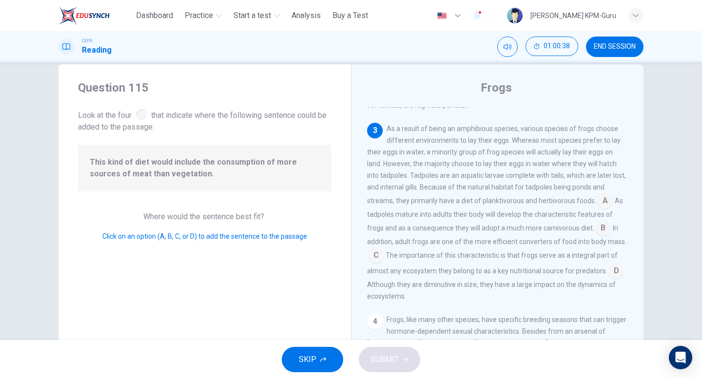
click at [384, 249] on input at bounding box center [376, 257] width 16 height 16
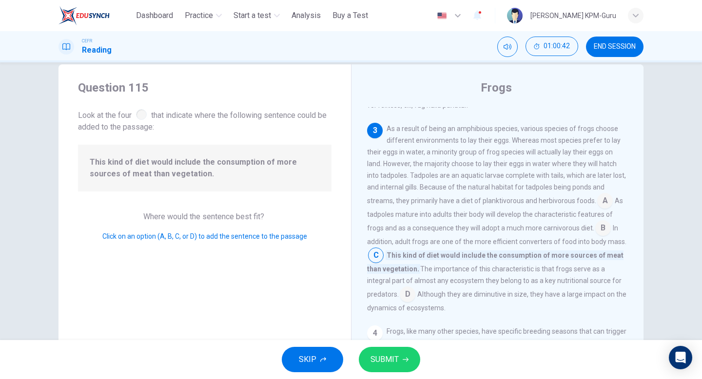
click at [416, 288] on input at bounding box center [408, 296] width 16 height 16
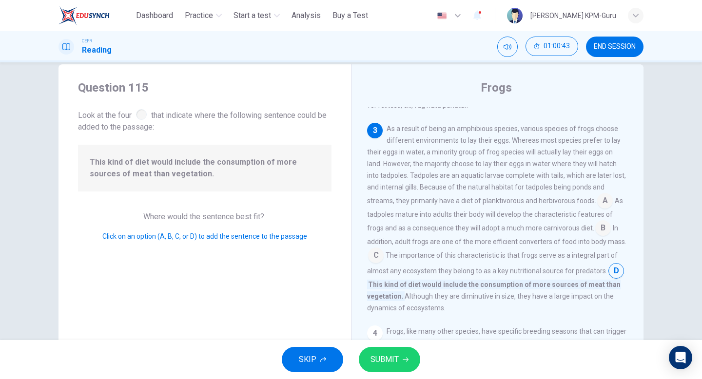
click at [407, 364] on button "SUBMIT" at bounding box center [389, 359] width 61 height 25
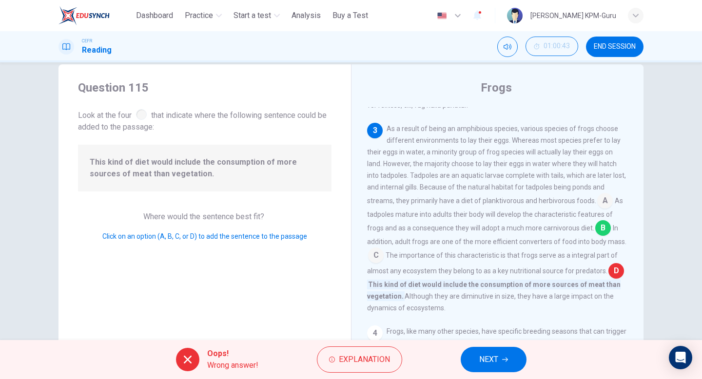
click at [477, 356] on button "NEXT" at bounding box center [494, 359] width 66 height 25
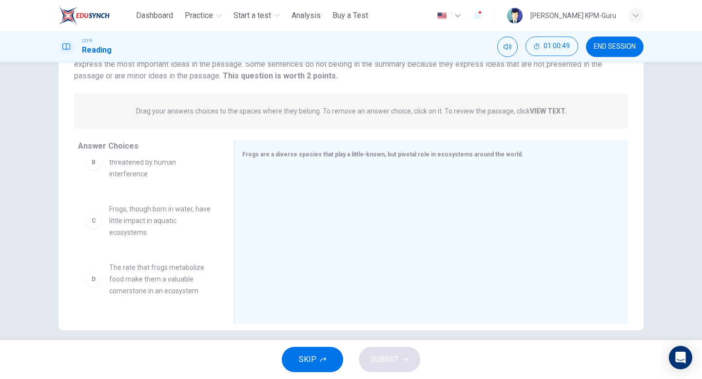
scroll to position [96, 0]
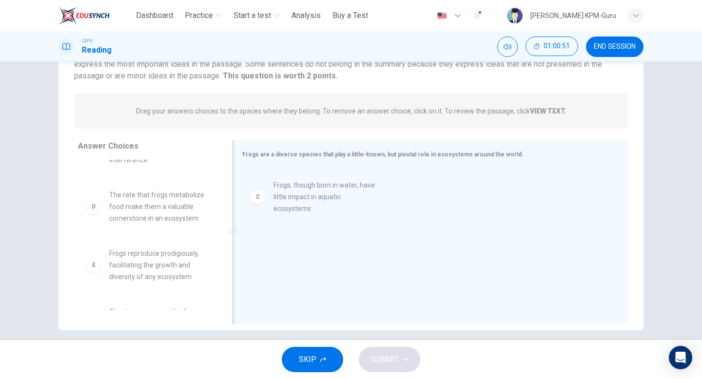
drag, startPoint x: 155, startPoint y: 212, endPoint x: 332, endPoint y: 200, distance: 176.9
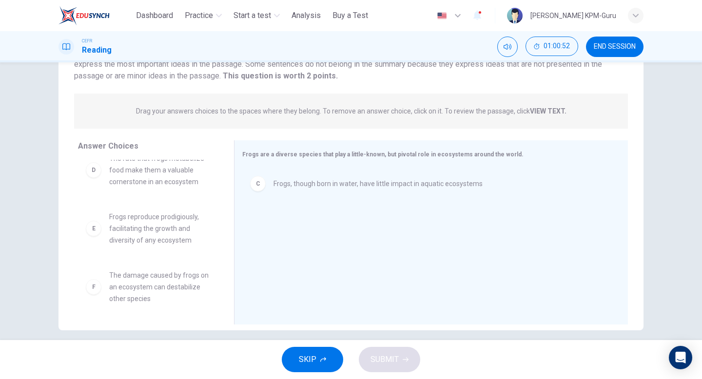
scroll to position [135, 0]
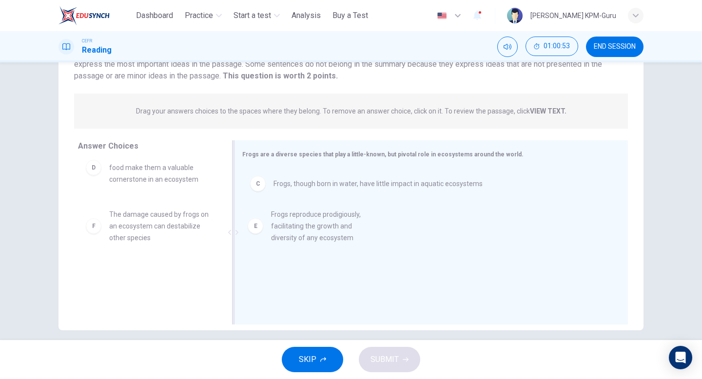
drag, startPoint x: 162, startPoint y: 231, endPoint x: 341, endPoint y: 229, distance: 179.0
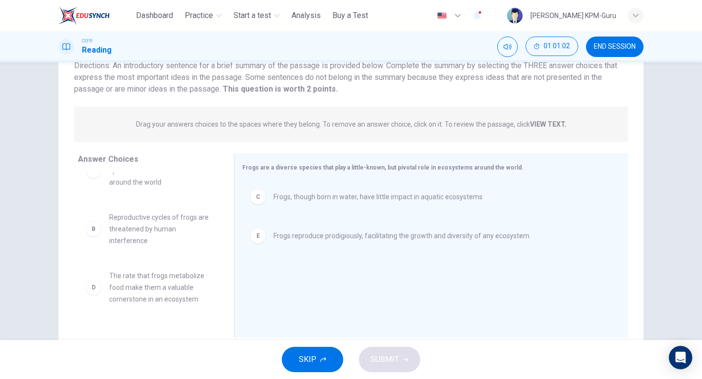
scroll to position [35, 0]
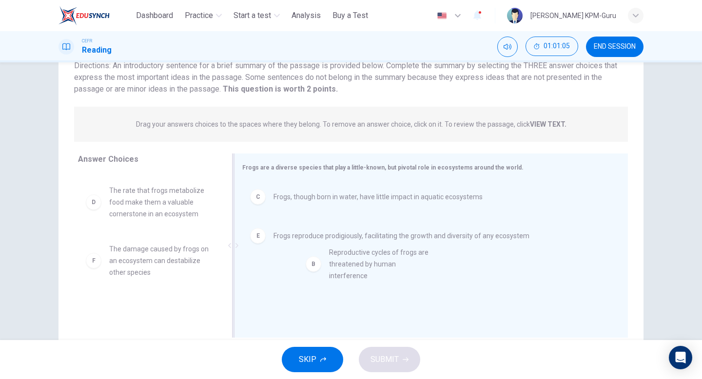
drag, startPoint x: 139, startPoint y: 203, endPoint x: 366, endPoint y: 262, distance: 235.3
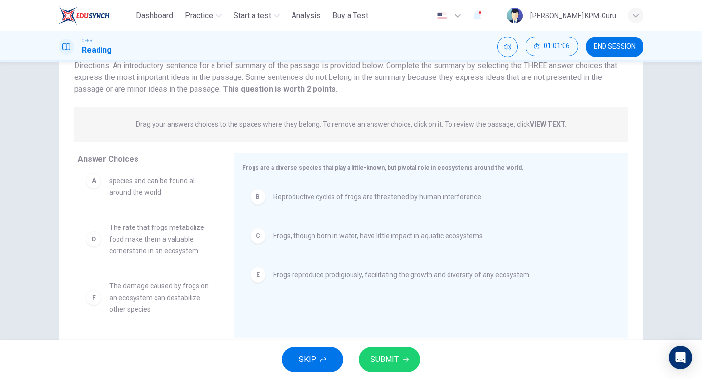
scroll to position [18, 0]
click at [386, 354] on span "SUBMIT" at bounding box center [385, 360] width 28 height 14
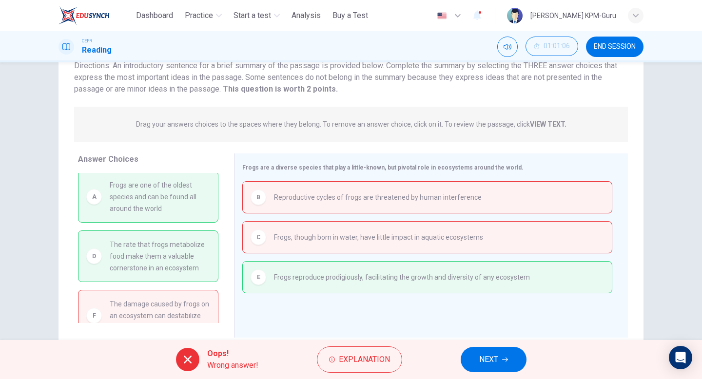
scroll to position [0, 0]
click at [491, 370] on button "NEXT" at bounding box center [494, 359] width 66 height 25
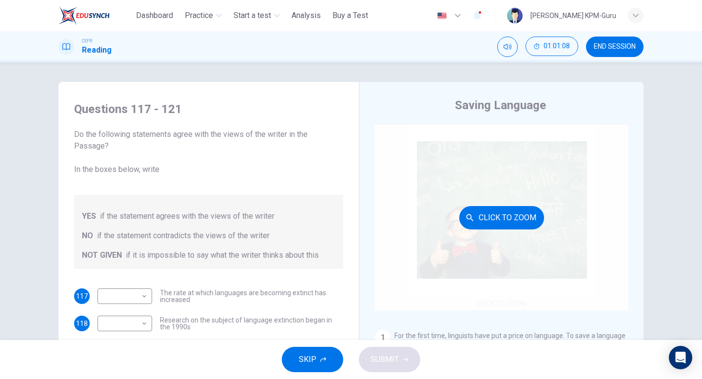
click at [483, 222] on button "Click to Zoom" at bounding box center [501, 217] width 85 height 23
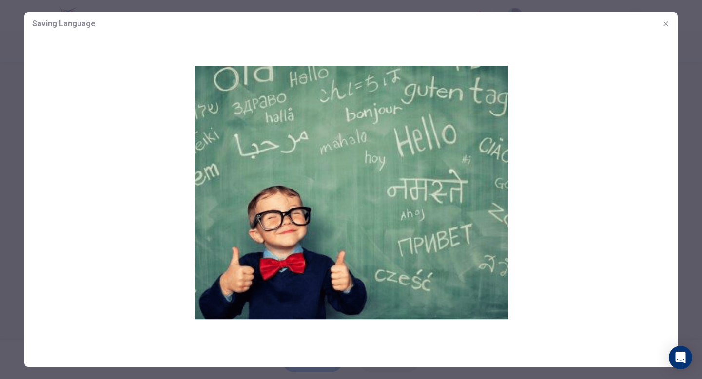
click at [603, 188] on img at bounding box center [351, 193] width 654 height 314
click at [664, 21] on icon "button" at bounding box center [666, 24] width 8 height 8
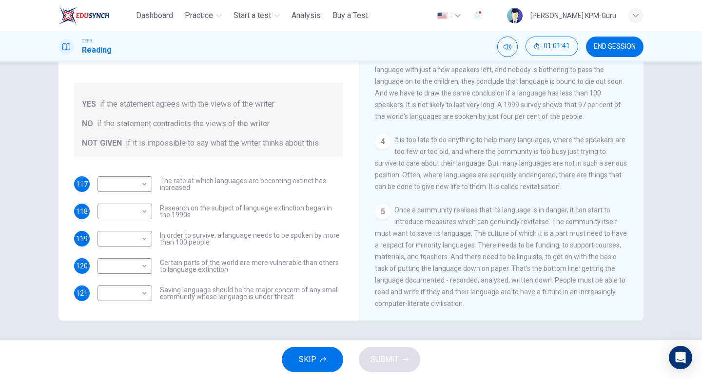
scroll to position [331, 0]
click at [142, 188] on body "This site uses cookies, as explained in our Privacy Policy . If you agree to th…" at bounding box center [351, 189] width 702 height 379
click at [135, 204] on li "YES" at bounding box center [125, 200] width 55 height 16
type input "***"
click at [141, 208] on body "This site uses cookies, as explained in our Privacy Policy . If you agree to th…" at bounding box center [351, 189] width 702 height 379
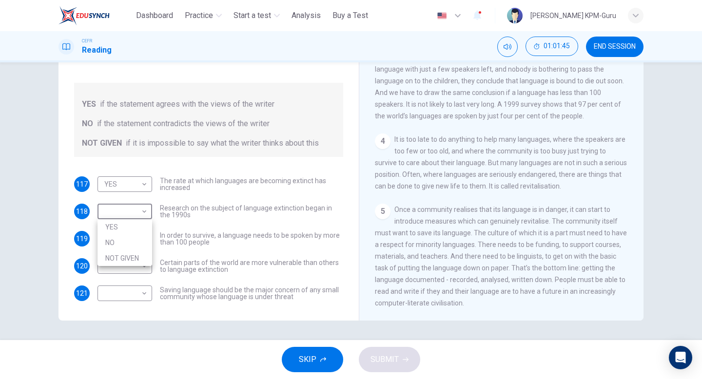
click at [123, 245] on li "NO" at bounding box center [125, 243] width 55 height 16
type input "**"
click at [144, 244] on body "This site uses cookies, as explained in our Privacy Policy . If you agree to th…" at bounding box center [351, 189] width 702 height 379
click at [132, 257] on li "YES" at bounding box center [125, 255] width 55 height 16
type input "***"
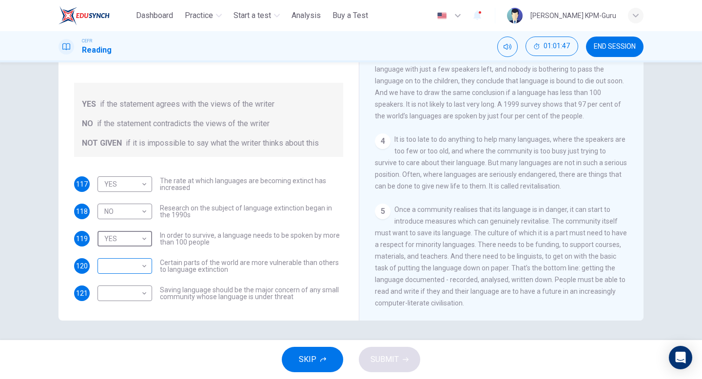
click at [137, 266] on body "This site uses cookies, as explained in our Privacy Policy . If you agree to th…" at bounding box center [351, 189] width 702 height 379
click at [121, 311] on li "NOT GIVEN" at bounding box center [125, 313] width 55 height 16
type input "*********"
click at [143, 295] on body "This site uses cookies, as explained in our Privacy Policy . If you agree to th…" at bounding box center [351, 189] width 702 height 379
click at [125, 341] on li "NOT GIVEN" at bounding box center [125, 341] width 55 height 16
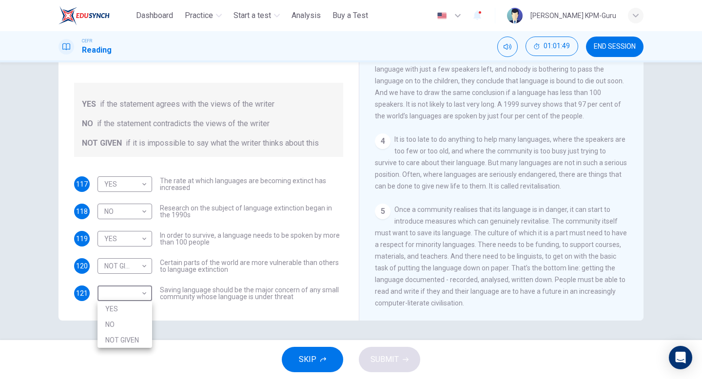
type input "*********"
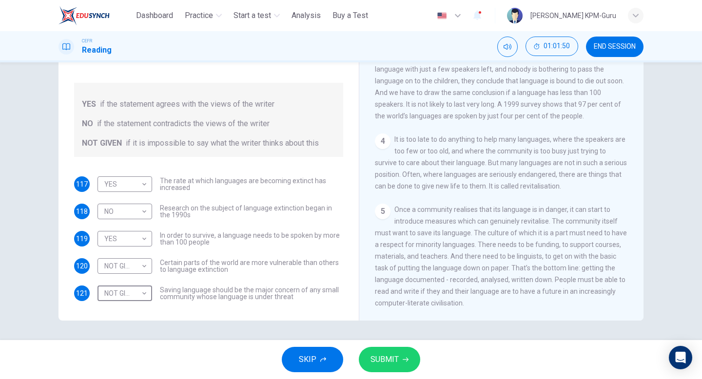
click at [375, 359] on span "SUBMIT" at bounding box center [385, 360] width 28 height 14
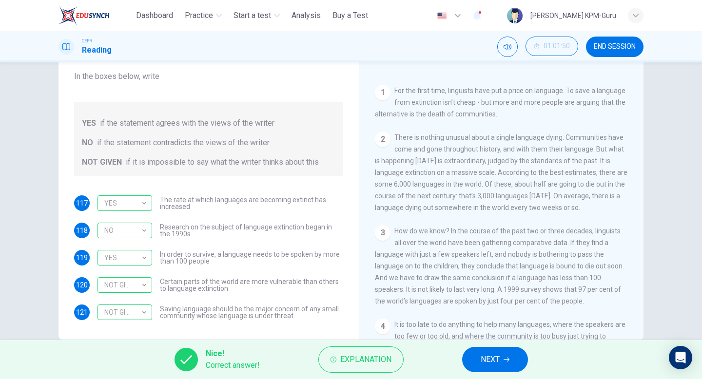
scroll to position [272, 0]
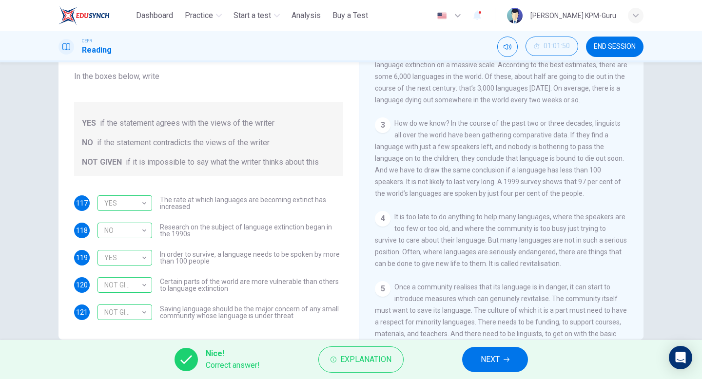
click at [511, 367] on button "NEXT" at bounding box center [495, 359] width 66 height 25
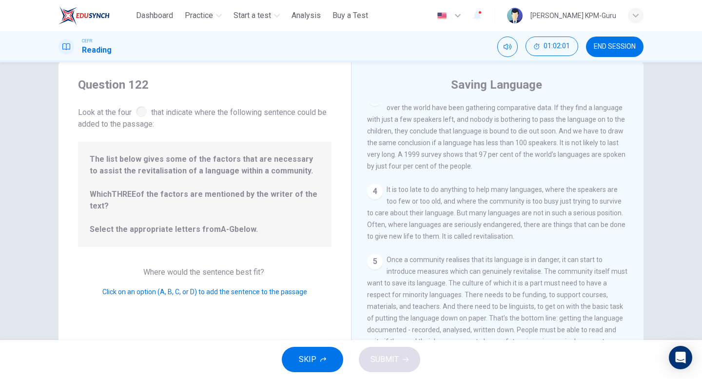
scroll to position [141, 0]
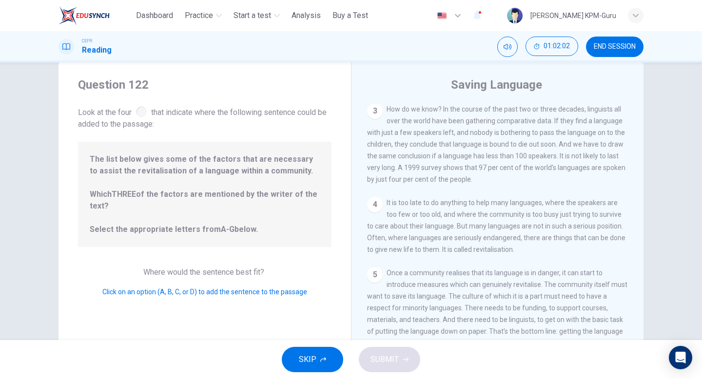
click at [382, 216] on div "4 It is too late to do anything to help many languages, where the speakers are …" at bounding box center [497, 226] width 261 height 59
click at [384, 199] on div "1 For the first time, linguists have put a price on language. To save a languag…" at bounding box center [504, 244] width 274 height 280
click at [375, 113] on div "3" at bounding box center [375, 111] width 16 height 16
click at [295, 263] on div "Question 122 Look at the four that indicate where the following sentence could …" at bounding box center [205, 230] width 293 height 339
click at [270, 295] on span "Click on an option (A, B, C, or D) to add the sentence to the passage" at bounding box center [204, 292] width 205 height 8
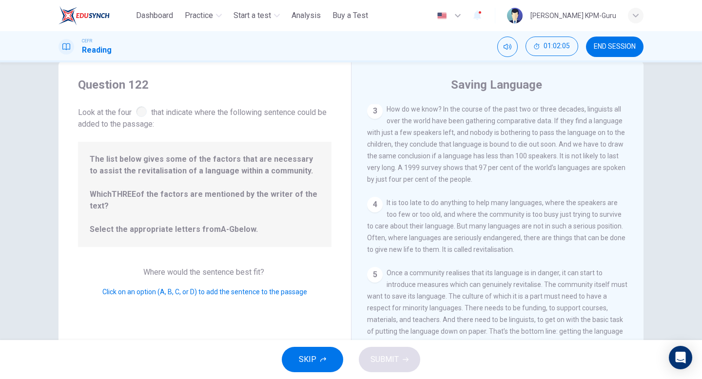
click at [141, 112] on div at bounding box center [141, 111] width 11 height 11
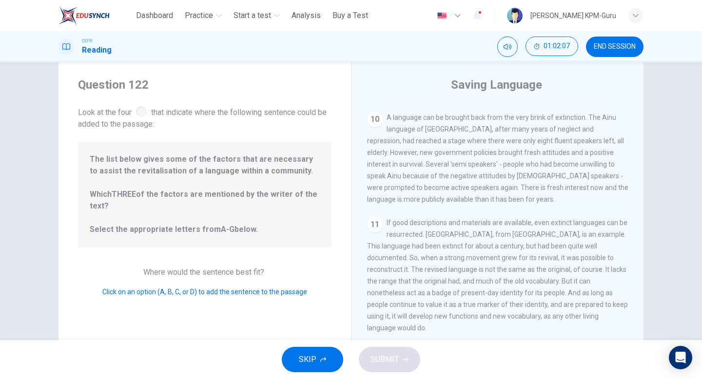
scroll to position [100, 0]
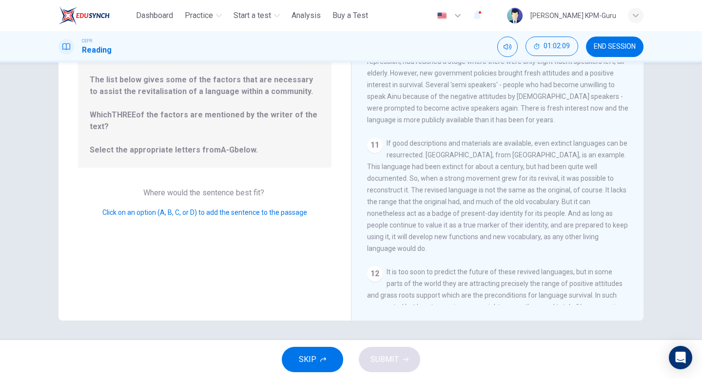
click at [249, 213] on span "Click on an option (A, B, C, or D) to add the sentence to the passage" at bounding box center [204, 213] width 205 height 8
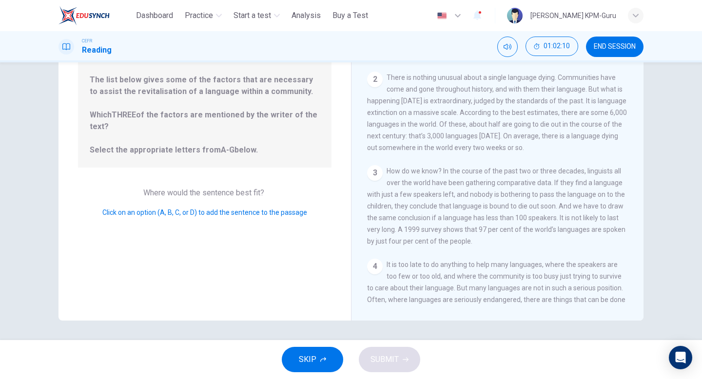
scroll to position [0, 0]
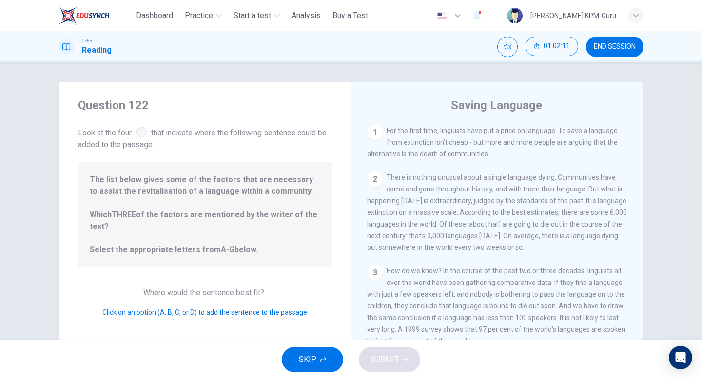
drag, startPoint x: 374, startPoint y: 134, endPoint x: 343, endPoint y: 133, distance: 30.2
click at [340, 133] on div "Question 122 Look at the four that indicate where the following sentence could …" at bounding box center [351, 251] width 585 height 339
drag, startPoint x: 413, startPoint y: 133, endPoint x: 334, endPoint y: 133, distance: 79.0
click at [334, 133] on div "Question 122 Look at the four that indicate where the following sentence could …" at bounding box center [351, 251] width 585 height 339
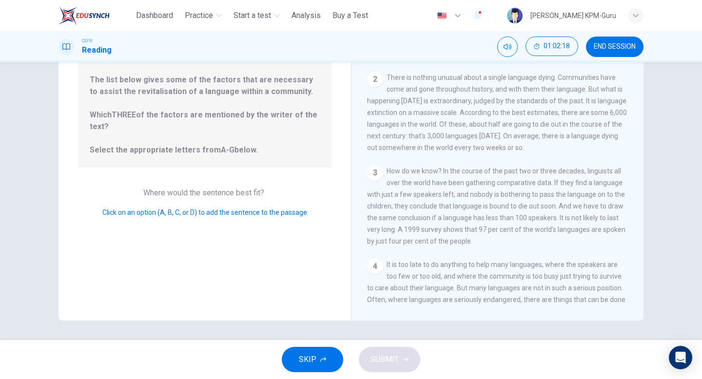
click at [170, 252] on div "Question 122 Look at the four that indicate where the following sentence could …" at bounding box center [205, 151] width 293 height 339
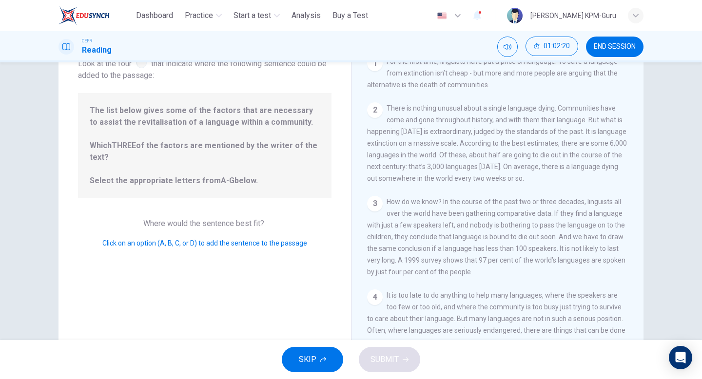
drag, startPoint x: 373, startPoint y: 205, endPoint x: 212, endPoint y: 259, distance: 170.4
click at [211, 259] on div "Question 122 Look at the four that indicate where the following sentence could …" at bounding box center [351, 182] width 585 height 339
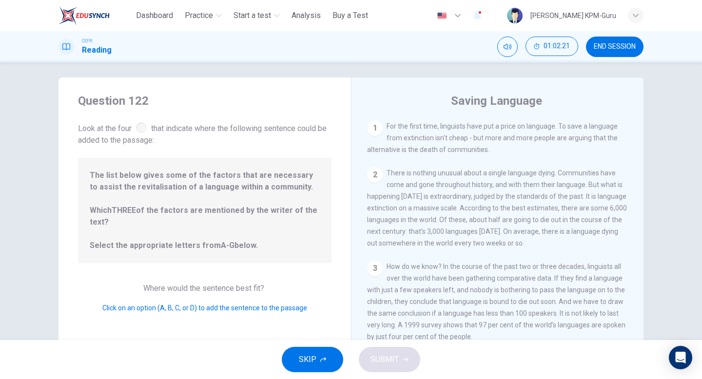
scroll to position [4, 0]
click at [372, 176] on div "2" at bounding box center [375, 176] width 16 height 16
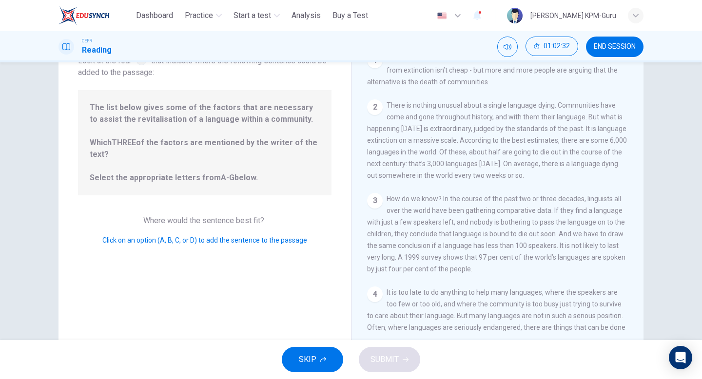
scroll to position [76, 0]
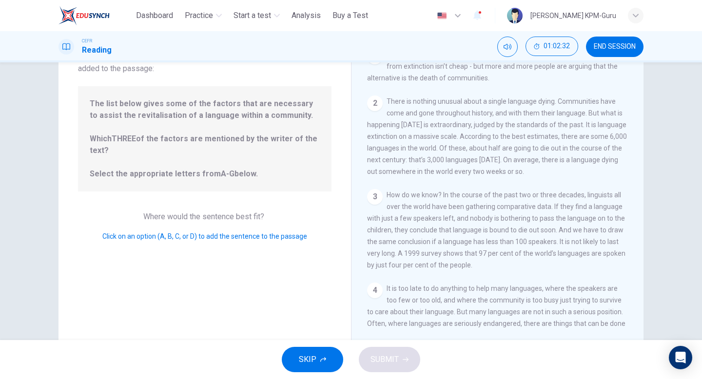
click at [232, 241] on div "Click on an option (A, B, C, or D) to add the sentence to the passage" at bounding box center [205, 237] width 254 height 12
click at [232, 240] on div "Click on an option (A, B, C, or D) to add the sentence to the passage" at bounding box center [205, 237] width 254 height 12
click at [199, 239] on span "Click on an option (A, B, C, or D) to add the sentence to the passage" at bounding box center [204, 237] width 205 height 8
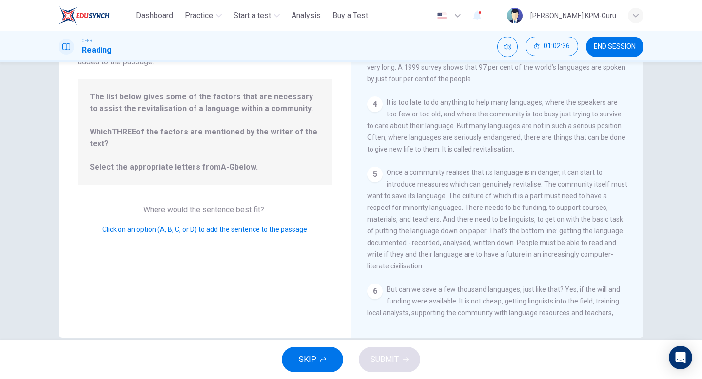
scroll to position [100, 0]
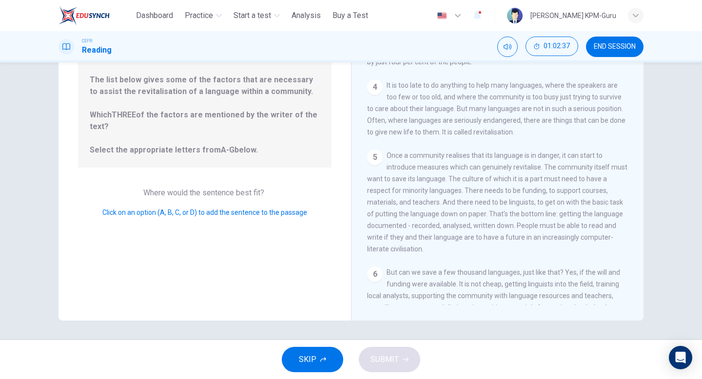
click at [301, 349] on button "SKIP" at bounding box center [312, 359] width 61 height 25
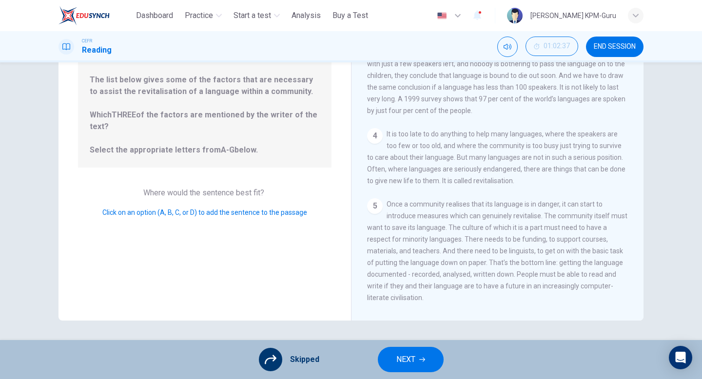
scroll to position [0, 0]
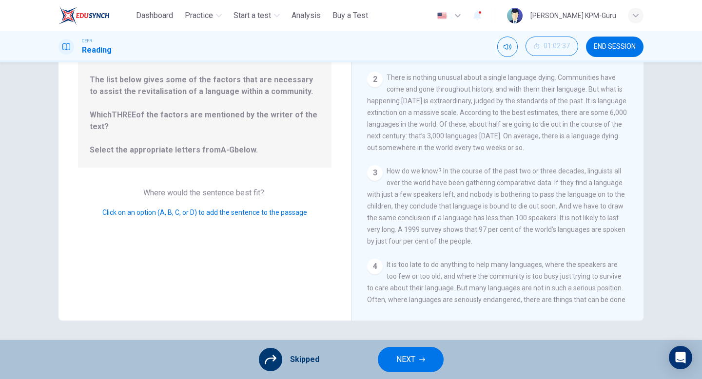
click at [383, 365] on button "NEXT" at bounding box center [411, 359] width 66 height 25
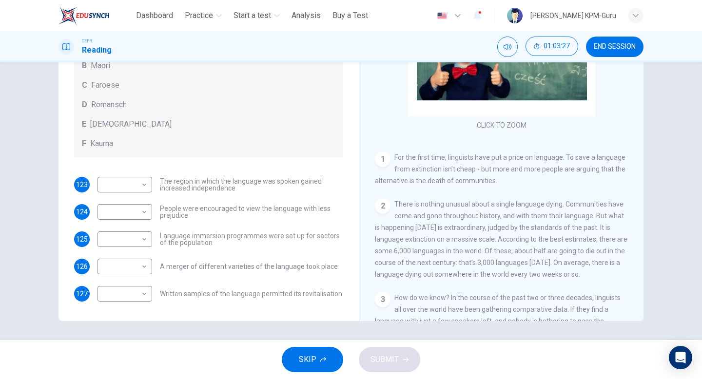
scroll to position [113, 0]
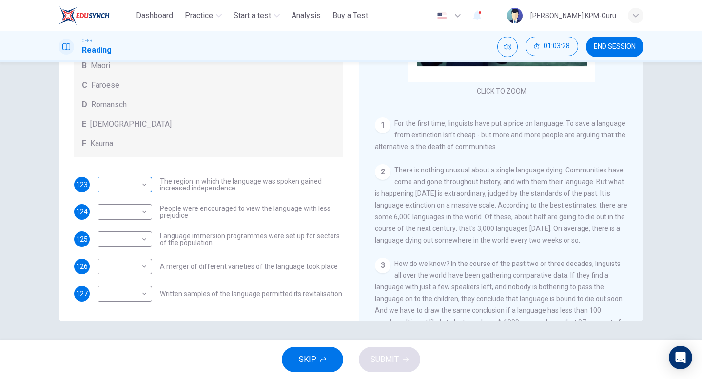
click at [128, 183] on body "This site uses cookies, as explained in our Privacy Policy . If you agree to th…" at bounding box center [351, 189] width 702 height 379
click at [219, 213] on div at bounding box center [351, 189] width 702 height 379
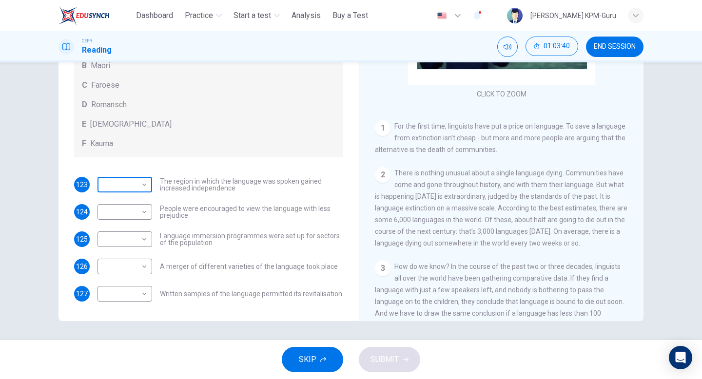
click at [126, 186] on body "This site uses cookies, as explained in our Privacy Policy . If you agree to th…" at bounding box center [351, 189] width 702 height 379
click at [122, 199] on li "A" at bounding box center [125, 201] width 55 height 16
type input "*"
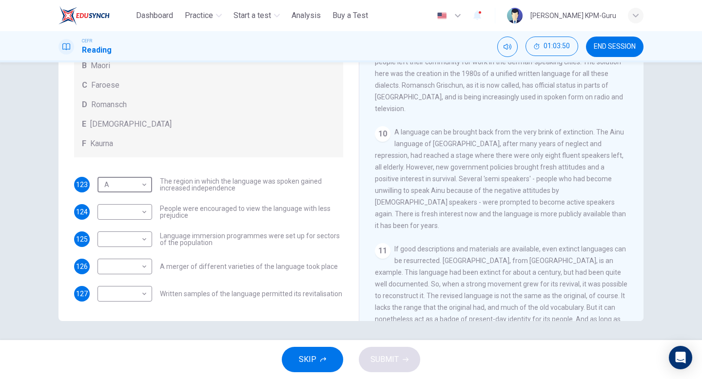
scroll to position [940, 0]
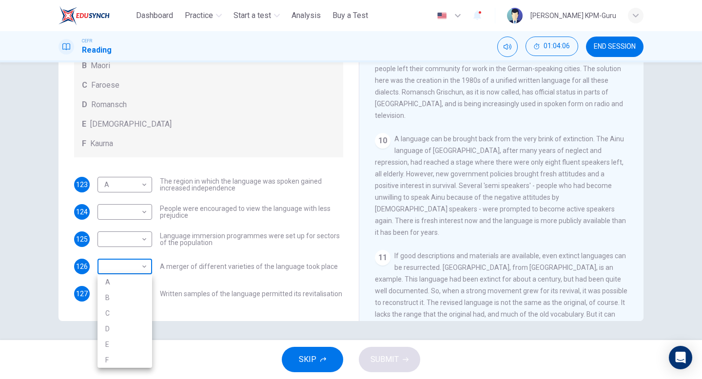
click at [144, 263] on body "This site uses cookies, as explained in our Privacy Policy . If you agree to th…" at bounding box center [351, 189] width 702 height 379
click at [116, 348] on li "E" at bounding box center [125, 345] width 55 height 16
type input "*"
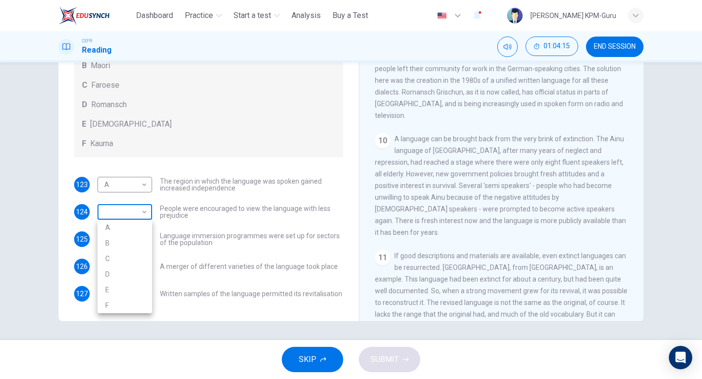
click at [147, 209] on body "This site uses cookies, as explained in our Privacy Policy . If you agree to th…" at bounding box center [351, 189] width 702 height 379
click at [125, 240] on li "B" at bounding box center [125, 244] width 55 height 16
type input "*"
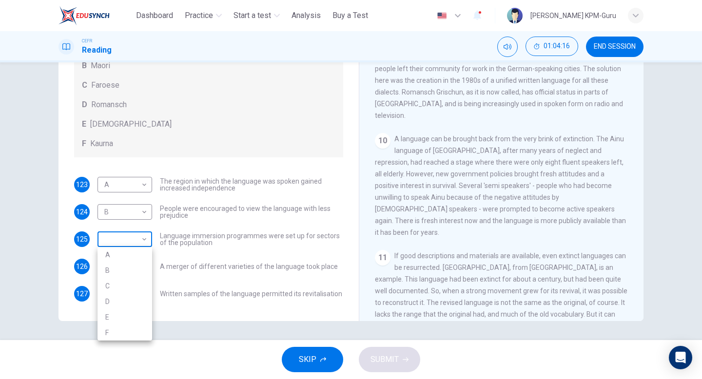
click at [148, 233] on body "This site uses cookies, as explained in our Privacy Policy . If you agree to th…" at bounding box center [351, 189] width 702 height 379
click at [121, 285] on li "C" at bounding box center [125, 286] width 55 height 16
type input "*"
click at [137, 294] on body "This site uses cookies, as explained in our Privacy Policy . If you agree to th…" at bounding box center [351, 189] width 702 height 379
click at [112, 350] on li "E" at bounding box center [125, 348] width 55 height 16
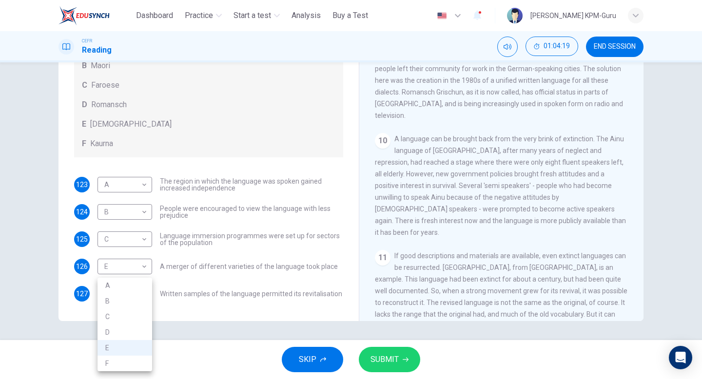
click at [137, 290] on body "This site uses cookies, as explained in our Privacy Policy . If you agree to th…" at bounding box center [351, 189] width 702 height 379
click at [132, 361] on li "F" at bounding box center [125, 364] width 55 height 16
type input "*"
click at [400, 352] on button "SUBMIT" at bounding box center [389, 359] width 61 height 25
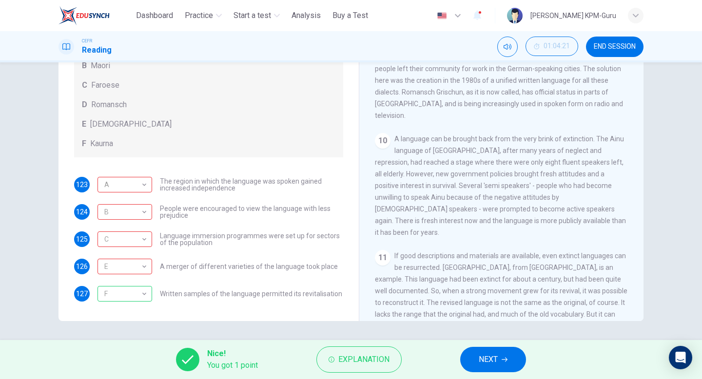
click at [478, 353] on button "NEXT" at bounding box center [493, 359] width 66 height 25
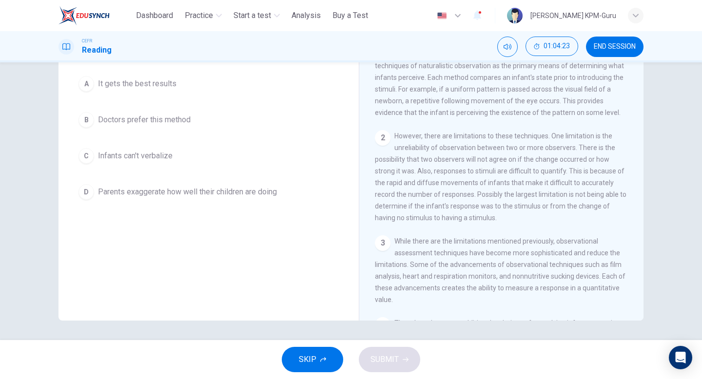
scroll to position [0, 0]
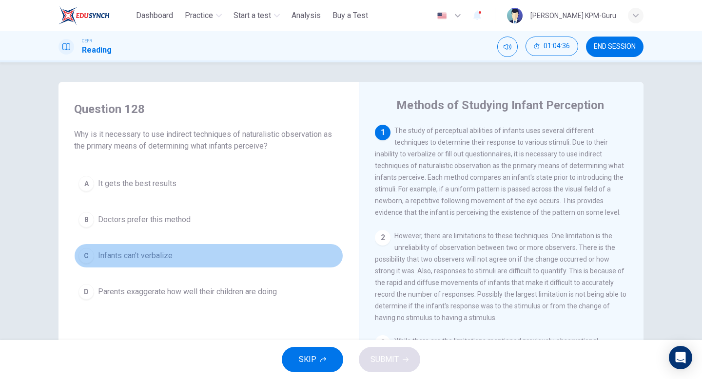
click at [107, 263] on button "C Infants can't verbalize" at bounding box center [208, 256] width 269 height 24
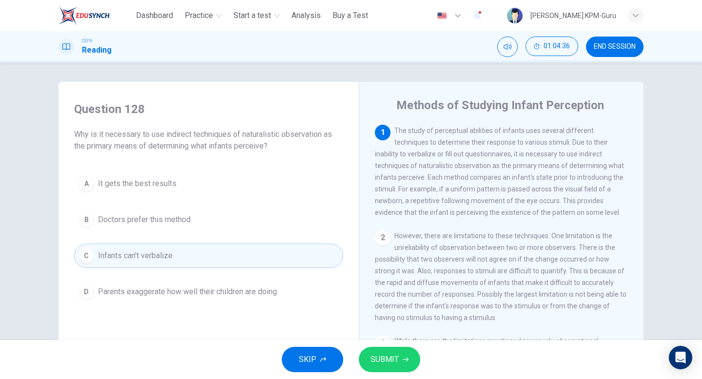
click at [392, 354] on span "SUBMIT" at bounding box center [385, 360] width 28 height 14
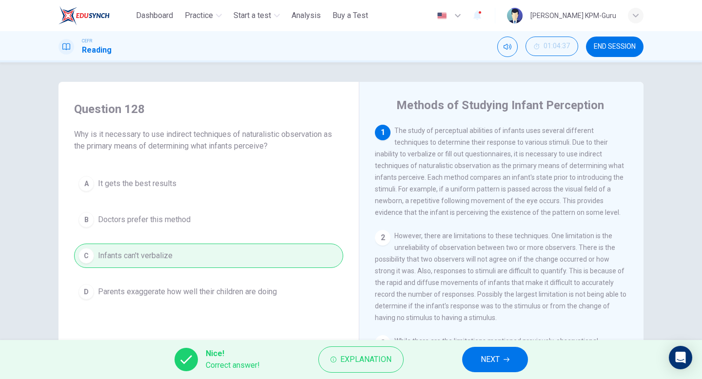
click at [484, 362] on span "NEXT" at bounding box center [490, 360] width 19 height 14
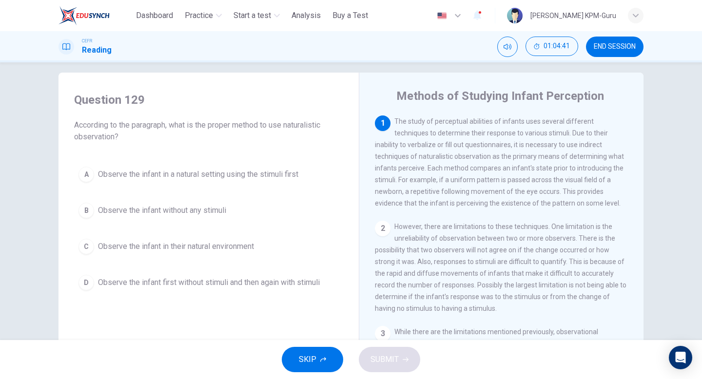
scroll to position [7, 0]
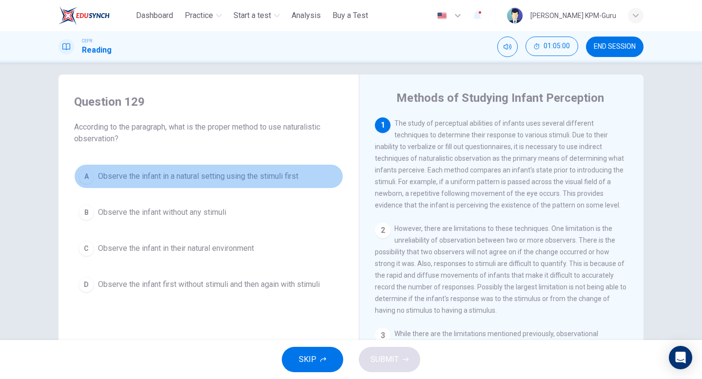
click at [298, 175] on span "Observe the infant in a natural setting using the stimuli first" at bounding box center [198, 177] width 200 height 12
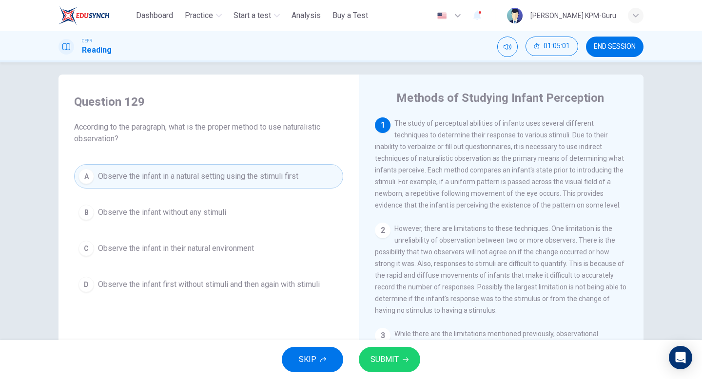
click at [414, 365] on button "SUBMIT" at bounding box center [389, 359] width 61 height 25
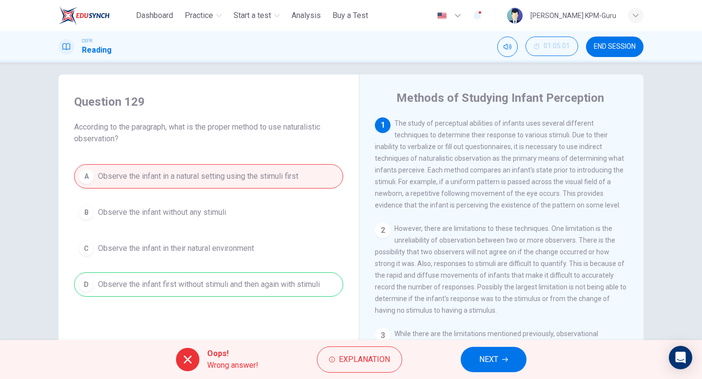
click at [489, 358] on span "NEXT" at bounding box center [488, 360] width 19 height 14
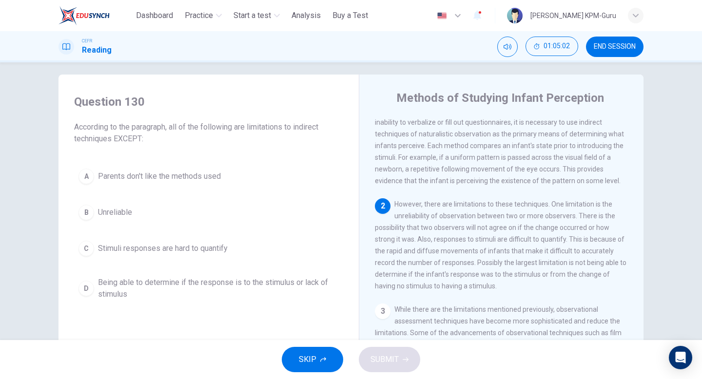
scroll to position [26, 0]
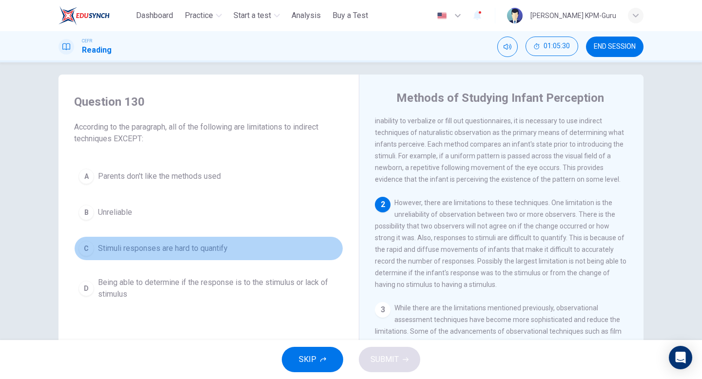
click at [94, 246] on div "C" at bounding box center [87, 249] width 16 height 16
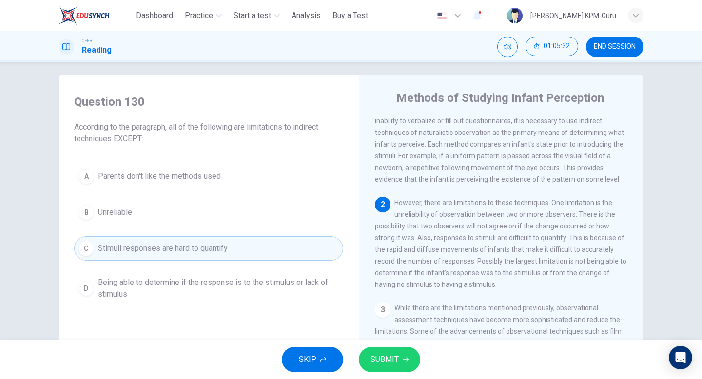
click at [393, 359] on span "SUBMIT" at bounding box center [385, 360] width 28 height 14
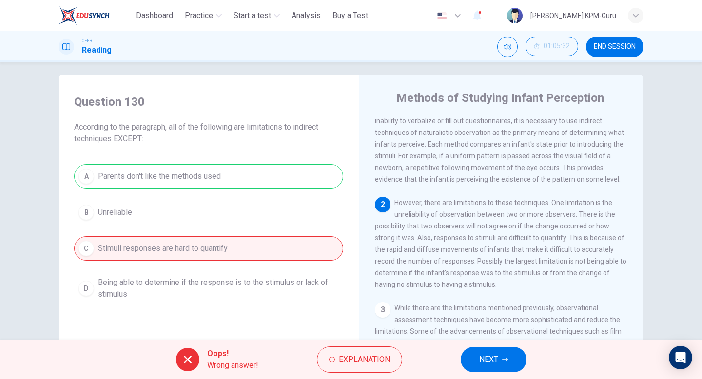
click at [471, 356] on button "NEXT" at bounding box center [494, 359] width 66 height 25
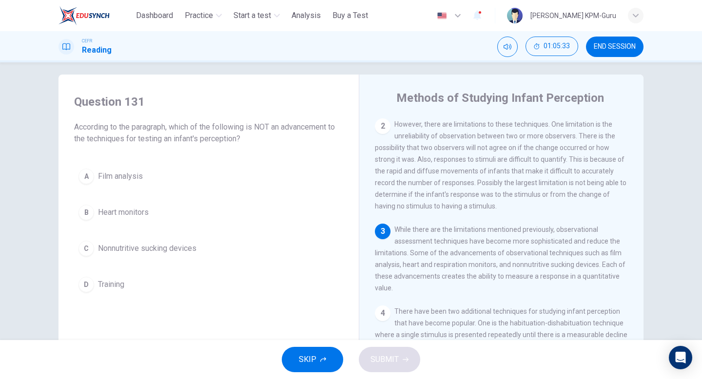
scroll to position [153, 0]
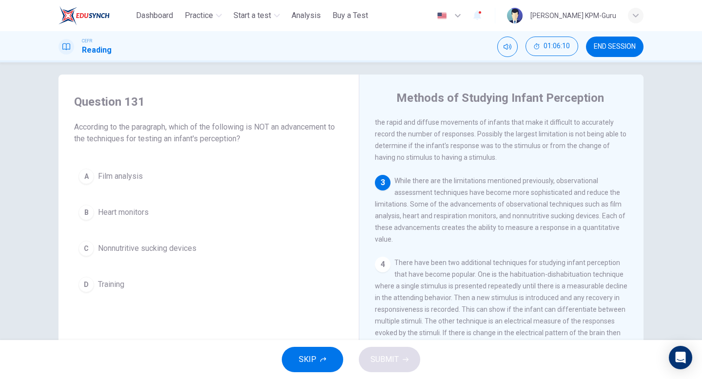
click at [90, 179] on div "A" at bounding box center [87, 177] width 16 height 16
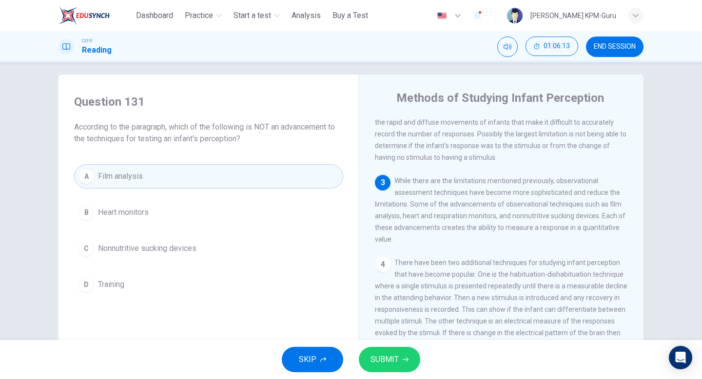
click at [144, 216] on span "Heart monitors" at bounding box center [123, 213] width 51 height 12
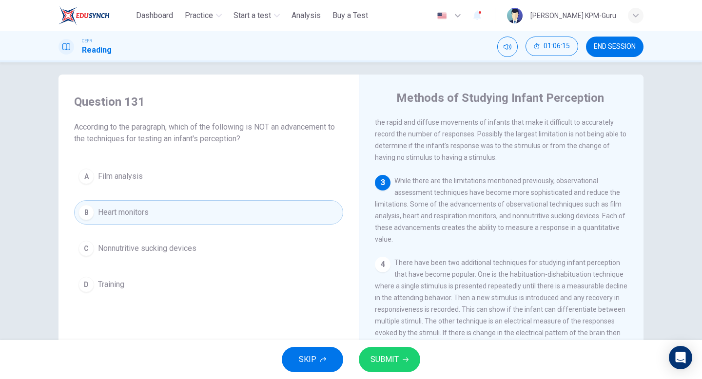
click at [411, 367] on button "SUBMIT" at bounding box center [389, 359] width 61 height 25
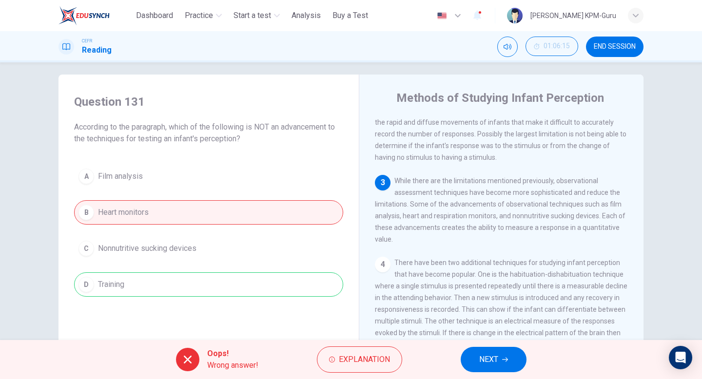
click at [488, 368] on button "NEXT" at bounding box center [494, 359] width 66 height 25
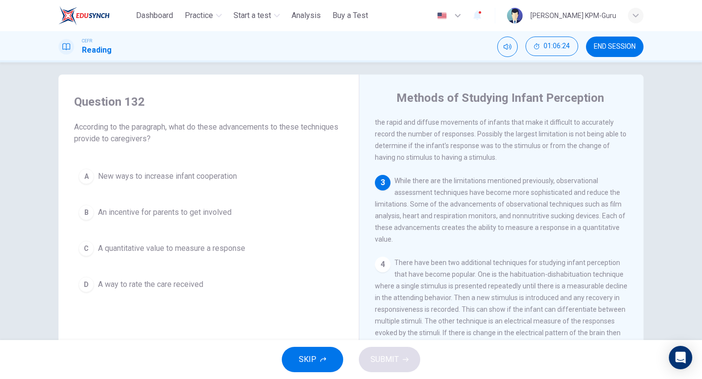
click at [195, 182] on button "A New ways to increase infant cooperation" at bounding box center [208, 176] width 269 height 24
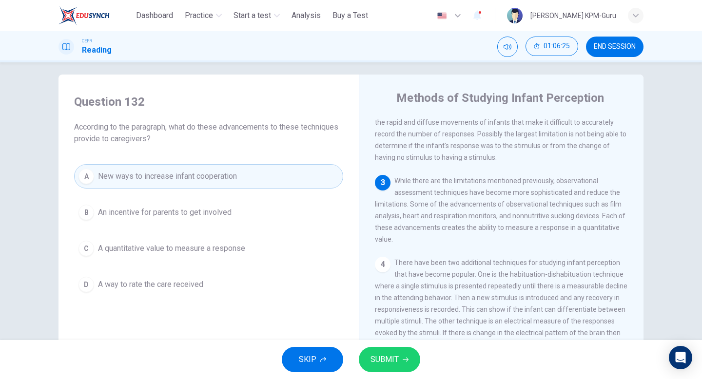
click at [195, 209] on span "An incentive for parents to get involved" at bounding box center [165, 213] width 134 height 12
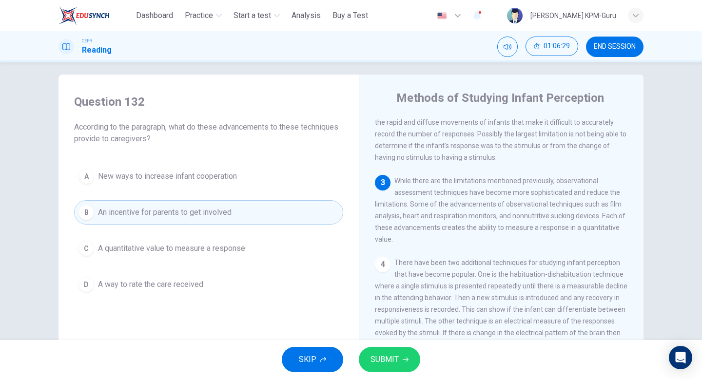
click at [396, 358] on span "SUBMIT" at bounding box center [385, 360] width 28 height 14
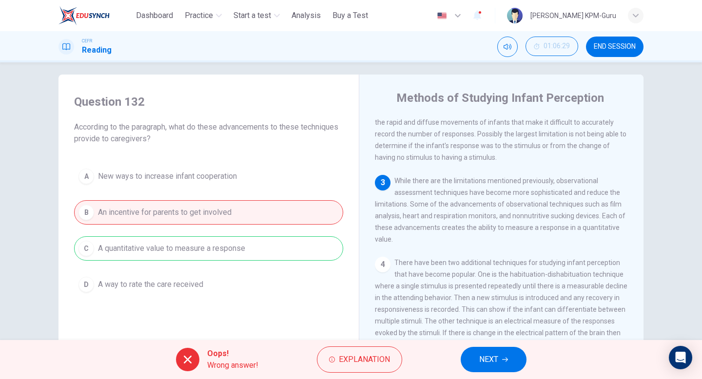
click at [461, 355] on div "Oops! Wrong answer! Explanation NEXT" at bounding box center [351, 359] width 702 height 39
click at [477, 356] on button "NEXT" at bounding box center [494, 359] width 66 height 25
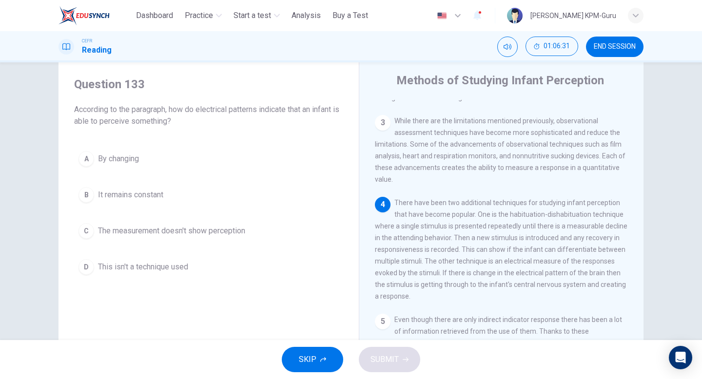
scroll to position [28, 0]
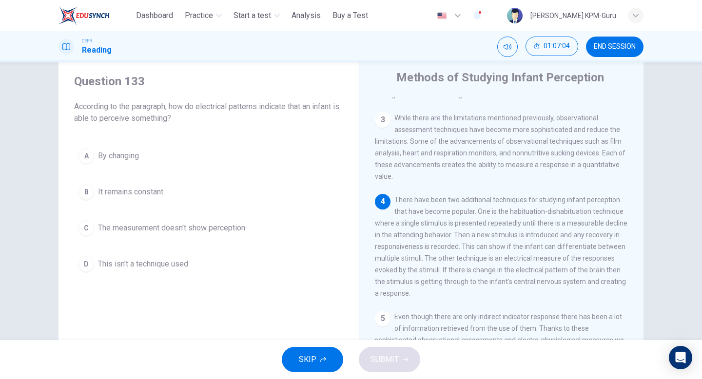
click at [150, 195] on span "It remains constant" at bounding box center [130, 192] width 65 height 12
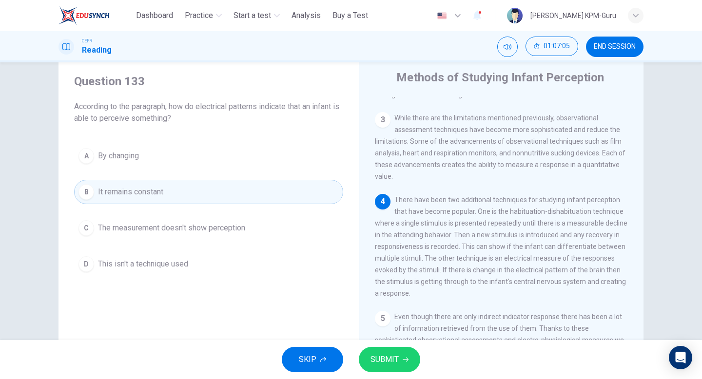
click at [152, 225] on span "The measurement doesn't show perception" at bounding box center [171, 228] width 147 height 12
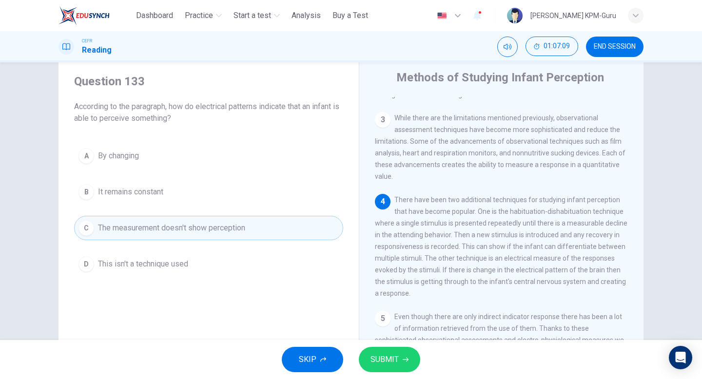
click at [401, 362] on button "SUBMIT" at bounding box center [389, 359] width 61 height 25
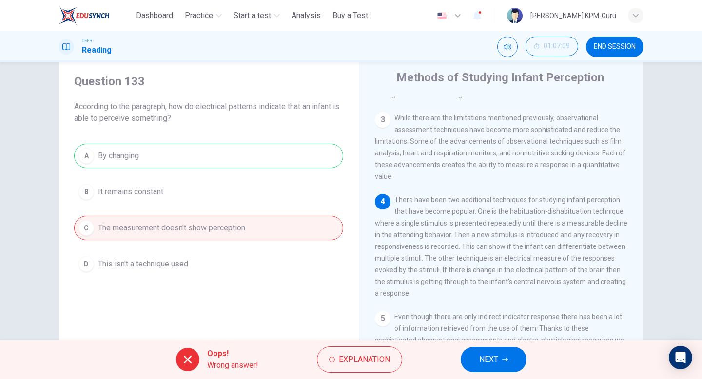
click at [483, 362] on span "NEXT" at bounding box center [488, 360] width 19 height 14
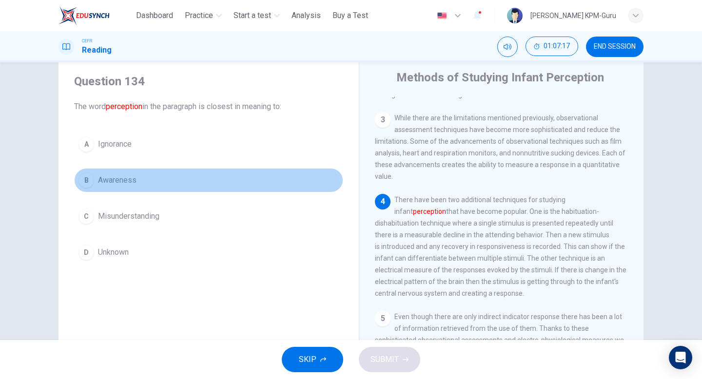
click at [135, 179] on span "Awareness" at bounding box center [117, 181] width 39 height 12
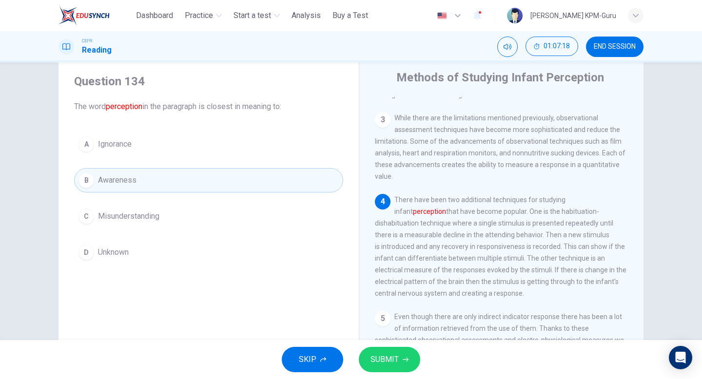
click at [393, 363] on span "SUBMIT" at bounding box center [385, 360] width 28 height 14
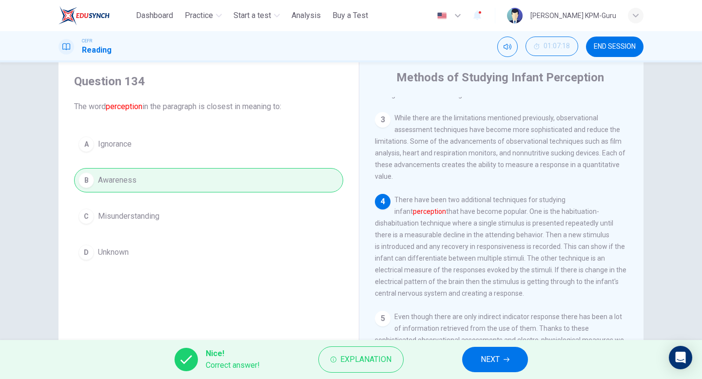
click at [500, 358] on button "NEXT" at bounding box center [495, 359] width 66 height 25
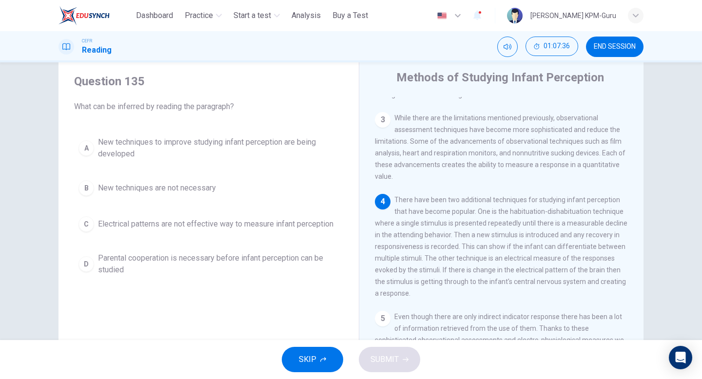
click at [211, 139] on span "New techniques to improve studying infant perception are being developed" at bounding box center [218, 148] width 241 height 23
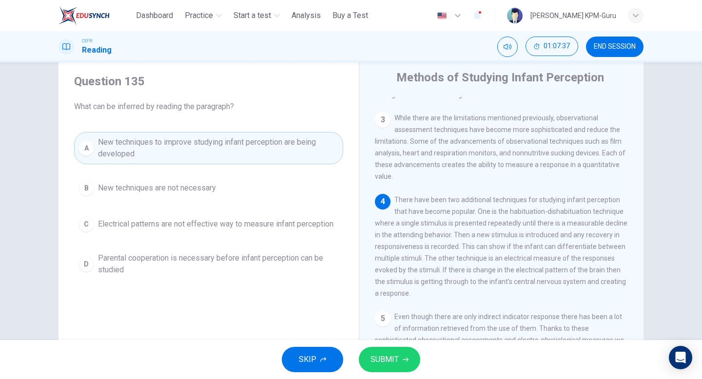
click at [403, 359] on icon "button" at bounding box center [406, 360] width 6 height 6
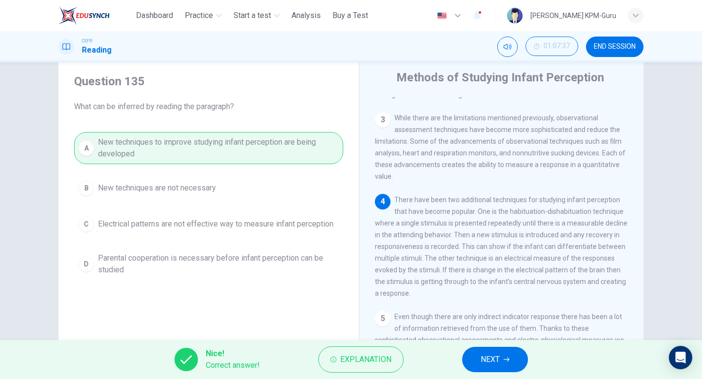
click at [475, 356] on button "NEXT" at bounding box center [495, 359] width 66 height 25
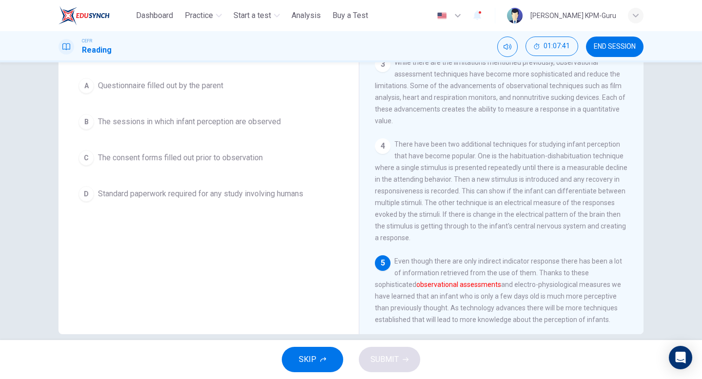
scroll to position [88, 0]
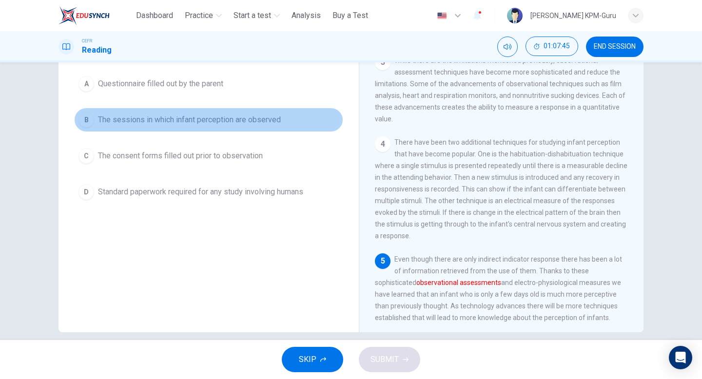
click at [260, 121] on span "The sessions in which infant perception are observed" at bounding box center [189, 120] width 183 height 12
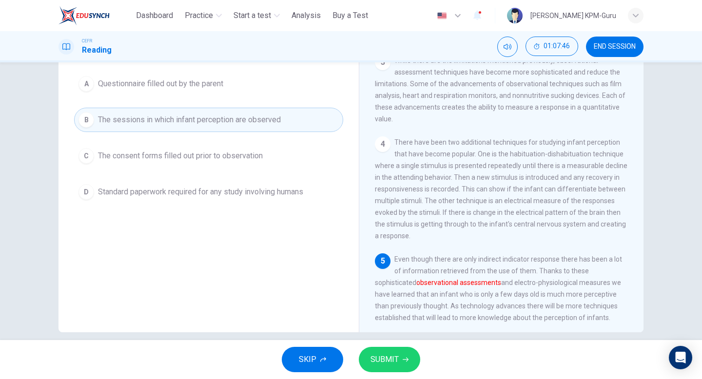
click at [385, 354] on span "SUBMIT" at bounding box center [385, 360] width 28 height 14
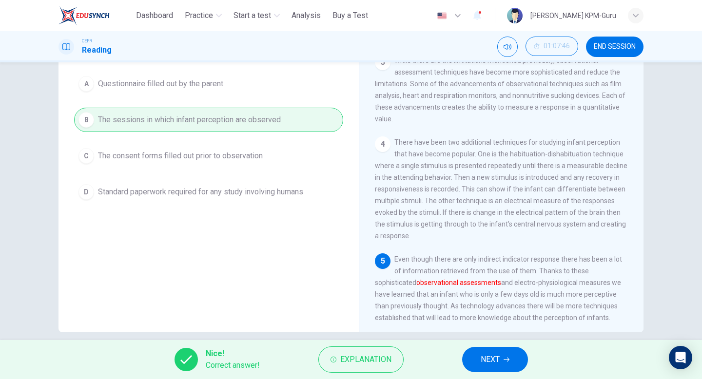
click at [481, 361] on span "NEXT" at bounding box center [490, 360] width 19 height 14
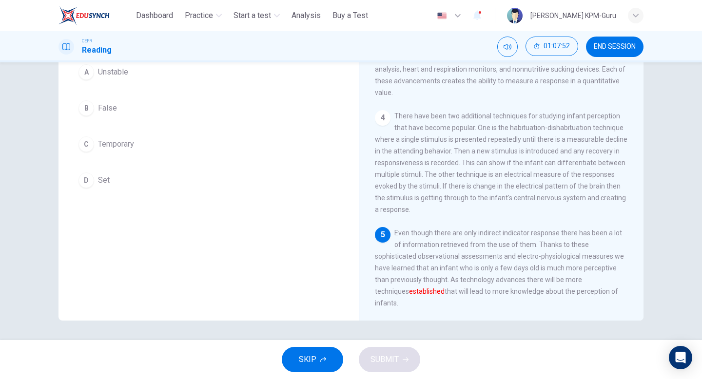
scroll to position [208, 0]
click at [94, 189] on button "D Set" at bounding box center [208, 180] width 269 height 24
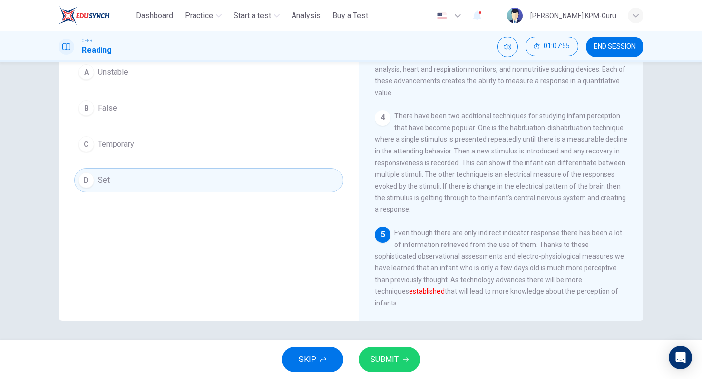
click at [379, 368] on button "SUBMIT" at bounding box center [389, 359] width 61 height 25
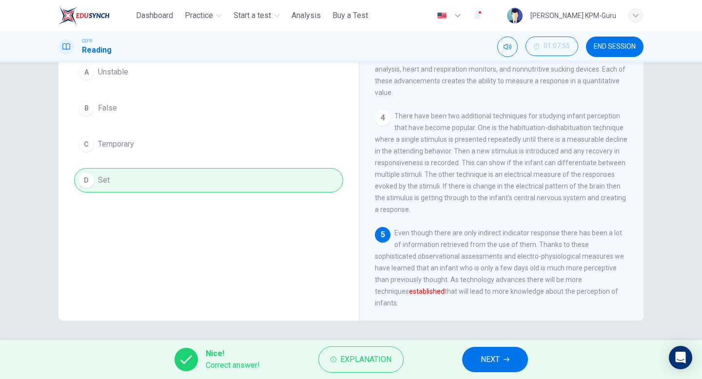
click at [521, 365] on button "NEXT" at bounding box center [495, 359] width 66 height 25
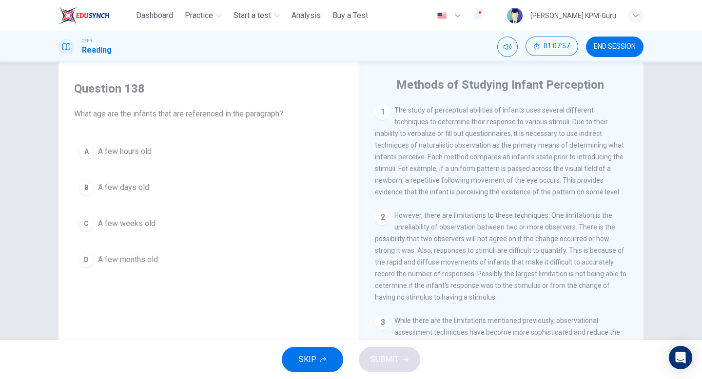
scroll to position [0, 0]
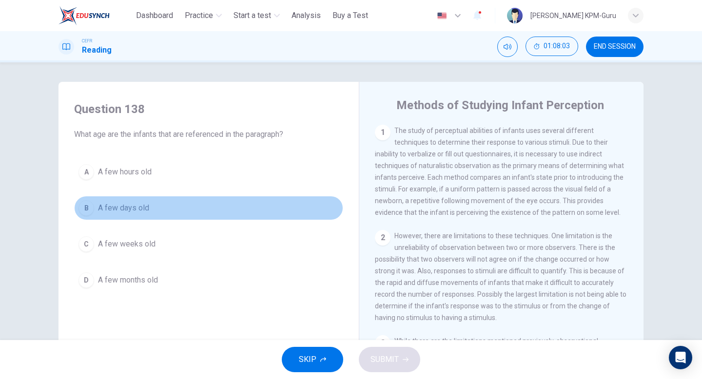
click at [131, 207] on span "A few days old" at bounding box center [123, 208] width 51 height 12
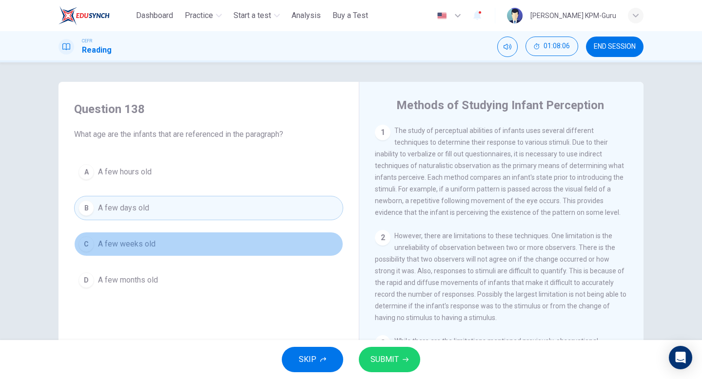
click at [130, 242] on span "A few weeks old" at bounding box center [127, 245] width 58 height 12
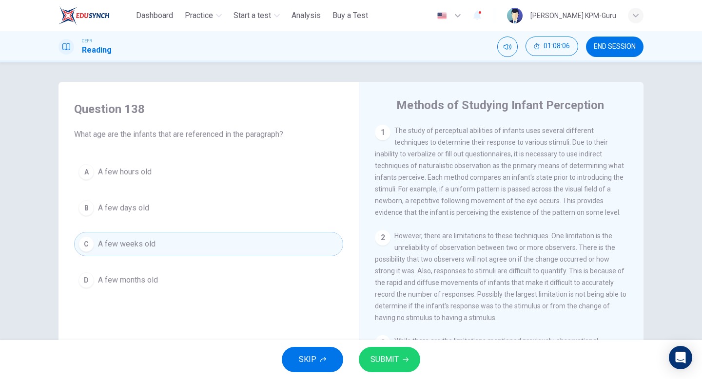
click at [138, 205] on span "A few days old" at bounding box center [123, 208] width 51 height 12
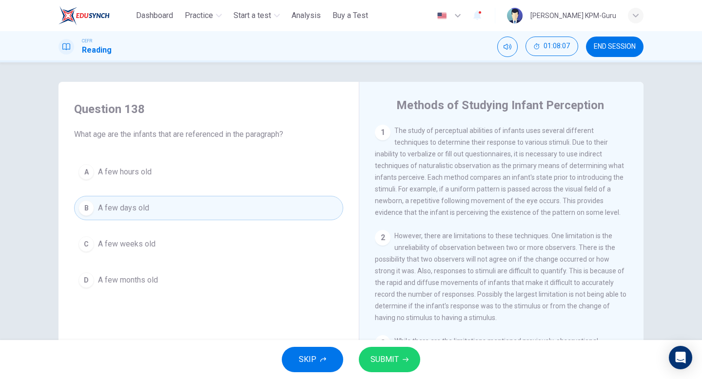
click at [407, 373] on div "SKIP SUBMIT" at bounding box center [351, 359] width 702 height 39
click at [392, 357] on span "SUBMIT" at bounding box center [385, 360] width 28 height 14
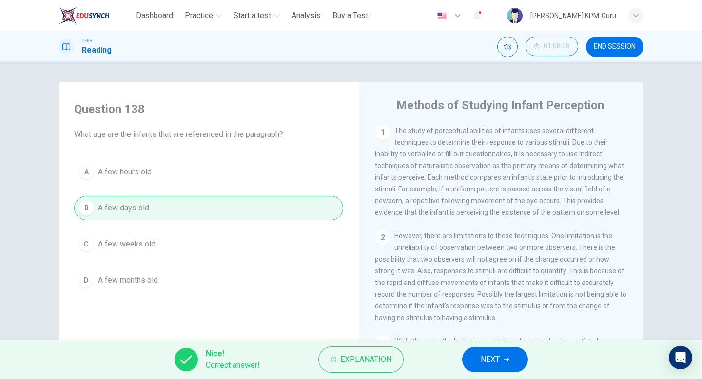
click at [498, 358] on span "NEXT" at bounding box center [490, 360] width 19 height 14
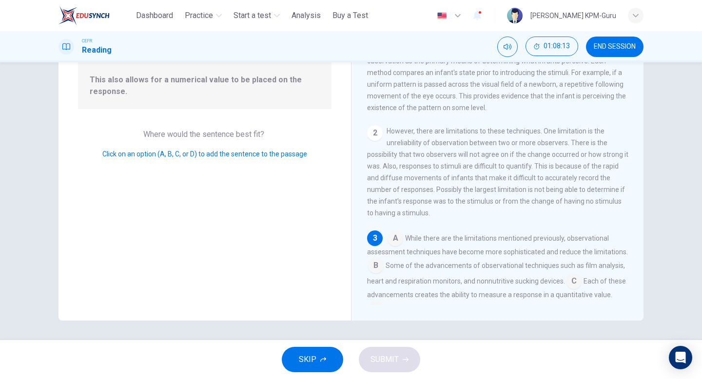
scroll to position [61, 0]
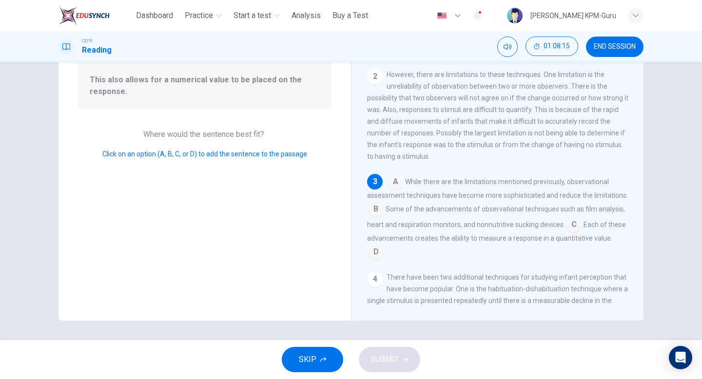
click at [393, 191] on input at bounding box center [396, 183] width 16 height 16
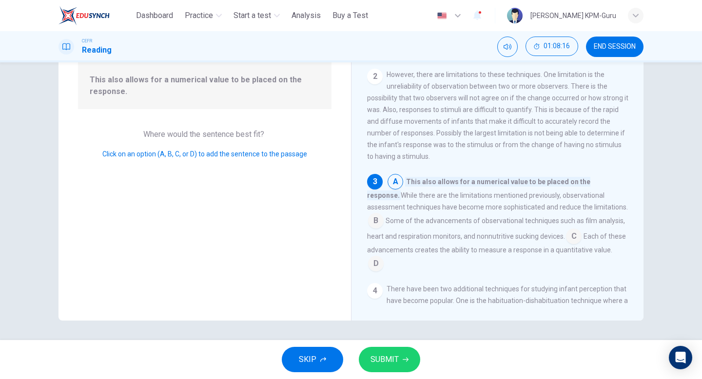
click at [384, 218] on input at bounding box center [376, 222] width 16 height 16
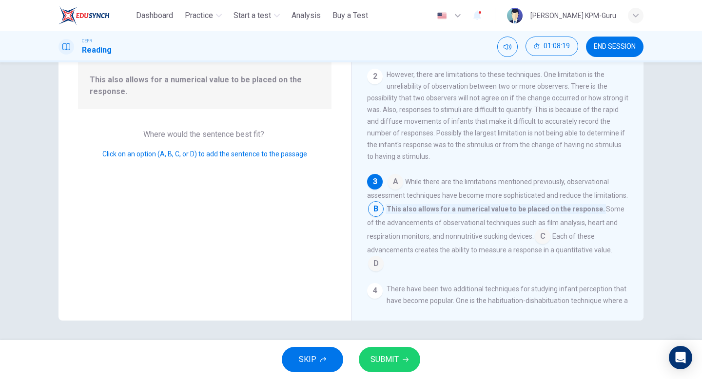
click at [543, 245] on input at bounding box center [543, 238] width 16 height 16
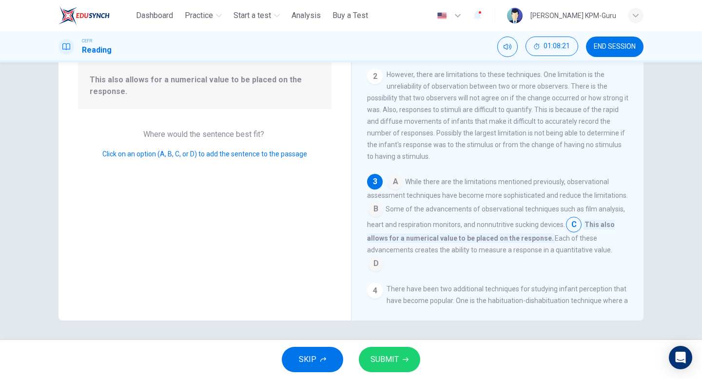
click at [384, 257] on input at bounding box center [376, 265] width 16 height 16
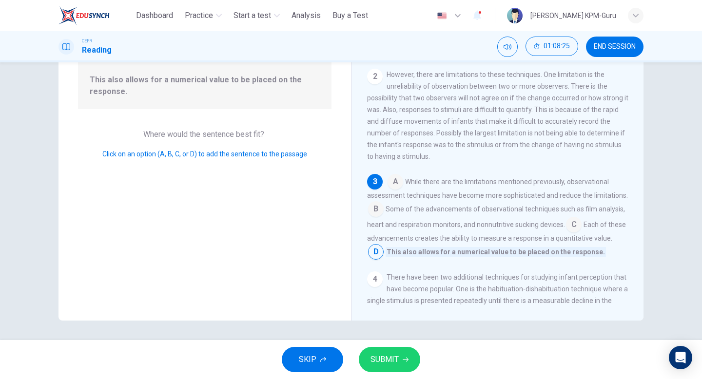
click at [392, 191] on input at bounding box center [396, 183] width 16 height 16
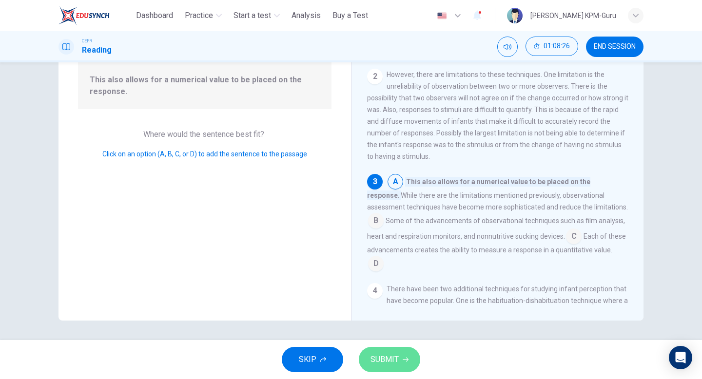
click at [390, 367] on button "SUBMIT" at bounding box center [389, 359] width 61 height 25
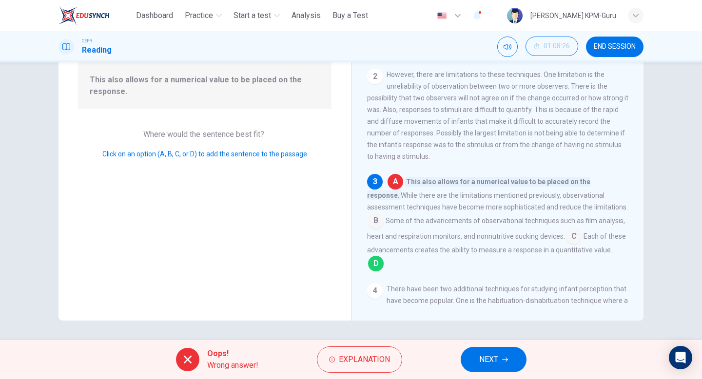
click at [496, 352] on button "NEXT" at bounding box center [494, 359] width 66 height 25
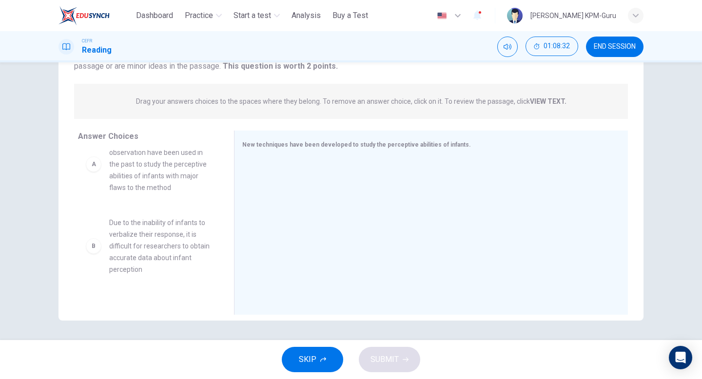
scroll to position [35, 0]
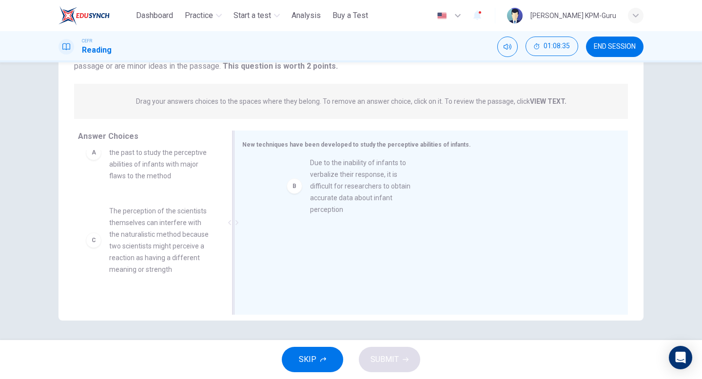
drag, startPoint x: 176, startPoint y: 244, endPoint x: 378, endPoint y: 196, distance: 207.7
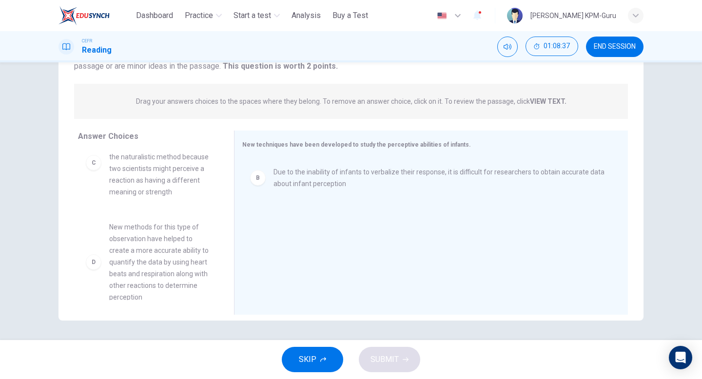
scroll to position [147, 0]
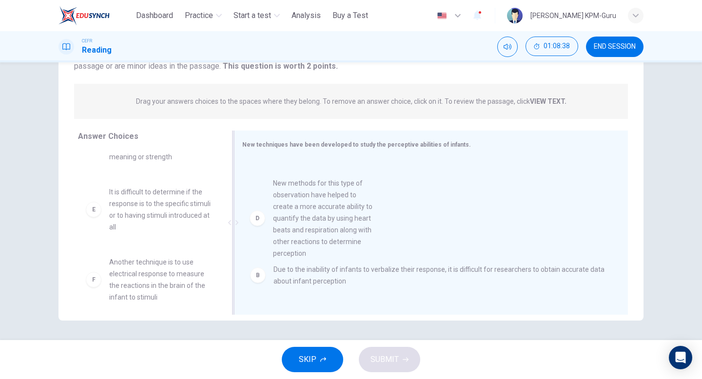
drag, startPoint x: 176, startPoint y: 228, endPoint x: 342, endPoint y: 219, distance: 167.0
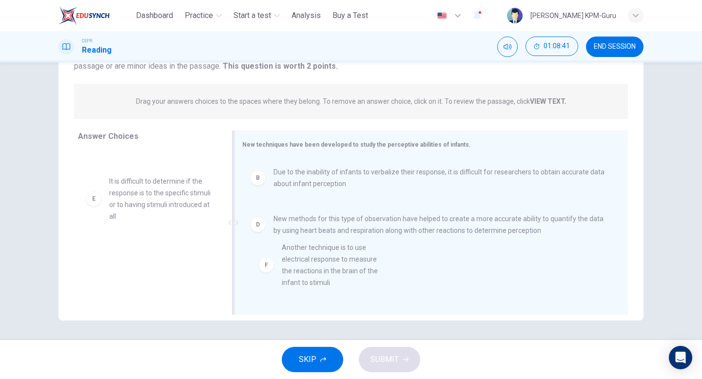
scroll to position [14, 0]
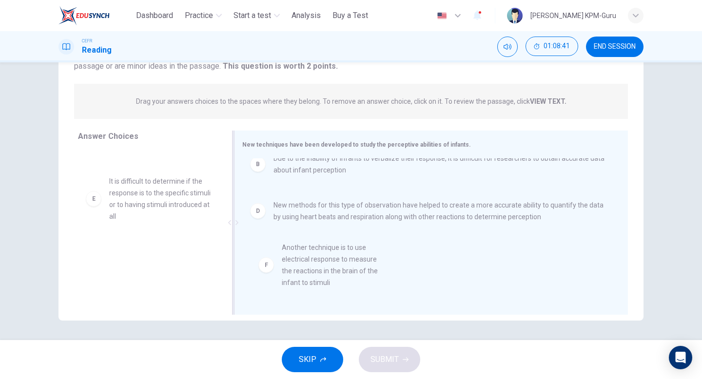
drag, startPoint x: 178, startPoint y: 263, endPoint x: 372, endPoint y: 254, distance: 194.4
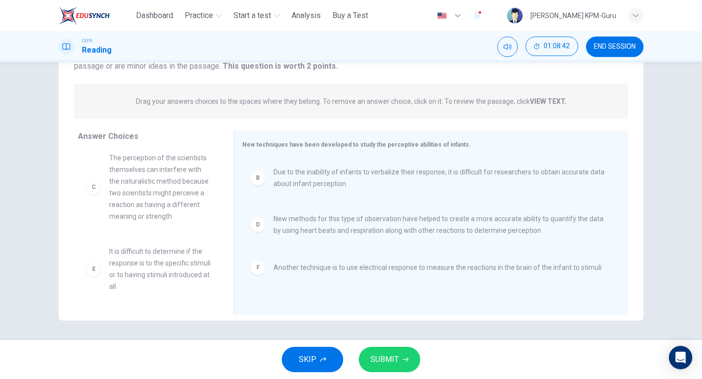
click at [405, 365] on button "SUBMIT" at bounding box center [389, 359] width 61 height 25
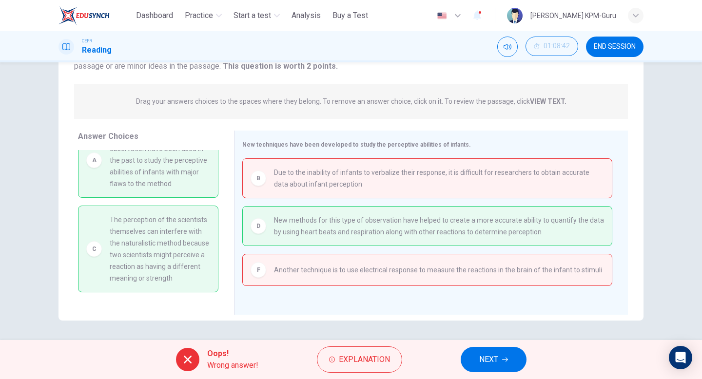
scroll to position [38, 0]
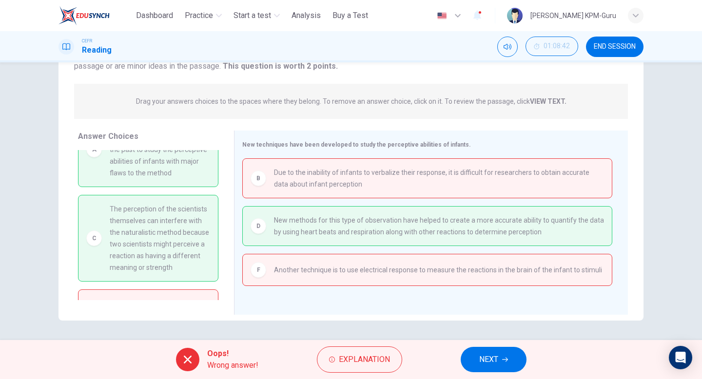
click at [502, 352] on button "NEXT" at bounding box center [494, 359] width 66 height 25
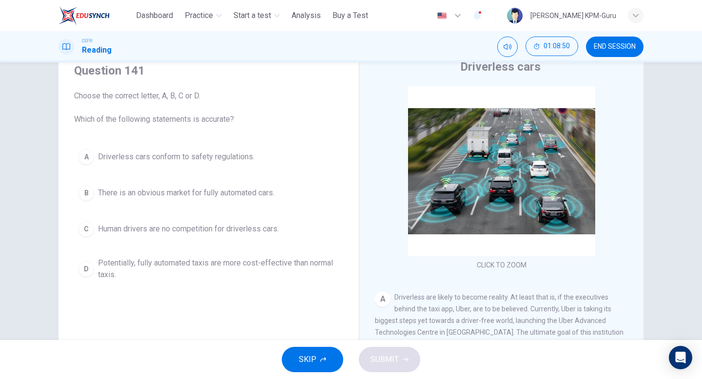
scroll to position [65, 0]
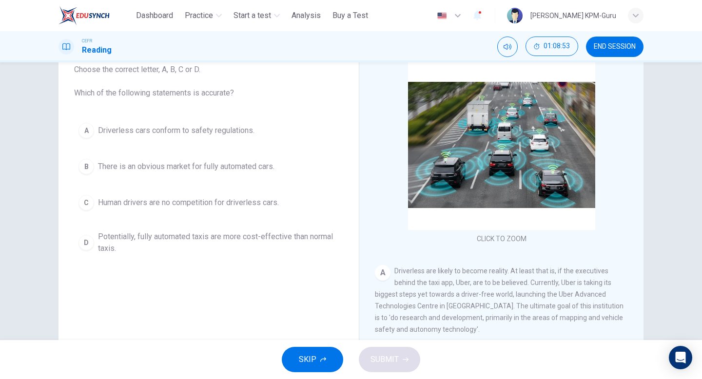
click at [258, 204] on span "Human drivers are no competition for driverless cars." at bounding box center [188, 203] width 181 height 12
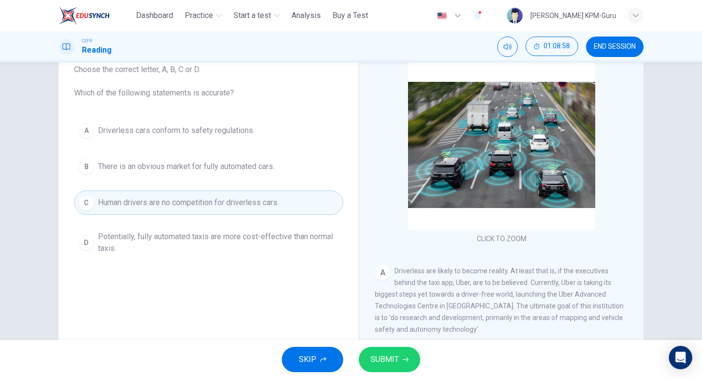
click at [213, 165] on span "There is an obvious market for fully automated cars." at bounding box center [186, 167] width 177 height 12
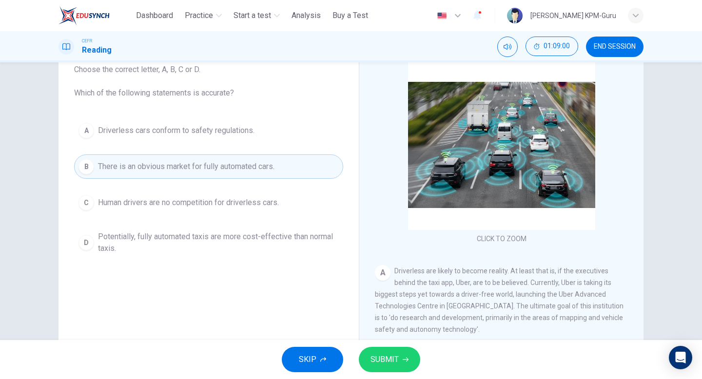
click at [227, 230] on button "D Potentially, fully automated taxis are more cost-effective than normal taxis." at bounding box center [208, 243] width 269 height 32
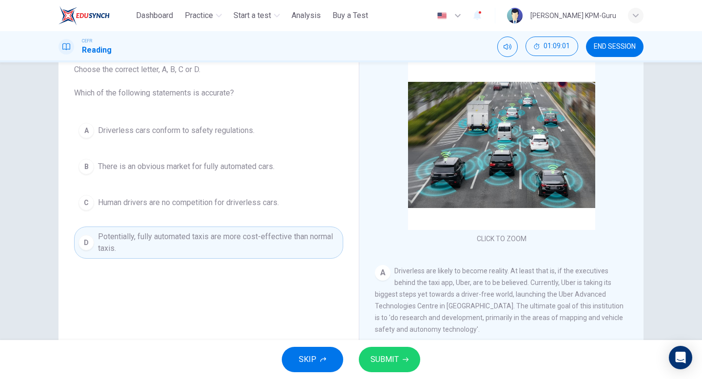
click at [378, 358] on span "SUBMIT" at bounding box center [385, 360] width 28 height 14
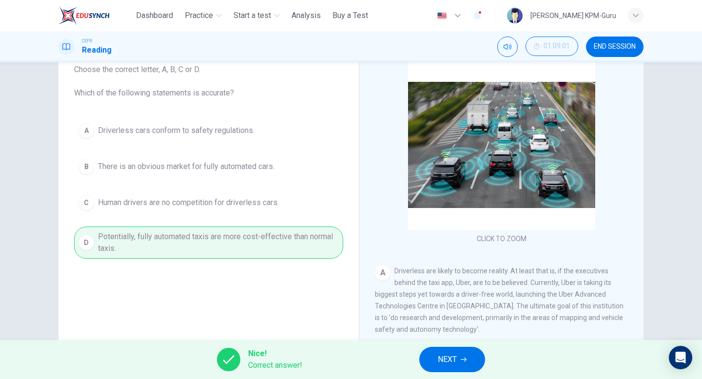
click at [459, 365] on button "NEXT" at bounding box center [452, 359] width 66 height 25
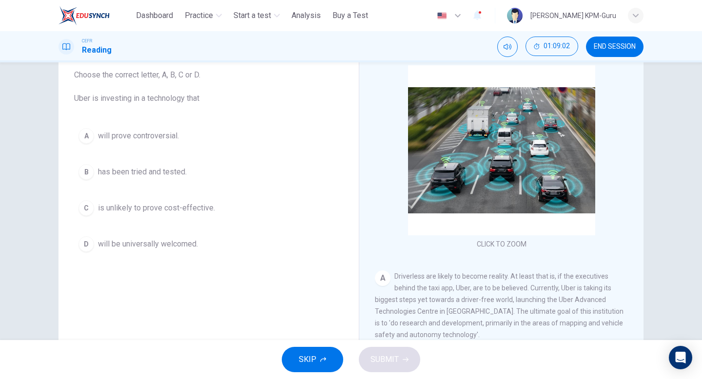
scroll to position [59, 0]
click at [189, 215] on button "C is unlikely to prove cost-effective." at bounding box center [208, 209] width 269 height 24
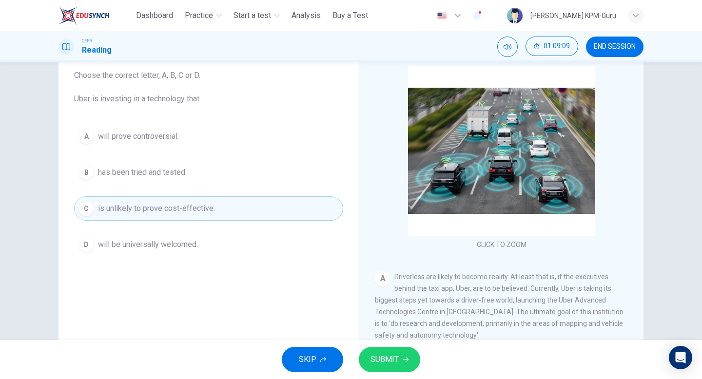
click at [405, 363] on button "SUBMIT" at bounding box center [389, 359] width 61 height 25
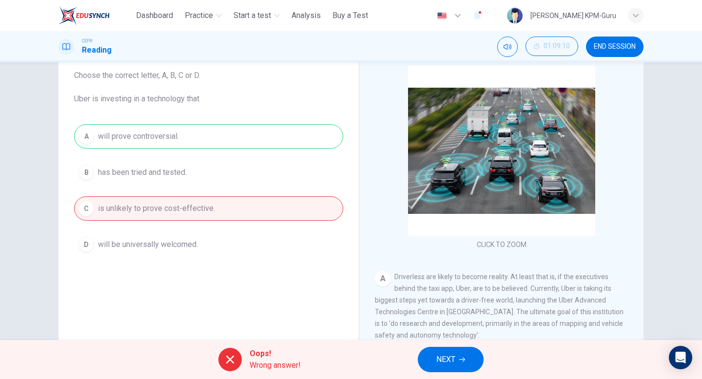
click at [479, 351] on button "NEXT" at bounding box center [451, 359] width 66 height 25
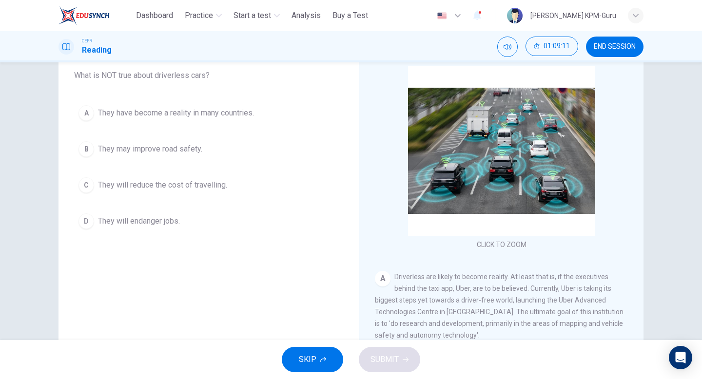
scroll to position [50, 0]
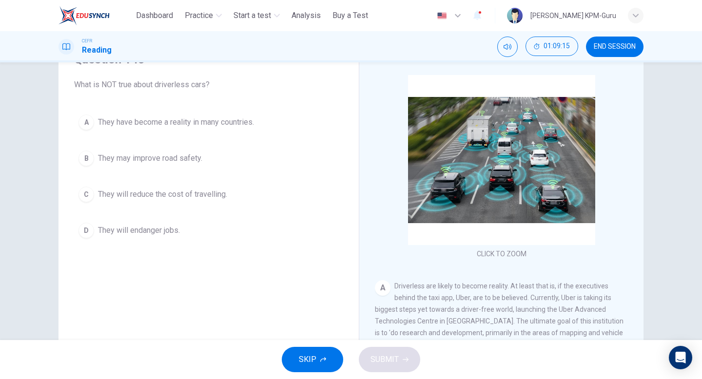
click at [170, 195] on span "They will reduce the cost of travelling." at bounding box center [162, 195] width 129 height 12
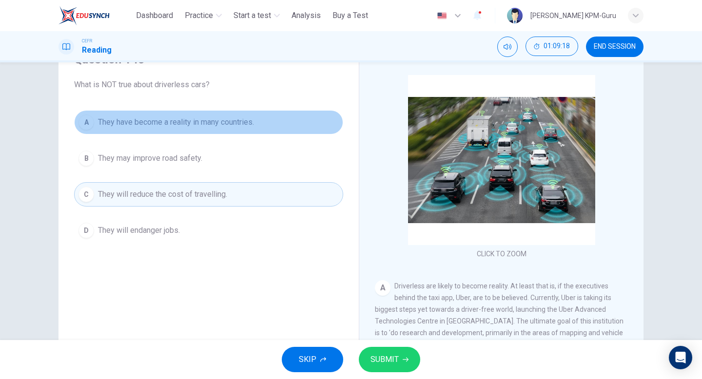
click at [214, 132] on button "A They have become a reality in many countries." at bounding box center [208, 122] width 269 height 24
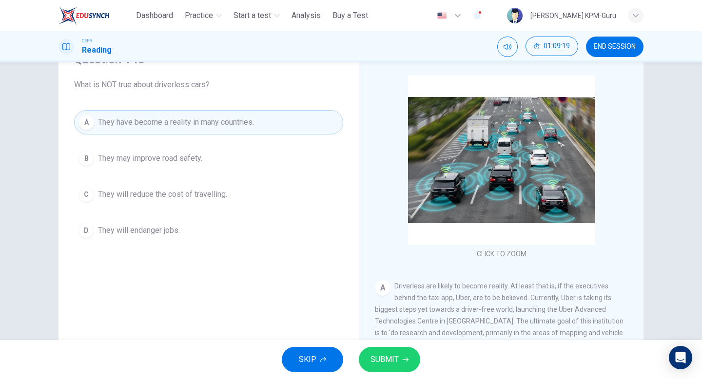
click at [395, 366] on span "SUBMIT" at bounding box center [385, 360] width 28 height 14
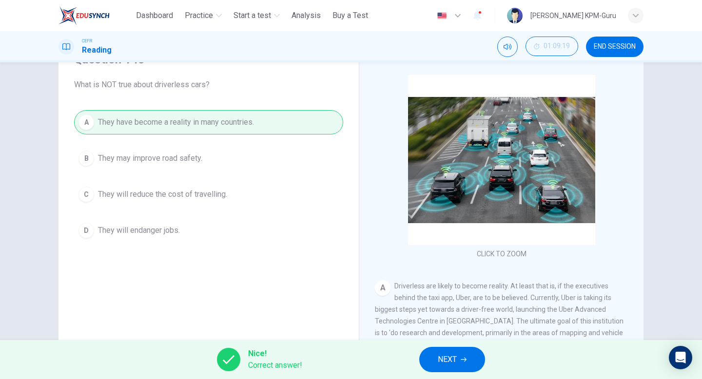
click at [443, 358] on span "NEXT" at bounding box center [447, 360] width 19 height 14
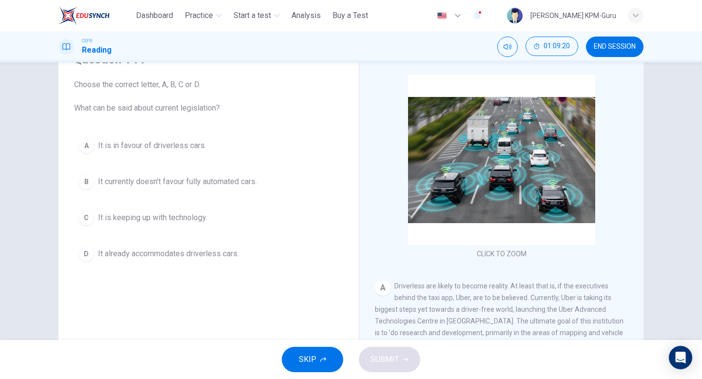
scroll to position [44, 0]
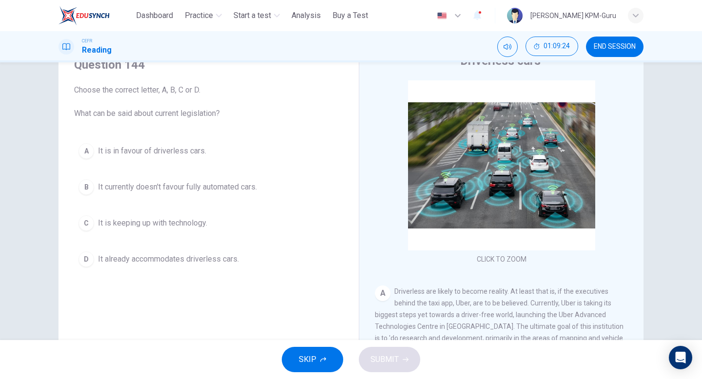
click at [201, 225] on span "It is keeping up with technology." at bounding box center [152, 224] width 109 height 12
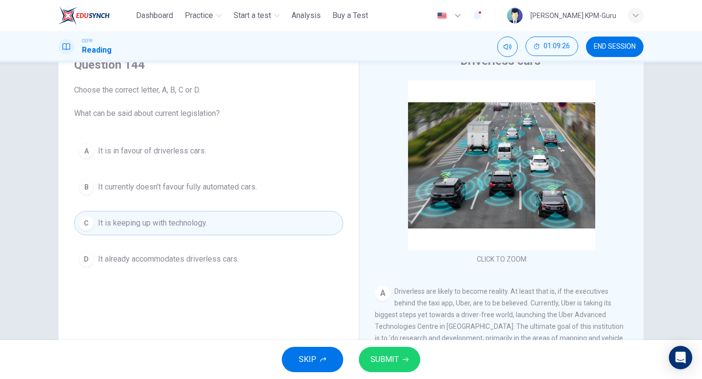
click at [398, 360] on button "SUBMIT" at bounding box center [389, 359] width 61 height 25
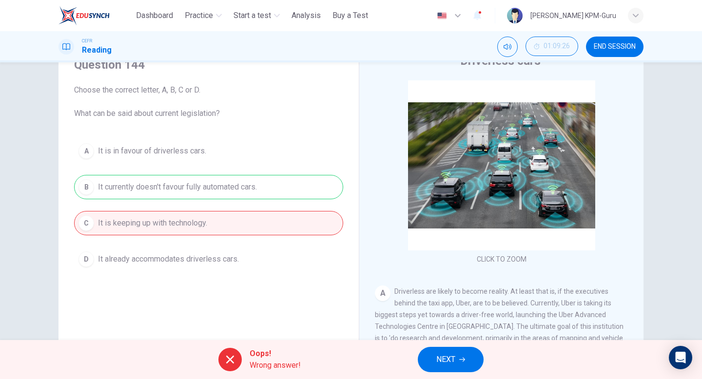
click at [456, 354] on span "NEXT" at bounding box center [446, 360] width 19 height 14
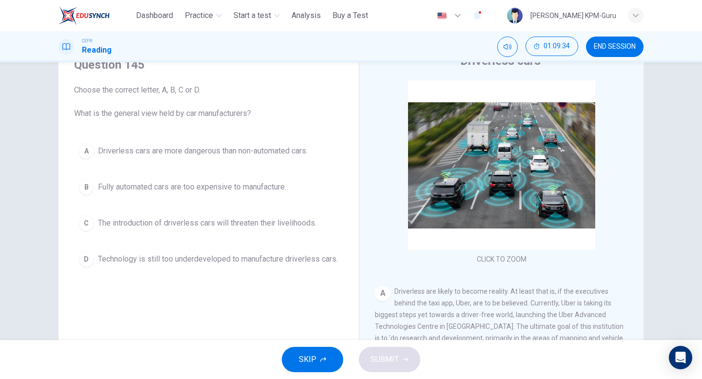
click at [265, 181] on span "Fully automated cars are too expensive to manufacture." at bounding box center [192, 187] width 188 height 12
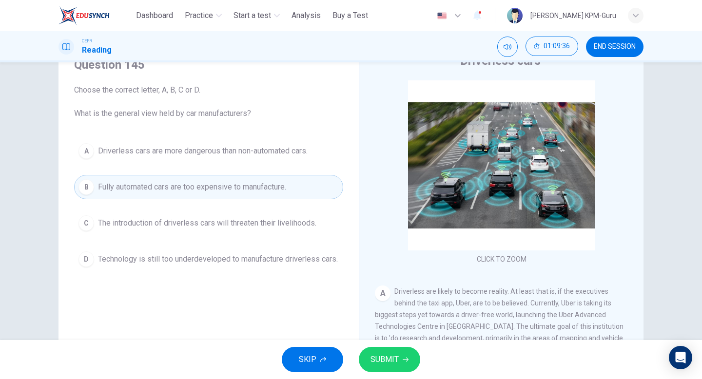
click at [400, 359] on button "SUBMIT" at bounding box center [389, 359] width 61 height 25
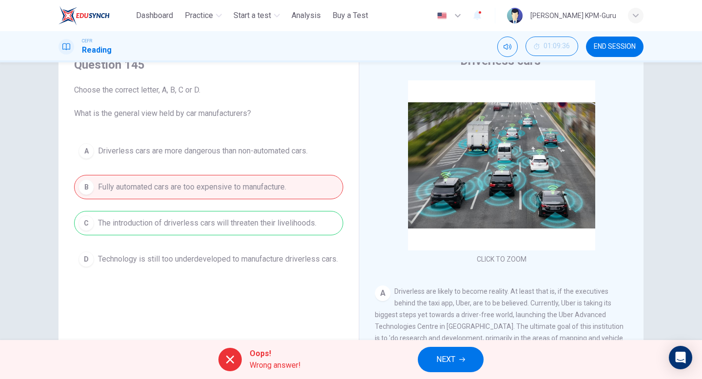
click at [437, 359] on span "NEXT" at bounding box center [446, 360] width 19 height 14
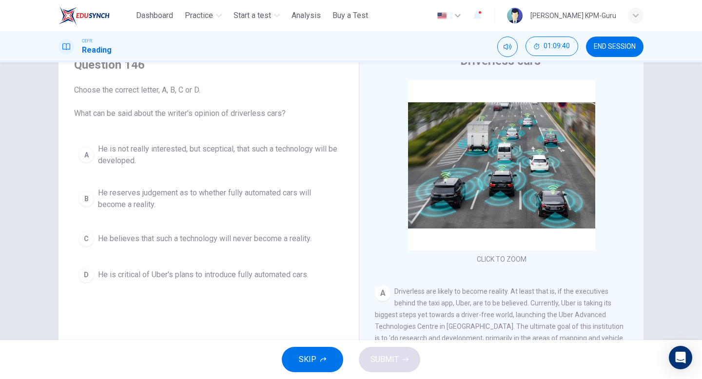
click at [201, 155] on span "He is not really interested, but sceptical, that such a technology will be deve…" at bounding box center [218, 154] width 241 height 23
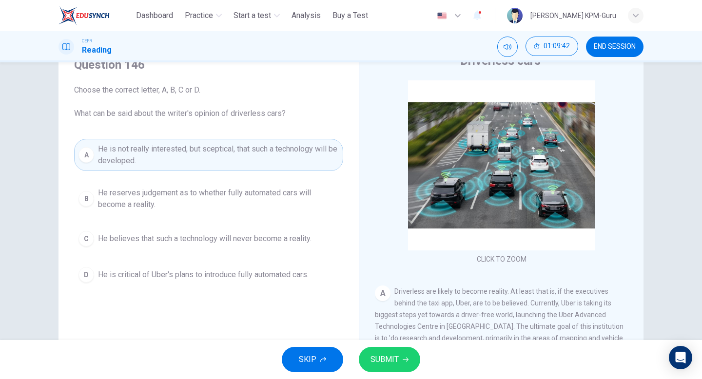
click at [397, 362] on span "SUBMIT" at bounding box center [385, 360] width 28 height 14
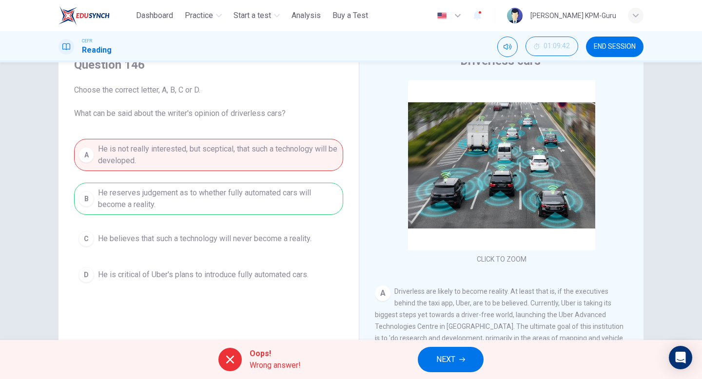
click at [454, 358] on span "NEXT" at bounding box center [446, 360] width 19 height 14
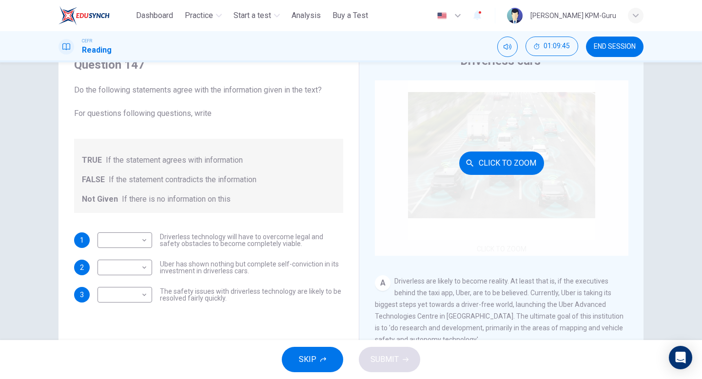
scroll to position [0, 0]
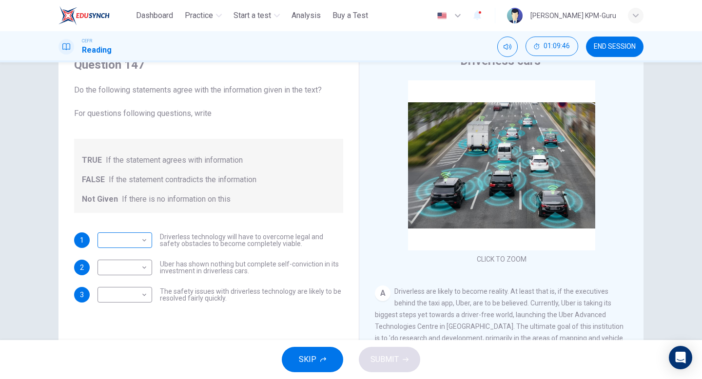
click at [121, 233] on body "This site uses cookies, as explained in our Privacy Policy . If you agree to th…" at bounding box center [351, 189] width 702 height 379
click at [123, 251] on li "TRUE" at bounding box center [125, 256] width 55 height 16
type input "****"
click at [140, 263] on body "This site uses cookies, as explained in our Privacy Policy . If you agree to th…" at bounding box center [351, 189] width 702 height 379
click at [135, 296] on li "FALSE" at bounding box center [125, 299] width 55 height 16
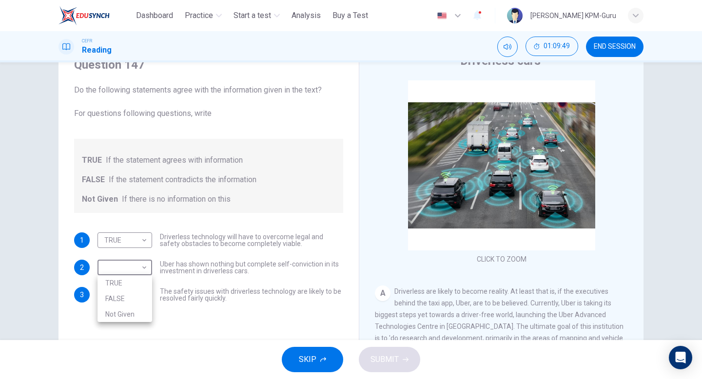
type input "*****"
click at [138, 296] on body "This site uses cookies, as explained in our Privacy Policy . If you agree to th…" at bounding box center [351, 189] width 702 height 379
click at [135, 337] on li "Not Given" at bounding box center [125, 342] width 55 height 16
type input "*********"
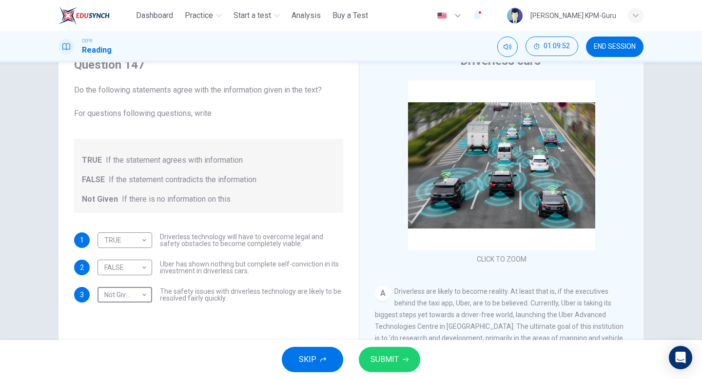
click at [370, 351] on button "SUBMIT" at bounding box center [389, 359] width 61 height 25
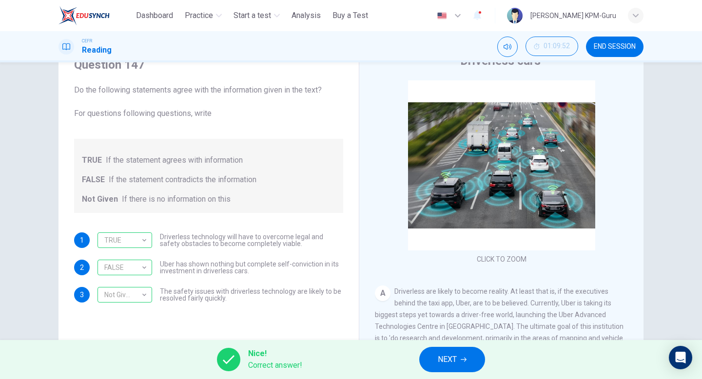
click at [455, 362] on span "NEXT" at bounding box center [447, 360] width 19 height 14
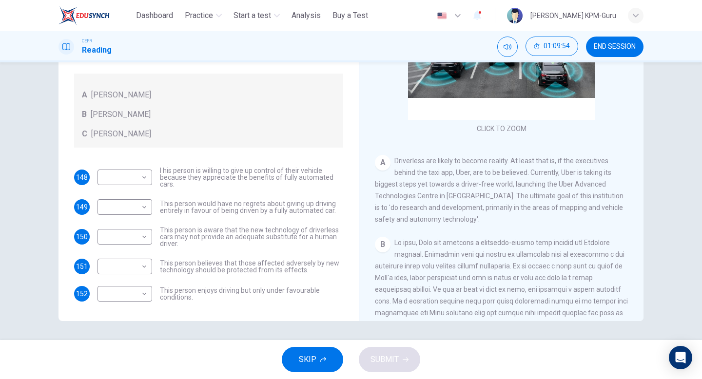
scroll to position [100, 0]
click at [133, 178] on body "This site uses cookies, as explained in our Privacy Policy . If you agree to th…" at bounding box center [351, 189] width 702 height 379
click at [207, 192] on div at bounding box center [351, 189] width 702 height 379
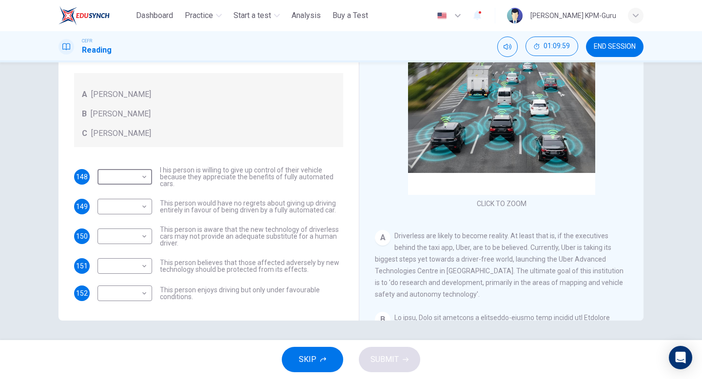
scroll to position [0, 0]
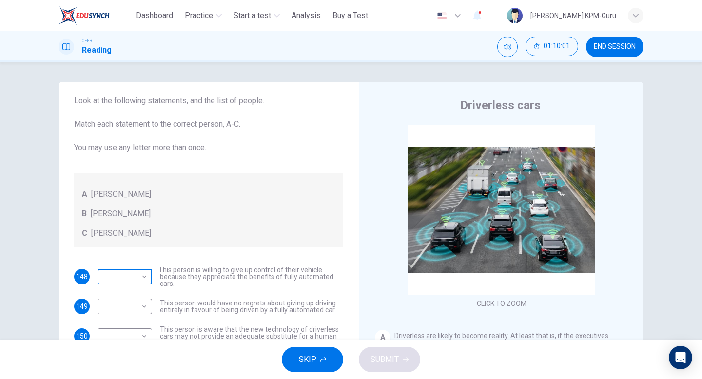
click at [133, 282] on body "This site uses cookies, as explained in our Privacy Policy . If you agree to th…" at bounding box center [351, 189] width 702 height 379
click at [137, 294] on li "A" at bounding box center [125, 293] width 55 height 16
type input "*"
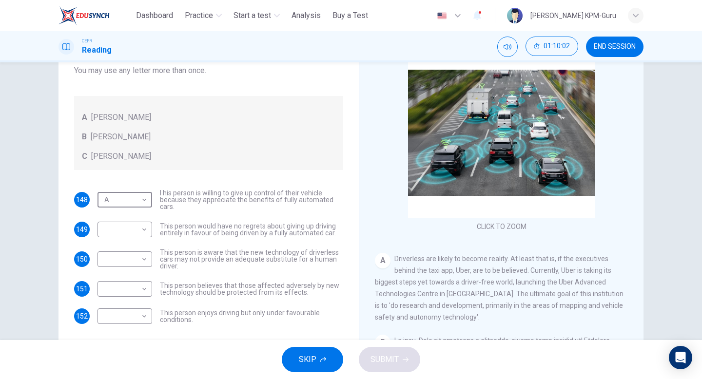
scroll to position [90, 0]
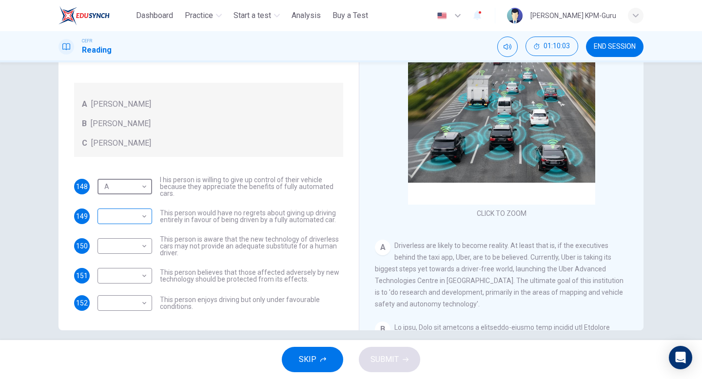
click at [138, 211] on body "This site uses cookies, as explained in our Privacy Policy . If you agree to th…" at bounding box center [351, 189] width 702 height 379
click at [124, 243] on li "B" at bounding box center [125, 248] width 55 height 16
type input "*"
click at [150, 250] on div "​ ​" at bounding box center [125, 247] width 55 height 16
click at [142, 239] on body "This site uses cookies, as explained in our Privacy Policy . If you agree to th…" at bounding box center [351, 189] width 702 height 379
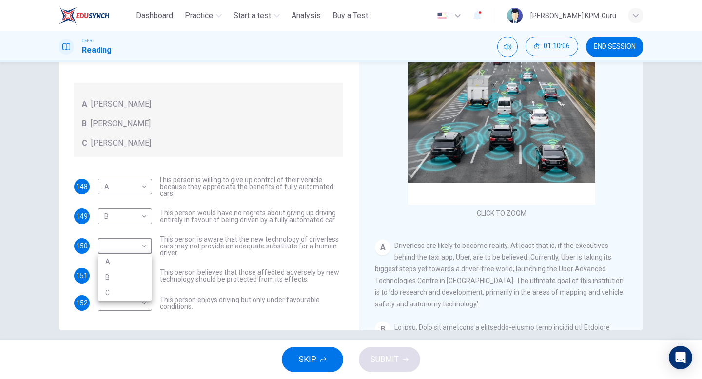
click at [129, 258] on li "A" at bounding box center [125, 262] width 55 height 16
click at [143, 247] on body "This site uses cookies, as explained in our Privacy Policy . If you agree to th…" at bounding box center [351, 189] width 702 height 379
click at [136, 289] on li "C" at bounding box center [125, 293] width 55 height 16
type input "*"
click at [151, 275] on div "​ ​" at bounding box center [125, 276] width 55 height 16
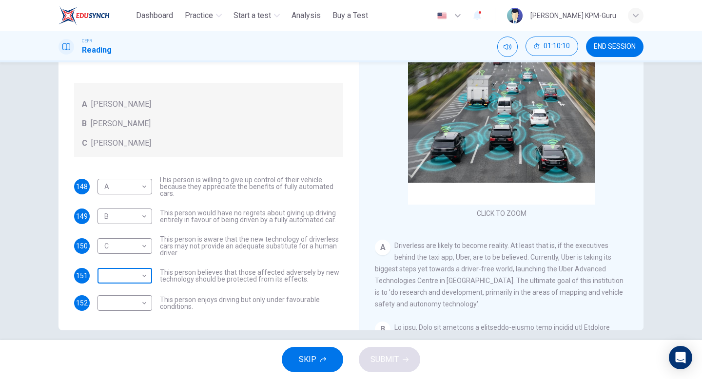
click at [144, 275] on body "This site uses cookies, as explained in our Privacy Policy . If you agree to th…" at bounding box center [351, 189] width 702 height 379
click at [125, 303] on li "B" at bounding box center [125, 307] width 55 height 16
type input "*"
click at [148, 306] on body "This site uses cookies, as explained in our Privacy Policy . If you agree to th…" at bounding box center [351, 189] width 702 height 379
click at [140, 314] on li "A" at bounding box center [125, 319] width 55 height 16
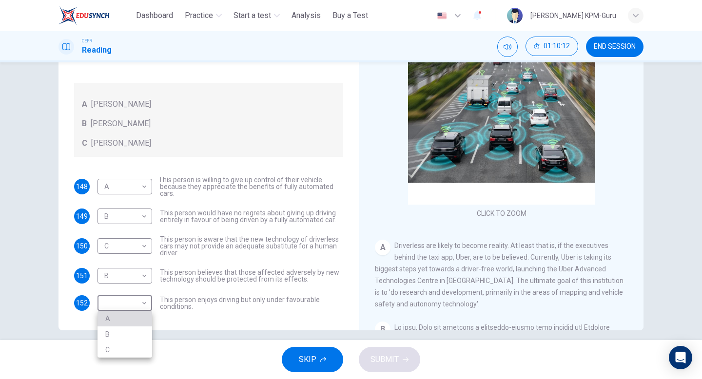
type input "*"
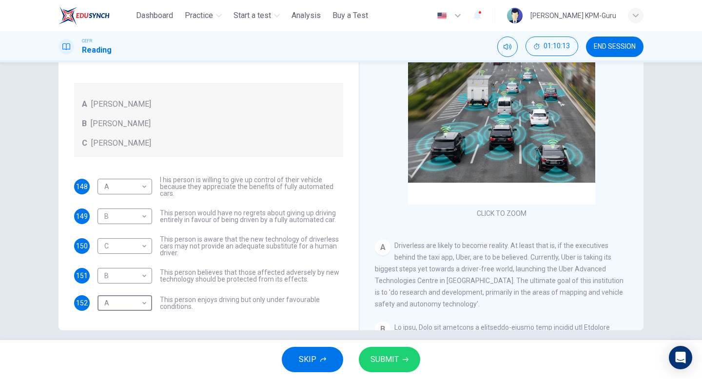
click at [413, 363] on button "SUBMIT" at bounding box center [389, 359] width 61 height 25
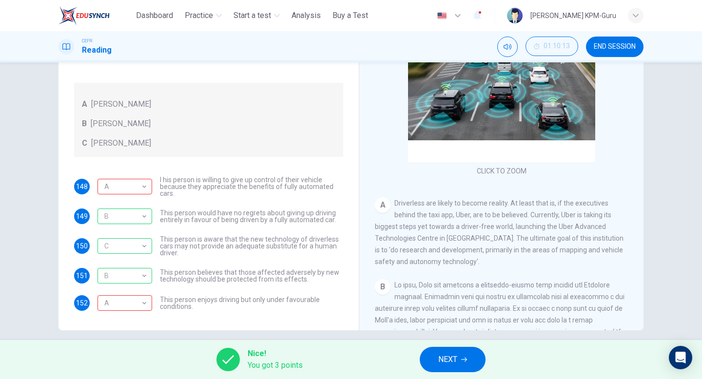
scroll to position [43, 0]
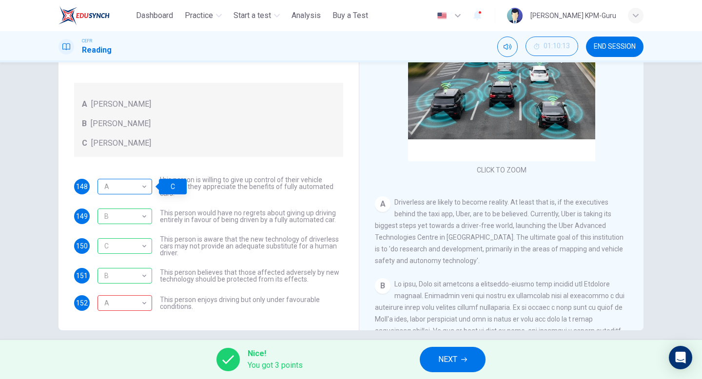
click at [142, 186] on div "A" at bounding box center [123, 187] width 51 height 28
click at [472, 365] on button "NEXT" at bounding box center [453, 359] width 66 height 25
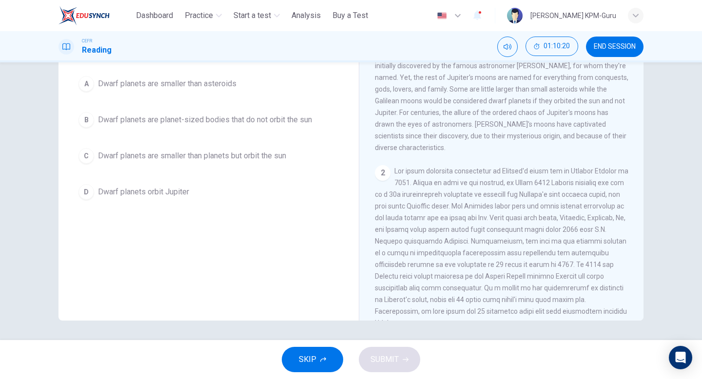
scroll to position [0, 0]
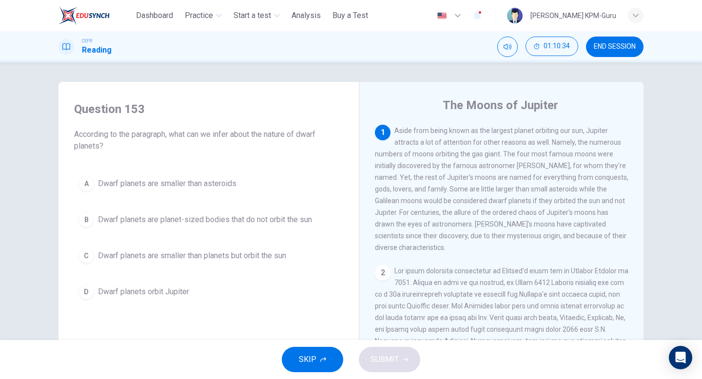
click at [87, 182] on div "A" at bounding box center [87, 184] width 16 height 16
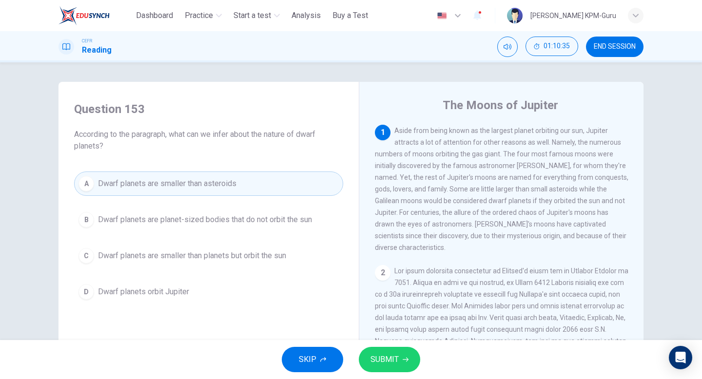
click at [91, 215] on div "B" at bounding box center [87, 220] width 16 height 16
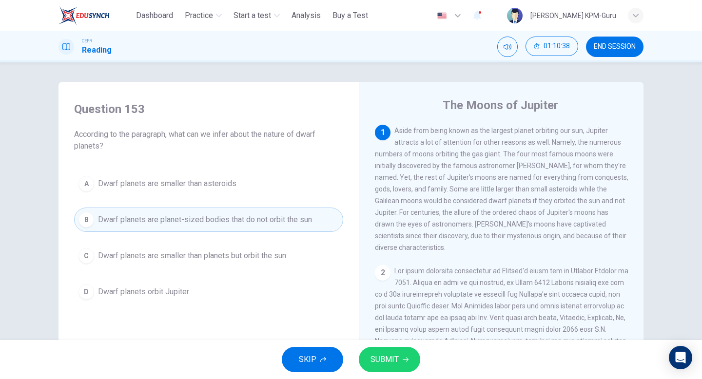
click at [236, 258] on span "Dwarf planets are smaller than planets but orbit the sun" at bounding box center [192, 256] width 188 height 12
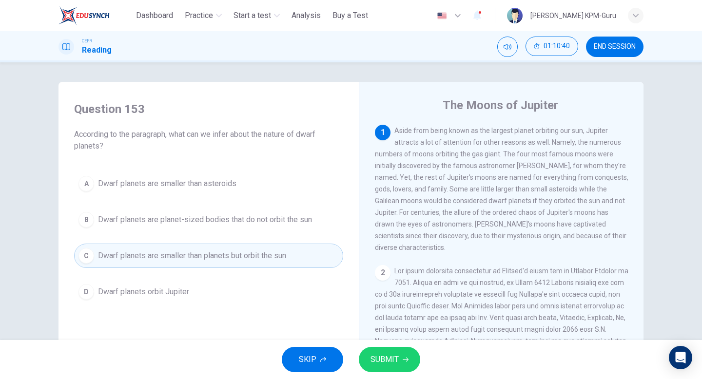
click at [380, 351] on button "SUBMIT" at bounding box center [389, 359] width 61 height 25
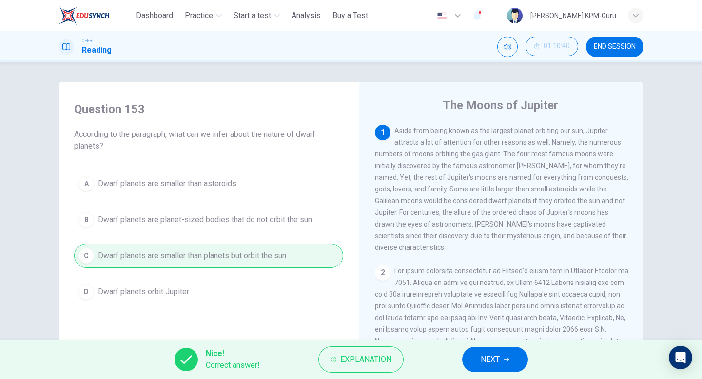
click at [486, 357] on span "NEXT" at bounding box center [490, 360] width 19 height 14
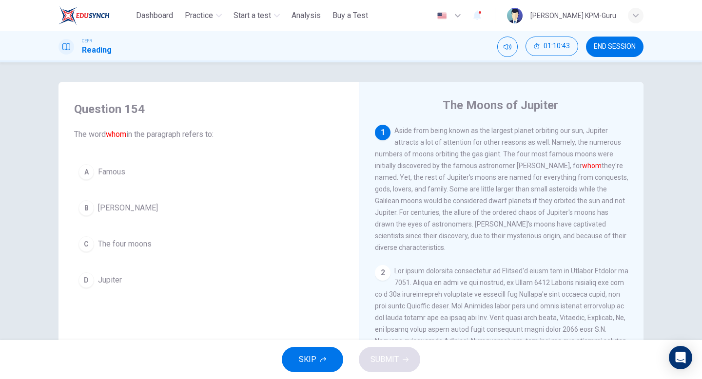
click at [115, 273] on button "D Jupiter" at bounding box center [208, 280] width 269 height 24
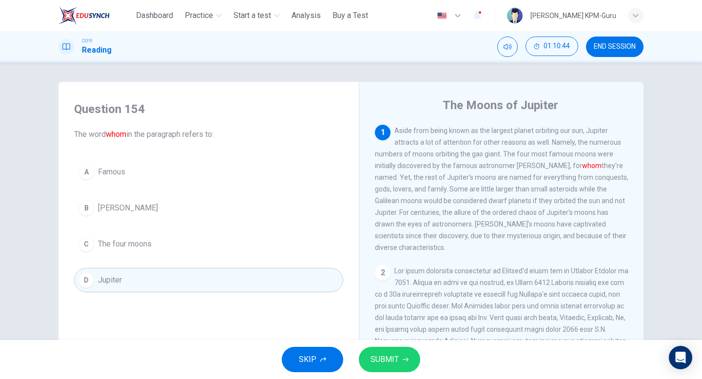
click at [387, 357] on span "SUBMIT" at bounding box center [385, 360] width 28 height 14
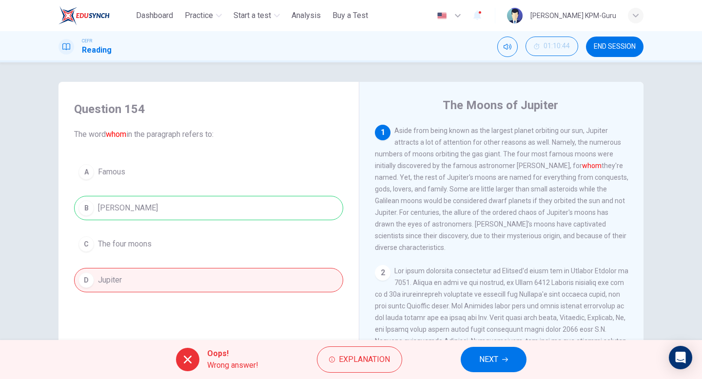
click at [445, 349] on div "Oops! Wrong answer! Explanation NEXT" at bounding box center [351, 359] width 702 height 39
click at [505, 355] on button "NEXT" at bounding box center [494, 359] width 66 height 25
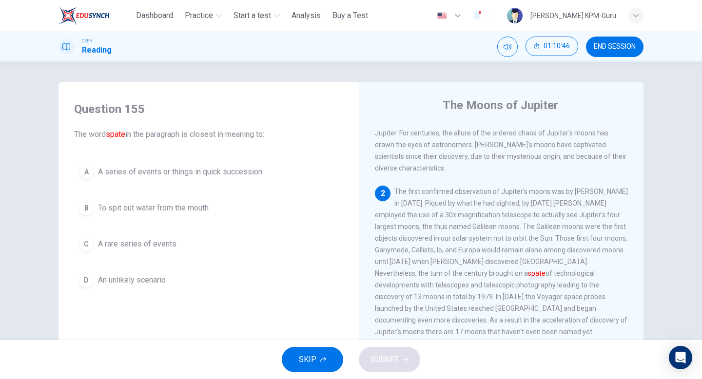
scroll to position [80, 0]
click at [150, 214] on span "To spit out water from the mouth" at bounding box center [153, 208] width 111 height 12
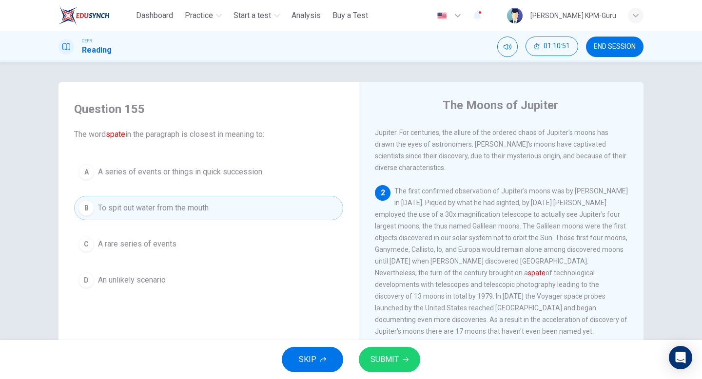
click at [185, 182] on button "A A series of events or things in quick succession" at bounding box center [208, 172] width 269 height 24
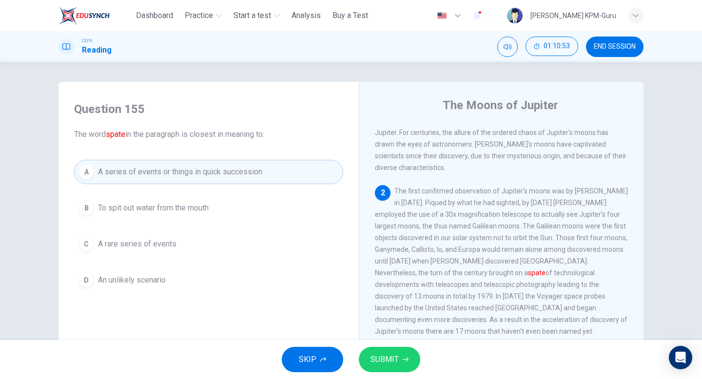
click at [191, 209] on span "To spit out water from the mouth" at bounding box center [153, 208] width 111 height 12
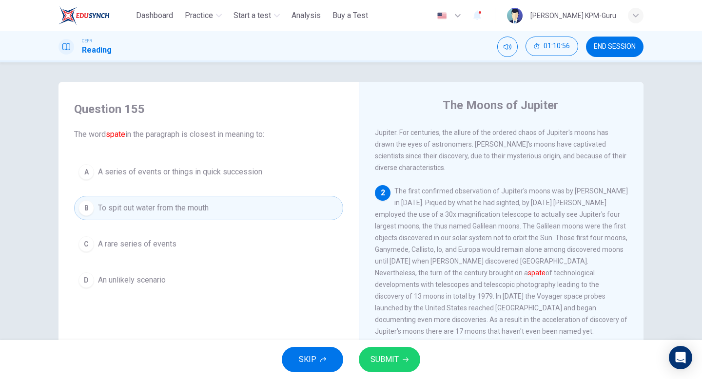
click at [170, 244] on span "A rare series of events" at bounding box center [137, 245] width 79 height 12
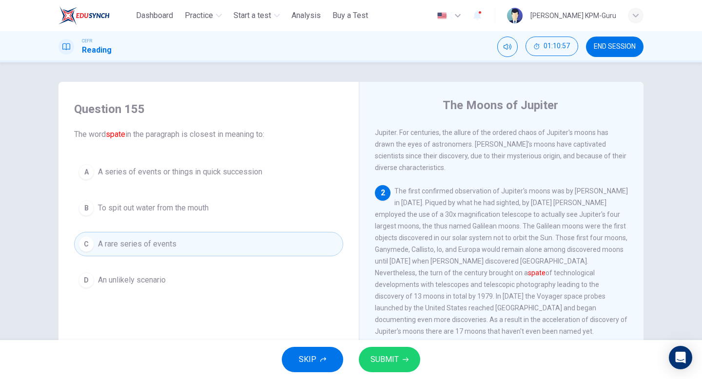
click at [386, 353] on span "SUBMIT" at bounding box center [385, 360] width 28 height 14
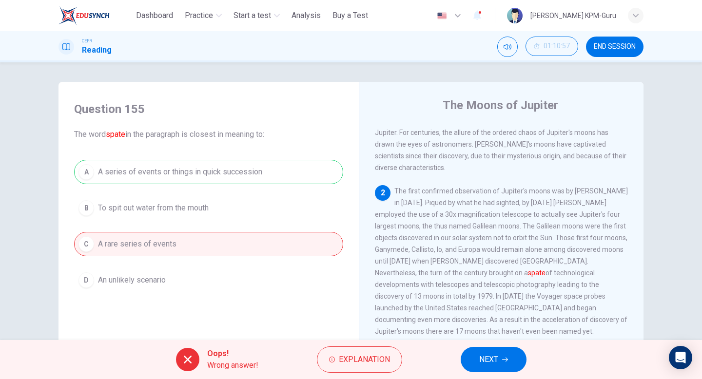
click at [477, 368] on button "NEXT" at bounding box center [494, 359] width 66 height 25
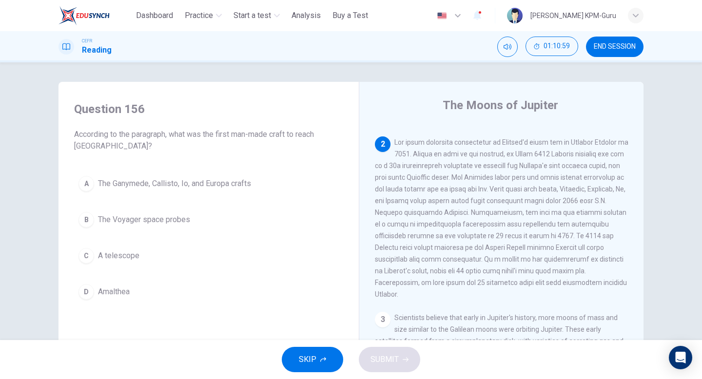
scroll to position [126, 0]
click at [120, 252] on span "A telescope" at bounding box center [118, 256] width 41 height 12
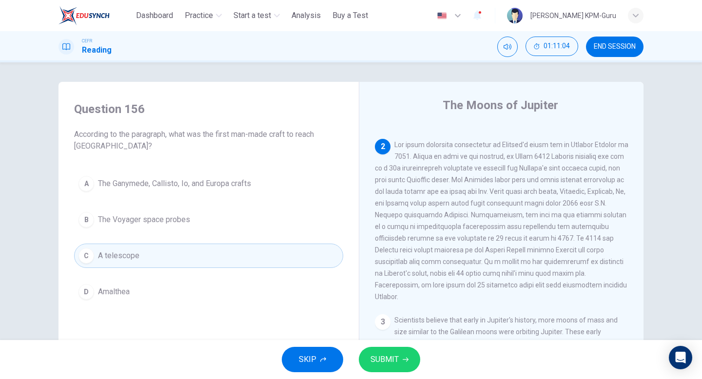
click at [150, 225] on span "The Voyager space probes" at bounding box center [144, 220] width 92 height 12
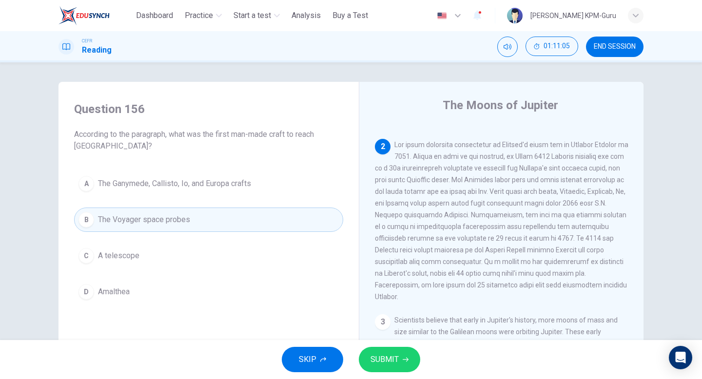
click at [384, 359] on span "SUBMIT" at bounding box center [385, 360] width 28 height 14
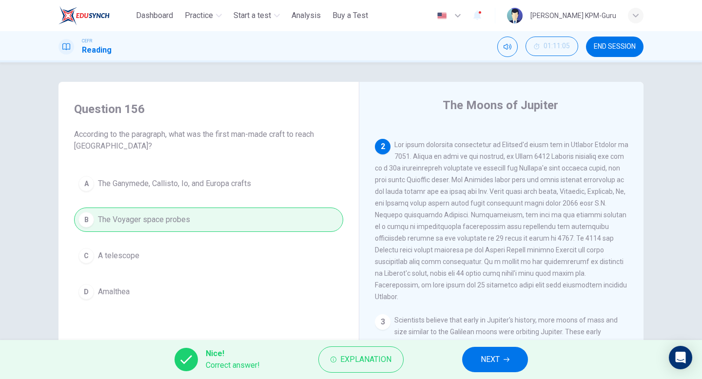
click at [488, 360] on span "NEXT" at bounding box center [490, 360] width 19 height 14
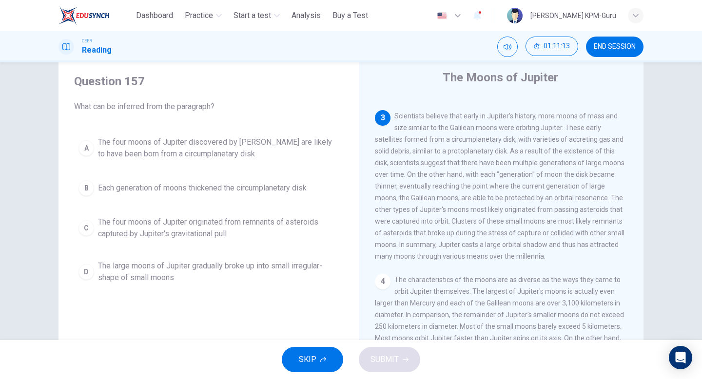
scroll to position [27, 0]
click at [189, 150] on span "The four moons of Jupiter discovered by [PERSON_NAME] are likely to have been b…" at bounding box center [218, 148] width 241 height 23
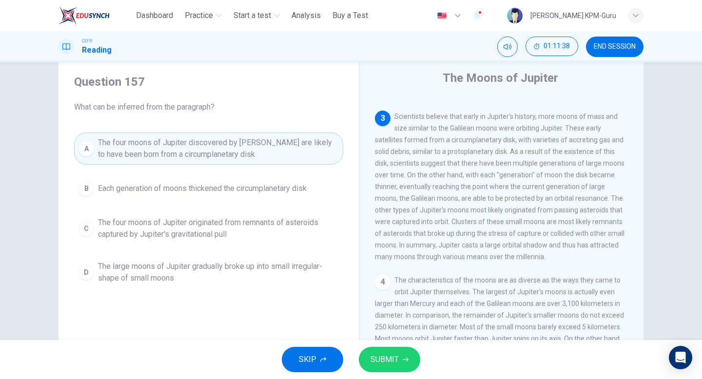
click at [403, 361] on icon "button" at bounding box center [406, 360] width 6 height 6
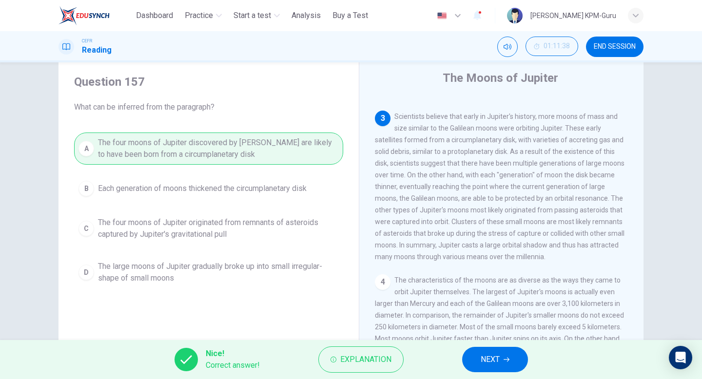
click at [506, 367] on button "NEXT" at bounding box center [495, 359] width 66 height 25
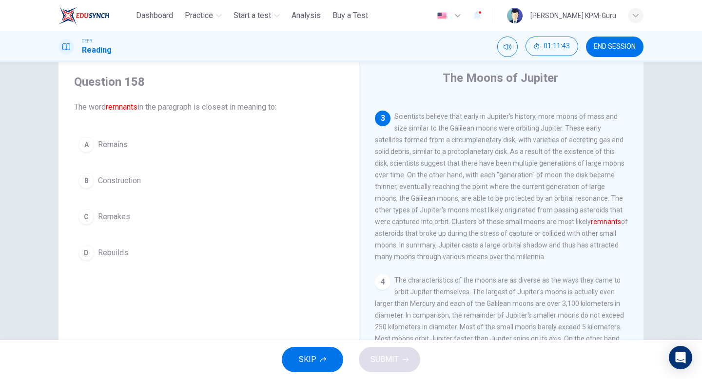
click at [122, 250] on span "Rebuilds" at bounding box center [113, 253] width 30 height 12
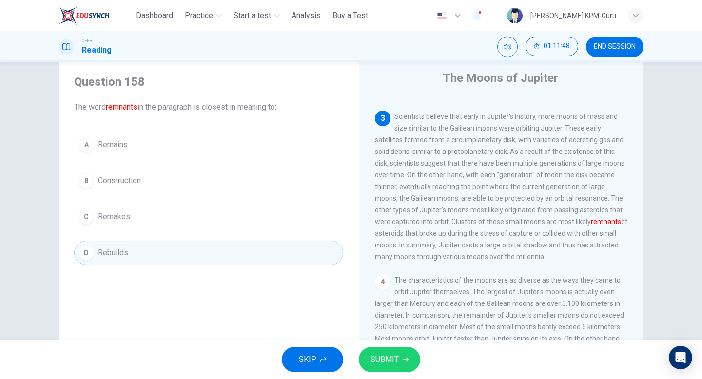
click at [109, 151] on button "A Remains" at bounding box center [208, 145] width 269 height 24
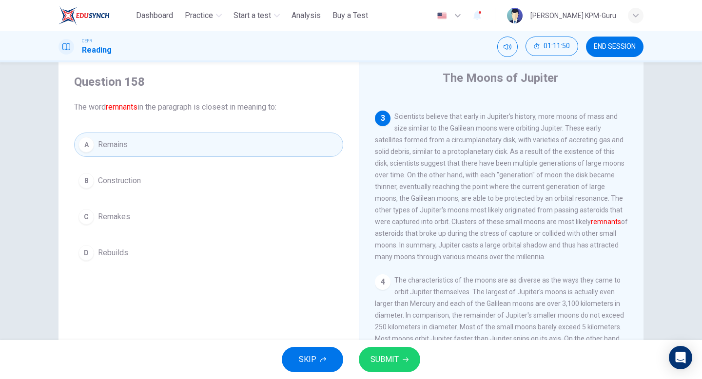
click at [119, 220] on span "Remakes" at bounding box center [114, 217] width 32 height 12
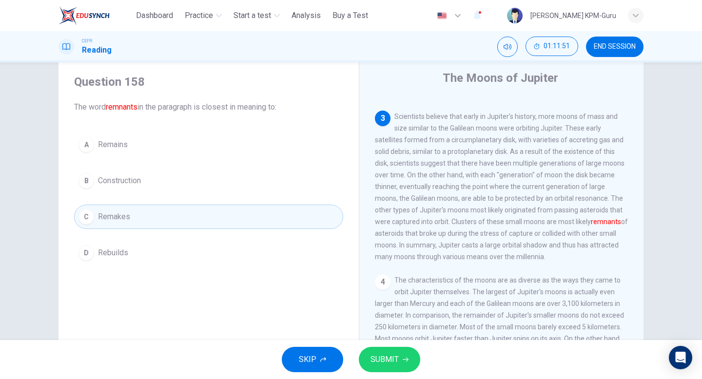
click at [382, 360] on span "SUBMIT" at bounding box center [385, 360] width 28 height 14
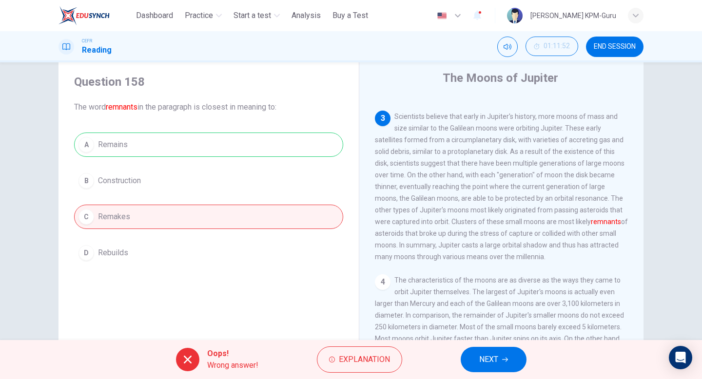
click at [512, 362] on button "NEXT" at bounding box center [494, 359] width 66 height 25
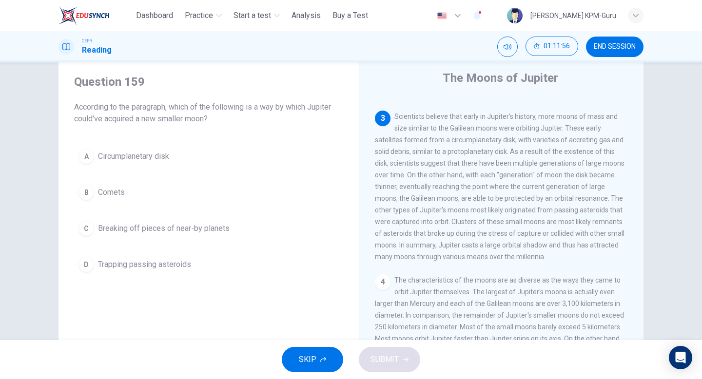
click at [118, 190] on span "Comets" at bounding box center [111, 193] width 27 height 12
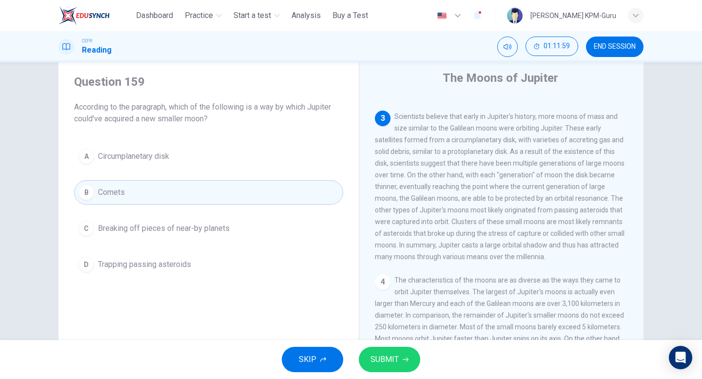
click at [158, 262] on span "Trapping passing asteroids" at bounding box center [144, 265] width 93 height 12
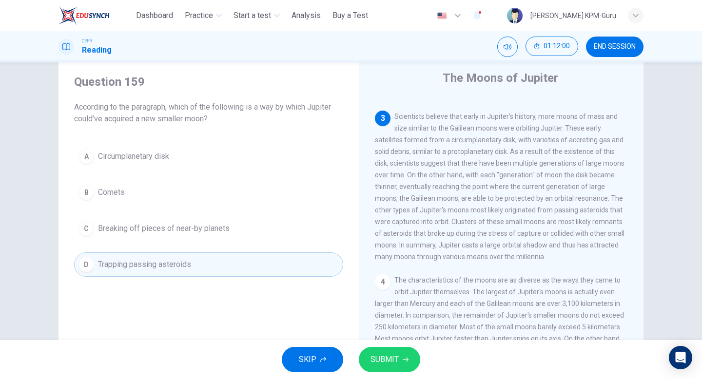
click at [375, 359] on span "SUBMIT" at bounding box center [385, 360] width 28 height 14
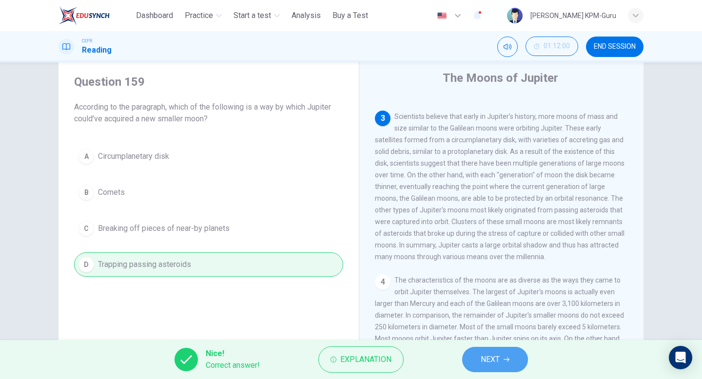
click at [502, 365] on button "NEXT" at bounding box center [495, 359] width 66 height 25
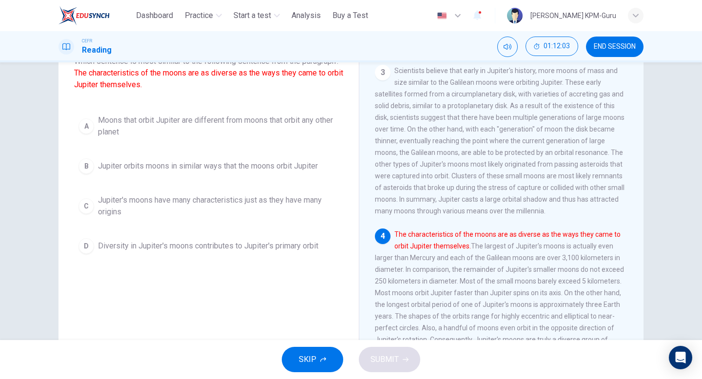
scroll to position [39, 0]
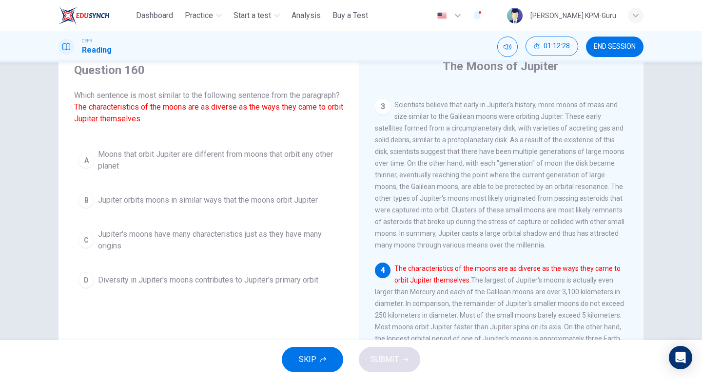
click at [174, 286] on span "Diversity in Jupiter's moons contributes to Jupiter's primary orbit" at bounding box center [208, 281] width 220 height 12
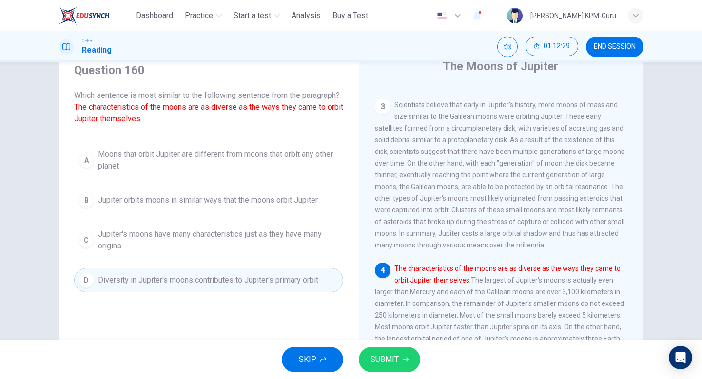
click at [395, 357] on span "SUBMIT" at bounding box center [385, 360] width 28 height 14
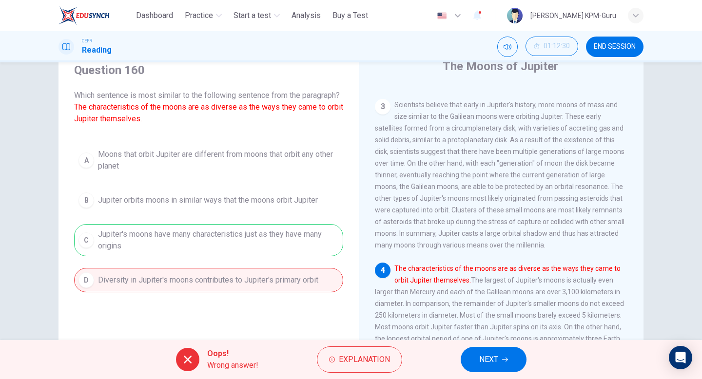
click at [488, 357] on span "NEXT" at bounding box center [488, 360] width 19 height 14
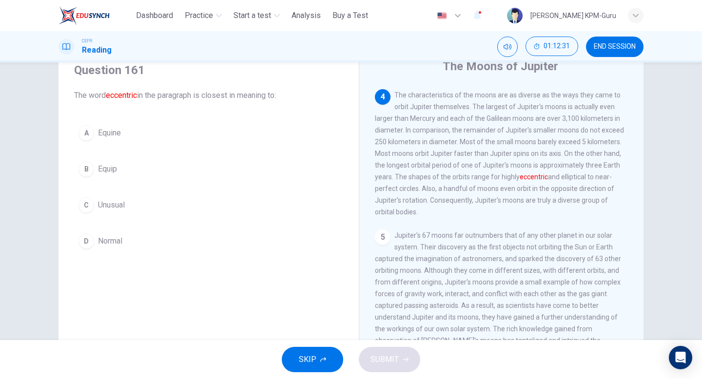
scroll to position [487, 0]
click at [103, 206] on span "Unusual" at bounding box center [111, 205] width 27 height 12
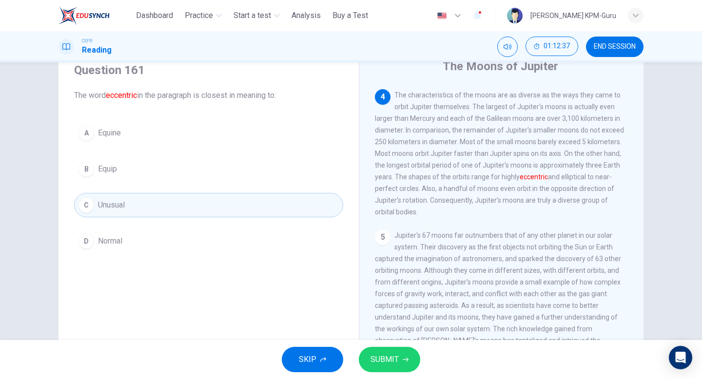
click at [394, 362] on span "SUBMIT" at bounding box center [385, 360] width 28 height 14
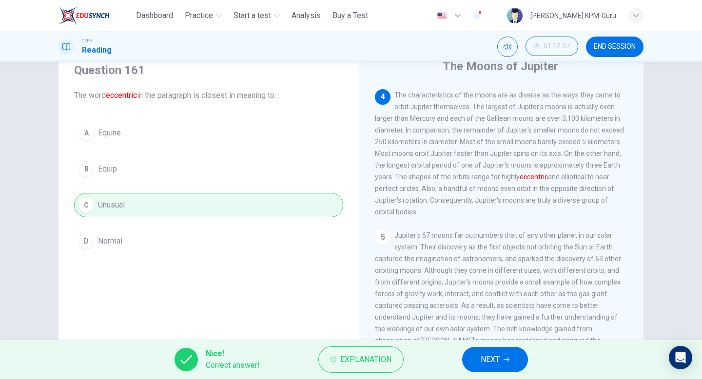
click at [494, 354] on span "NEXT" at bounding box center [490, 360] width 19 height 14
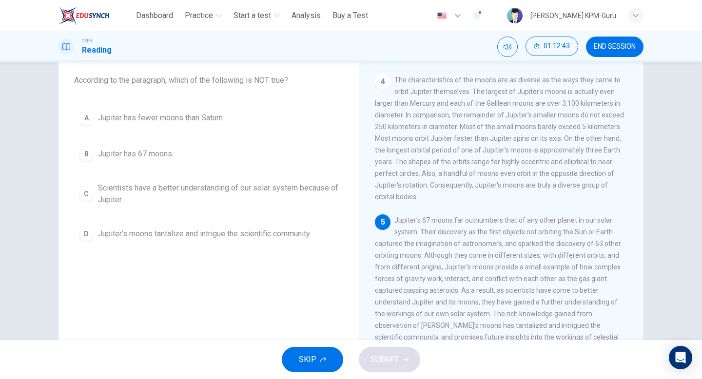
scroll to position [32, 0]
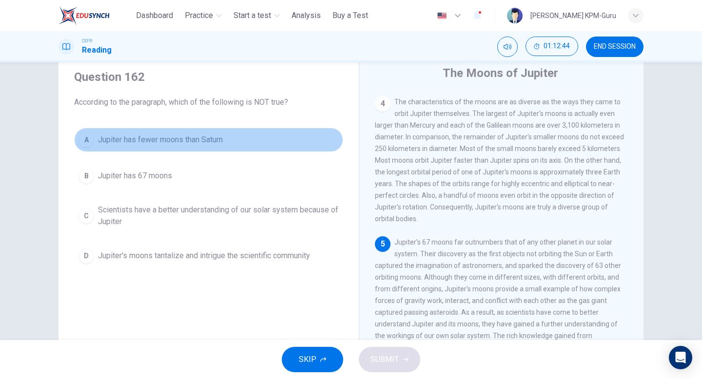
click at [143, 134] on button "A Jupiter has fewer moons than Saturn" at bounding box center [208, 140] width 269 height 24
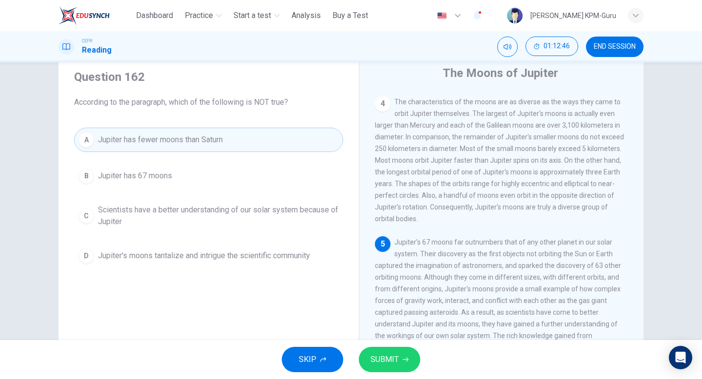
click at [406, 374] on div "SKIP SUBMIT" at bounding box center [351, 359] width 702 height 39
click at [389, 367] on button "SUBMIT" at bounding box center [389, 359] width 61 height 25
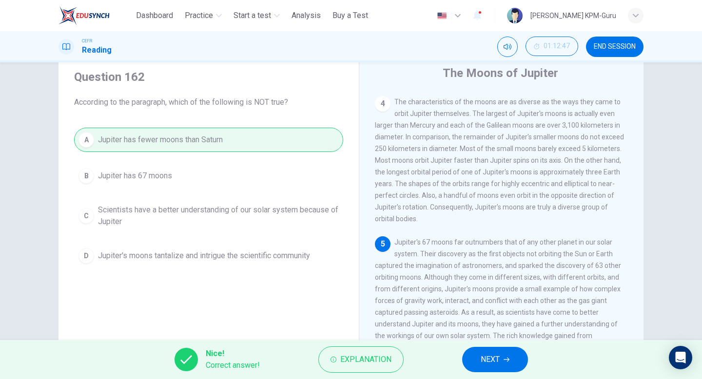
click at [528, 358] on button "NEXT" at bounding box center [495, 359] width 66 height 25
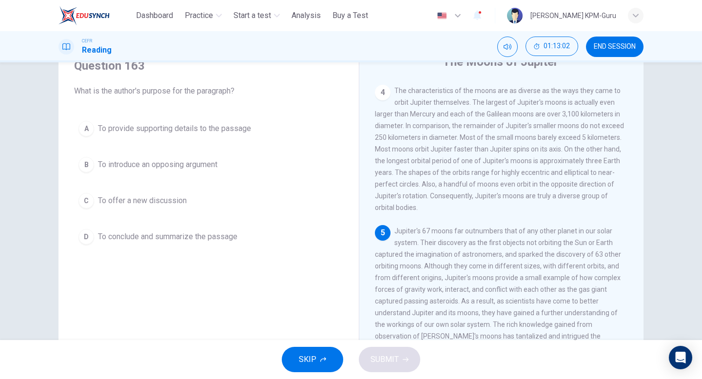
scroll to position [38, 0]
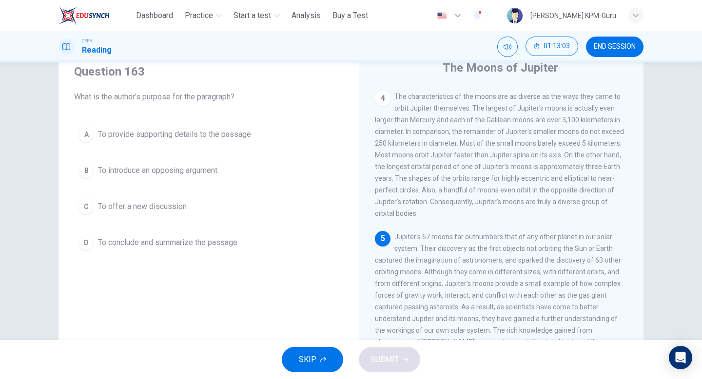
click at [150, 170] on span "To introduce an opposing argument" at bounding box center [157, 171] width 119 height 12
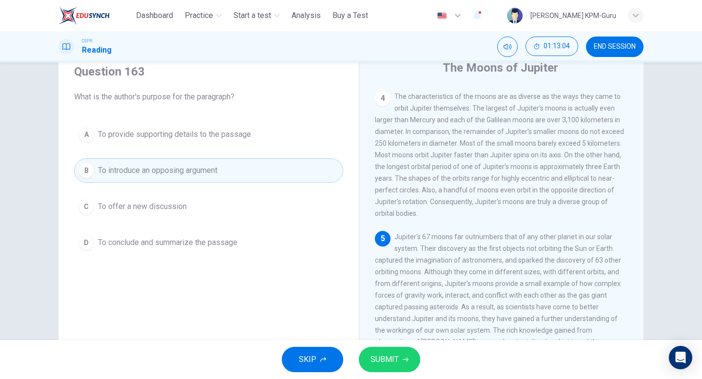
click at [411, 375] on div "SKIP SUBMIT" at bounding box center [351, 359] width 702 height 39
click at [388, 361] on span "SUBMIT" at bounding box center [385, 360] width 28 height 14
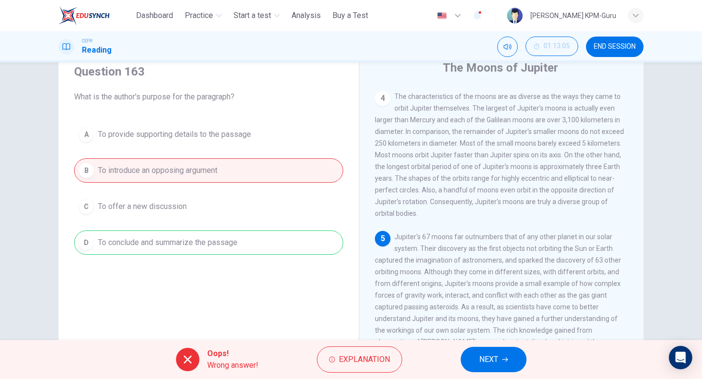
click at [472, 350] on button "NEXT" at bounding box center [494, 359] width 66 height 25
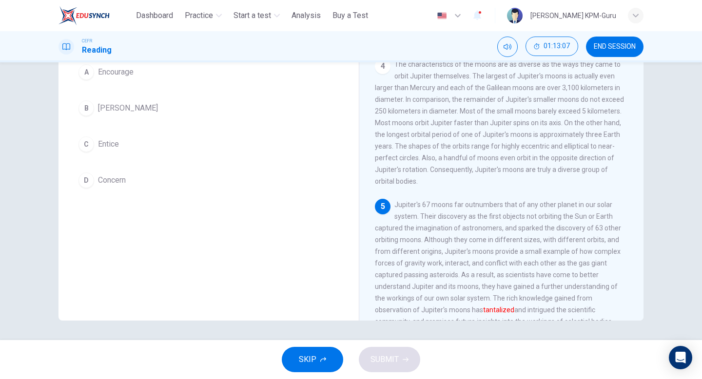
scroll to position [67, 0]
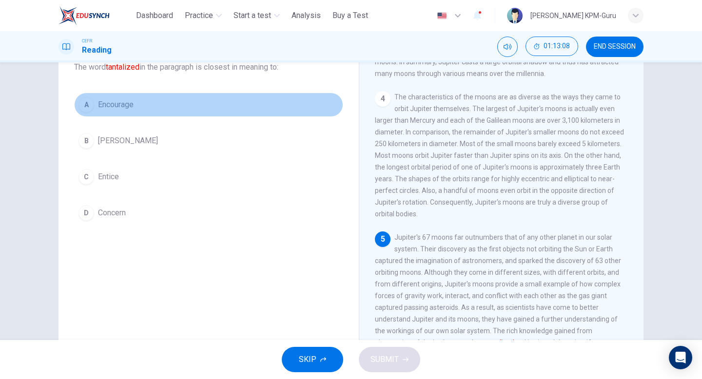
click at [122, 107] on span "Encourage" at bounding box center [116, 105] width 36 height 12
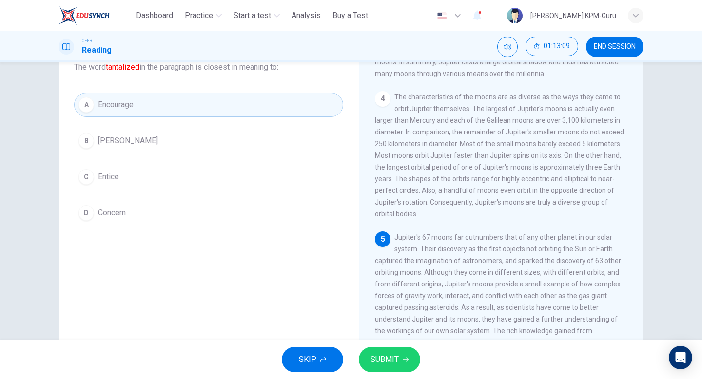
click at [384, 358] on span "SUBMIT" at bounding box center [385, 360] width 28 height 14
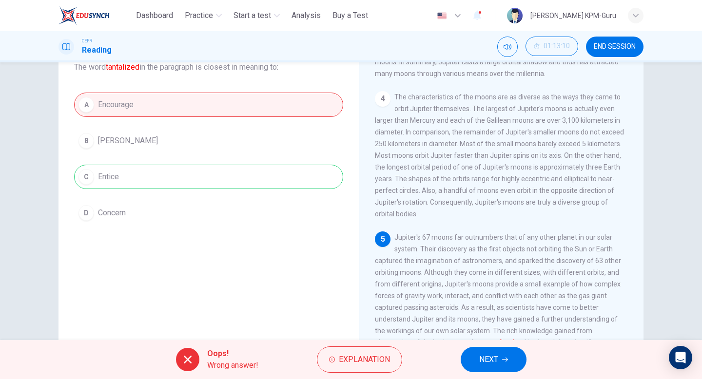
click at [487, 372] on button "NEXT" at bounding box center [494, 359] width 66 height 25
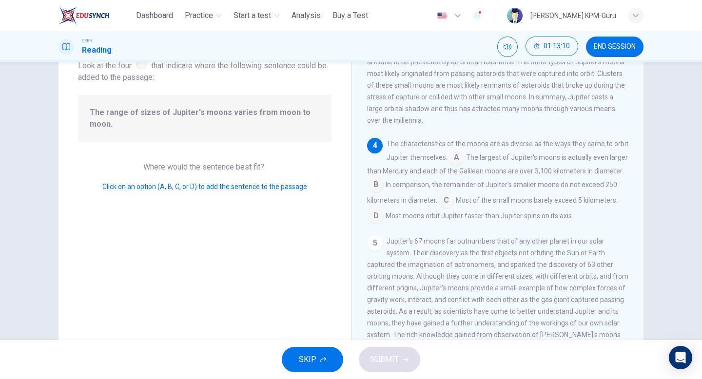
scroll to position [377, 0]
click at [453, 165] on input at bounding box center [457, 158] width 16 height 16
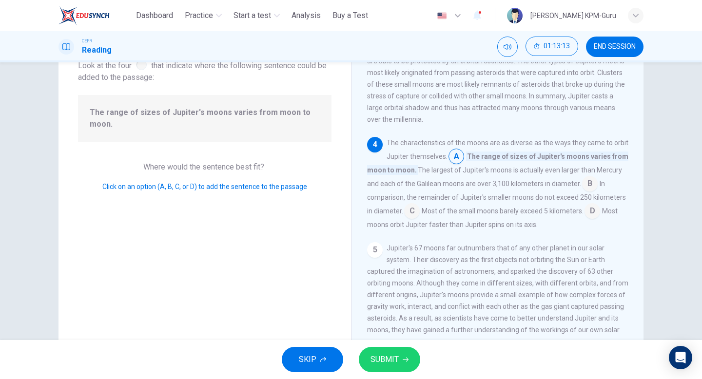
click at [590, 193] on input at bounding box center [590, 185] width 16 height 16
click at [600, 220] on input at bounding box center [593, 212] width 16 height 16
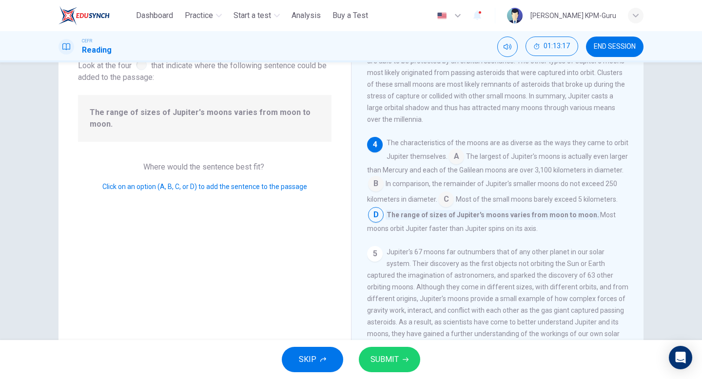
click at [404, 370] on button "SUBMIT" at bounding box center [389, 359] width 61 height 25
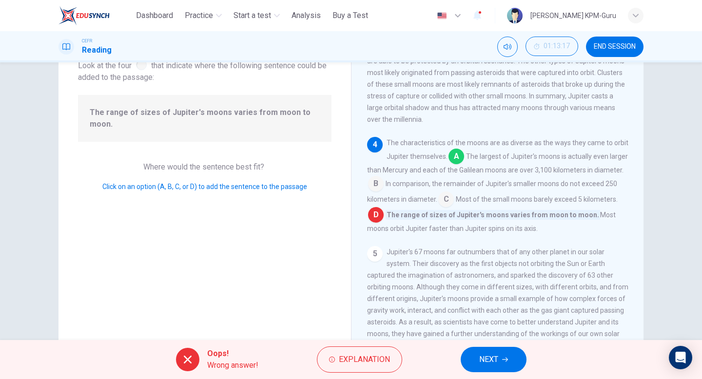
click at [479, 358] on span "NEXT" at bounding box center [488, 360] width 19 height 14
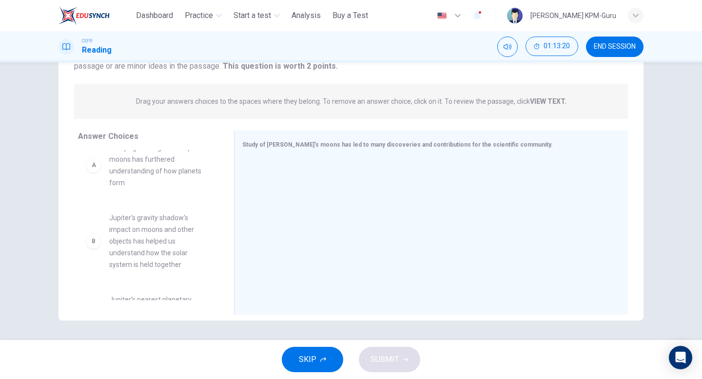
scroll to position [0, 0]
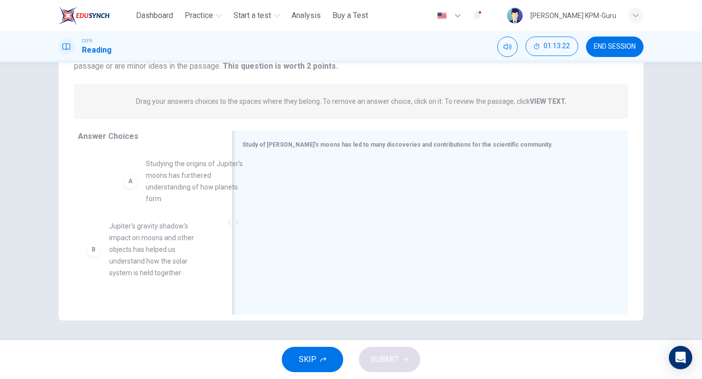
drag, startPoint x: 170, startPoint y: 187, endPoint x: 241, endPoint y: 187, distance: 71.7
click at [241, 187] on div at bounding box center [428, 224] width 386 height 131
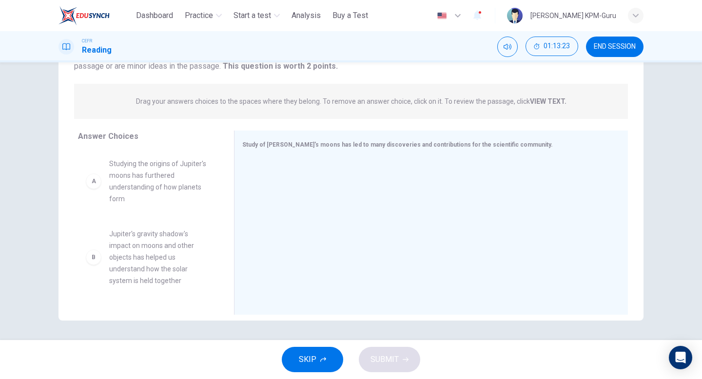
scroll to position [26, 0]
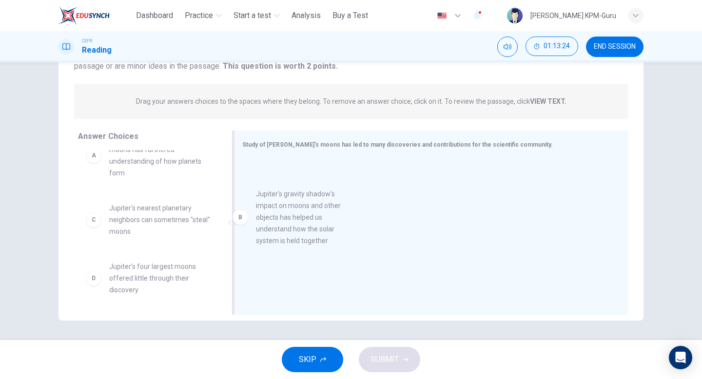
drag, startPoint x: 177, startPoint y: 228, endPoint x: 326, endPoint y: 214, distance: 149.9
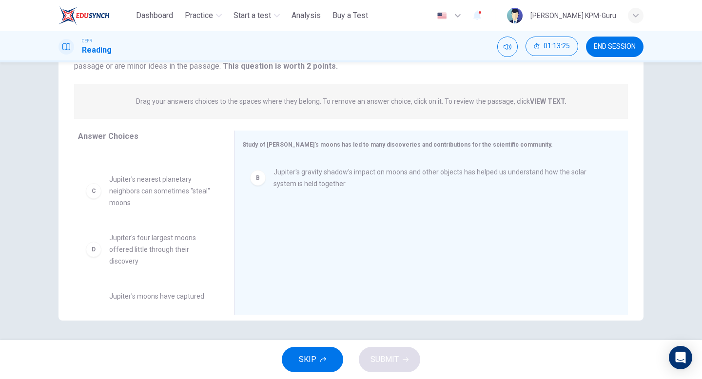
scroll to position [58, 0]
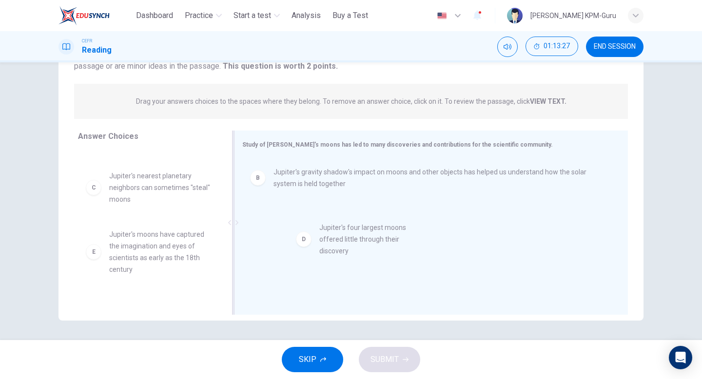
drag, startPoint x: 167, startPoint y: 239, endPoint x: 380, endPoint y: 232, distance: 212.8
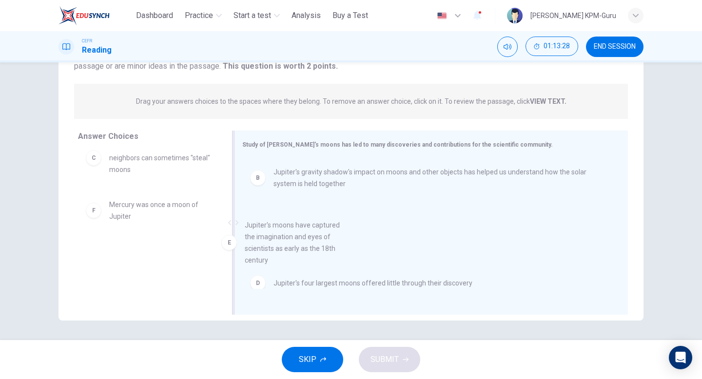
scroll to position [2, 0]
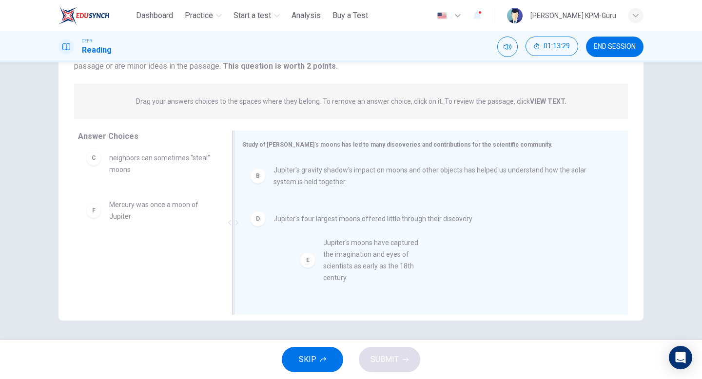
drag, startPoint x: 140, startPoint y: 222, endPoint x: 354, endPoint y: 259, distance: 217.3
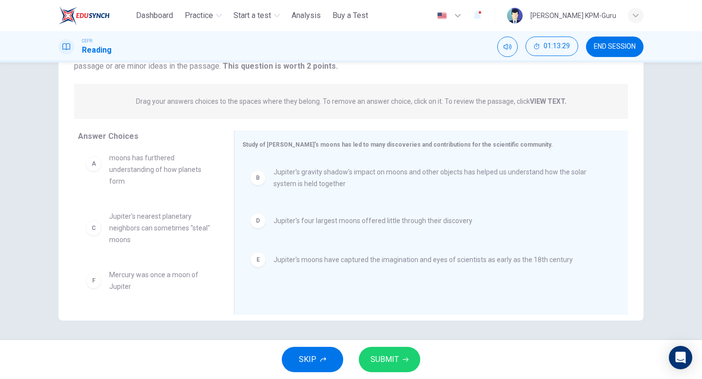
scroll to position [18, 0]
click at [387, 348] on button "SUBMIT" at bounding box center [389, 359] width 61 height 25
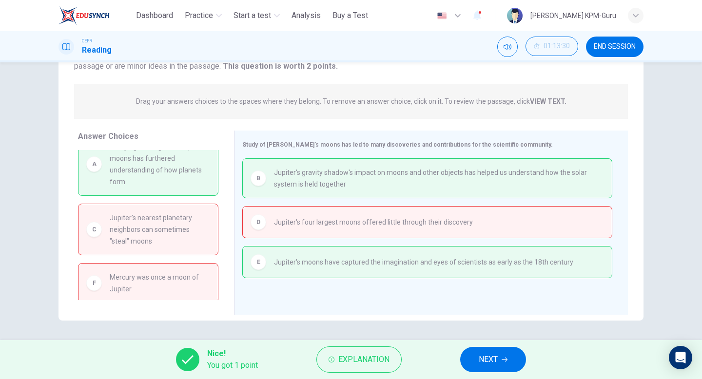
scroll to position [0, 0]
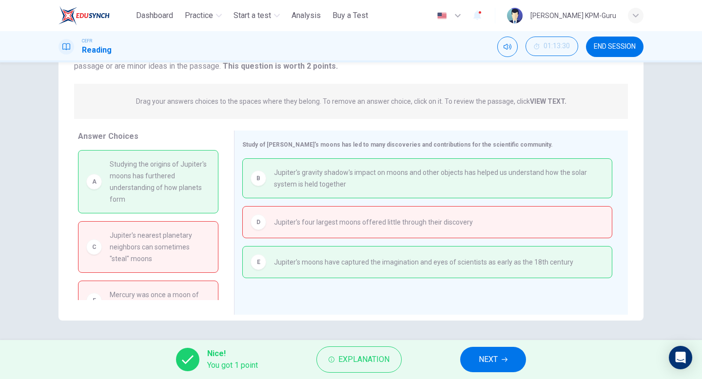
click at [485, 360] on span "NEXT" at bounding box center [488, 360] width 19 height 14
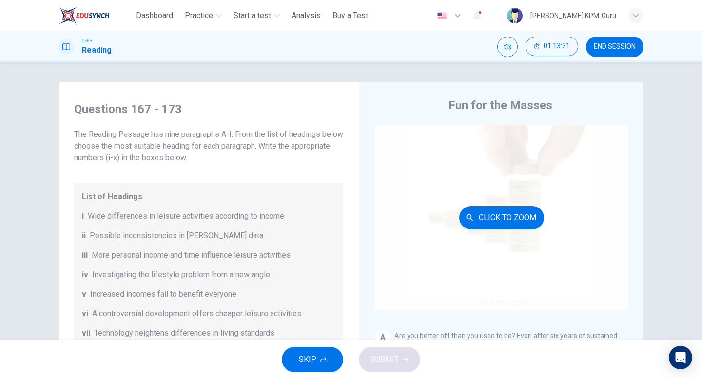
click at [463, 219] on button "Click to Zoom" at bounding box center [501, 217] width 85 height 23
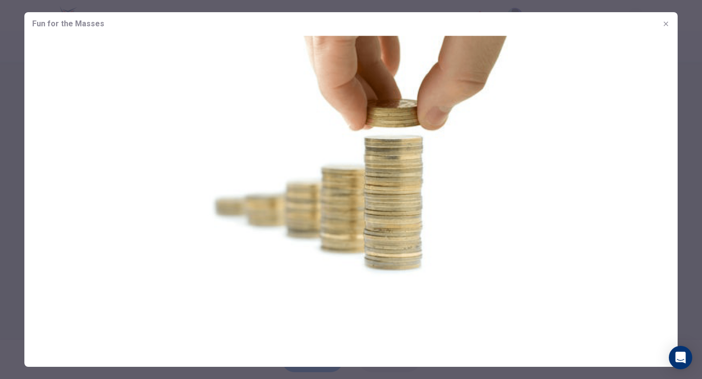
click at [669, 20] on button "button" at bounding box center [666, 24] width 16 height 16
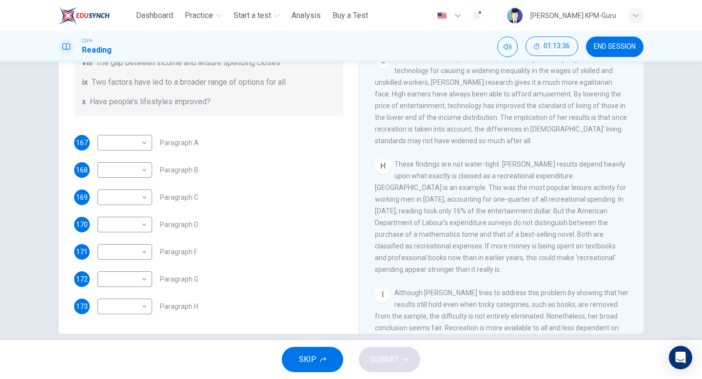
scroll to position [100, 0]
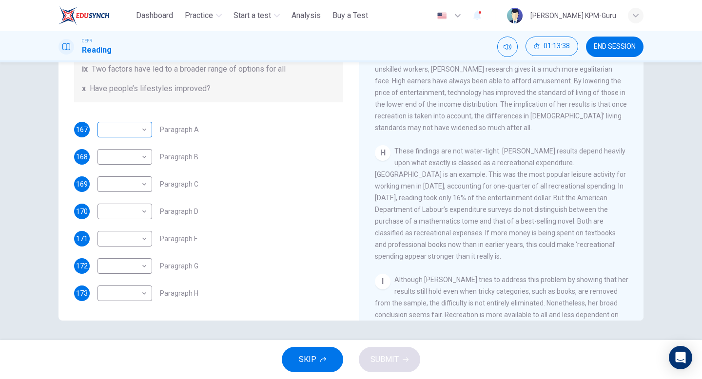
click at [146, 135] on body "This site uses cookies, as explained in our Privacy Policy . If you agree to th…" at bounding box center [351, 189] width 702 height 379
click at [137, 143] on li "i" at bounding box center [125, 146] width 55 height 16
type input "*"
click at [146, 153] on body "This site uses cookies, as explained in our Privacy Policy . If you agree to th…" at bounding box center [351, 189] width 702 height 379
click at [133, 187] on li "ii" at bounding box center [125, 188] width 55 height 16
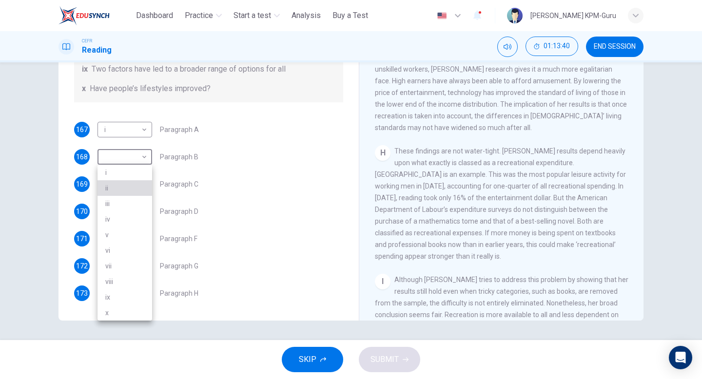
type input "**"
click at [145, 184] on body "This site uses cookies, as explained in our Privacy Policy . If you agree to th…" at bounding box center [351, 189] width 702 height 379
click at [125, 232] on li "iii" at bounding box center [125, 231] width 55 height 16
type input "***"
click at [140, 213] on body "This site uses cookies, as explained in our Privacy Policy . If you agree to th…" at bounding box center [351, 189] width 702 height 379
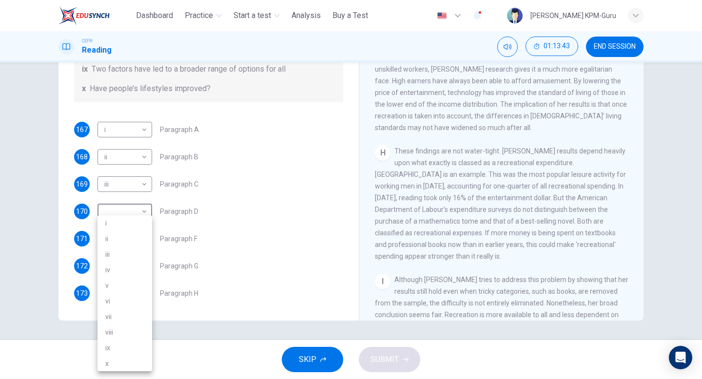
click at [125, 273] on li "iv" at bounding box center [125, 270] width 55 height 16
type input "**"
click at [143, 241] on body "This site uses cookies, as explained in our Privacy Policy . If you agree to th…" at bounding box center [351, 189] width 702 height 379
click at [124, 302] on li "vi" at bounding box center [125, 302] width 55 height 16
click at [147, 239] on body "This site uses cookies, as explained in our Privacy Policy . If you agree to th…" at bounding box center [351, 189] width 702 height 379
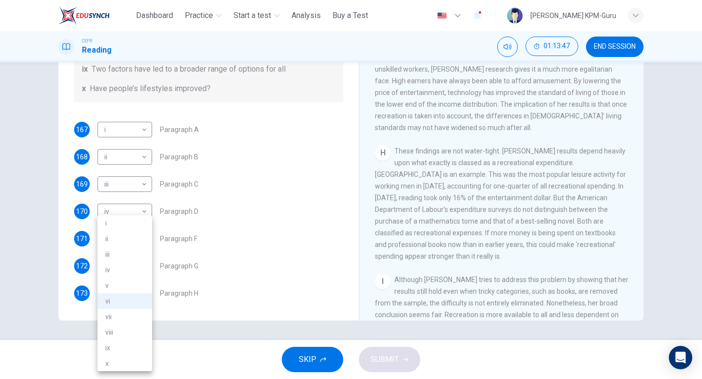
click at [134, 320] on li "vii" at bounding box center [125, 317] width 55 height 16
type input "***"
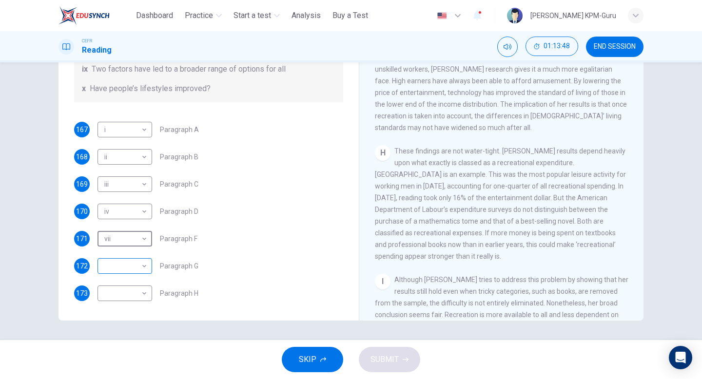
click at [146, 255] on body "This site uses cookies, as explained in our Privacy Policy . If you agree to th…" at bounding box center [351, 189] width 702 height 379
click at [127, 325] on li "viii" at bounding box center [125, 333] width 55 height 16
type input "****"
click at [144, 293] on body "This site uses cookies, as explained in our Privacy Policy . If you agree to th…" at bounding box center [351, 189] width 702 height 379
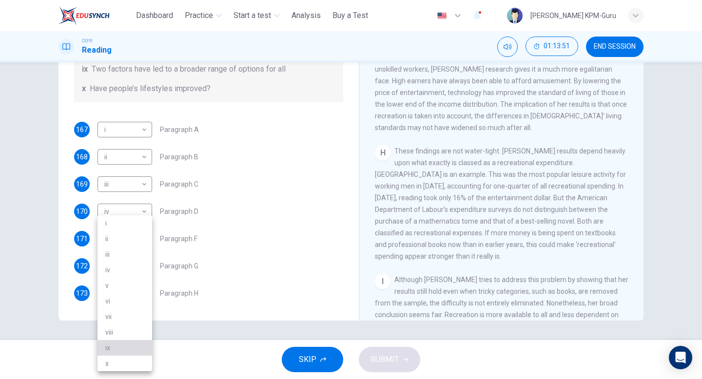
click at [130, 349] on li "ix" at bounding box center [125, 348] width 55 height 16
type input "**"
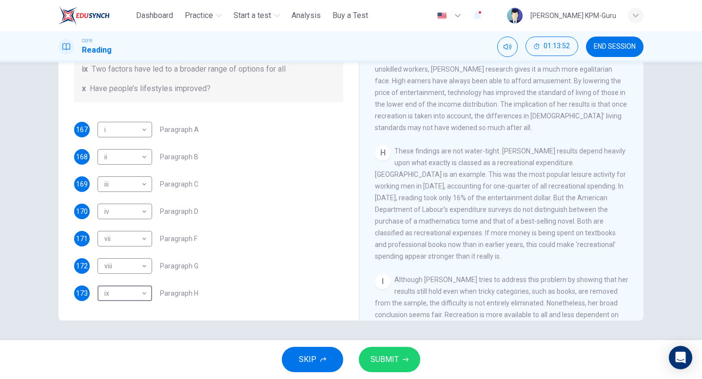
click at [365, 353] on button "SUBMIT" at bounding box center [389, 359] width 61 height 25
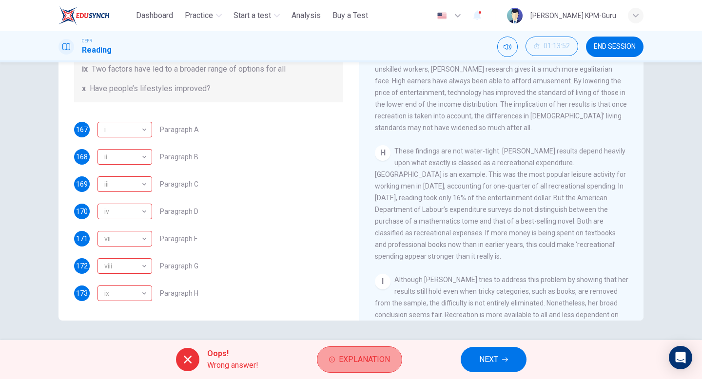
click at [355, 362] on span "Explanation" at bounding box center [364, 360] width 51 height 14
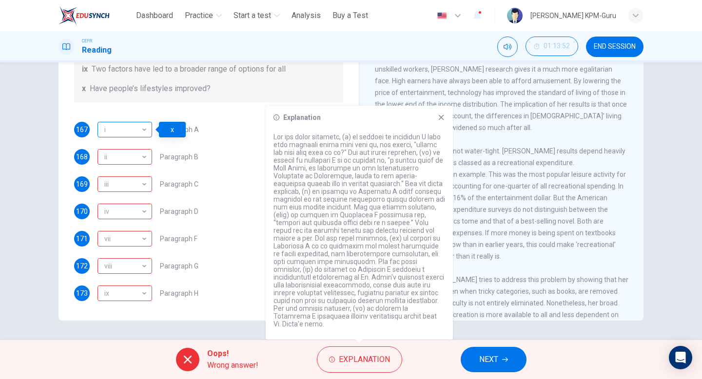
click at [130, 127] on div "i" at bounding box center [123, 130] width 51 height 28
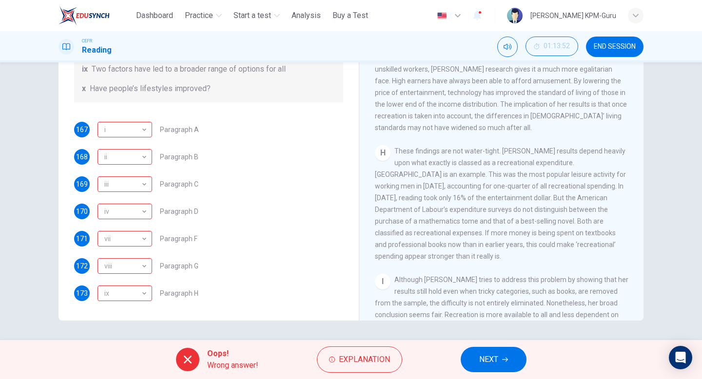
click at [481, 358] on span "NEXT" at bounding box center [488, 360] width 19 height 14
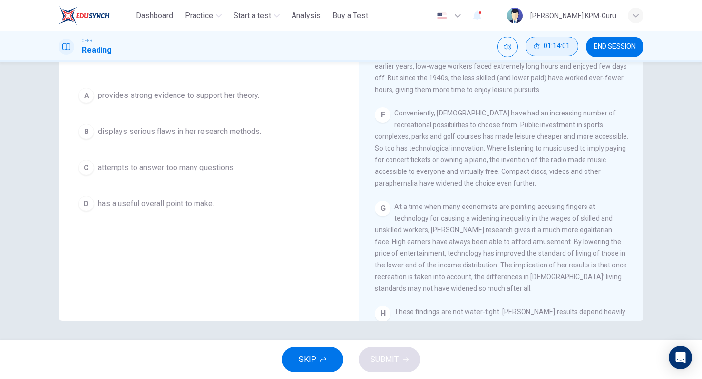
click at [536, 50] on button "01:14:01" at bounding box center [552, 47] width 53 height 20
click at [536, 50] on button "Mute" at bounding box center [541, 47] width 20 height 20
click at [536, 50] on button "Unmute" at bounding box center [541, 47] width 20 height 20
click at [569, 54] on button "Show" at bounding box center [569, 47] width 20 height 20
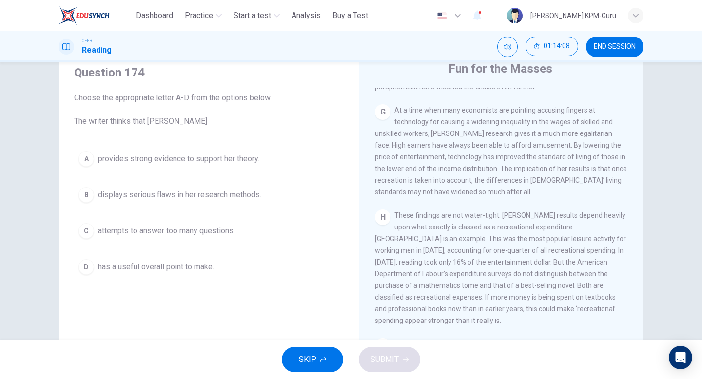
scroll to position [893, 0]
click at [105, 159] on span "provides strong evidence to support her theory." at bounding box center [178, 159] width 161 height 12
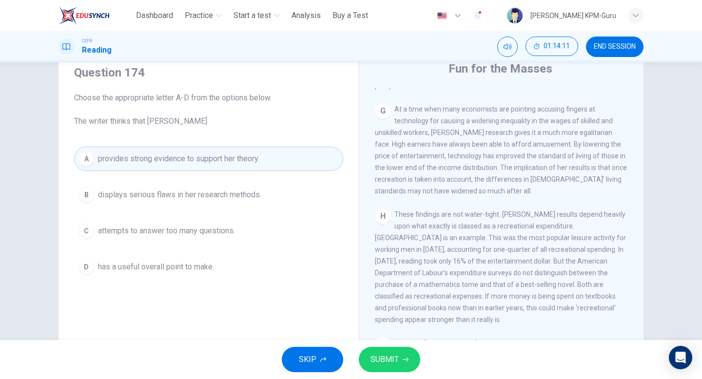
click at [394, 354] on span "SUBMIT" at bounding box center [385, 360] width 28 height 14
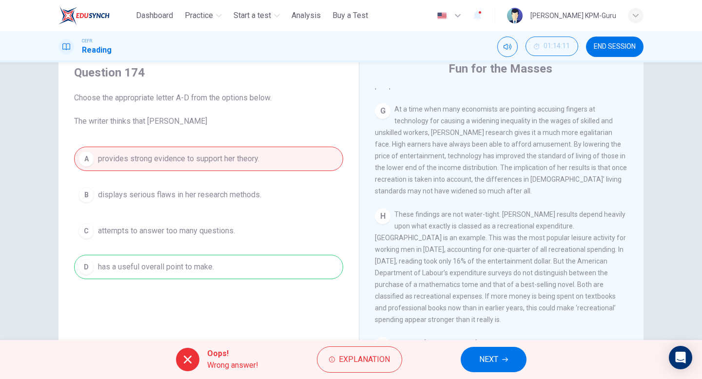
click at [503, 363] on button "NEXT" at bounding box center [494, 359] width 66 height 25
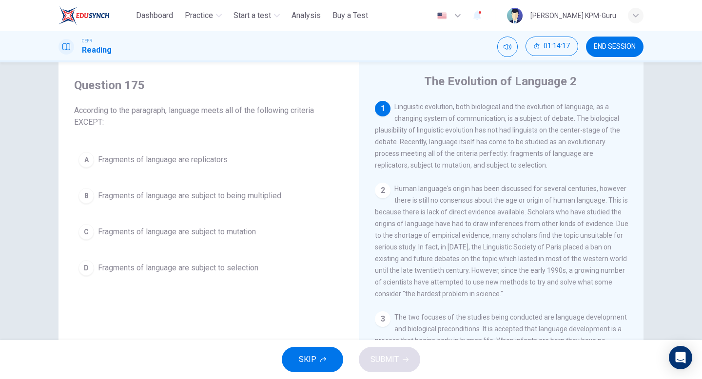
scroll to position [30, 0]
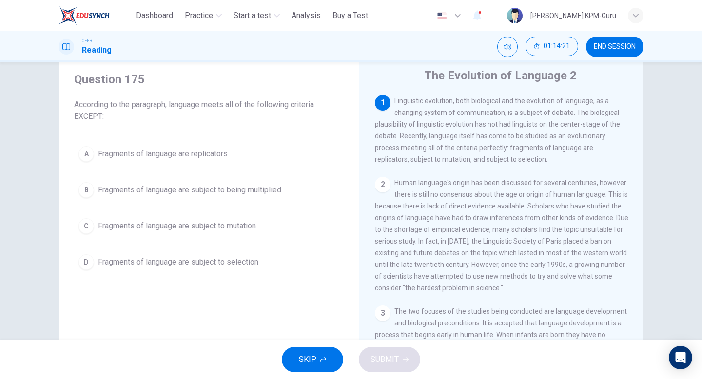
click at [228, 191] on span "Fragments of language are subject to being multiplied" at bounding box center [189, 190] width 183 height 12
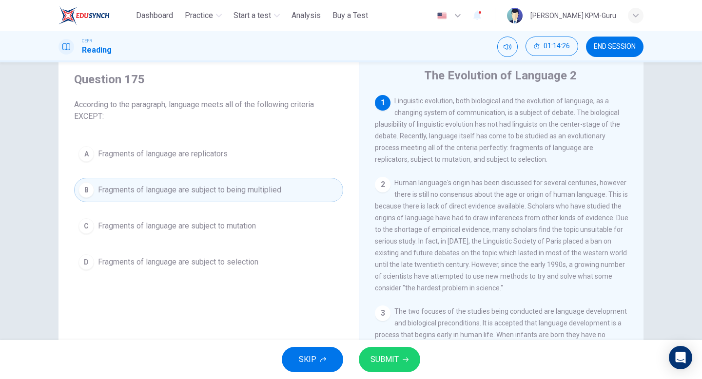
click at [380, 369] on button "SUBMIT" at bounding box center [389, 359] width 61 height 25
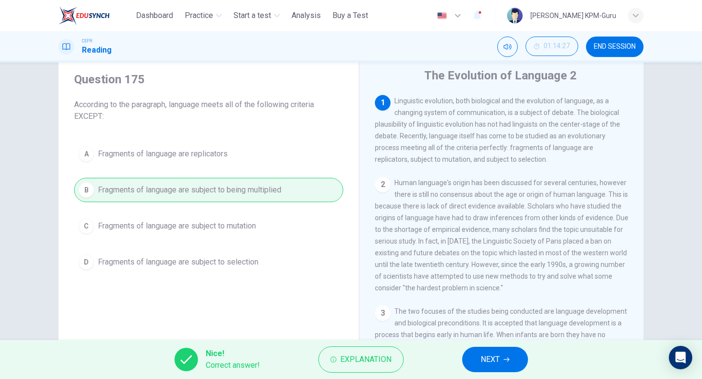
click at [496, 358] on span "NEXT" at bounding box center [490, 360] width 19 height 14
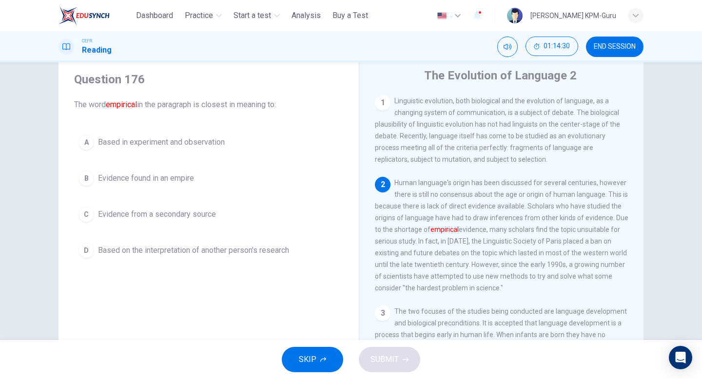
click at [177, 224] on button "C Evidence from a secondary source" at bounding box center [208, 214] width 269 height 24
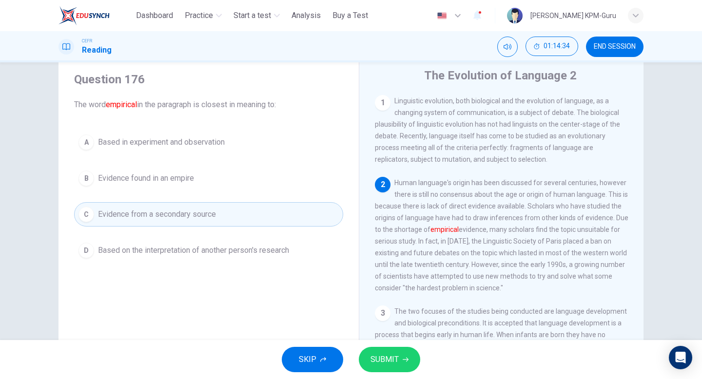
click at [216, 143] on span "Based in experiment and observation" at bounding box center [161, 143] width 127 height 12
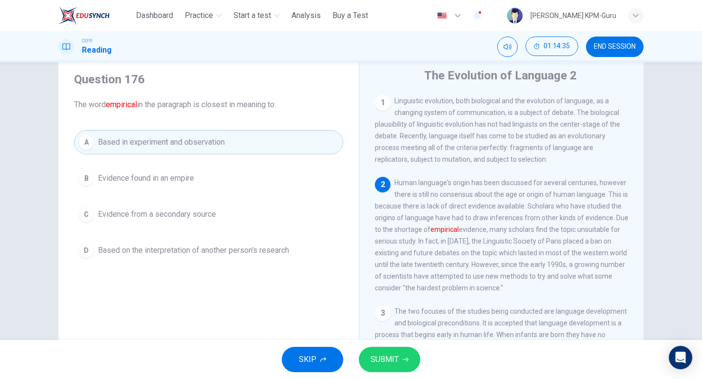
click at [405, 368] on button "SUBMIT" at bounding box center [389, 359] width 61 height 25
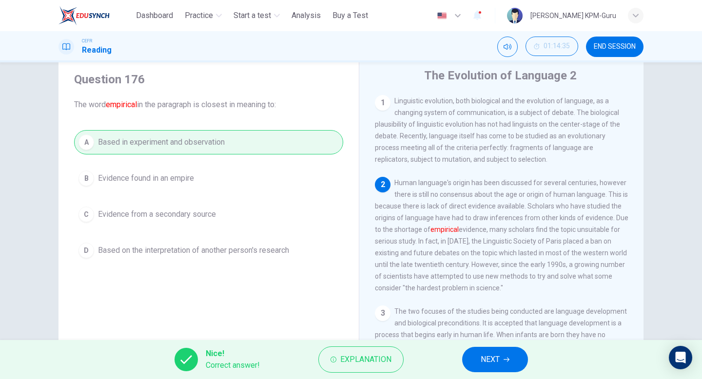
click at [511, 359] on button "NEXT" at bounding box center [495, 359] width 66 height 25
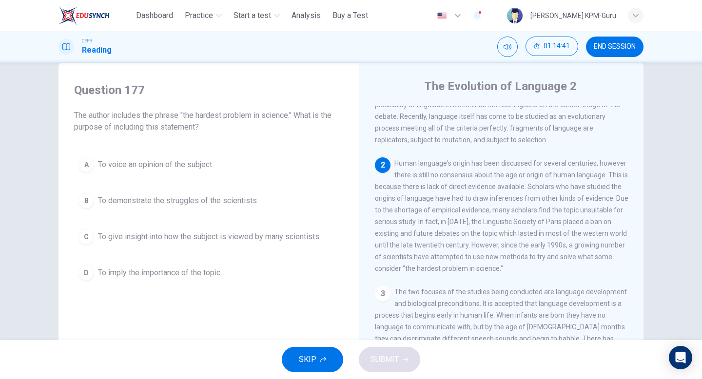
scroll to position [21, 0]
click at [162, 194] on span "To demonstrate the struggles of the scientists" at bounding box center [177, 199] width 159 height 12
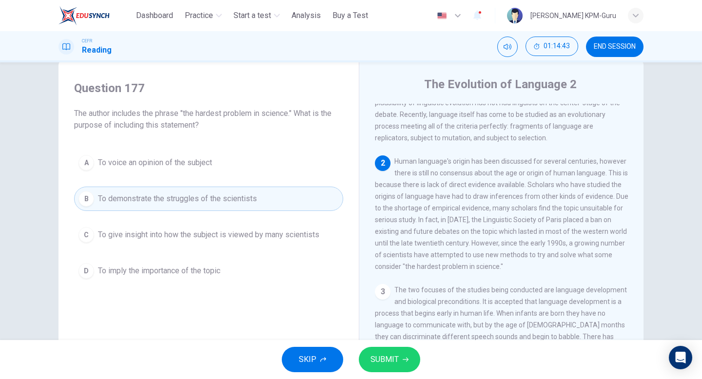
click at [384, 357] on span "SUBMIT" at bounding box center [385, 360] width 28 height 14
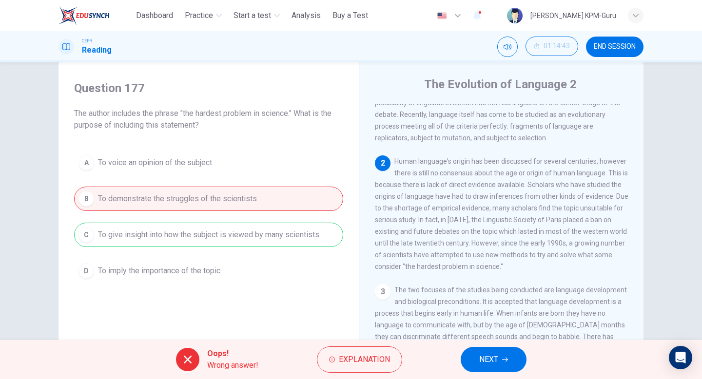
click at [474, 356] on button "NEXT" at bounding box center [494, 359] width 66 height 25
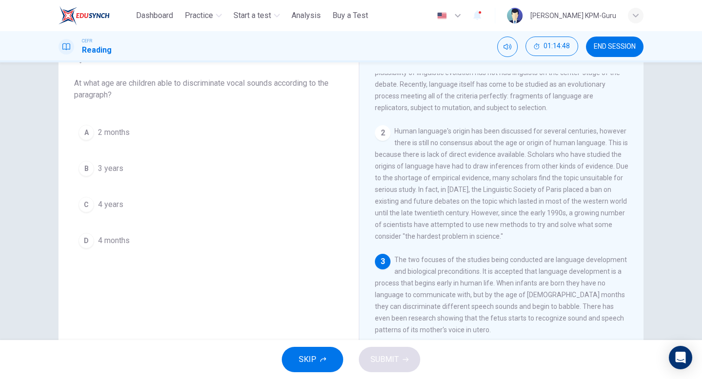
scroll to position [51, 0]
click at [120, 235] on button "D 4 months" at bounding box center [208, 241] width 269 height 24
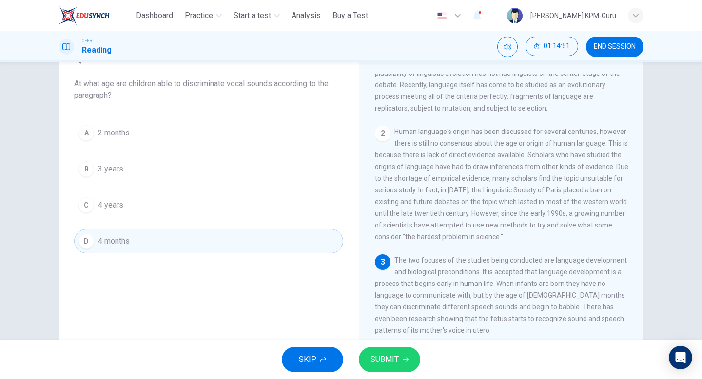
click at [382, 372] on button "SUBMIT" at bounding box center [389, 359] width 61 height 25
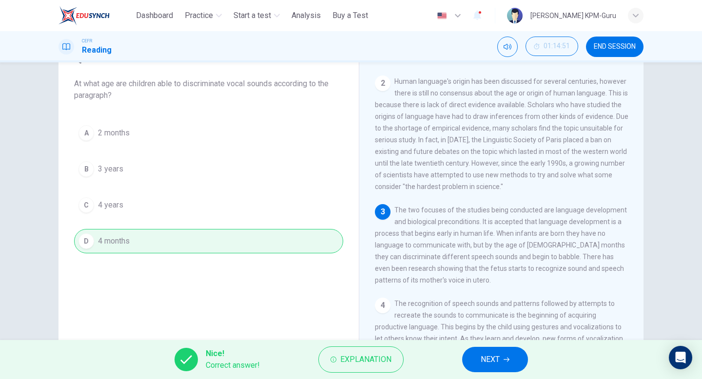
scroll to position [88, 0]
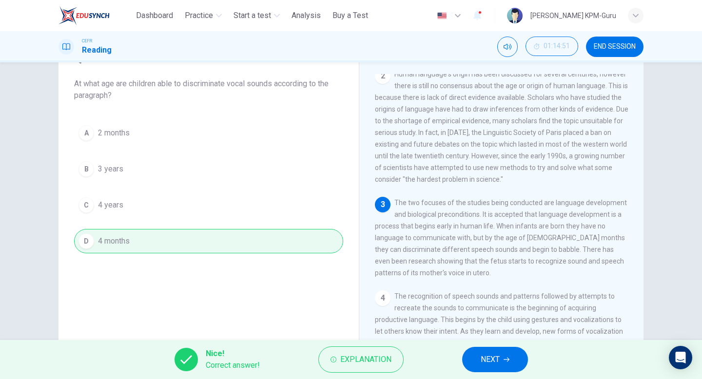
click at [506, 349] on button "NEXT" at bounding box center [495, 359] width 66 height 25
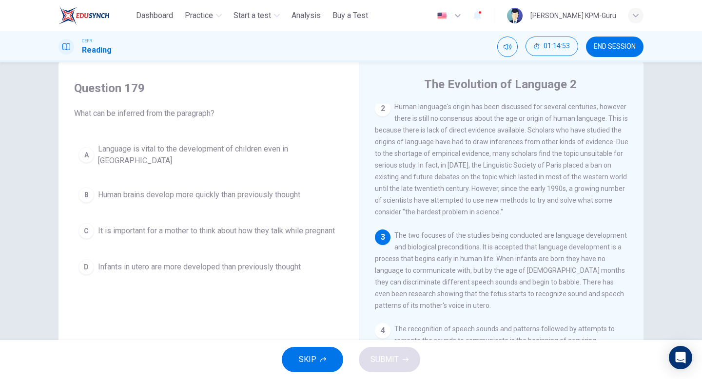
scroll to position [130, 0]
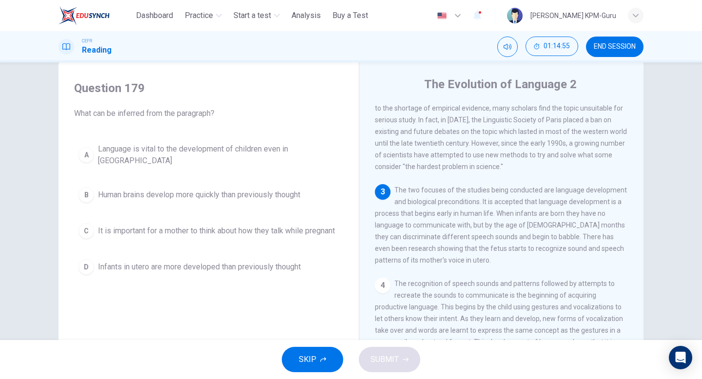
click at [271, 159] on button "A Language is vital to the development of children even in [GEOGRAPHIC_DATA]" at bounding box center [208, 155] width 269 height 32
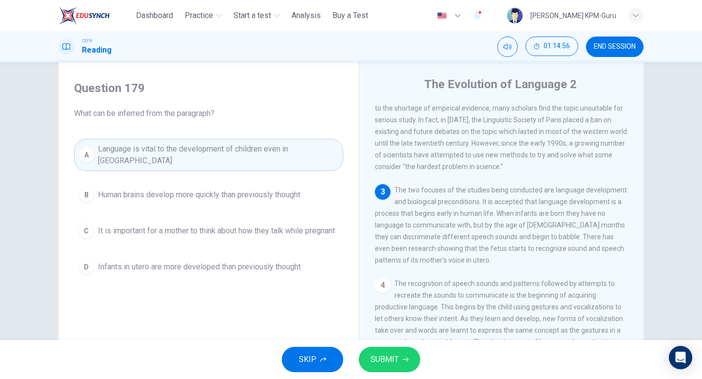
click at [269, 189] on span "Human brains develop more quickly than previously thought" at bounding box center [199, 195] width 202 height 12
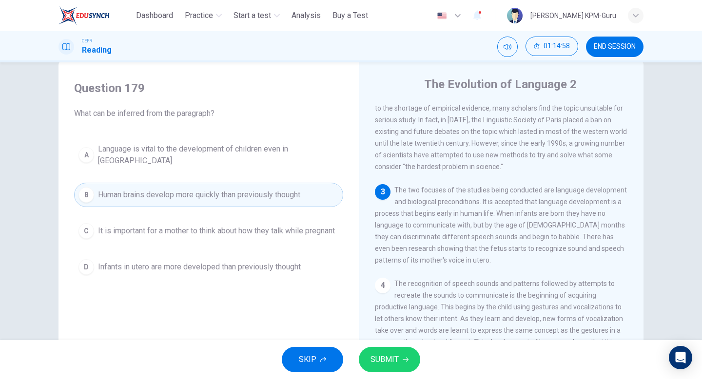
click at [287, 225] on span "It is important for a mother to think about how they talk while pregnant" at bounding box center [216, 231] width 237 height 12
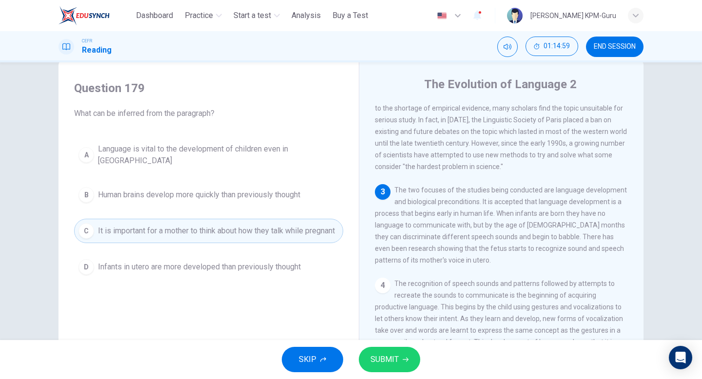
click at [300, 189] on span "Human brains develop more quickly than previously thought" at bounding box center [199, 195] width 202 height 12
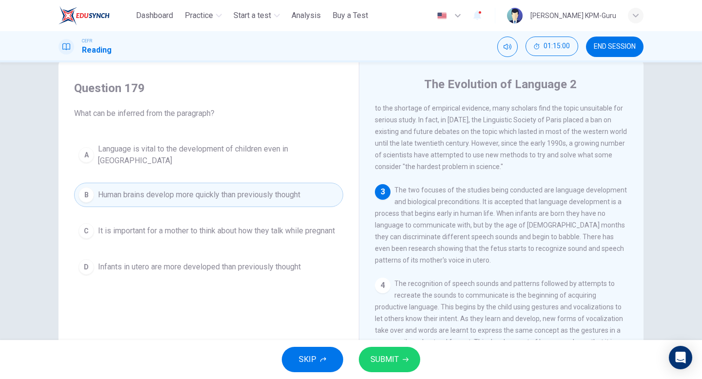
click at [391, 358] on span "SUBMIT" at bounding box center [385, 360] width 28 height 14
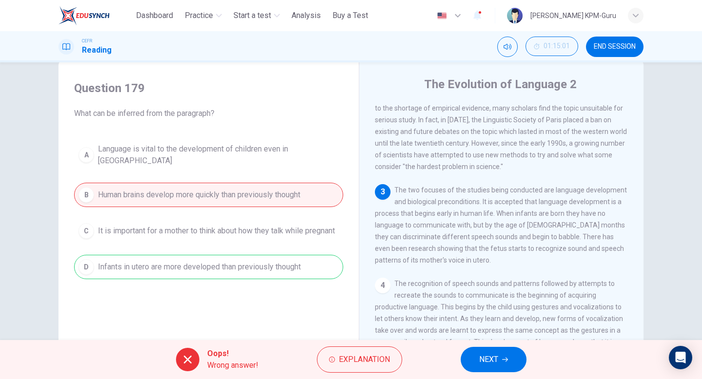
click at [534, 367] on div "Oops! Wrong answer! Explanation NEXT" at bounding box center [351, 359] width 702 height 39
click at [483, 362] on span "NEXT" at bounding box center [488, 360] width 19 height 14
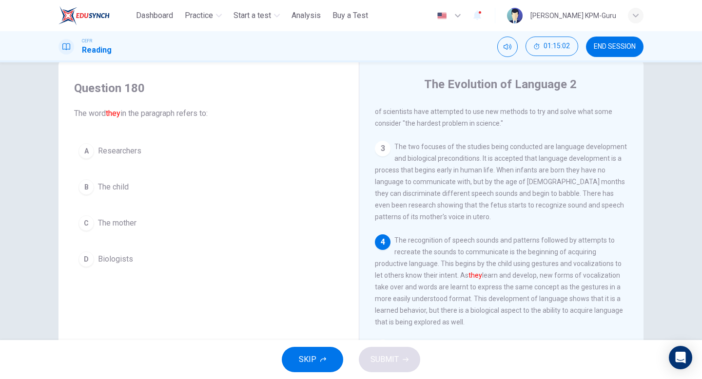
scroll to position [174, 0]
click at [119, 185] on span "The child" at bounding box center [113, 187] width 31 height 12
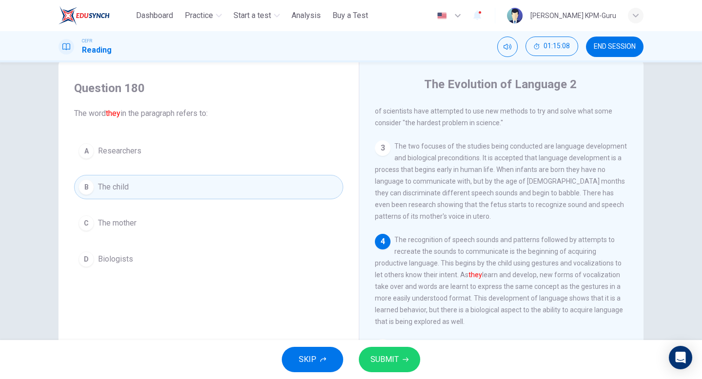
click at [403, 358] on icon "button" at bounding box center [406, 360] width 6 height 6
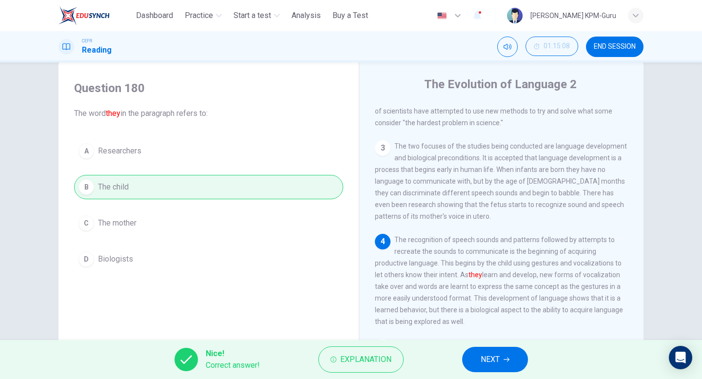
click at [472, 368] on button "NEXT" at bounding box center [495, 359] width 66 height 25
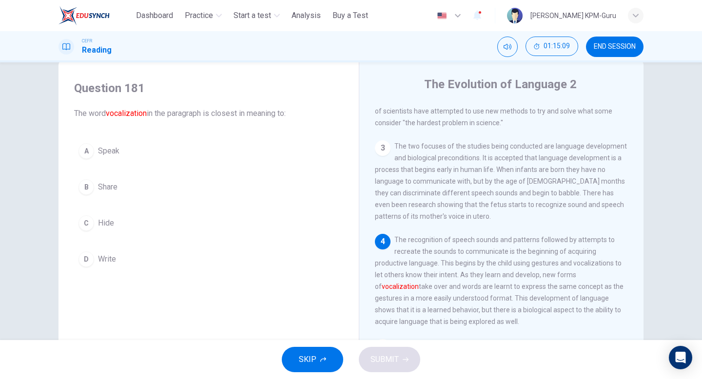
scroll to position [203, 0]
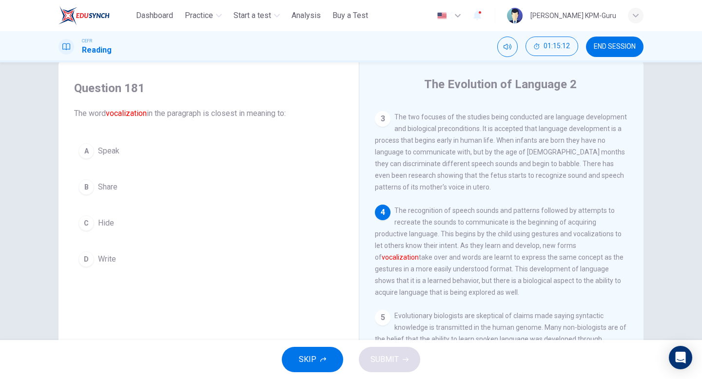
click at [109, 150] on span "Speak" at bounding box center [108, 151] width 21 height 12
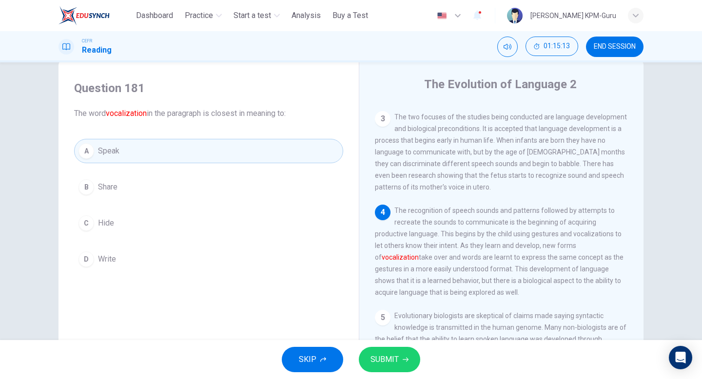
click at [406, 353] on button "SUBMIT" at bounding box center [389, 359] width 61 height 25
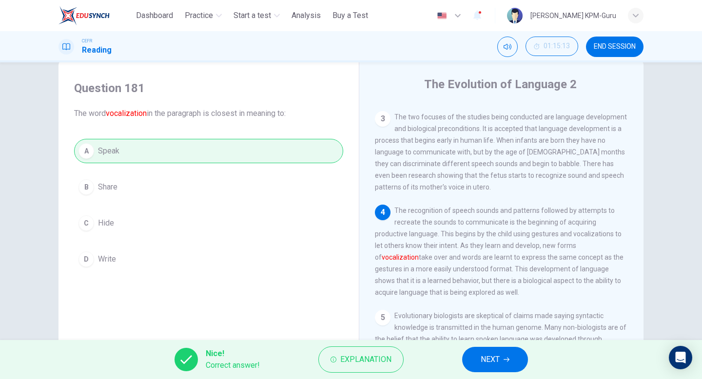
click at [483, 359] on span "NEXT" at bounding box center [490, 360] width 19 height 14
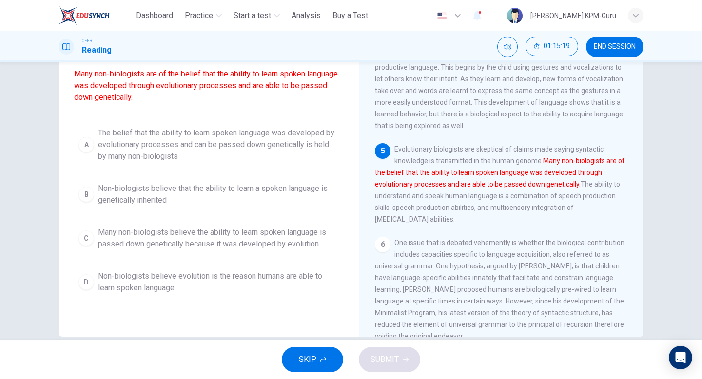
scroll to position [100, 0]
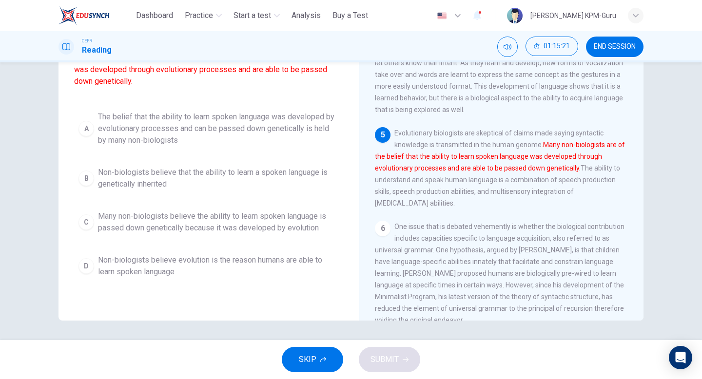
click at [131, 182] on span "Non-biologists believe that the ability to learn a spoken language is genetical…" at bounding box center [218, 178] width 241 height 23
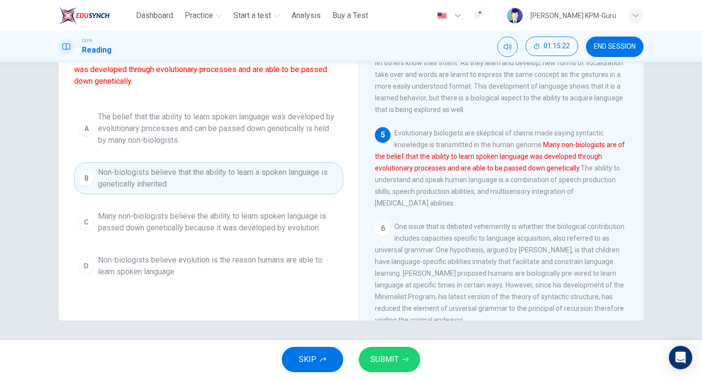
click at [148, 143] on span "The belief that the ability to learn spoken language was developed by evolution…" at bounding box center [218, 128] width 241 height 35
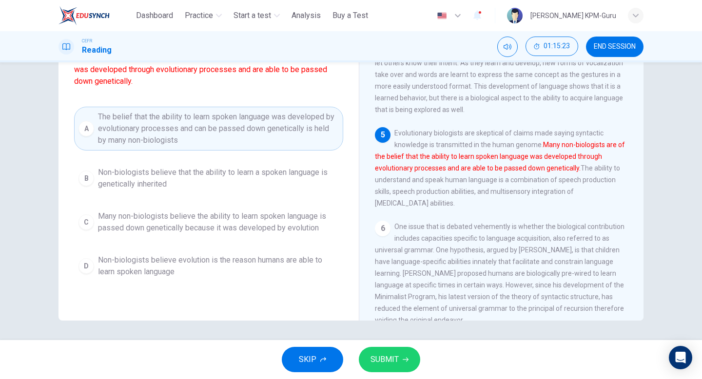
click at [158, 180] on span "Non-biologists believe that the ability to learn a spoken language is genetical…" at bounding box center [218, 178] width 241 height 23
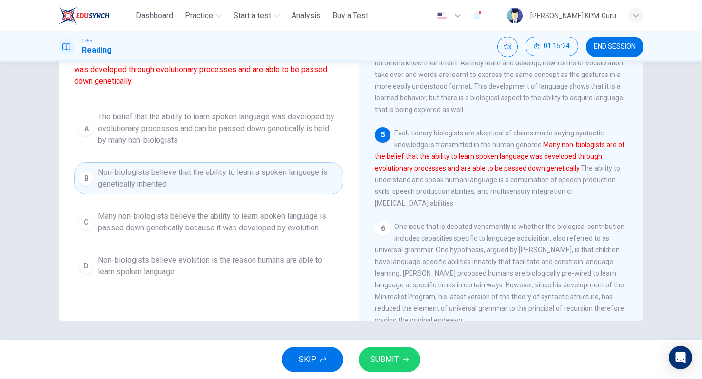
click at [169, 232] on span "Many non-biologists believe the ability to learn spoken language is passed down…" at bounding box center [218, 222] width 241 height 23
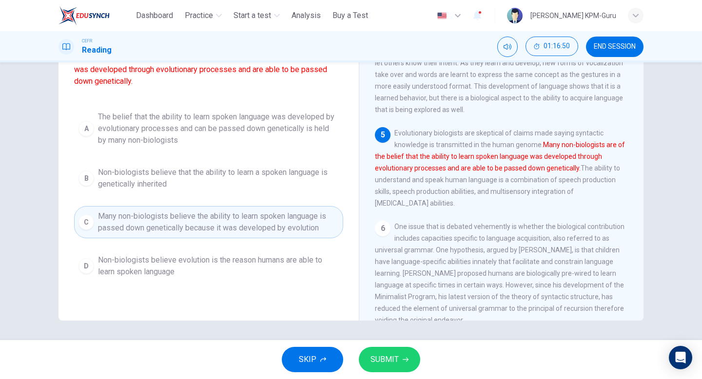
click at [169, 232] on span "Many non-biologists believe the ability to learn spoken language is passed down…" at bounding box center [218, 222] width 241 height 23
click at [380, 365] on span "SUBMIT" at bounding box center [385, 360] width 28 height 14
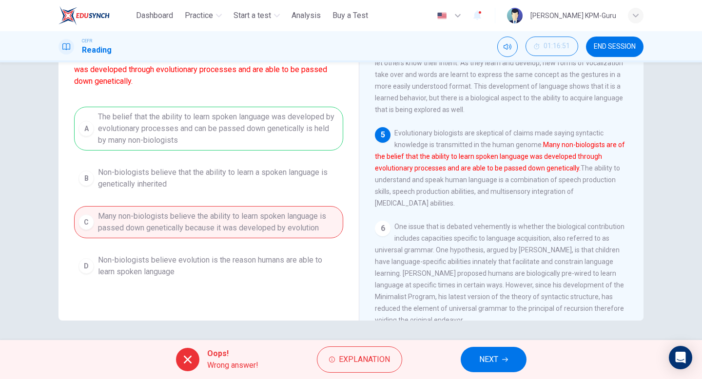
click at [484, 344] on div "Oops! Wrong answer! Explanation NEXT" at bounding box center [351, 359] width 702 height 39
click at [495, 352] on button "NEXT" at bounding box center [494, 359] width 66 height 25
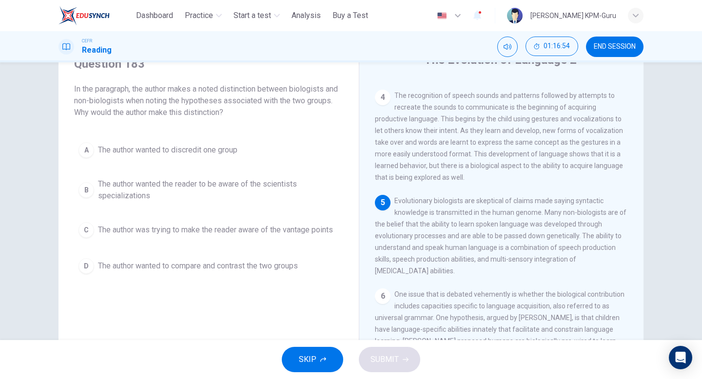
scroll to position [295, 0]
click at [103, 156] on span "The author wanted to discredit one group" at bounding box center [167, 150] width 139 height 12
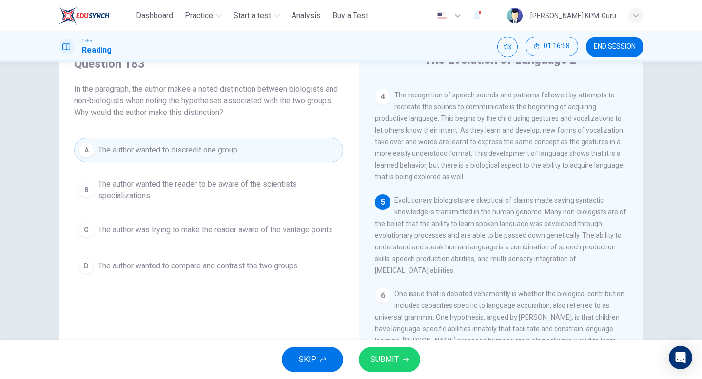
click at [393, 362] on span "SUBMIT" at bounding box center [385, 360] width 28 height 14
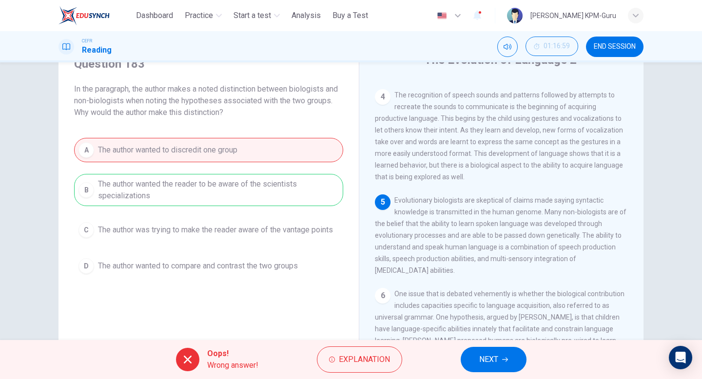
click at [502, 363] on button "NEXT" at bounding box center [494, 359] width 66 height 25
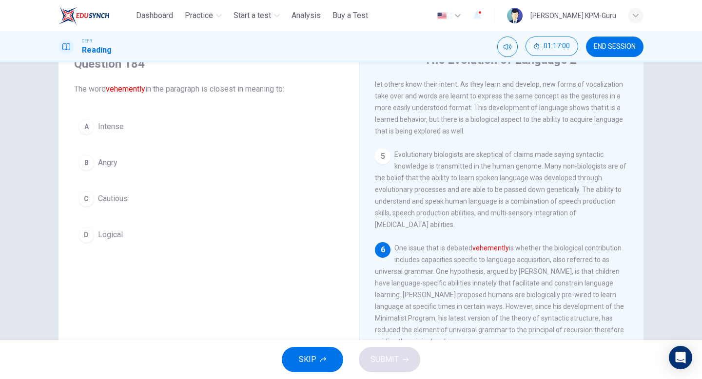
scroll to position [382, 0]
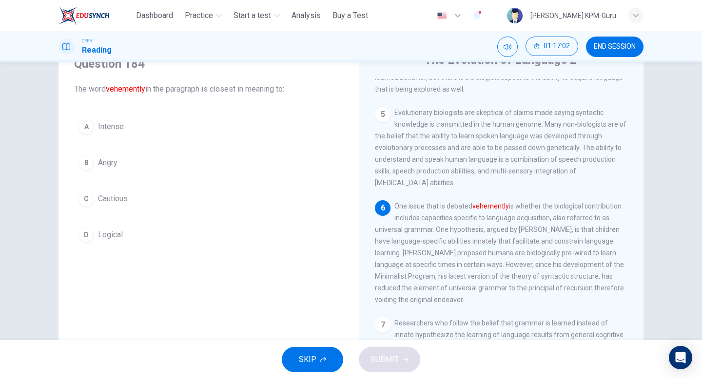
click at [119, 123] on span "Intense" at bounding box center [111, 127] width 26 height 12
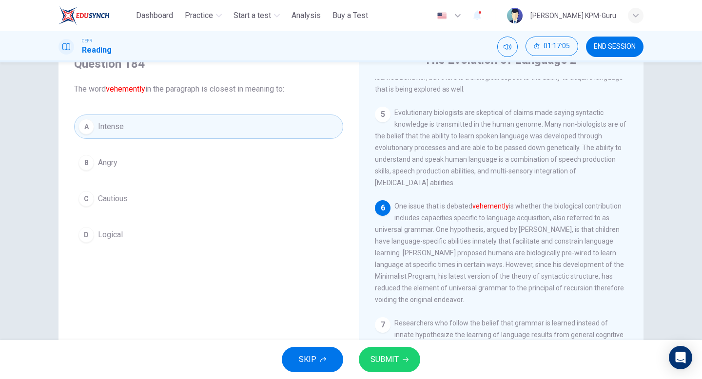
click at [127, 230] on button "D Logical" at bounding box center [208, 235] width 269 height 24
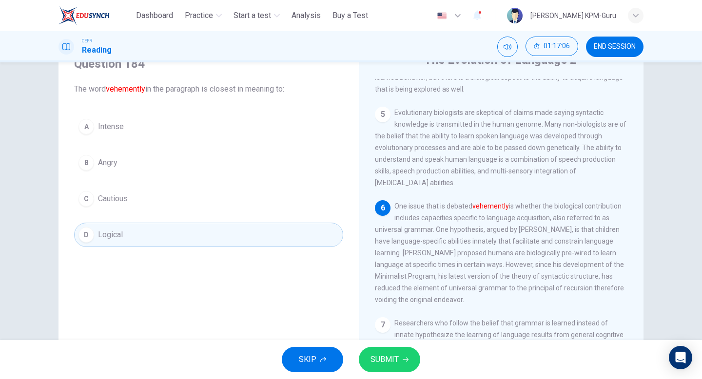
click at [404, 357] on icon "button" at bounding box center [406, 360] width 6 height 6
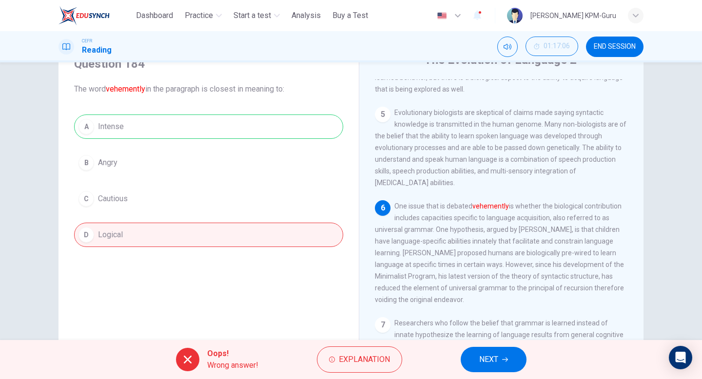
click at [501, 366] on button "NEXT" at bounding box center [494, 359] width 66 height 25
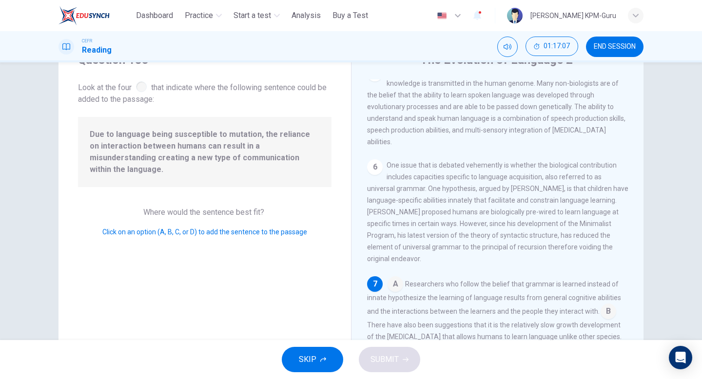
scroll to position [100, 0]
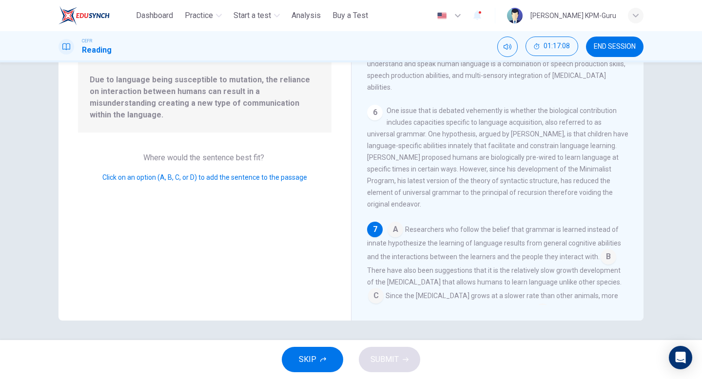
click at [606, 250] on input at bounding box center [609, 258] width 16 height 16
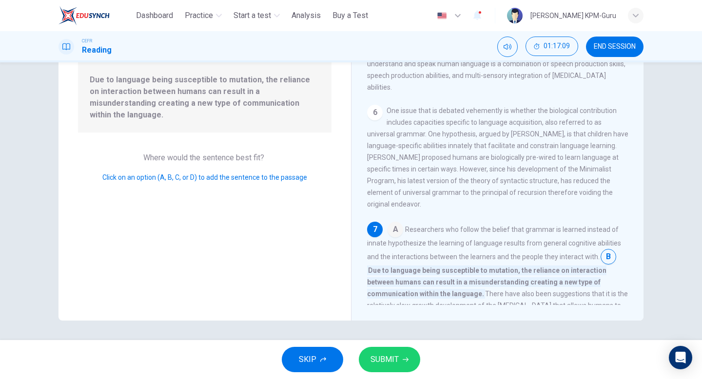
scroll to position [447, 0]
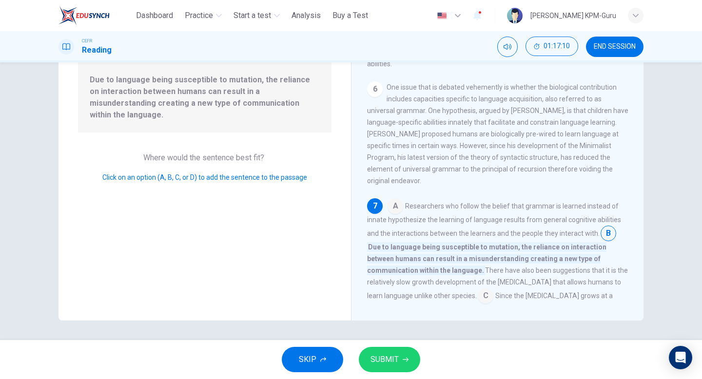
click at [478, 289] on input at bounding box center [486, 297] width 16 height 16
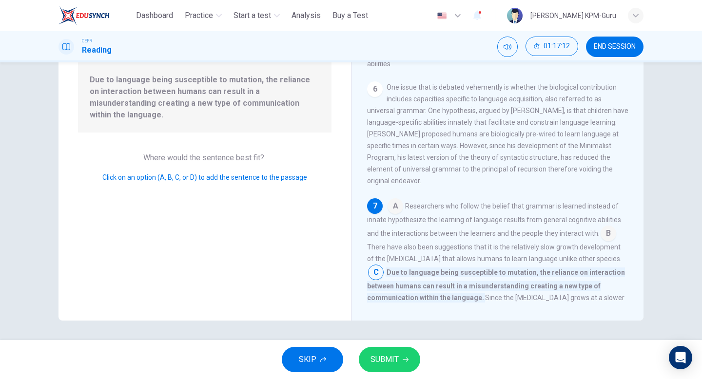
click at [387, 379] on div "SKIP SUBMIT" at bounding box center [351, 359] width 702 height 39
click at [404, 357] on icon "button" at bounding box center [406, 360] width 6 height 6
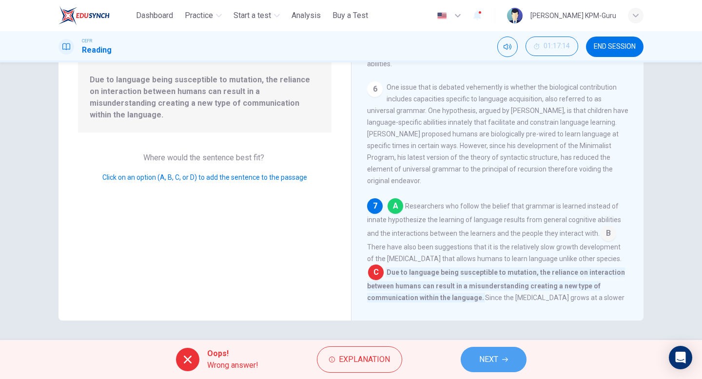
click at [496, 355] on span "NEXT" at bounding box center [488, 360] width 19 height 14
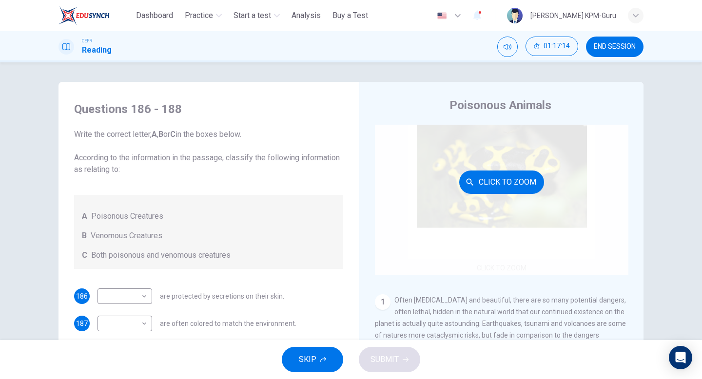
scroll to position [39, 0]
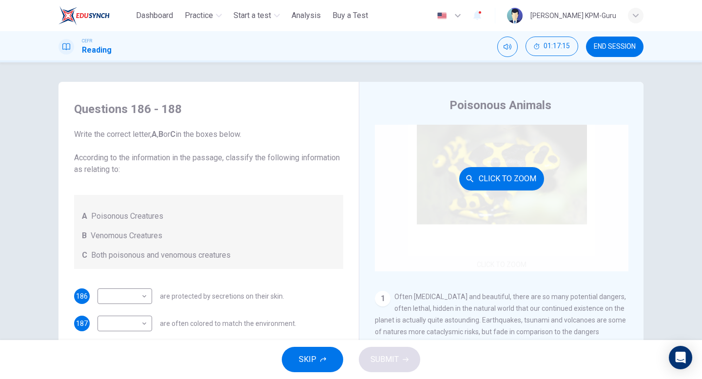
click at [510, 181] on button "Click to Zoom" at bounding box center [501, 178] width 85 height 23
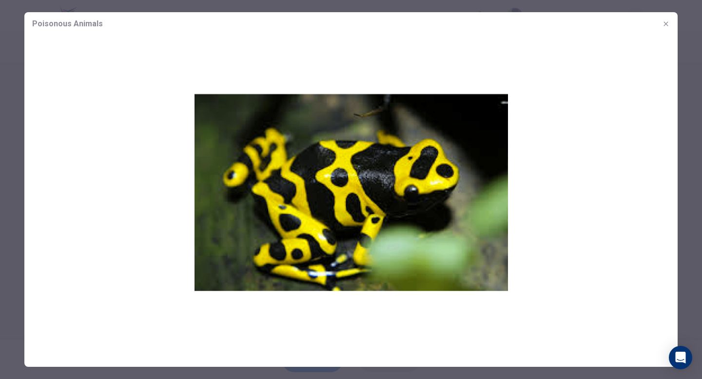
click at [566, 176] on img at bounding box center [351, 193] width 654 height 314
click at [659, 20] on button "button" at bounding box center [666, 24] width 16 height 16
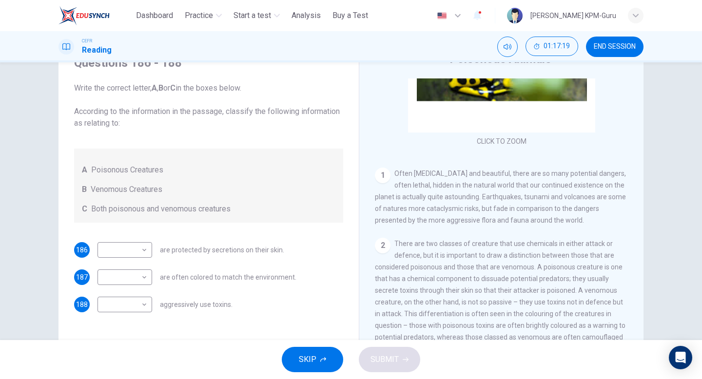
scroll to position [77, 0]
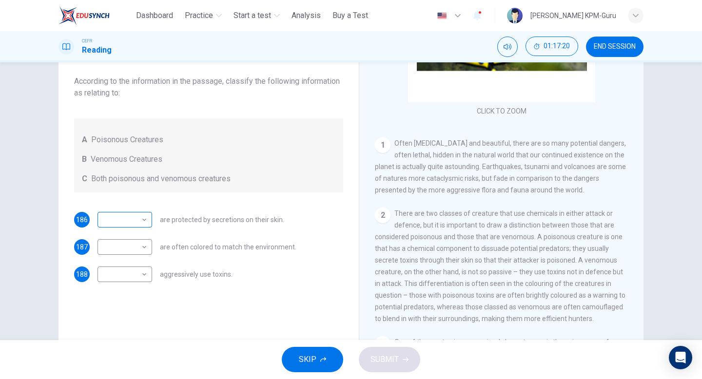
click at [144, 228] on body "This site uses cookies, as explained in our Privacy Policy . If you agree to th…" at bounding box center [351, 189] width 702 height 379
click at [146, 236] on li "A" at bounding box center [125, 236] width 55 height 16
type input "*"
click at [144, 244] on body "This site uses cookies, as explained in our Privacy Policy . If you agree to th…" at bounding box center [351, 189] width 702 height 379
click at [129, 293] on li "C" at bounding box center [125, 294] width 55 height 16
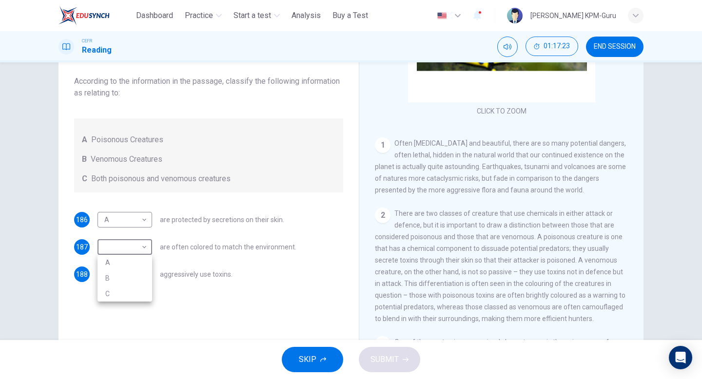
type input "*"
click at [137, 270] on body "This site uses cookies, as explained in our Privacy Policy . If you agree to th…" at bounding box center [351, 189] width 702 height 379
click at [124, 300] on li "B" at bounding box center [125, 306] width 55 height 16
type input "*"
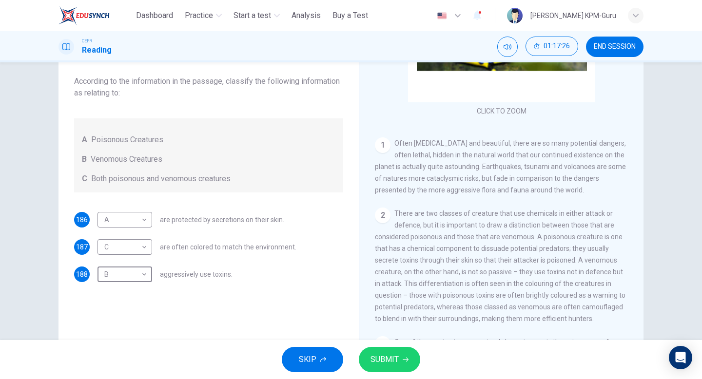
click at [389, 367] on button "SUBMIT" at bounding box center [389, 359] width 61 height 25
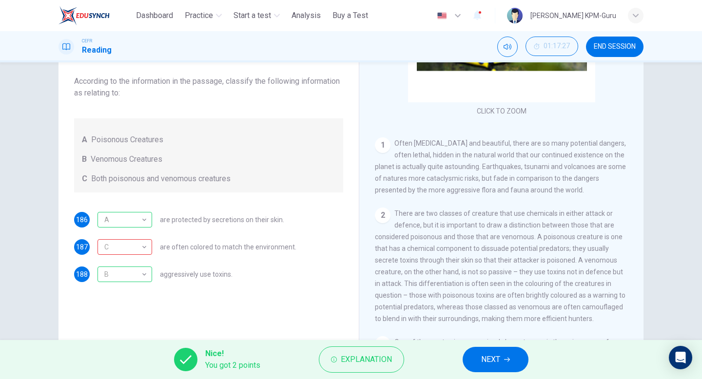
click at [494, 356] on span "NEXT" at bounding box center [490, 360] width 19 height 14
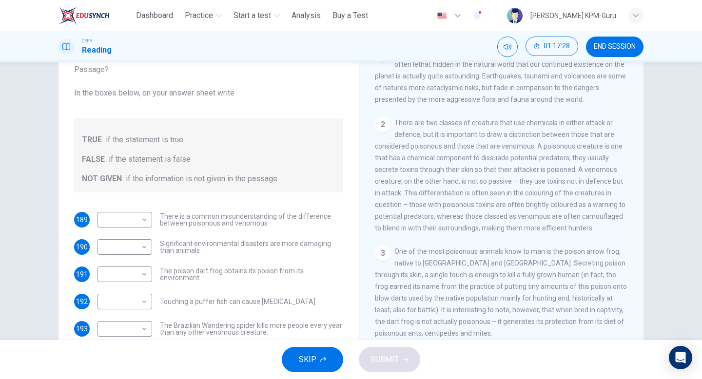
scroll to position [67, 0]
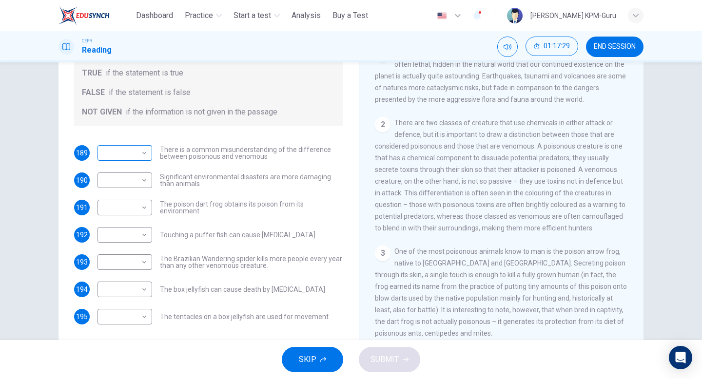
click at [132, 150] on body "This site uses cookies, as explained in our Privacy Policy . If you agree to th…" at bounding box center [351, 189] width 702 height 379
click at [129, 170] on li "TRUE" at bounding box center [125, 169] width 55 height 16
type input "****"
click at [132, 183] on body "This site uses cookies, as explained in our Privacy Policy . If you agree to th…" at bounding box center [351, 189] width 702 height 379
click at [132, 209] on li "FALSE" at bounding box center [125, 212] width 55 height 16
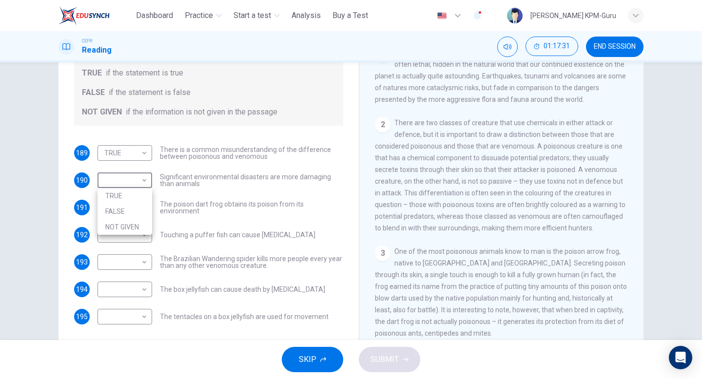
type input "*****"
click at [137, 209] on body "This site uses cookies, as explained in our Privacy Policy . If you agree to th…" at bounding box center [351, 189] width 702 height 379
click at [133, 220] on li "TRUE" at bounding box center [125, 224] width 55 height 16
type input "****"
click at [139, 229] on body "This site uses cookies, as explained in our Privacy Policy . If you agree to th…" at bounding box center [351, 189] width 702 height 379
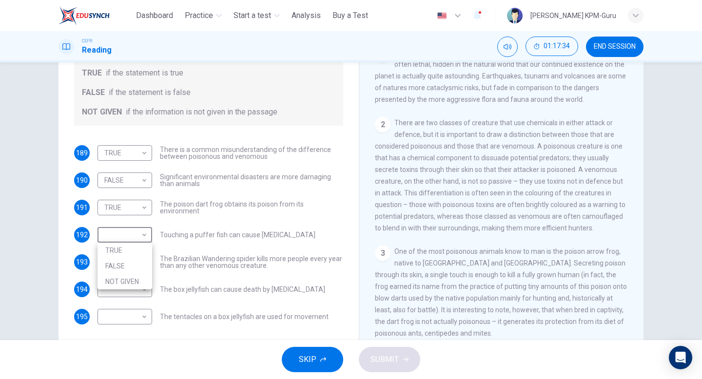
click at [138, 263] on li "FALSE" at bounding box center [125, 266] width 55 height 16
type input "*****"
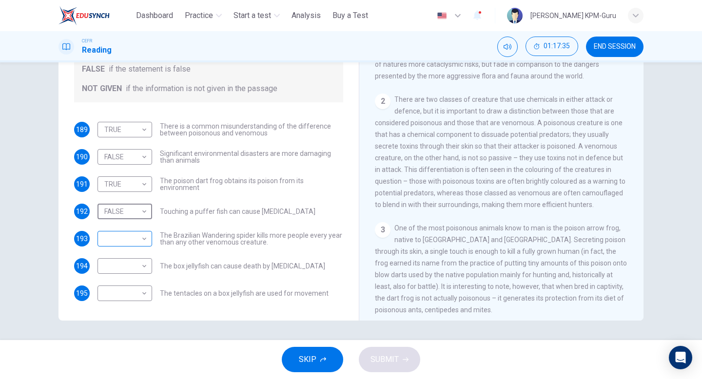
click at [149, 239] on div "​ ​" at bounding box center [125, 239] width 55 height 16
click at [143, 244] on body "This site uses cookies, as explained in our Privacy Policy . If you agree to th…" at bounding box center [351, 189] width 702 height 379
click at [123, 289] on li "NOT GIVEN" at bounding box center [125, 286] width 55 height 16
type input "*********"
click at [146, 260] on body "This site uses cookies, as explained in our Privacy Policy . If you agree to th…" at bounding box center [351, 189] width 702 height 379
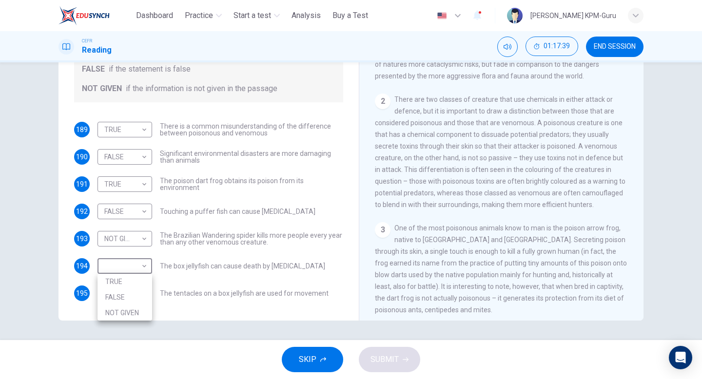
click at [129, 307] on li "NOT GIVEN" at bounding box center [125, 313] width 55 height 16
type input "*********"
click at [139, 298] on body "This site uses cookies, as explained in our Privacy Policy . If you agree to th…" at bounding box center [351, 189] width 702 height 379
click at [136, 338] on li "NOT GIVEN" at bounding box center [125, 341] width 55 height 16
type input "*********"
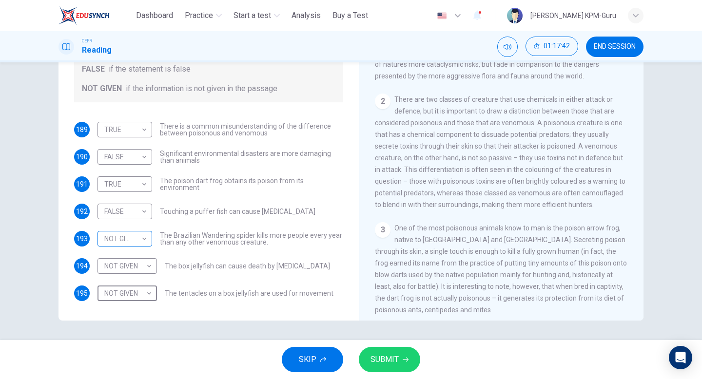
click at [144, 238] on body "This site uses cookies, as explained in our Privacy Policy . If you agree to th…" at bounding box center [351, 189] width 702 height 379
click at [139, 256] on li "TRUE" at bounding box center [125, 255] width 55 height 16
type input "****"
click at [376, 350] on button "SUBMIT" at bounding box center [389, 359] width 61 height 25
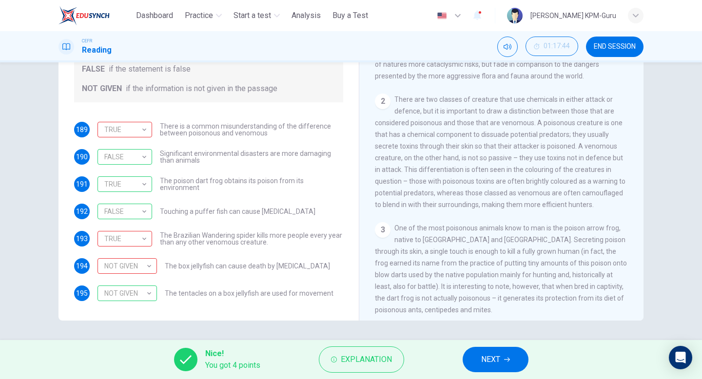
click at [482, 354] on span "NEXT" at bounding box center [490, 360] width 19 height 14
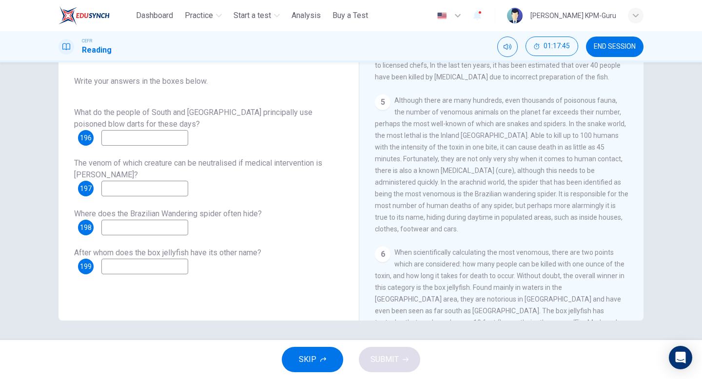
scroll to position [626, 0]
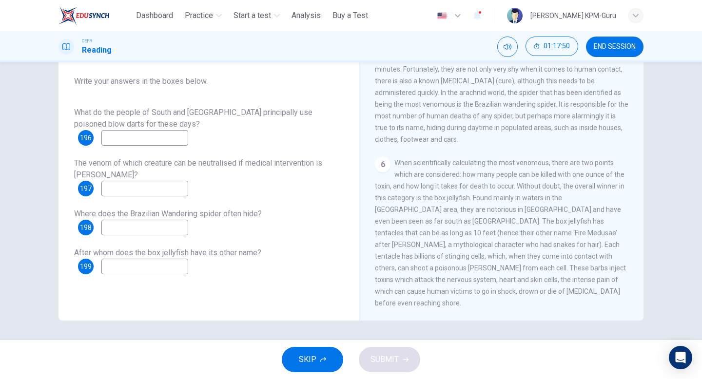
click at [170, 271] on input at bounding box center [144, 267] width 87 height 16
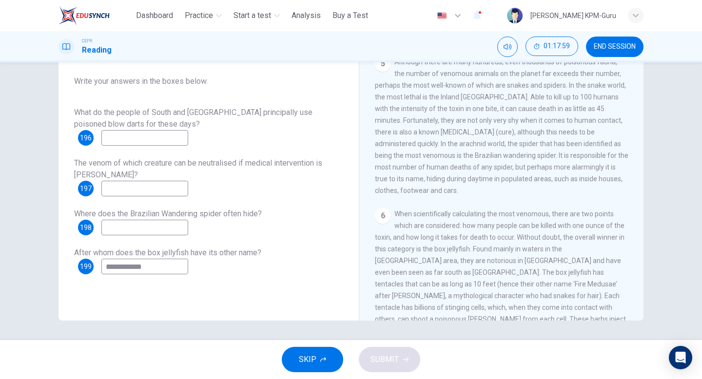
scroll to position [561, 0]
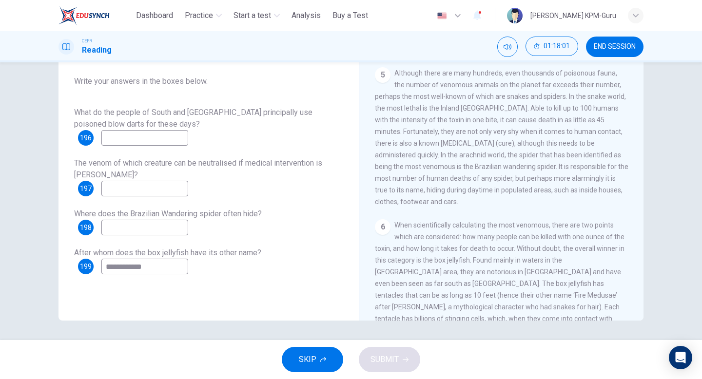
type input "**********"
click at [143, 142] on input at bounding box center [144, 138] width 87 height 16
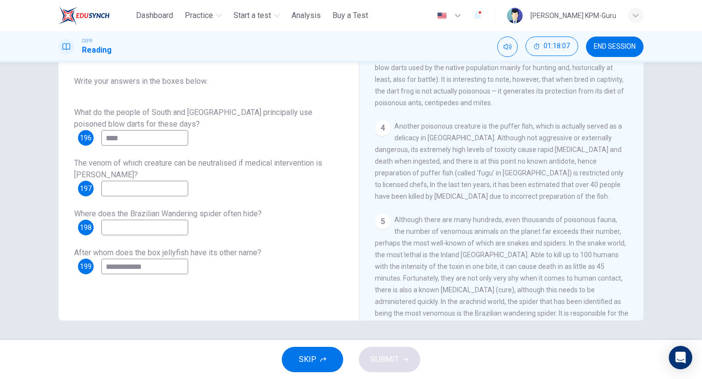
scroll to position [296, 0]
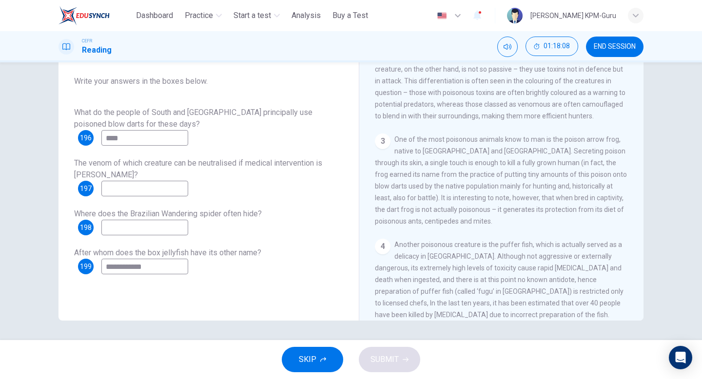
type input "****"
click at [171, 189] on input at bounding box center [144, 189] width 87 height 16
type input "****"
click at [153, 227] on input at bounding box center [144, 228] width 87 height 16
type input "*****"
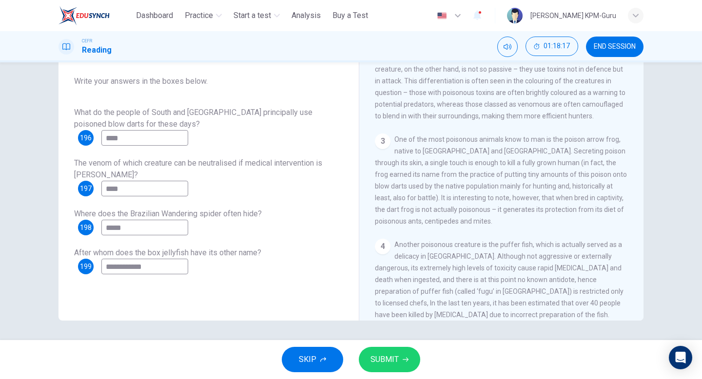
click at [381, 364] on span "SUBMIT" at bounding box center [385, 360] width 28 height 14
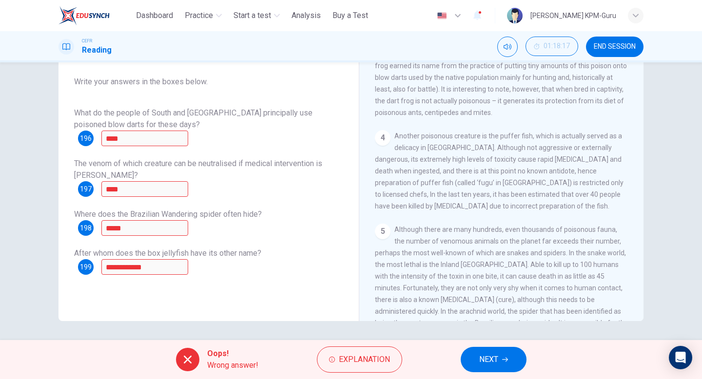
scroll to position [99, 0]
click at [507, 356] on button "NEXT" at bounding box center [494, 359] width 66 height 25
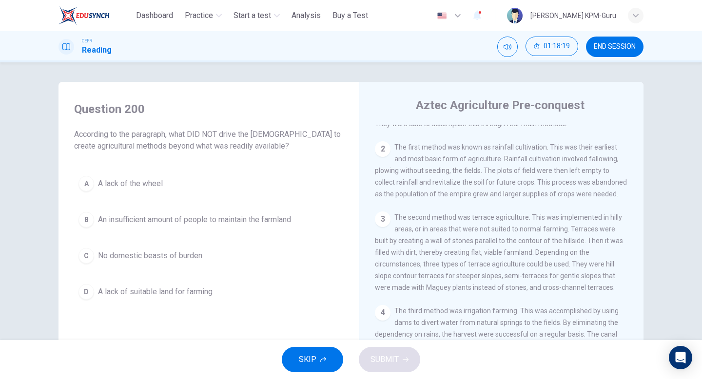
scroll to position [0, 0]
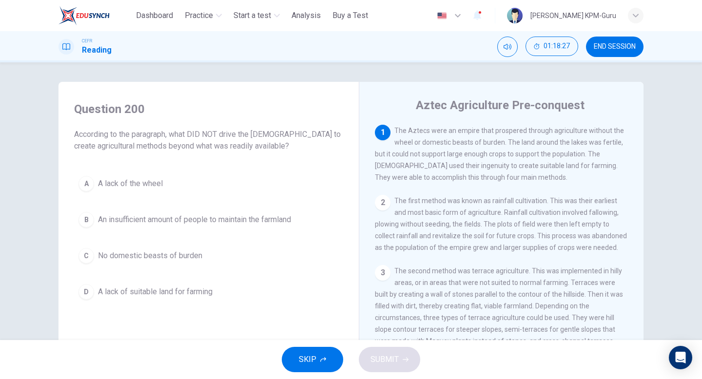
click at [172, 219] on span "An insufficient amount of people to maintain the farmland" at bounding box center [194, 220] width 193 height 12
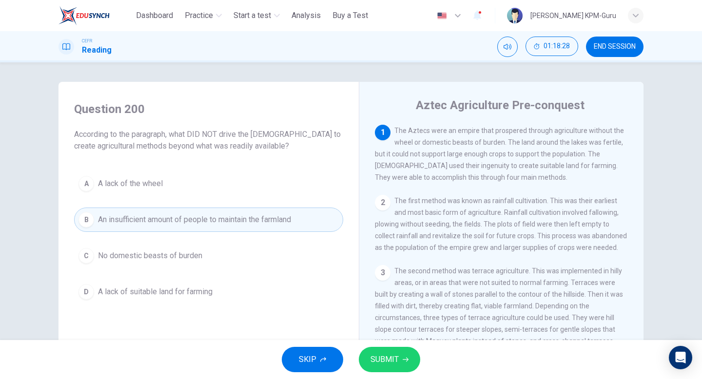
click at [370, 371] on button "SUBMIT" at bounding box center [389, 359] width 61 height 25
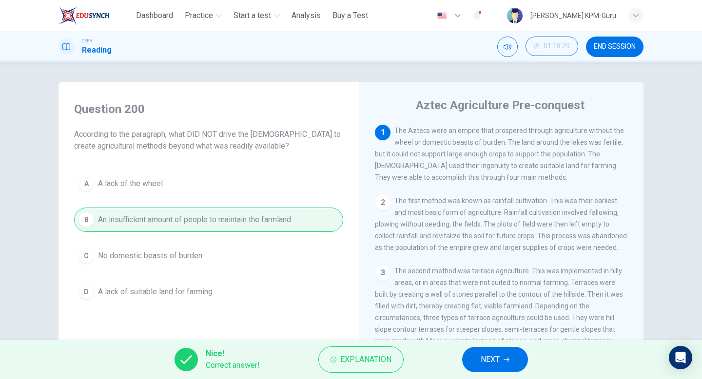
click at [503, 373] on div "Nice! Correct answer! Explanation NEXT" at bounding box center [351, 359] width 702 height 39
click at [497, 359] on span "NEXT" at bounding box center [490, 360] width 19 height 14
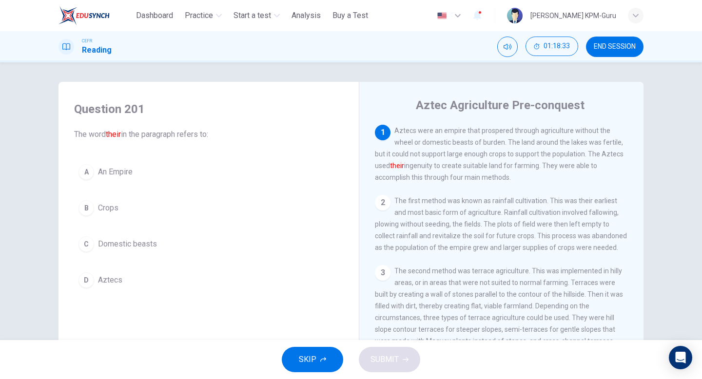
click at [120, 248] on span "Domestic beasts" at bounding box center [127, 245] width 59 height 12
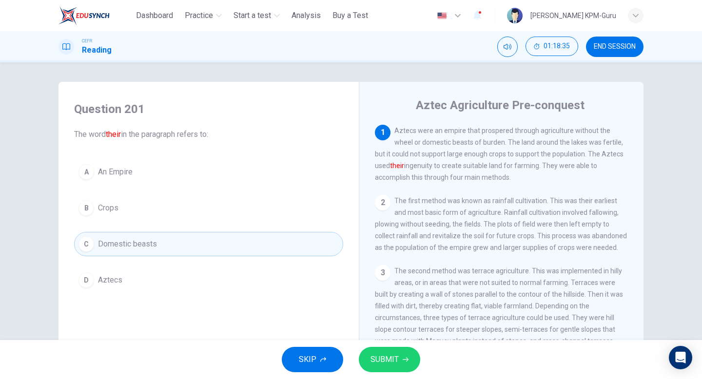
click at [377, 356] on span "SUBMIT" at bounding box center [385, 360] width 28 height 14
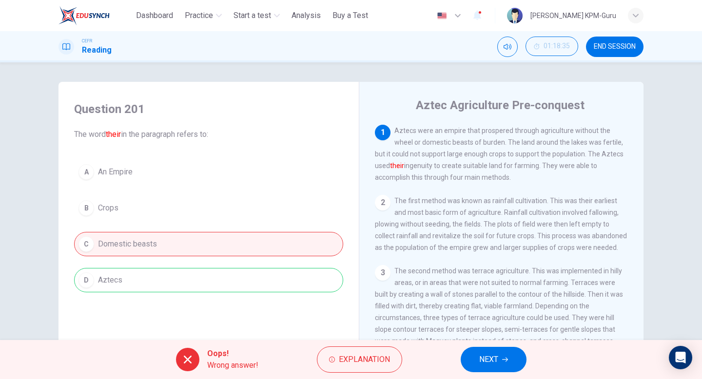
click at [466, 358] on button "NEXT" at bounding box center [494, 359] width 66 height 25
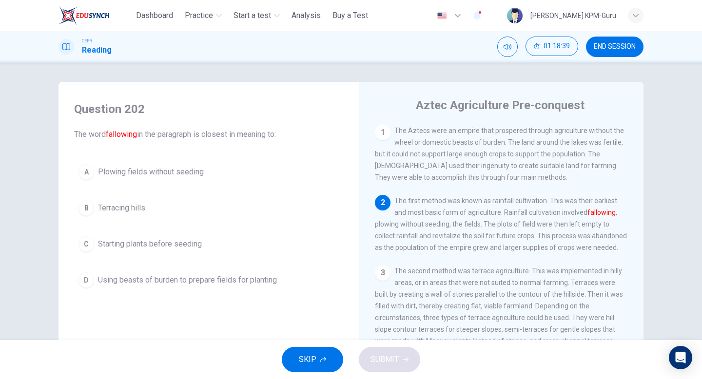
click at [148, 174] on span "Plowing fields without seeding" at bounding box center [151, 172] width 106 height 12
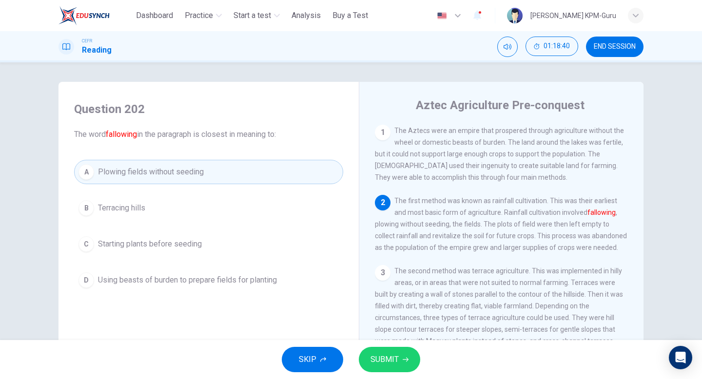
click at [152, 249] on span "Starting plants before seeding" at bounding box center [150, 245] width 104 height 12
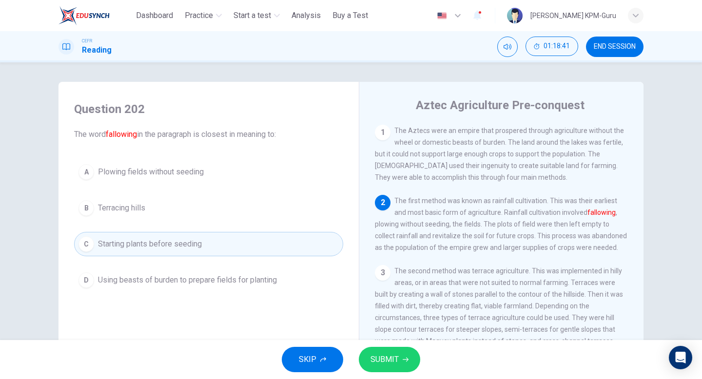
click at [183, 287] on button "D Using beasts of burden to prepare fields for planting" at bounding box center [208, 280] width 269 height 24
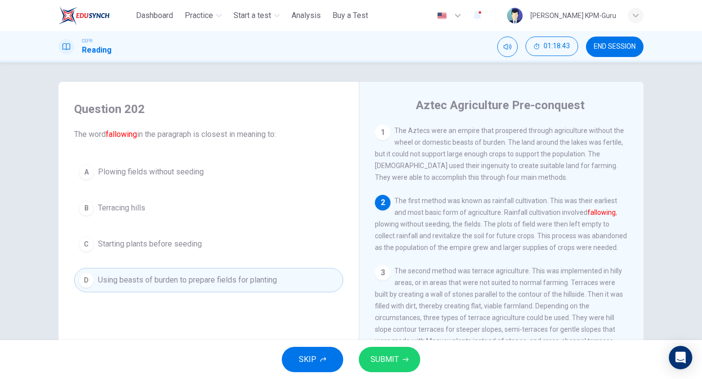
click at [410, 365] on button "SUBMIT" at bounding box center [389, 359] width 61 height 25
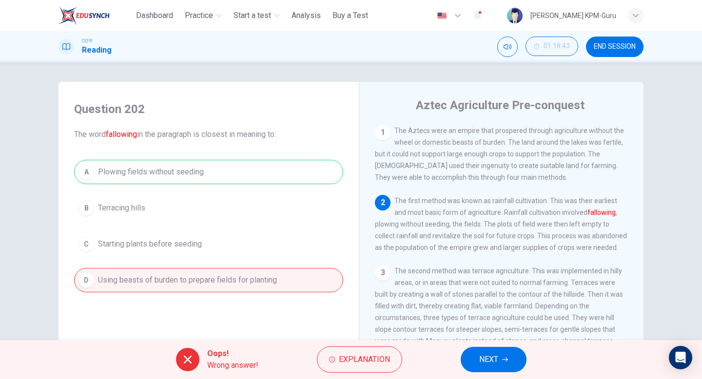
click at [483, 351] on button "NEXT" at bounding box center [494, 359] width 66 height 25
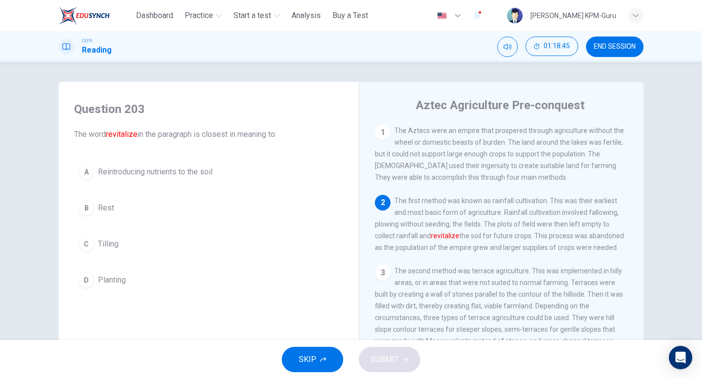
click at [101, 179] on button "A Reintroducing nutrients to the soil" at bounding box center [208, 172] width 269 height 24
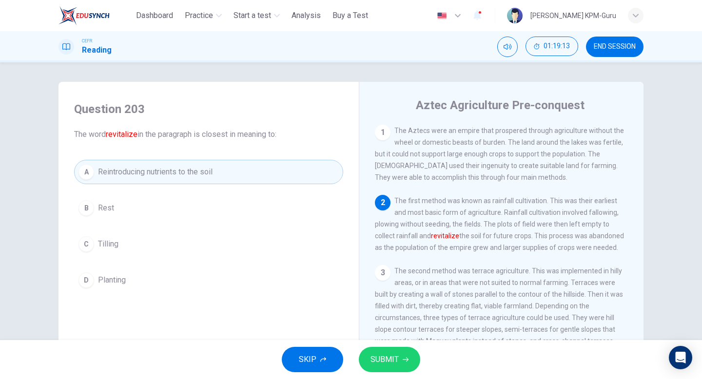
click at [137, 176] on span "Reintroducing nutrients to the soil" at bounding box center [155, 172] width 115 height 12
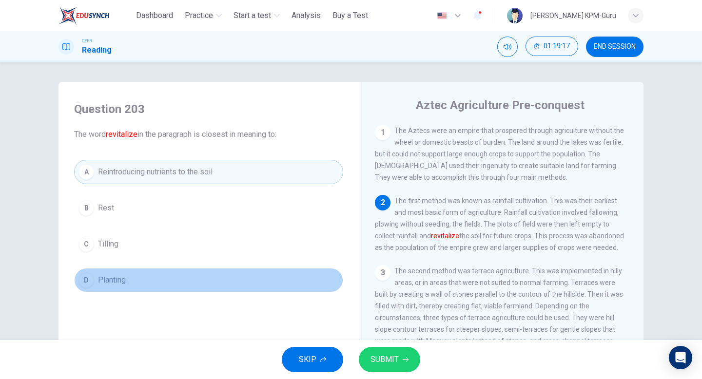
click at [108, 283] on span "Planting" at bounding box center [112, 281] width 28 height 12
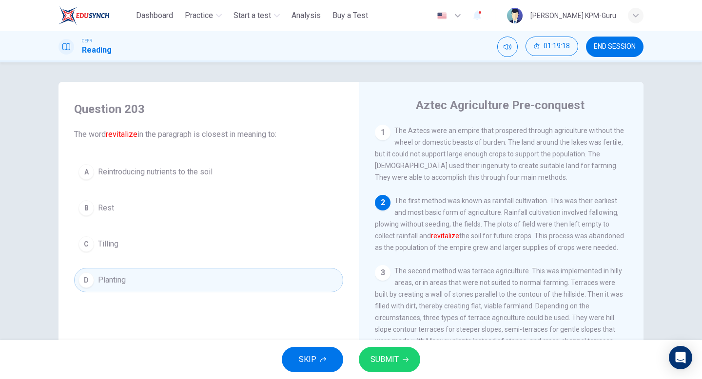
click at [371, 351] on button "SUBMIT" at bounding box center [389, 359] width 61 height 25
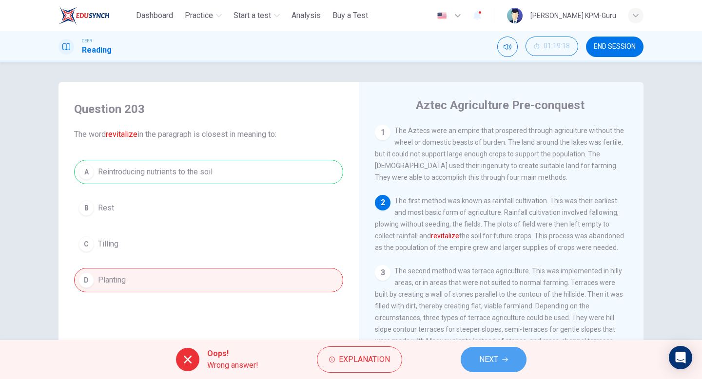
click at [485, 359] on span "NEXT" at bounding box center [488, 360] width 19 height 14
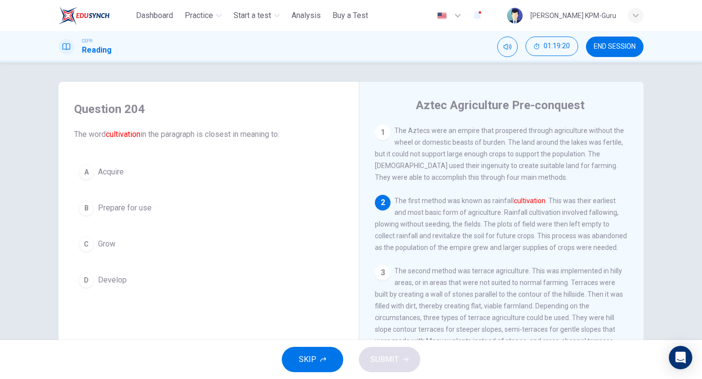
click at [106, 213] on span "Prepare for use" at bounding box center [125, 208] width 54 height 12
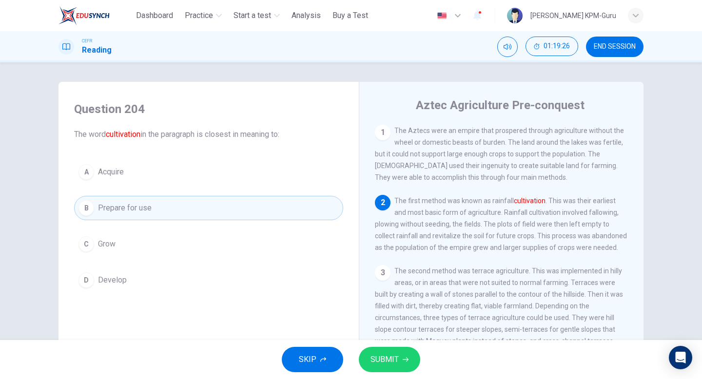
click at [116, 238] on button "C Grow" at bounding box center [208, 244] width 269 height 24
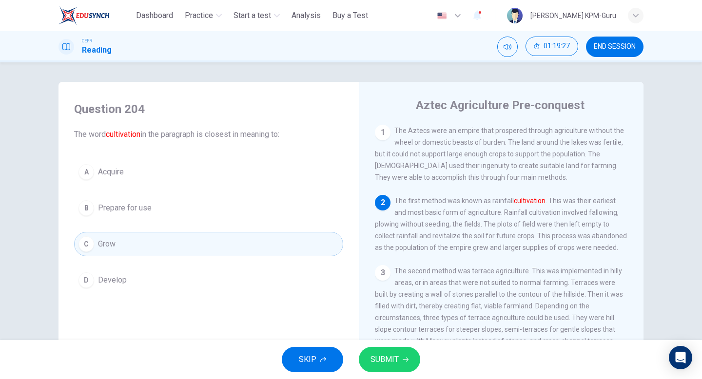
click at [400, 357] on button "SUBMIT" at bounding box center [389, 359] width 61 height 25
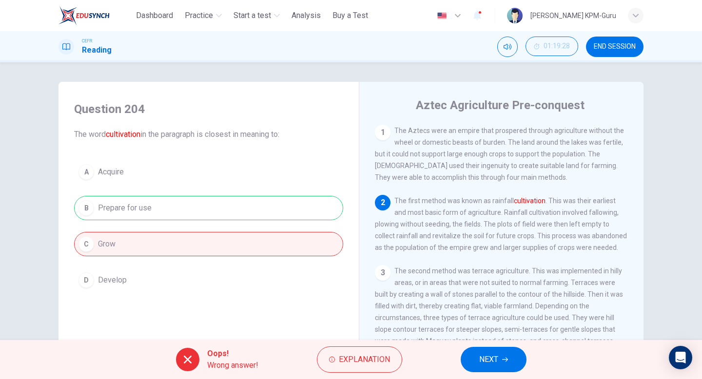
click at [500, 349] on button "NEXT" at bounding box center [494, 359] width 66 height 25
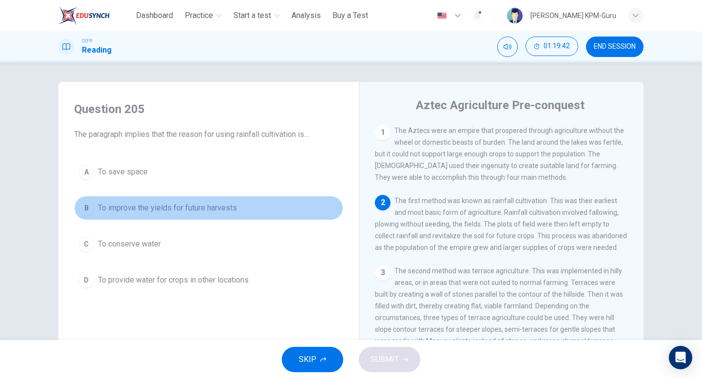
click at [112, 208] on span "To improve the yields for future harvests" at bounding box center [167, 208] width 139 height 12
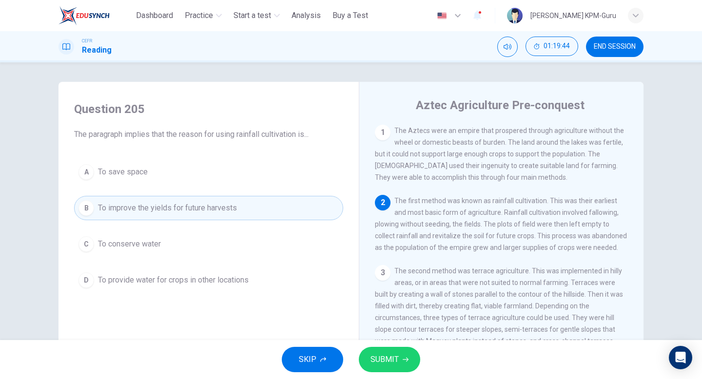
click at [240, 279] on span "To provide water for crops in other locations" at bounding box center [173, 281] width 151 height 12
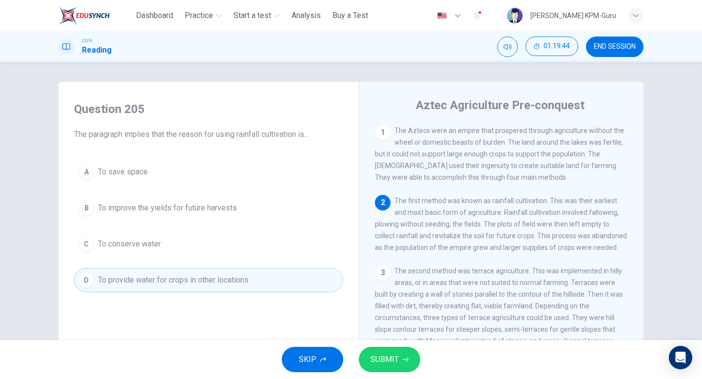
click at [392, 373] on div "SKIP SUBMIT" at bounding box center [351, 359] width 702 height 39
click at [390, 365] on span "SUBMIT" at bounding box center [385, 360] width 28 height 14
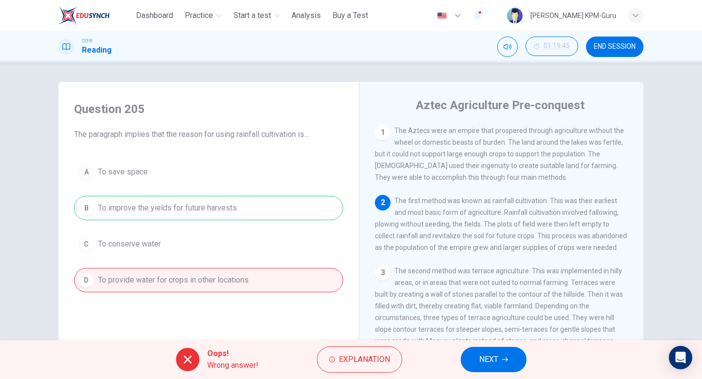
click at [478, 360] on button "NEXT" at bounding box center [494, 359] width 66 height 25
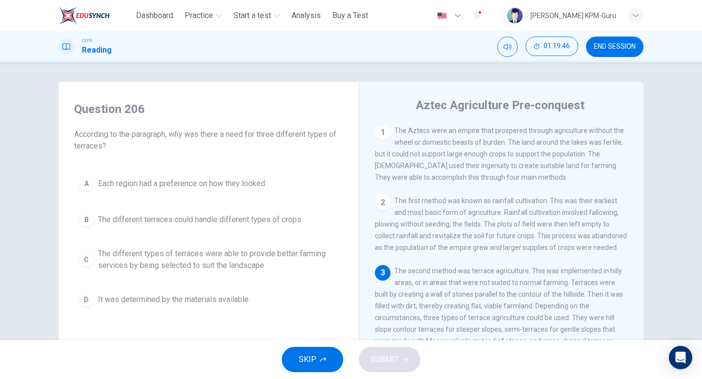
click at [202, 245] on button "C The different types of terraces were able to provide better farming services …" at bounding box center [208, 260] width 269 height 32
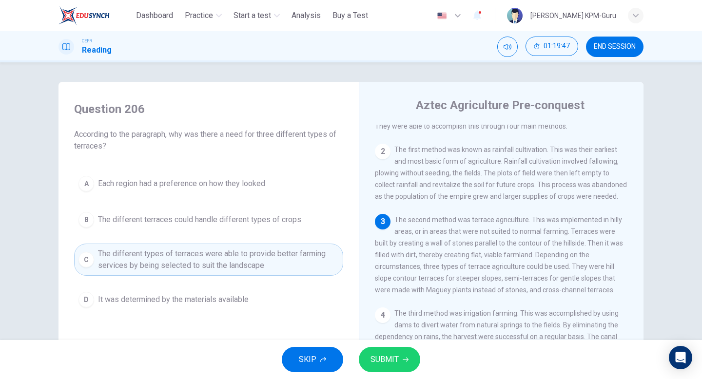
scroll to position [57, 0]
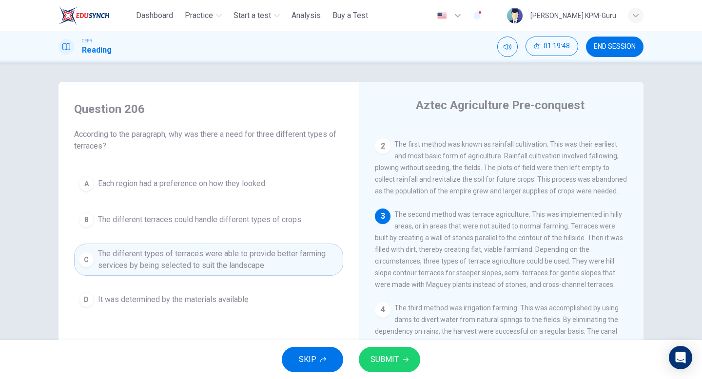
click at [398, 359] on span "SUBMIT" at bounding box center [385, 360] width 28 height 14
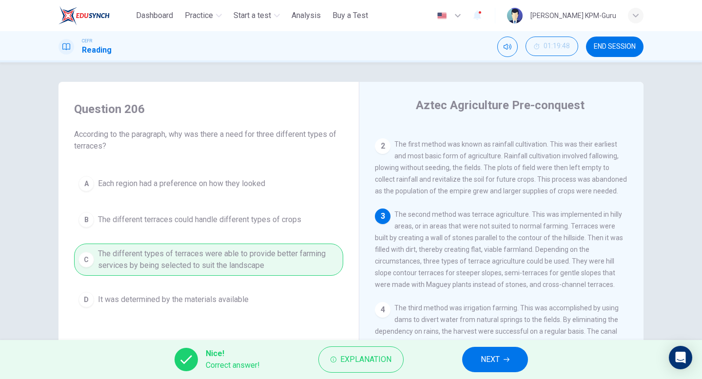
click at [515, 362] on button "NEXT" at bounding box center [495, 359] width 66 height 25
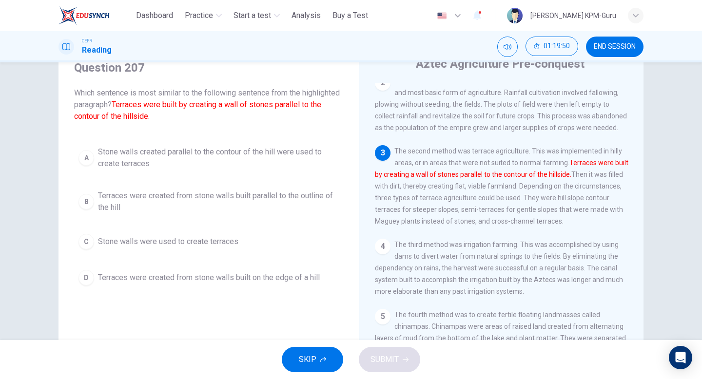
scroll to position [37, 0]
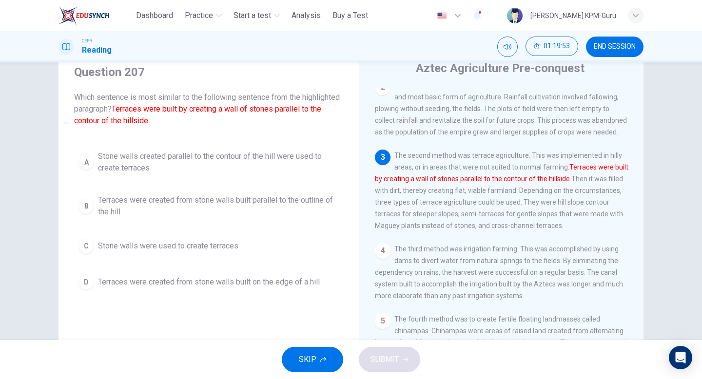
click at [147, 168] on span "Stone walls created parallel to the contour of the hill were used to create ter…" at bounding box center [218, 162] width 241 height 23
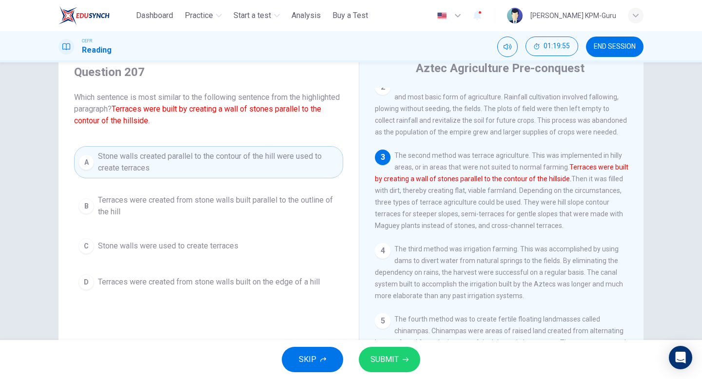
click at [383, 359] on span "SUBMIT" at bounding box center [385, 360] width 28 height 14
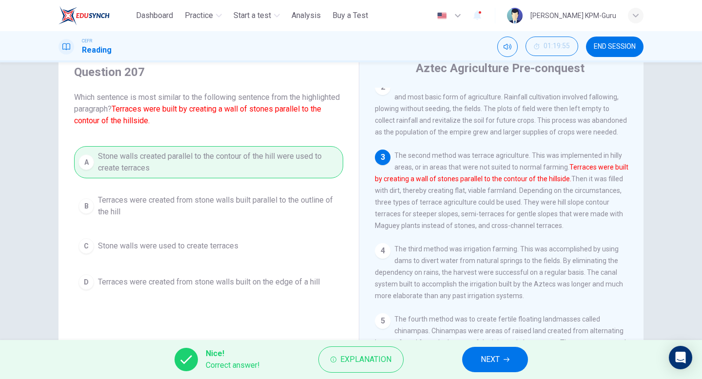
click at [488, 364] on span "NEXT" at bounding box center [490, 360] width 19 height 14
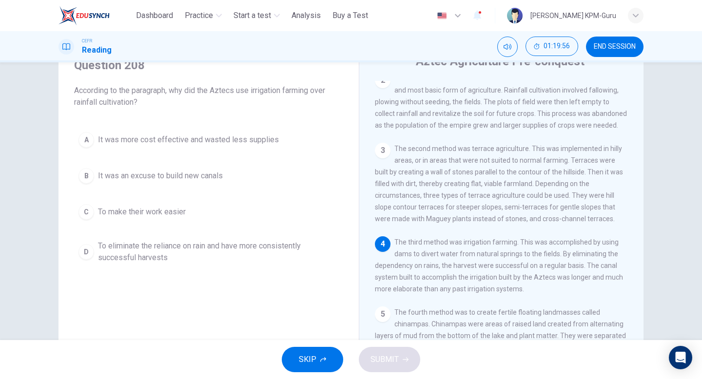
scroll to position [52, 0]
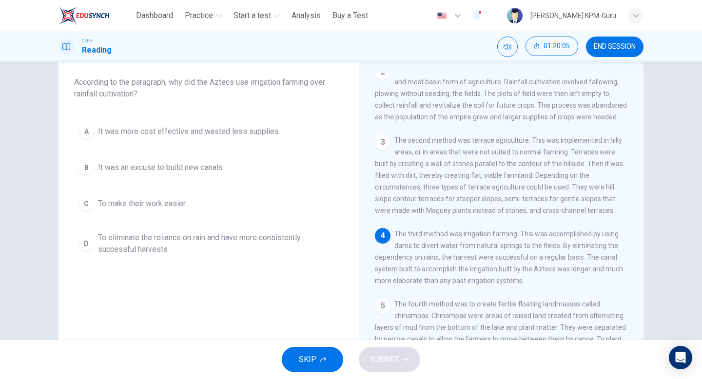
click at [150, 135] on span "It was more cost effective and wasted less supplies" at bounding box center [188, 132] width 181 height 12
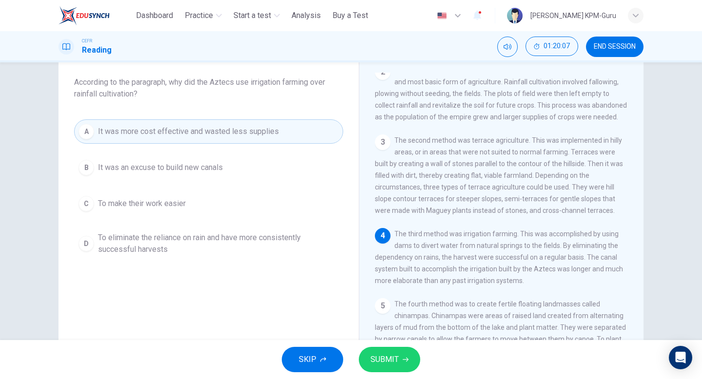
click at [391, 360] on span "SUBMIT" at bounding box center [385, 360] width 28 height 14
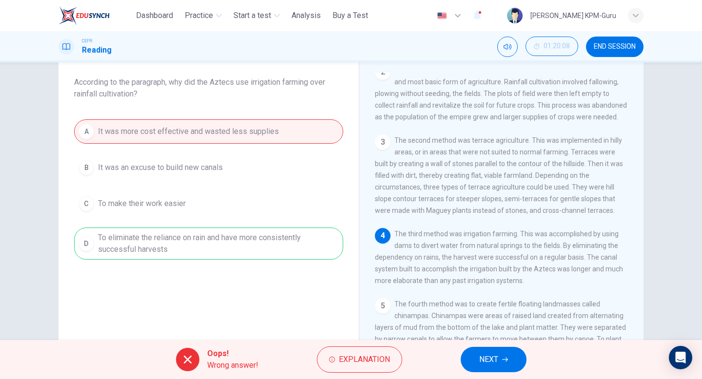
click at [475, 359] on button "NEXT" at bounding box center [494, 359] width 66 height 25
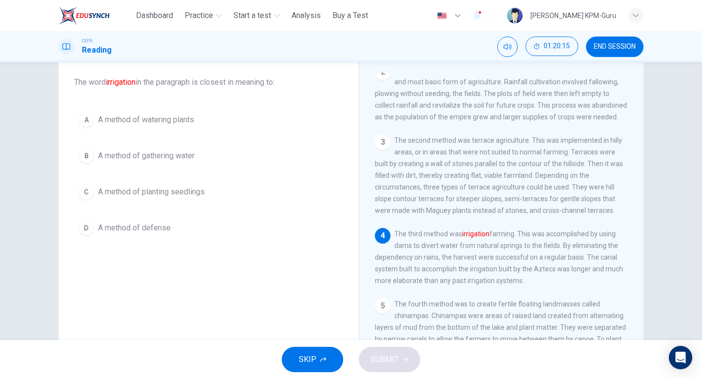
click at [151, 122] on span "A method of watering plants" at bounding box center [146, 120] width 96 height 12
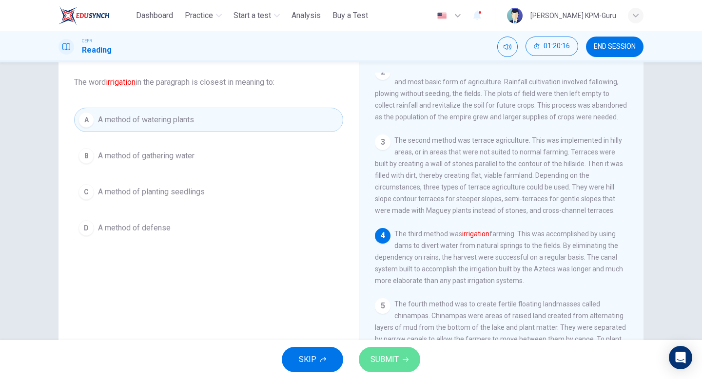
click at [397, 355] on span "SUBMIT" at bounding box center [385, 360] width 28 height 14
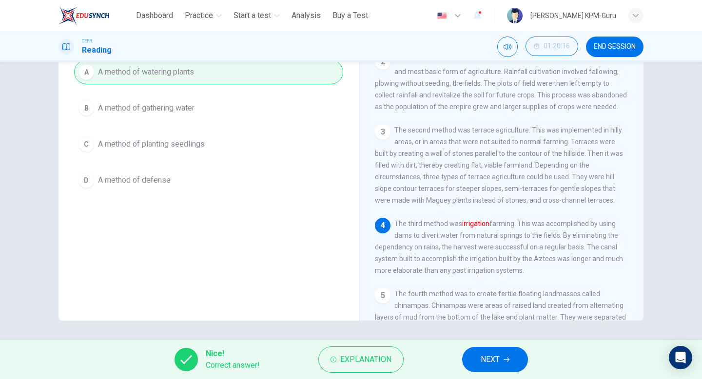
scroll to position [0, 0]
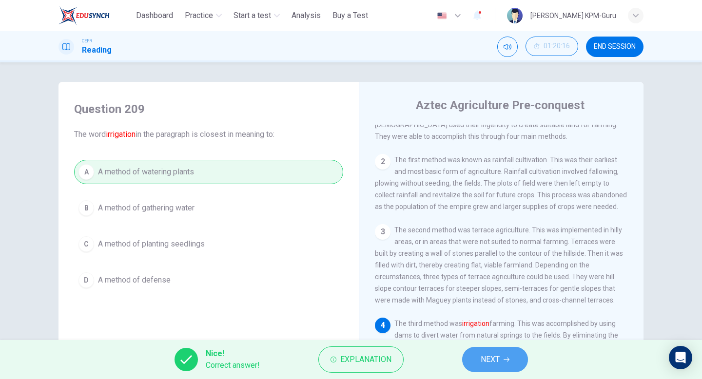
click at [472, 356] on button "NEXT" at bounding box center [495, 359] width 66 height 25
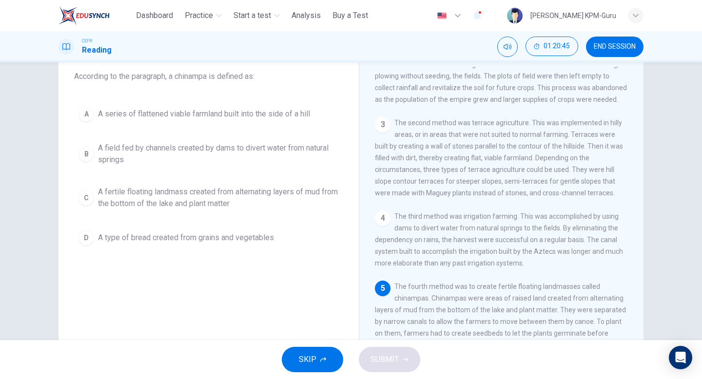
scroll to position [74, 0]
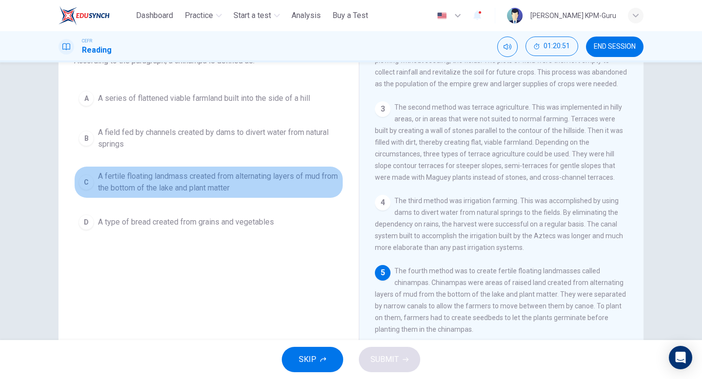
click at [189, 171] on span "A fertile floating landmass created from alternating layers of mud from the bot…" at bounding box center [218, 182] width 241 height 23
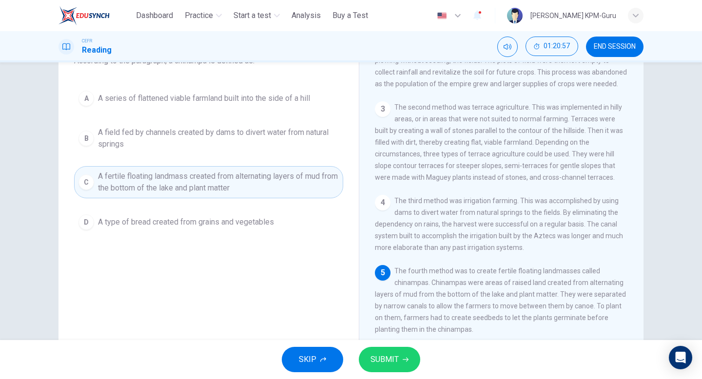
click at [403, 358] on icon "button" at bounding box center [406, 360] width 6 height 6
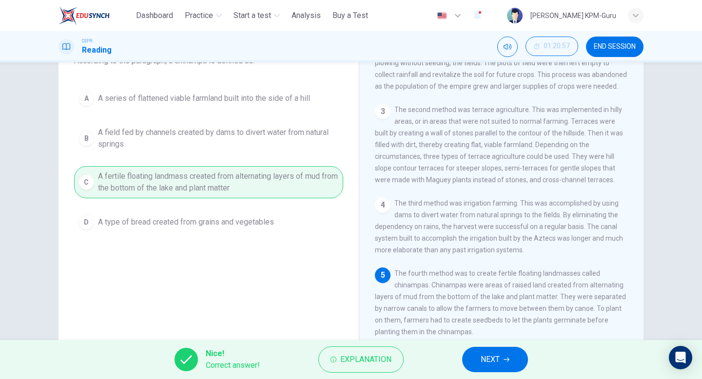
scroll to position [85, 0]
